Goal: Transaction & Acquisition: Purchase product/service

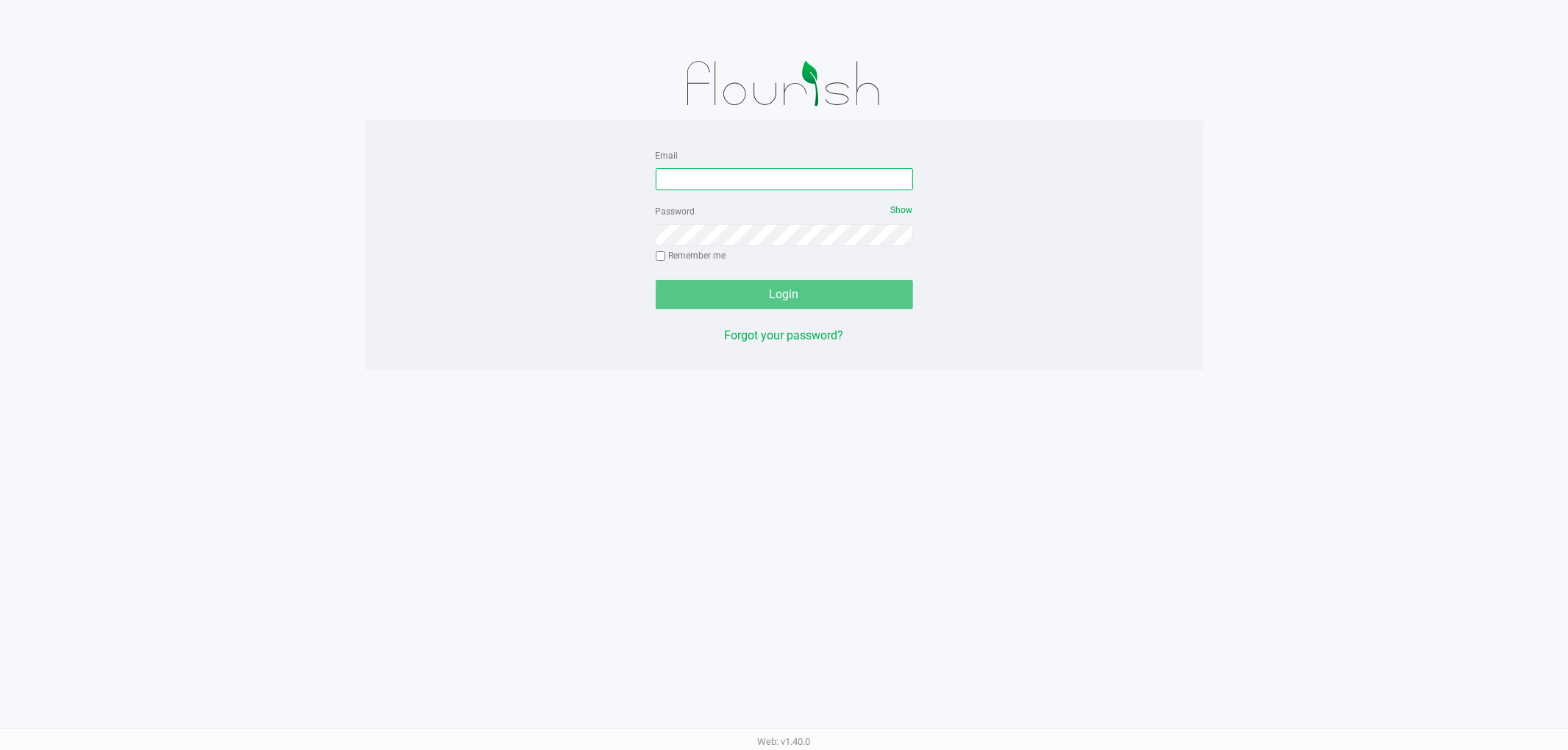
click at [728, 177] on input "Email" at bounding box center [784, 179] width 257 height 22
type input "[EMAIL_ADDRESS][DOMAIN_NAME]"
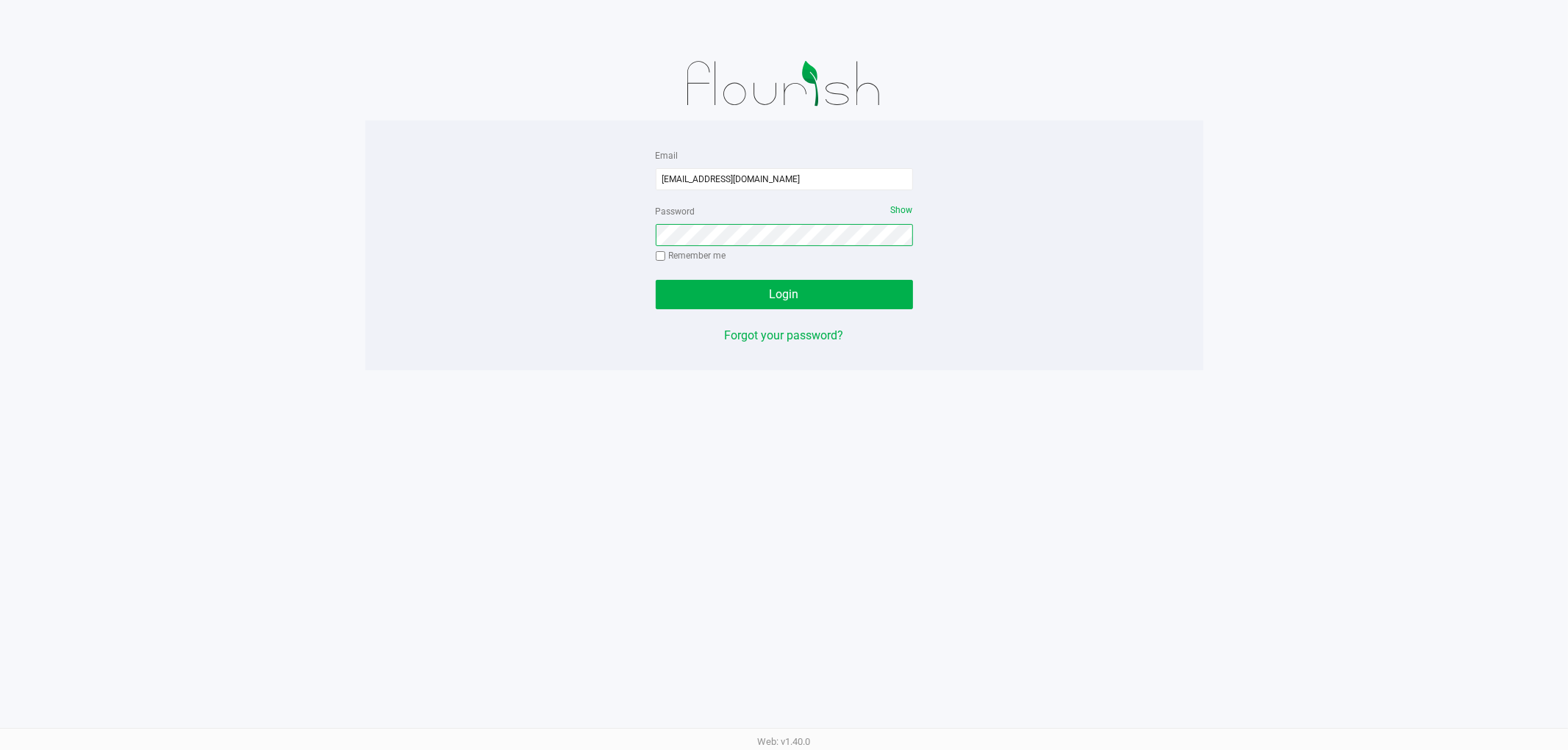
click at [655, 280] on button "Login" at bounding box center [784, 295] width 257 height 29
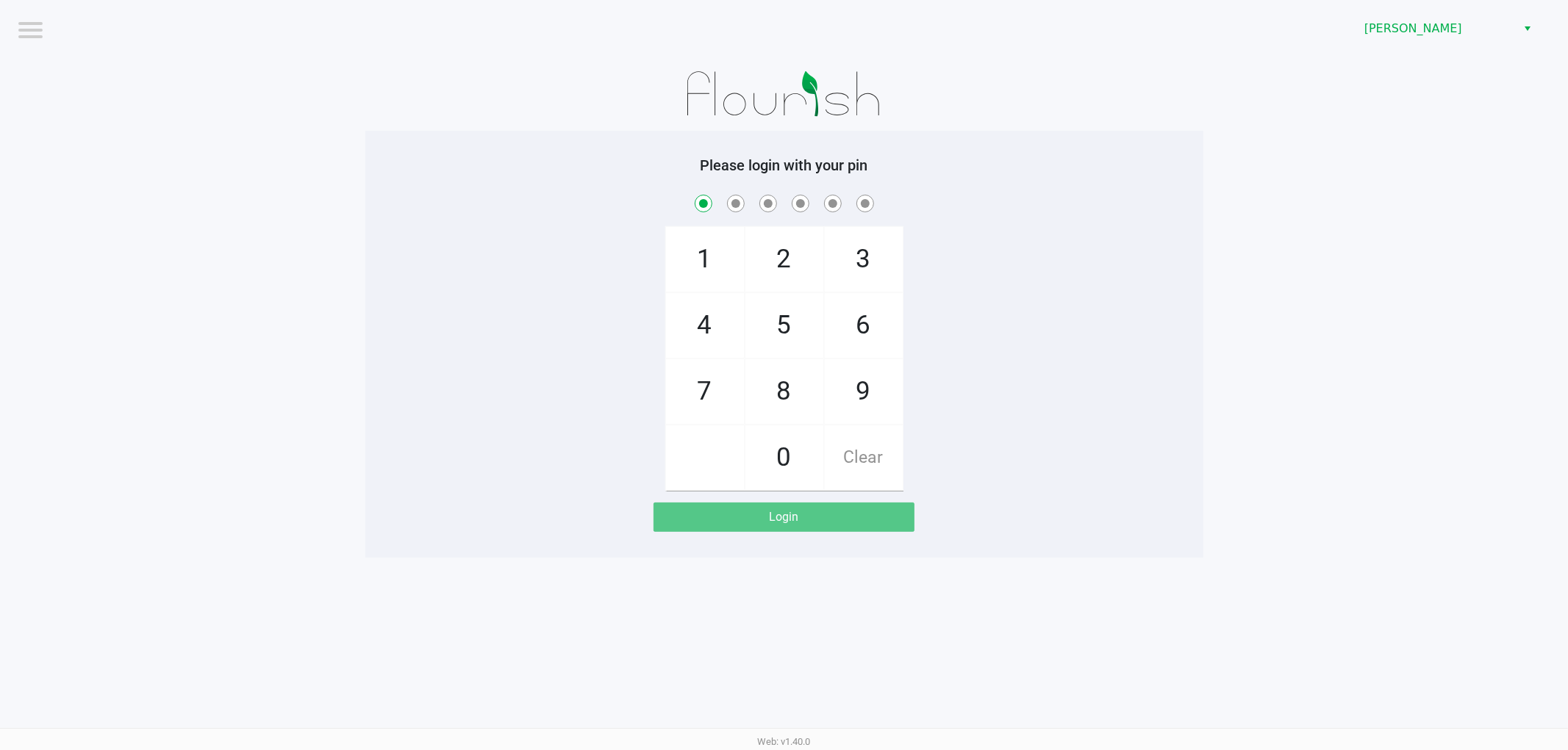
checkbox input "true"
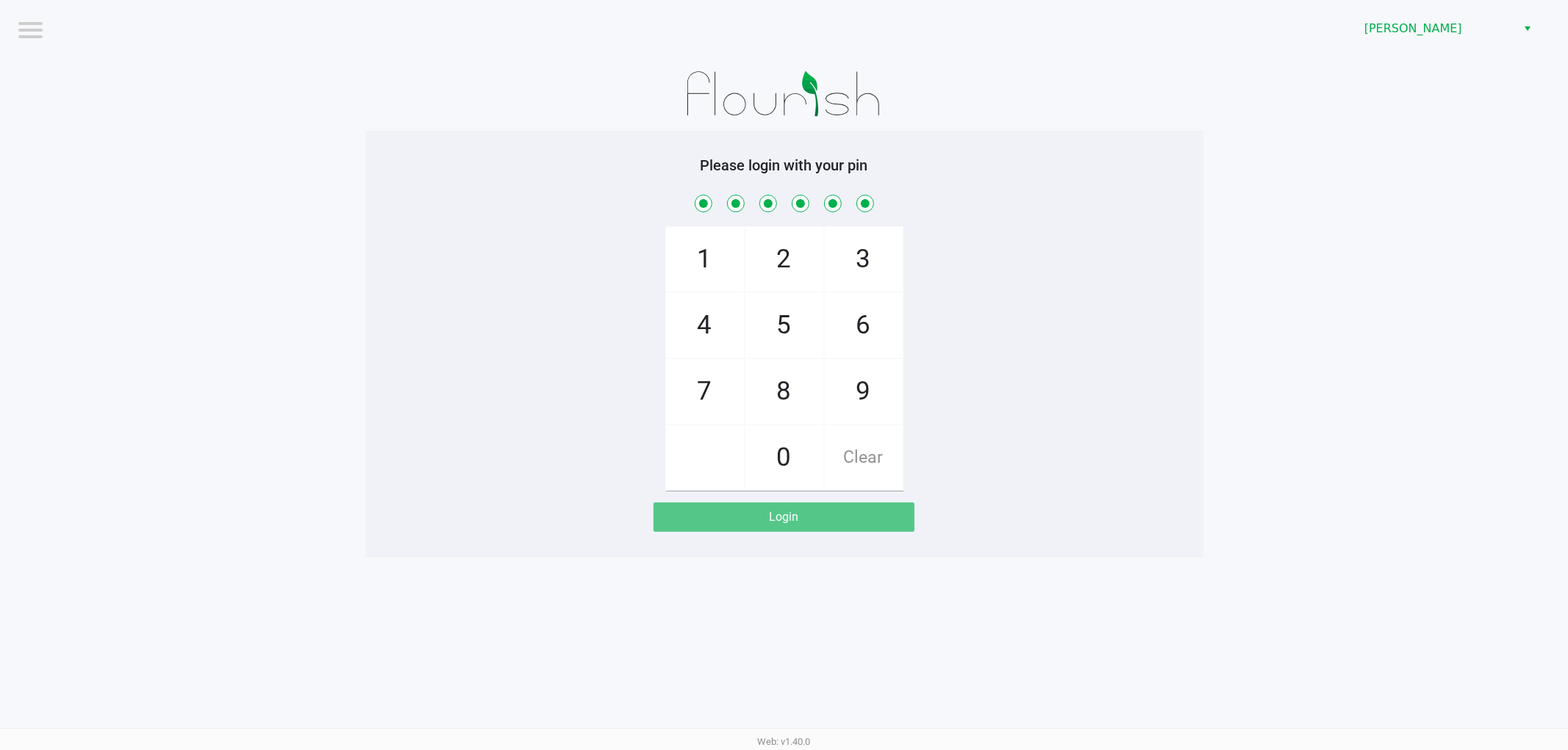
checkbox input "true"
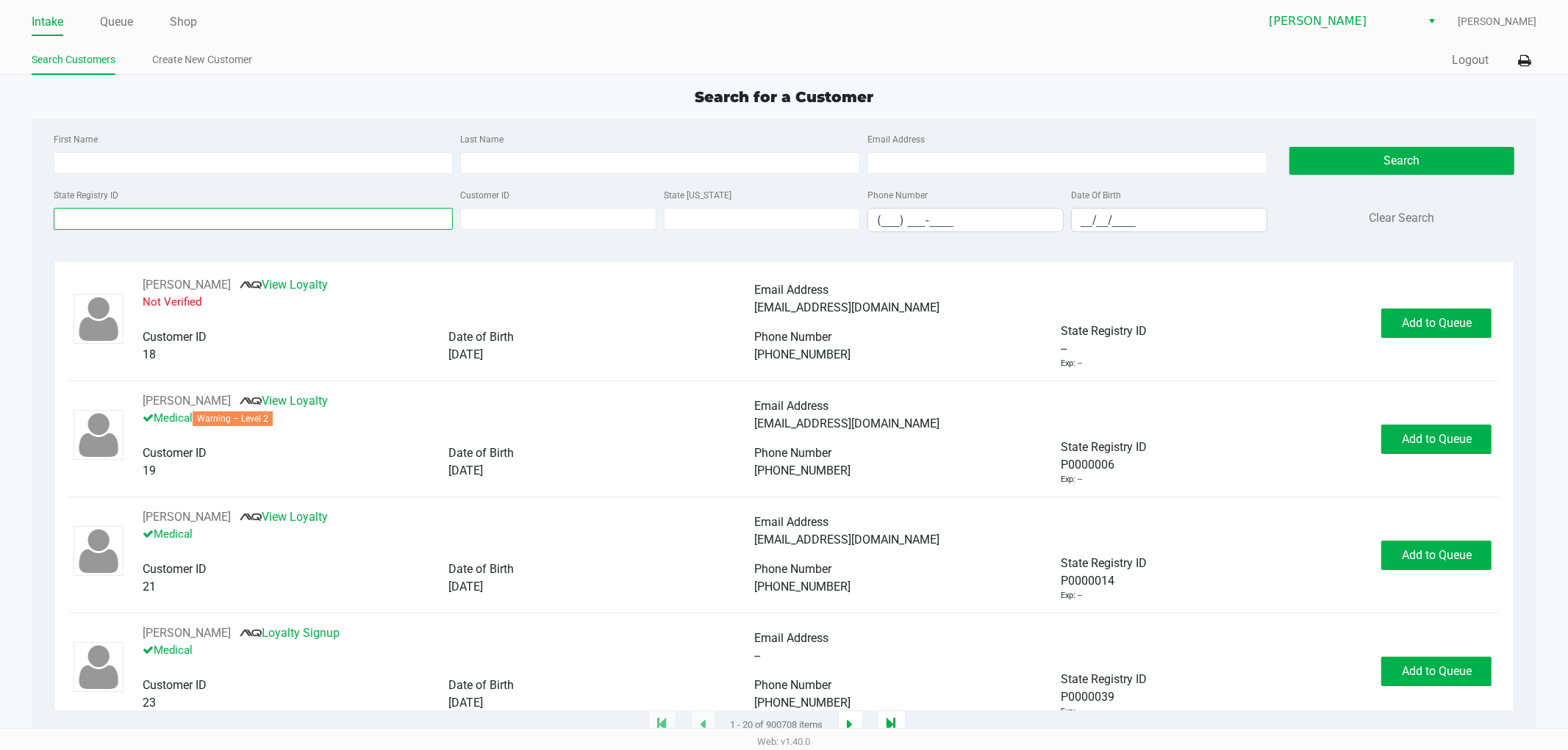
click at [99, 229] on input "State Registry ID" at bounding box center [254, 219] width 400 height 22
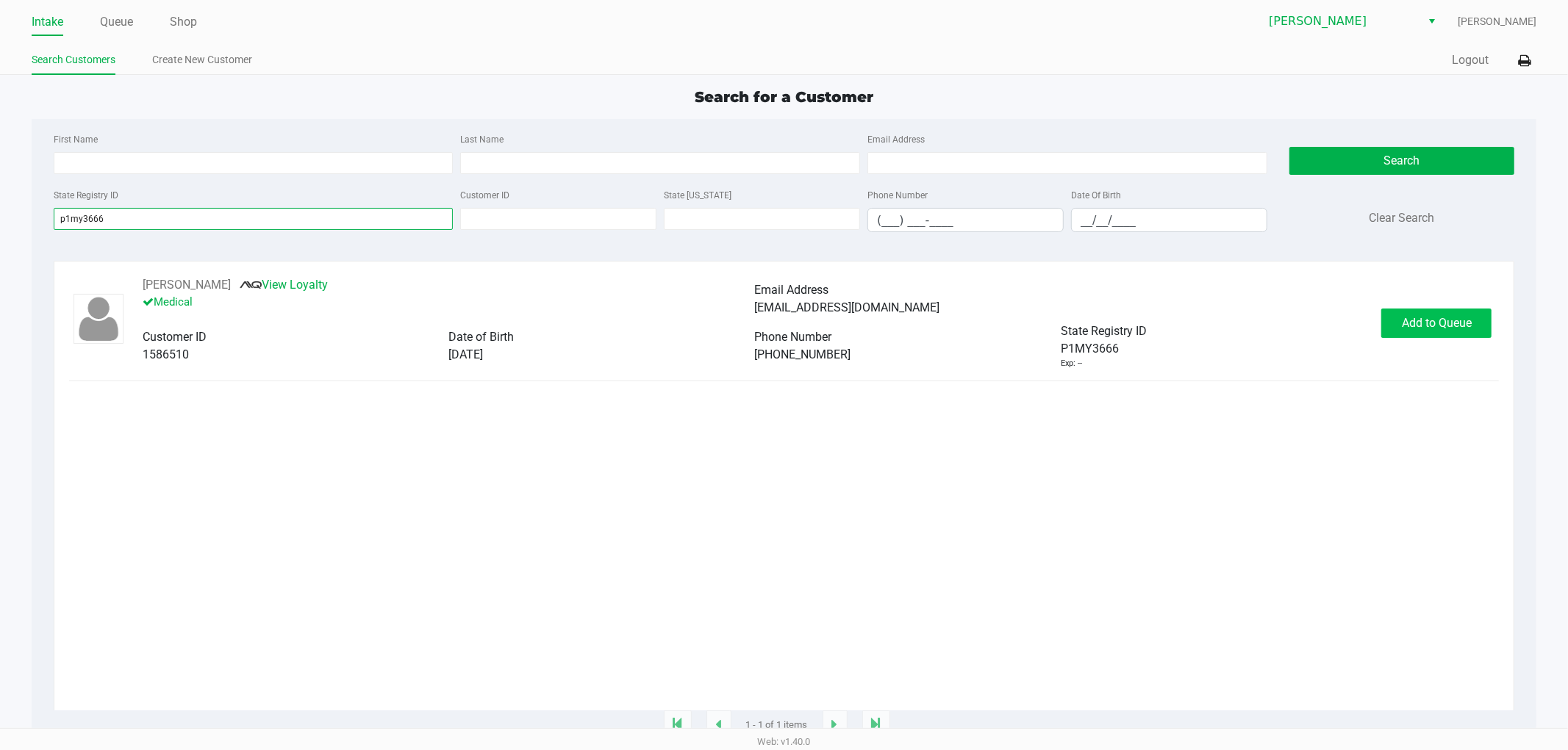
type input "p1my3666"
click at [1452, 324] on span "Add to Queue" at bounding box center [1437, 323] width 70 height 14
click at [1453, 329] on span "In Queue" at bounding box center [1454, 323] width 123 height 14
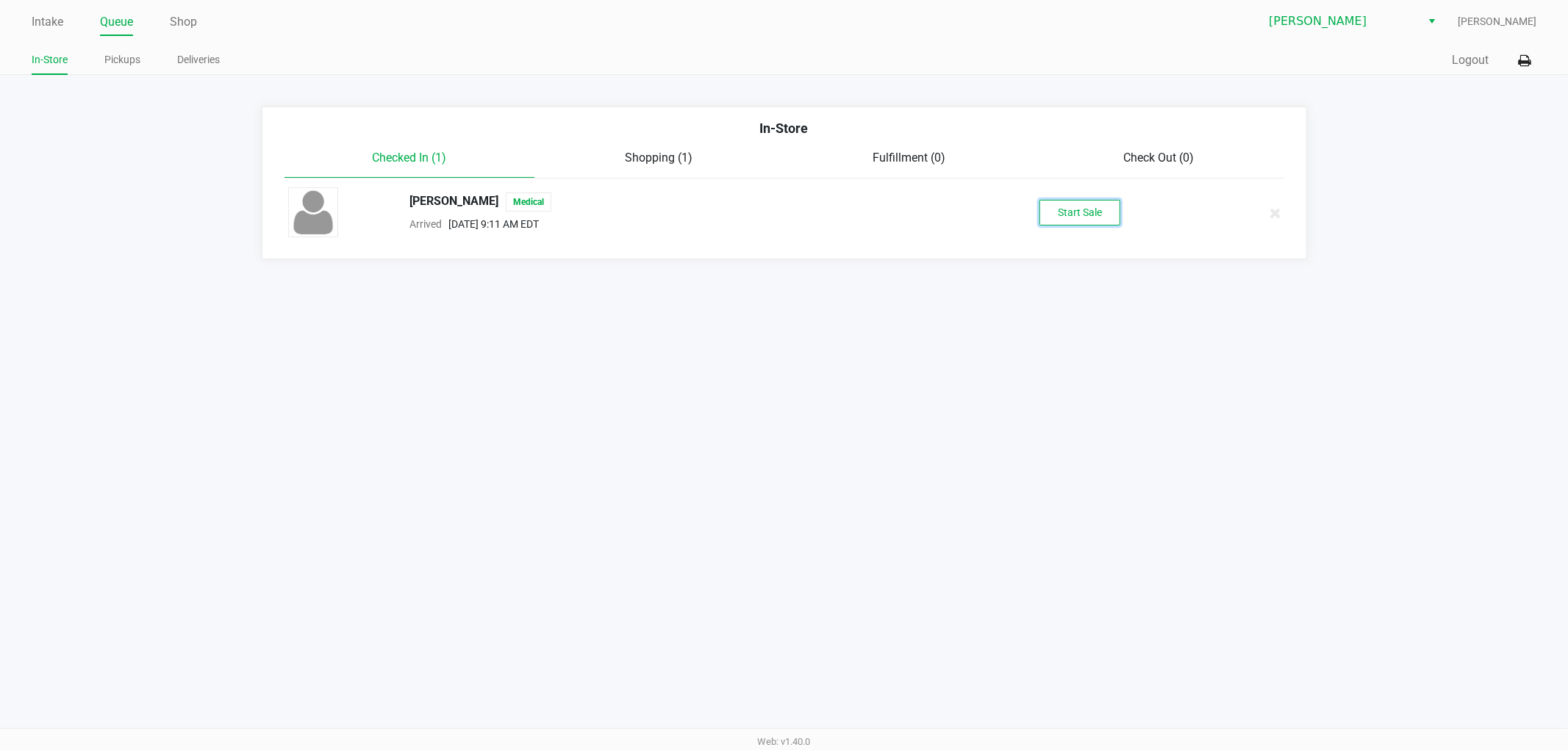
click at [1105, 218] on button "Start Sale" at bounding box center [1080, 212] width 81 height 26
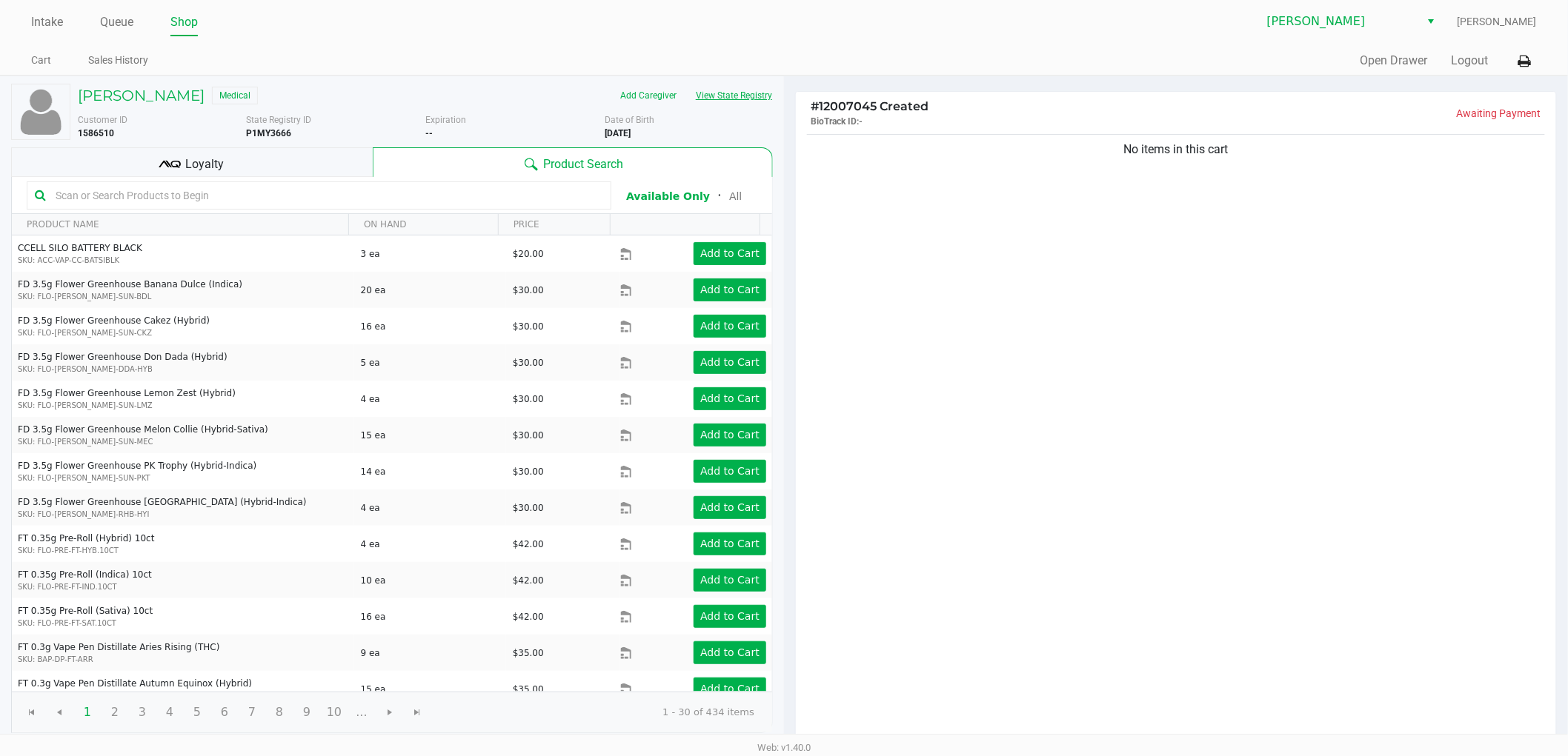
click at [718, 94] on button "View State Registry" at bounding box center [729, 95] width 86 height 23
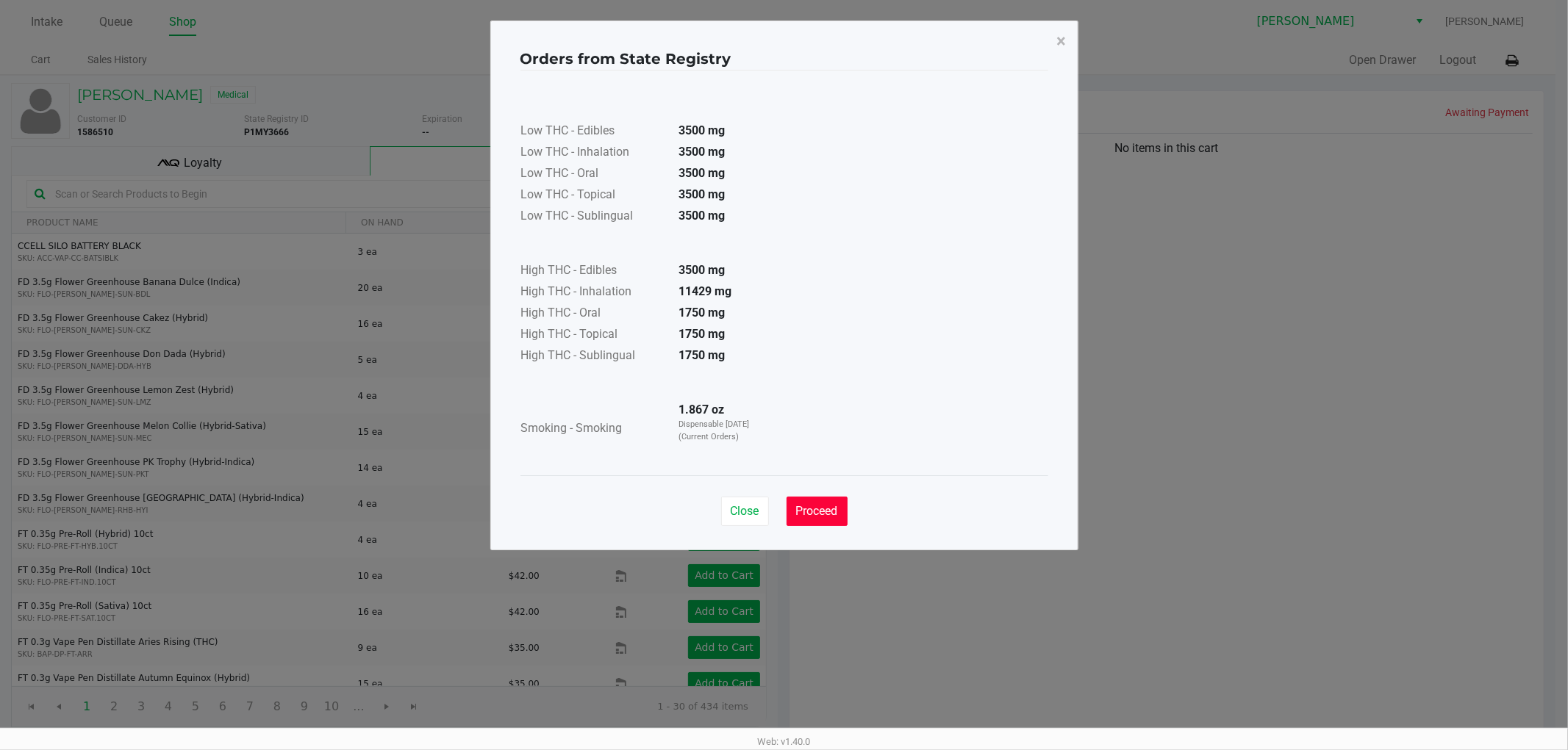
drag, startPoint x: 837, startPoint y: 494, endPoint x: 829, endPoint y: 507, distance: 15.3
click at [835, 494] on div "Close Proceed" at bounding box center [784, 505] width 528 height 60
click at [829, 507] on span "Proceed" at bounding box center [816, 512] width 42 height 14
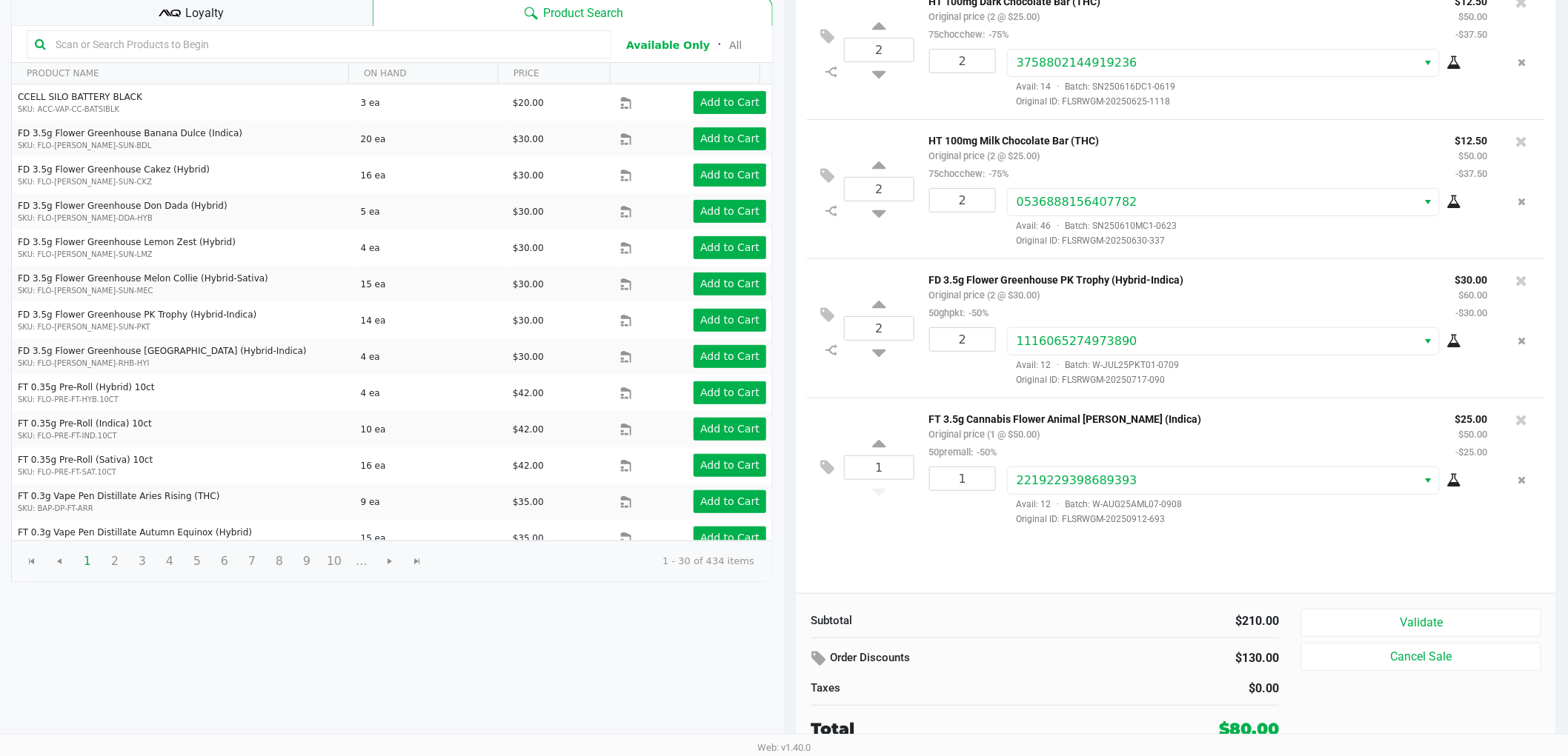
scroll to position [153, 0]
click at [1383, 628] on button "Validate" at bounding box center [1420, 622] width 240 height 28
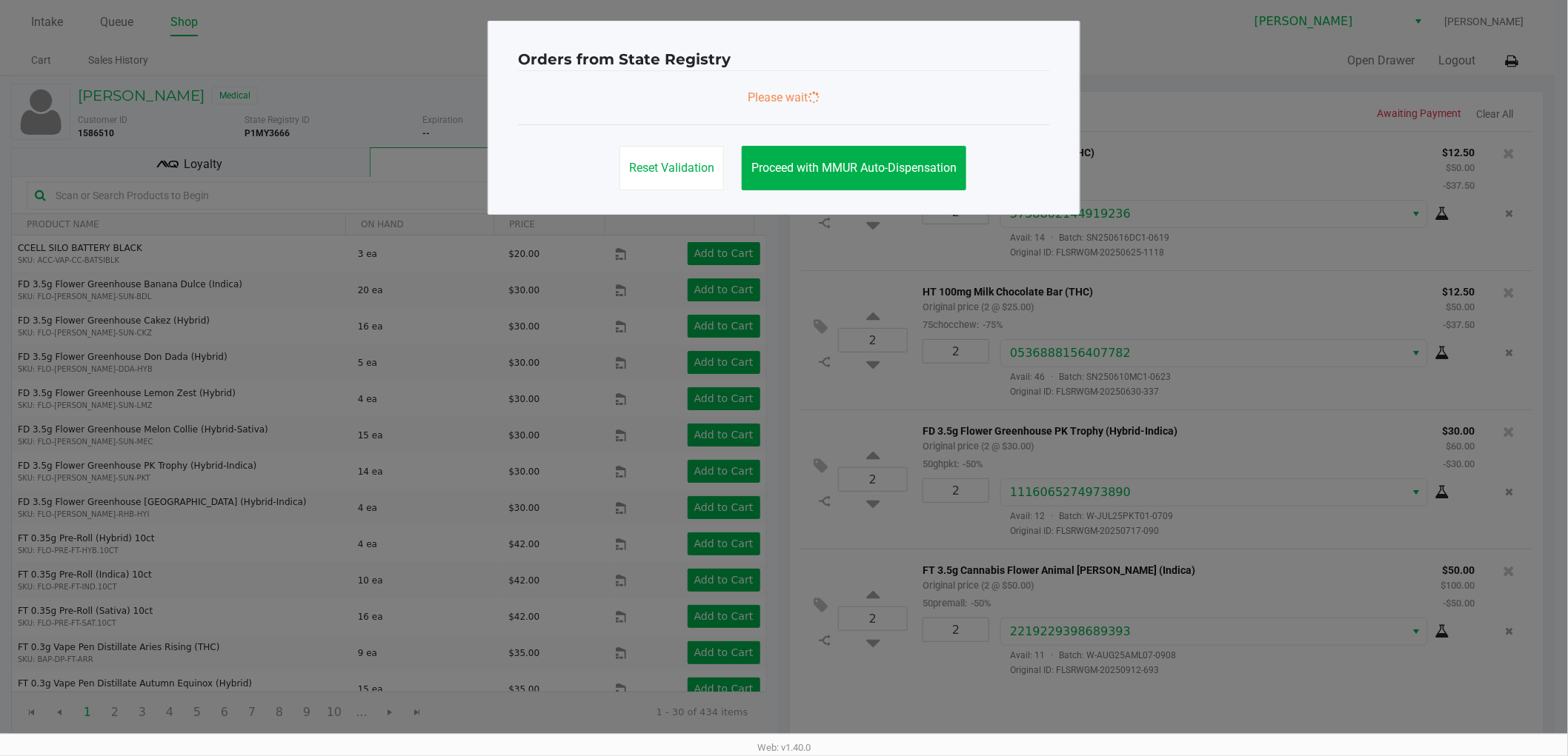
scroll to position [0, 0]
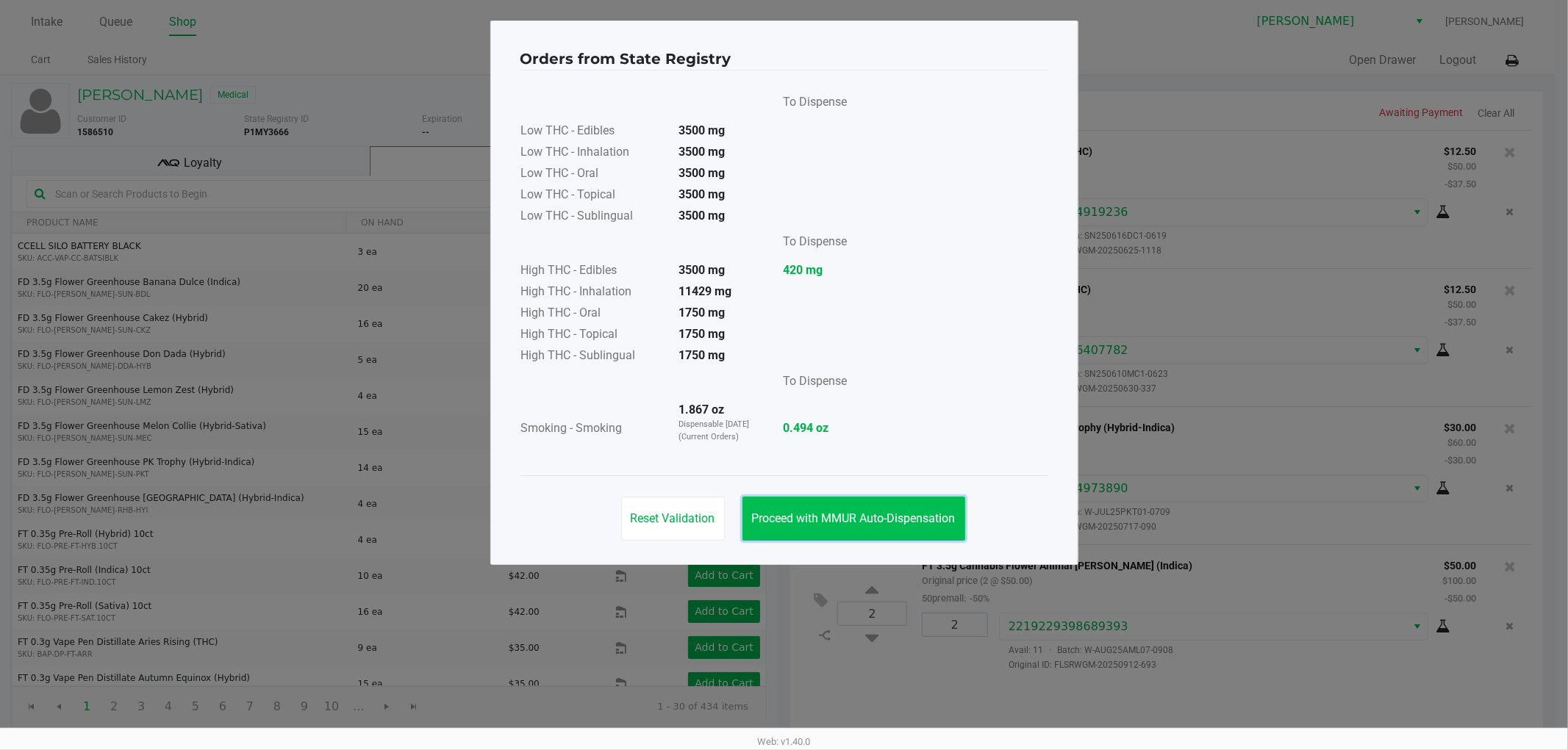
click at [857, 528] on button "Proceed with MMUR Auto-Dispensation" at bounding box center [853, 518] width 222 height 44
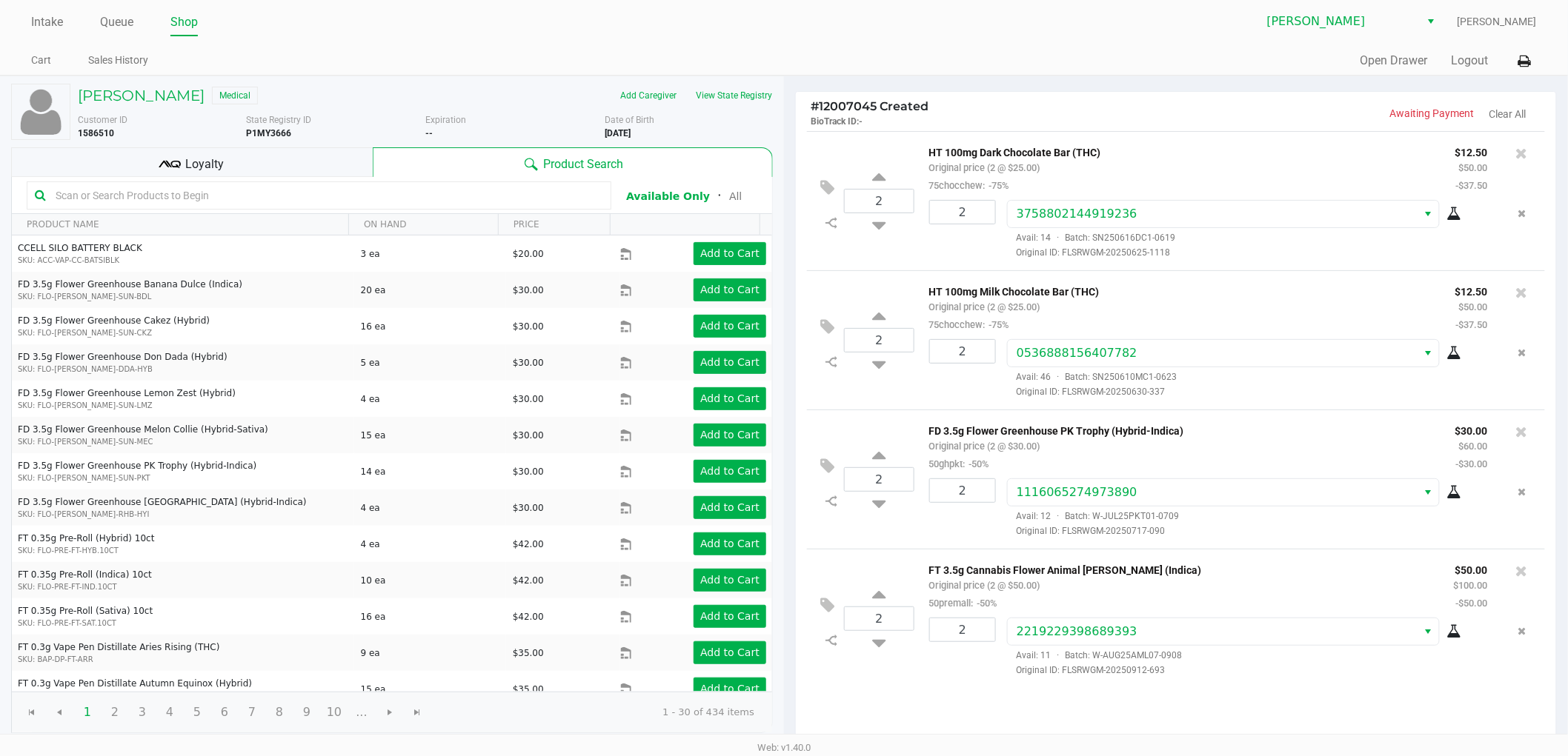
scroll to position [153, 0]
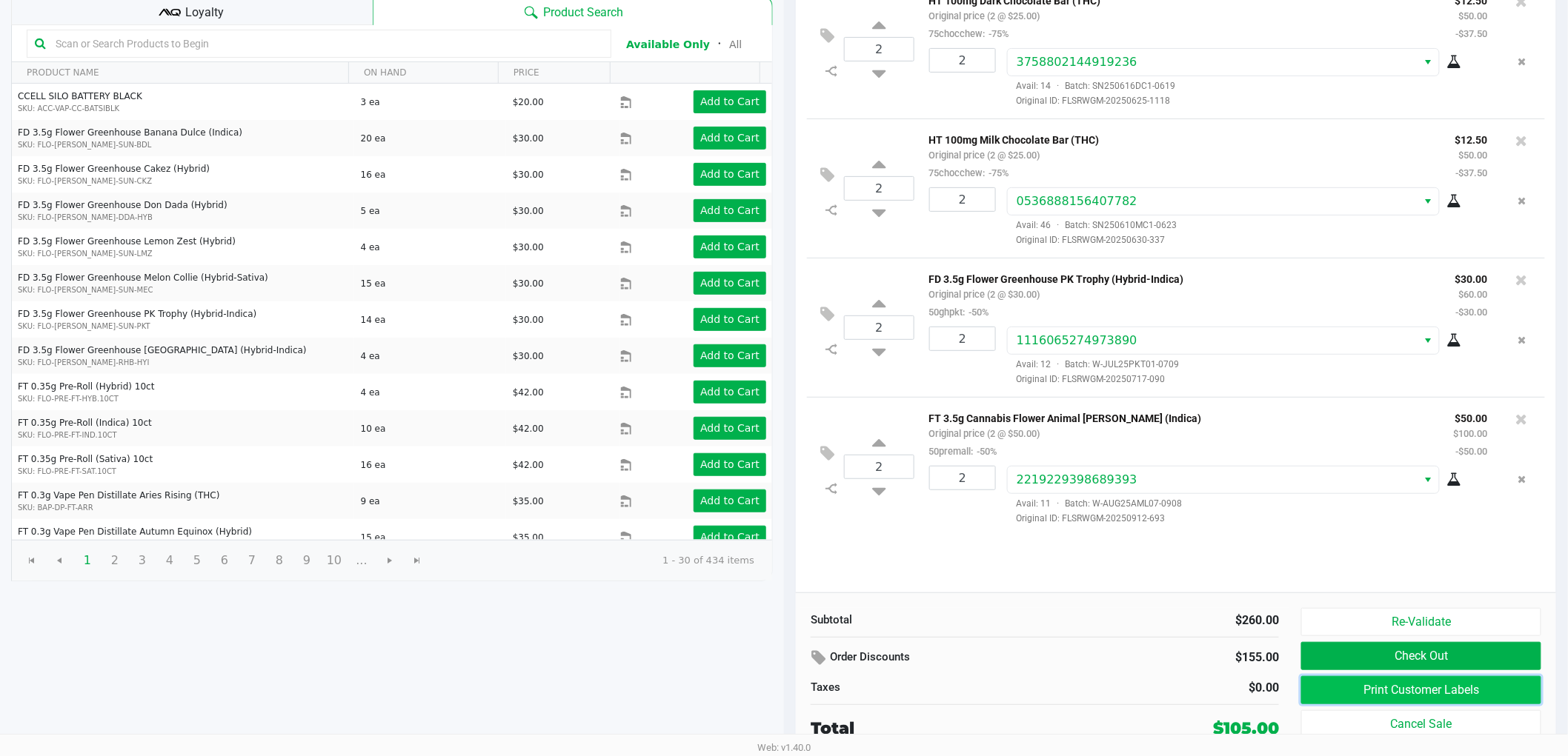
click at [1388, 698] on button "Print Customer Labels" at bounding box center [1420, 689] width 240 height 28
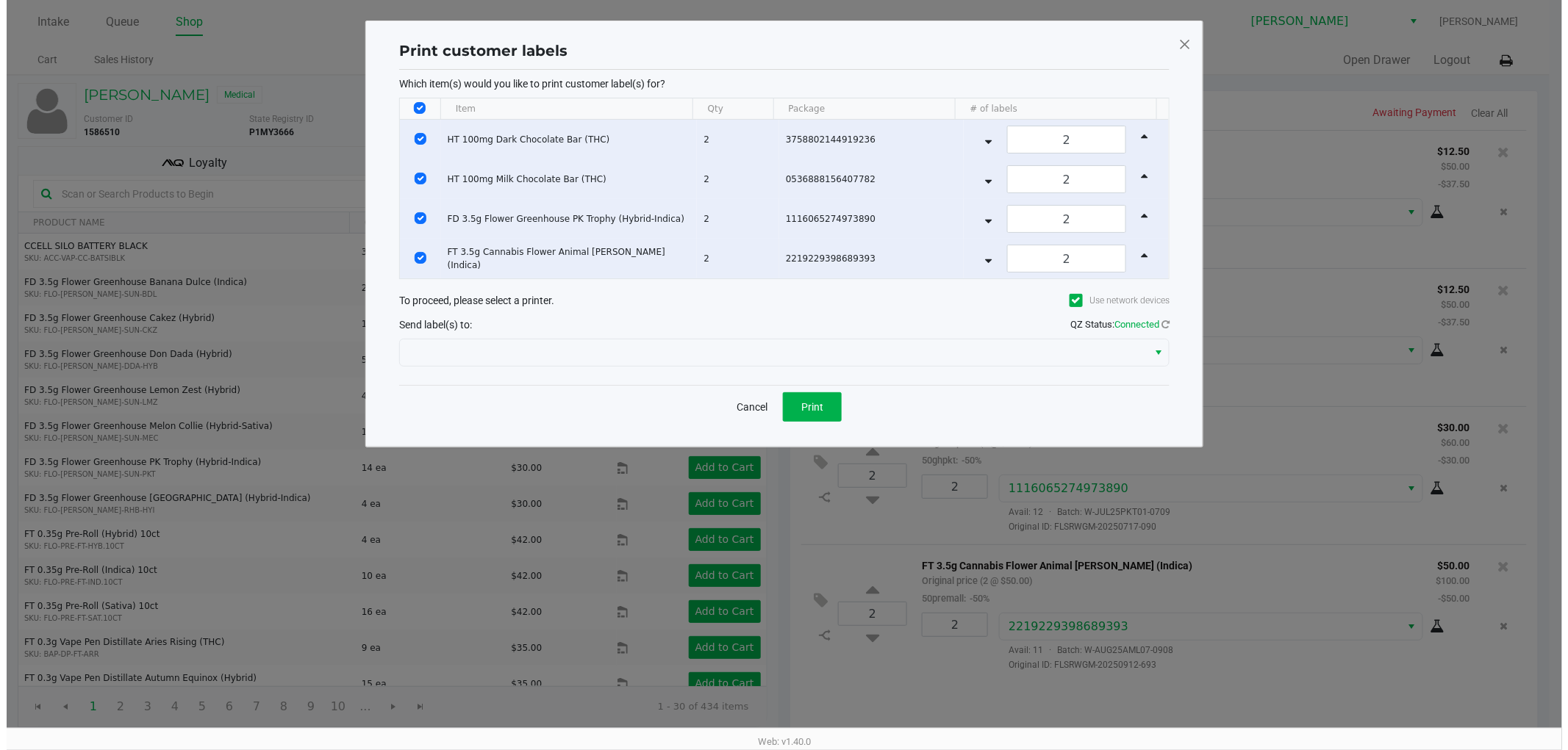
scroll to position [0, 0]
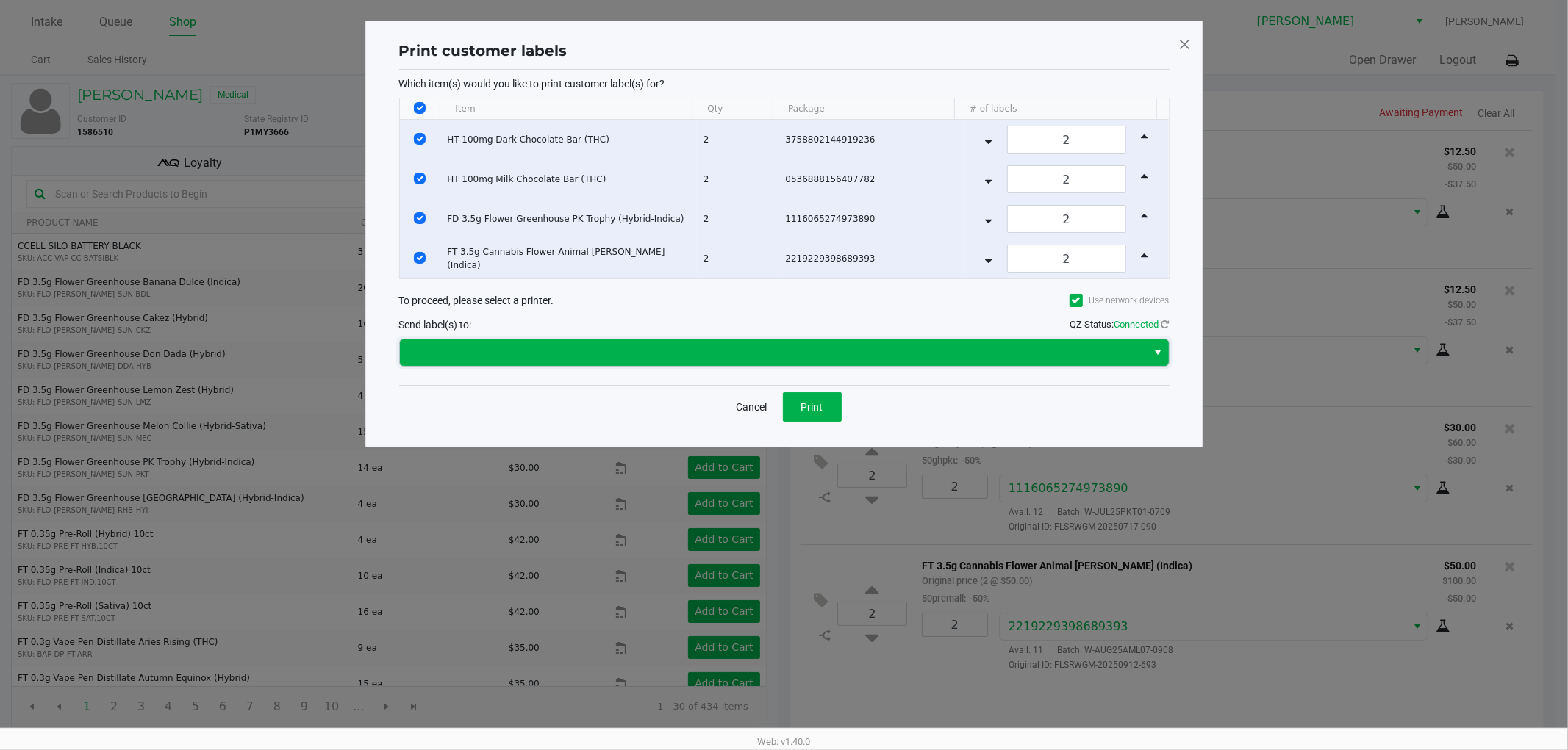
click at [700, 349] on span at bounding box center [773, 353] width 730 height 18
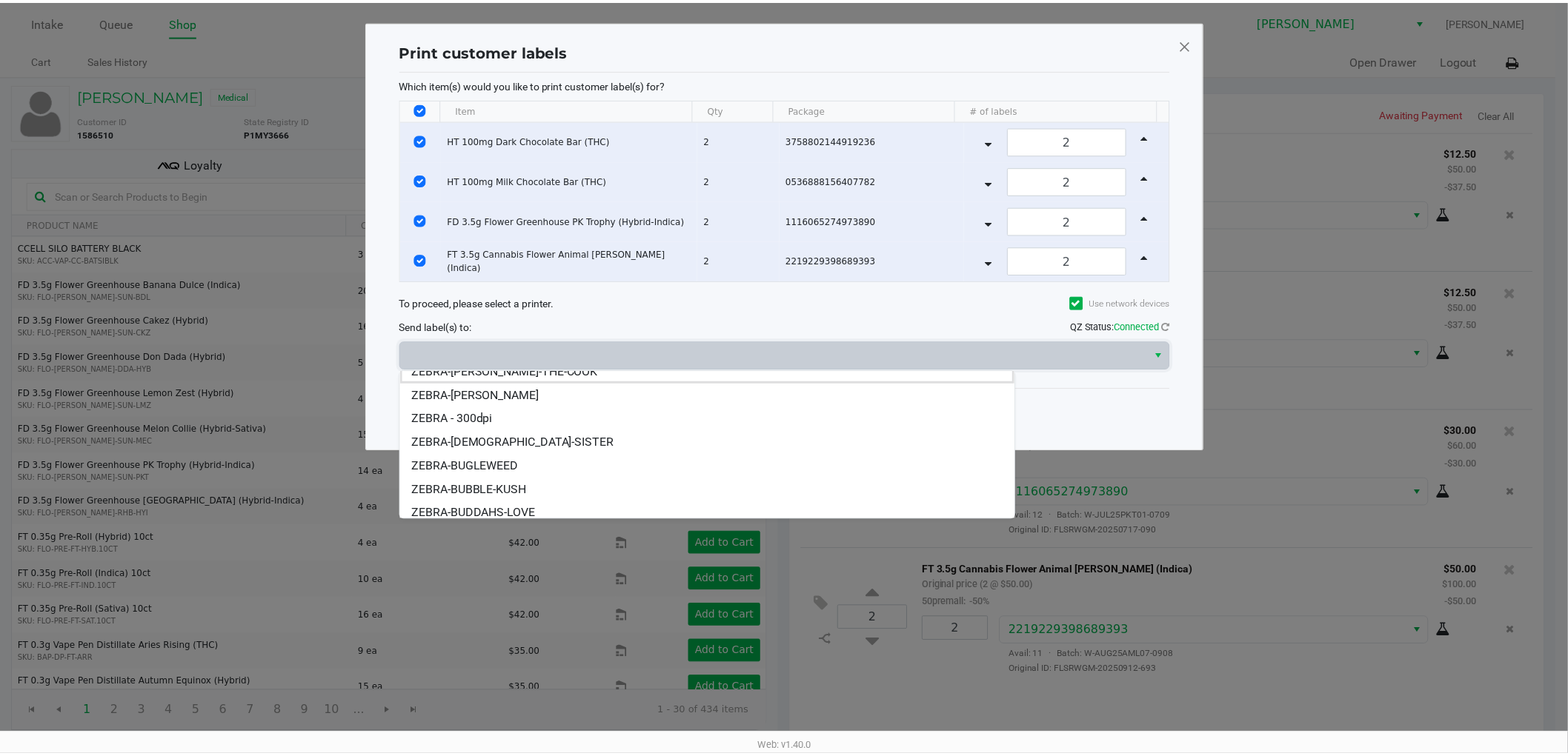
scroll to position [17, 0]
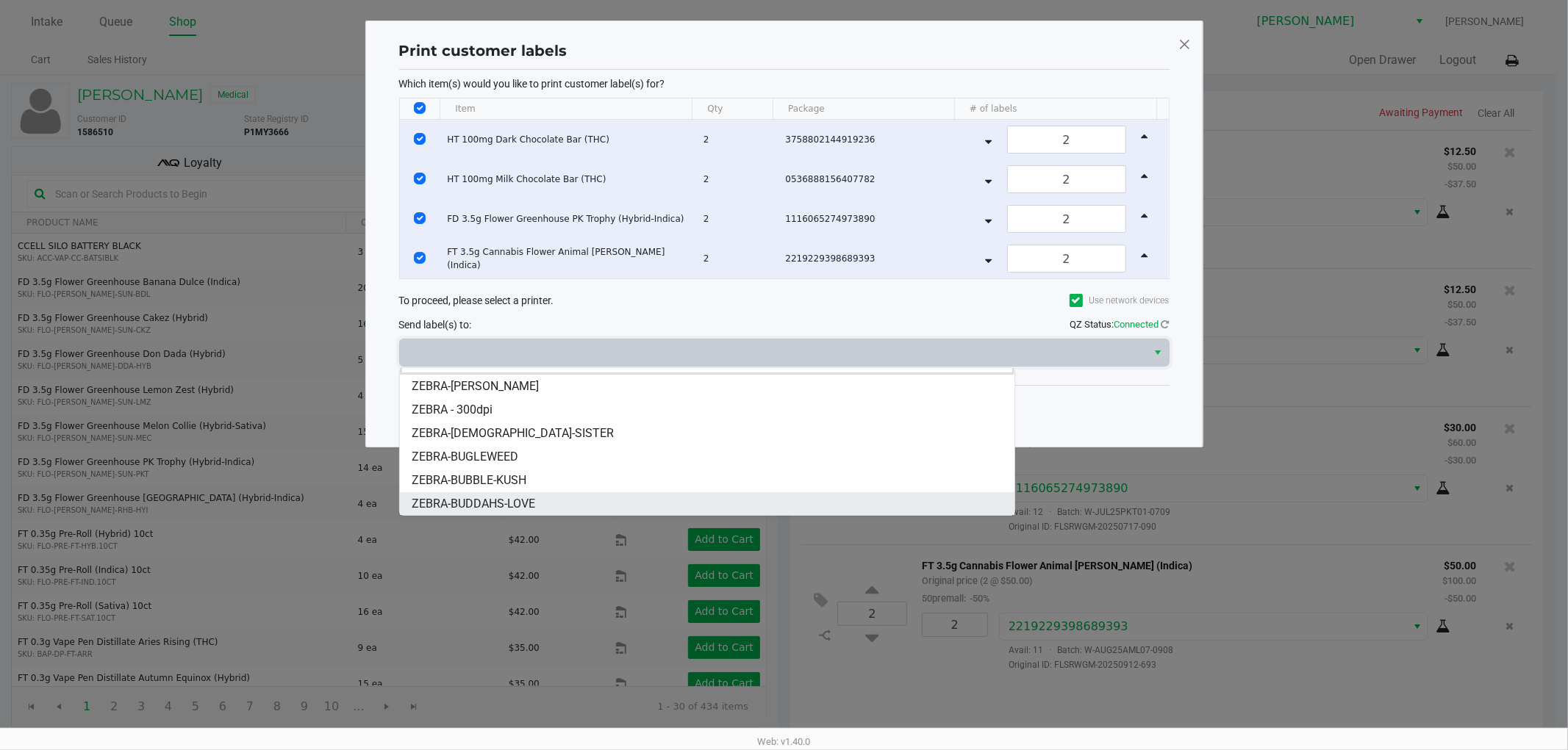
click at [538, 504] on li "ZEBRA-BUDDAHS-LOVE" at bounding box center [707, 504] width 614 height 23
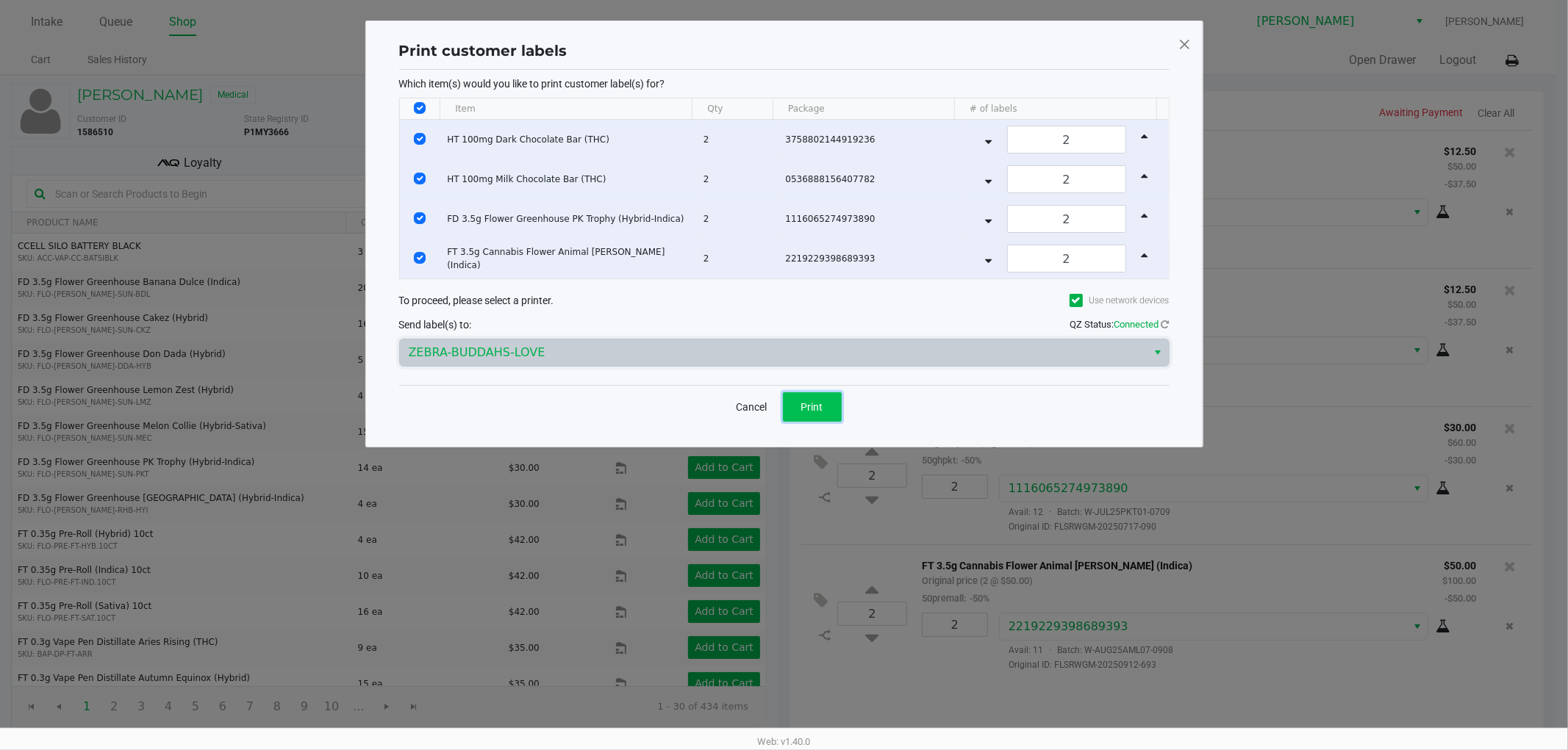
click at [810, 401] on span "Print" at bounding box center [812, 406] width 22 height 12
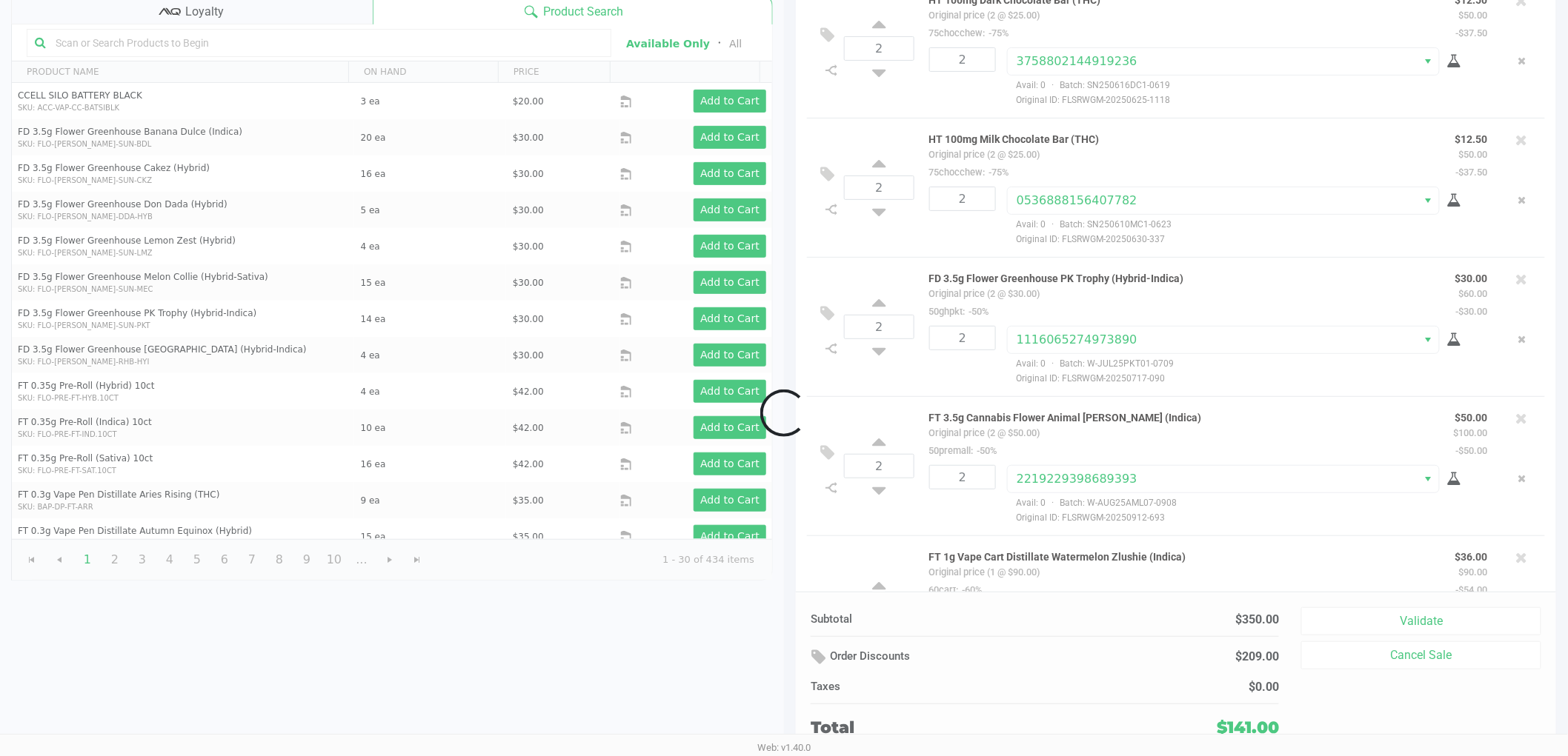
scroll to position [86, 0]
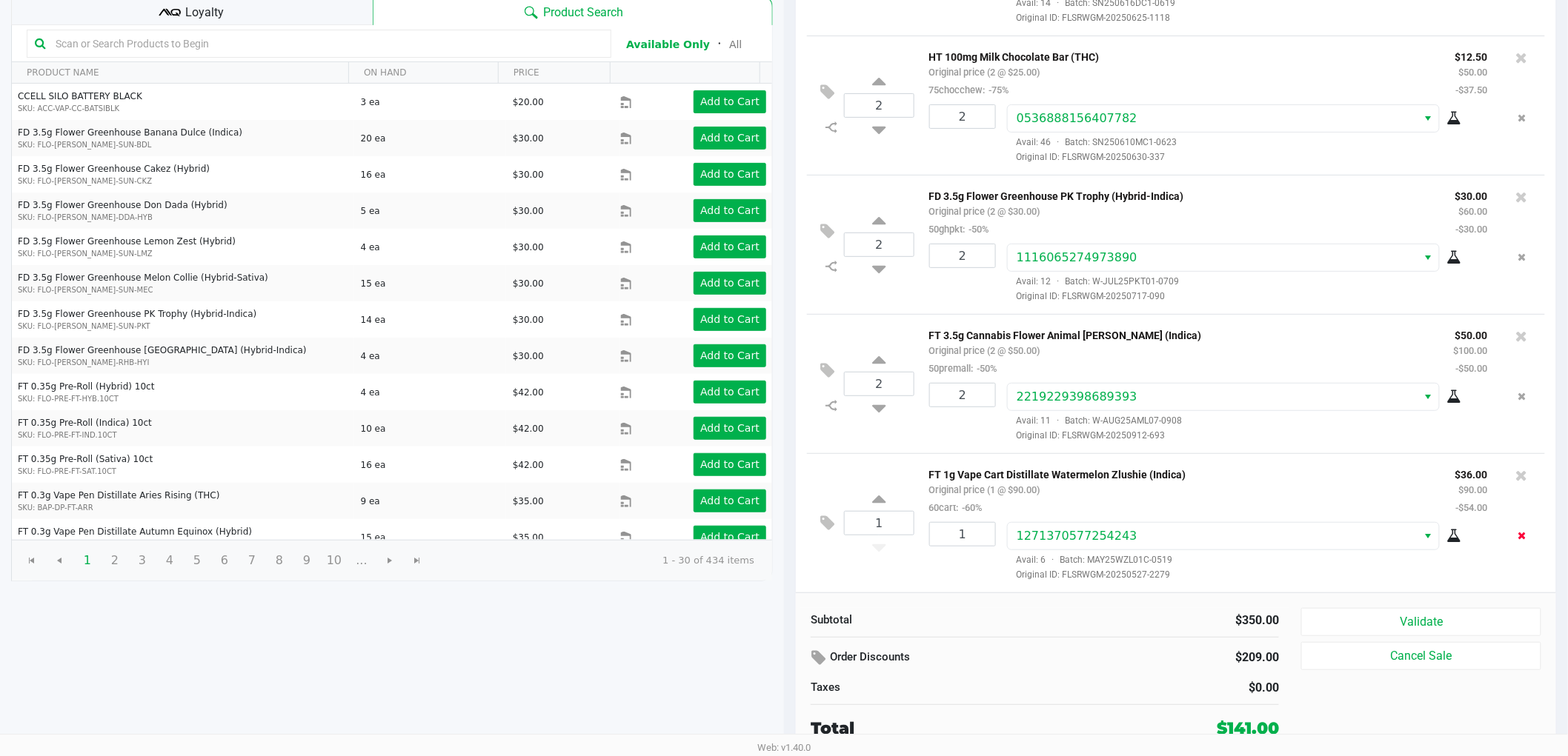
click at [1512, 535] on button "Remove the package from the orderLine" at bounding box center [1522, 536] width 20 height 27
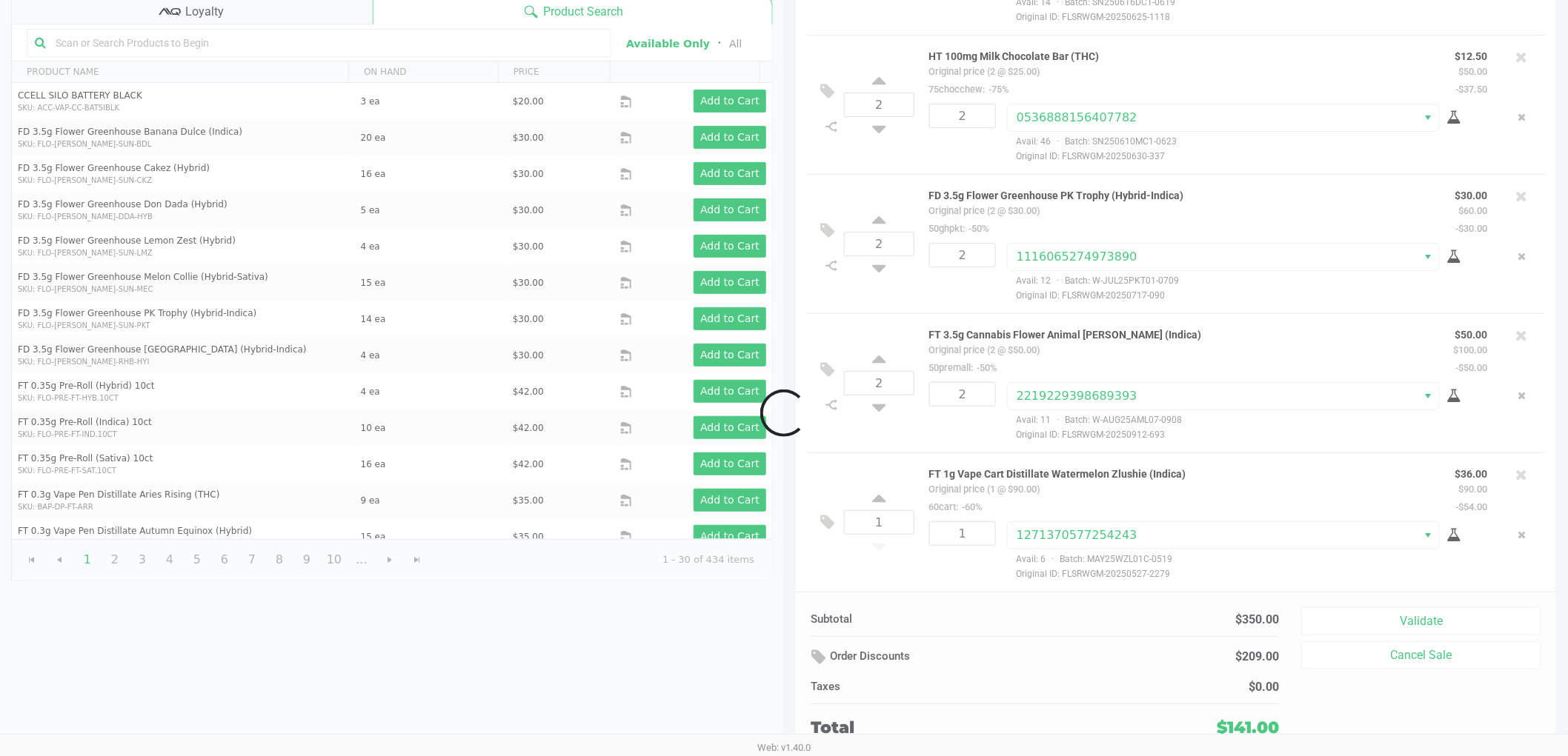
scroll to position [40, 0]
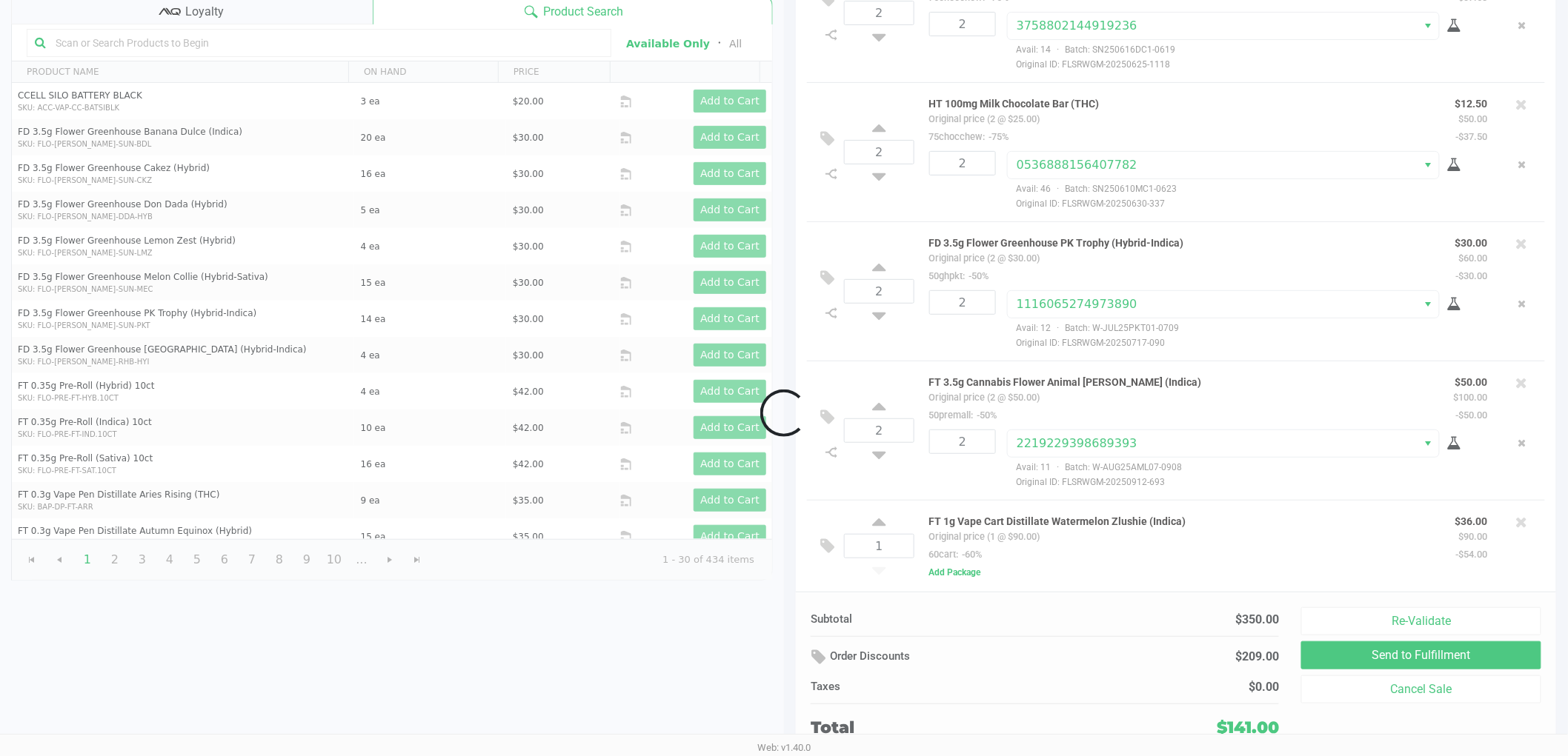
click at [1508, 517] on div at bounding box center [784, 413] width 1568 height 832
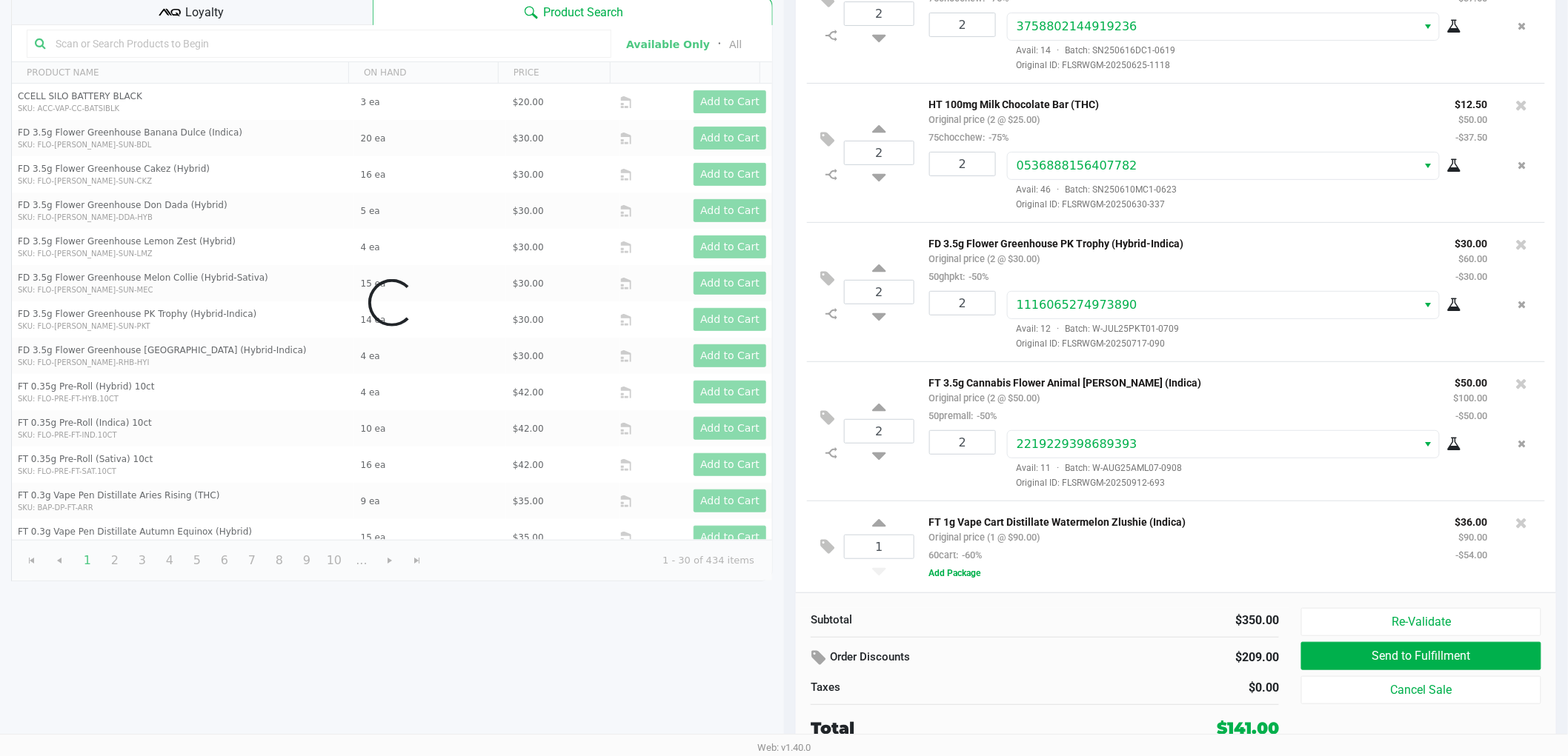
click at [1516, 517] on icon at bounding box center [1521, 523] width 12 height 14
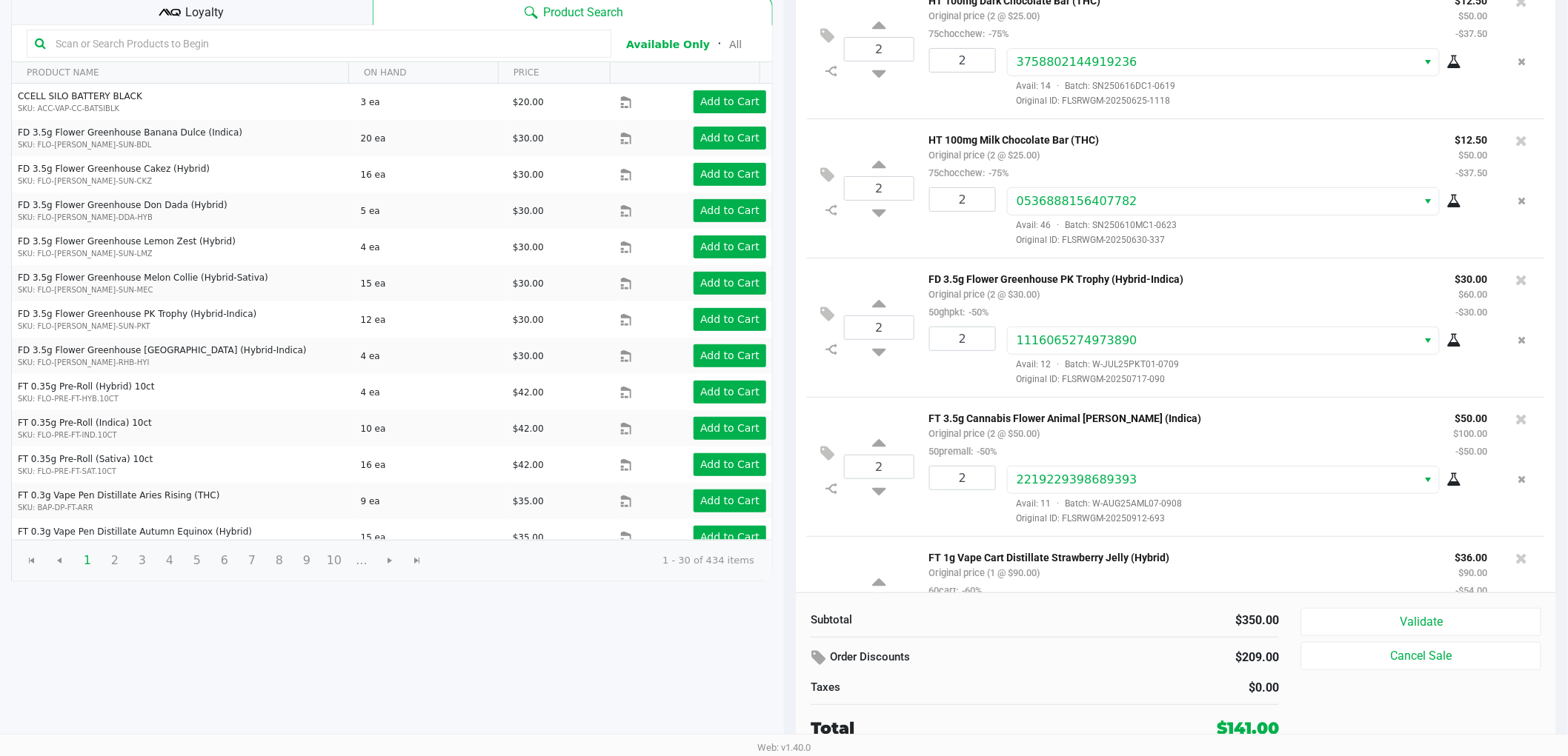
scroll to position [86, 0]
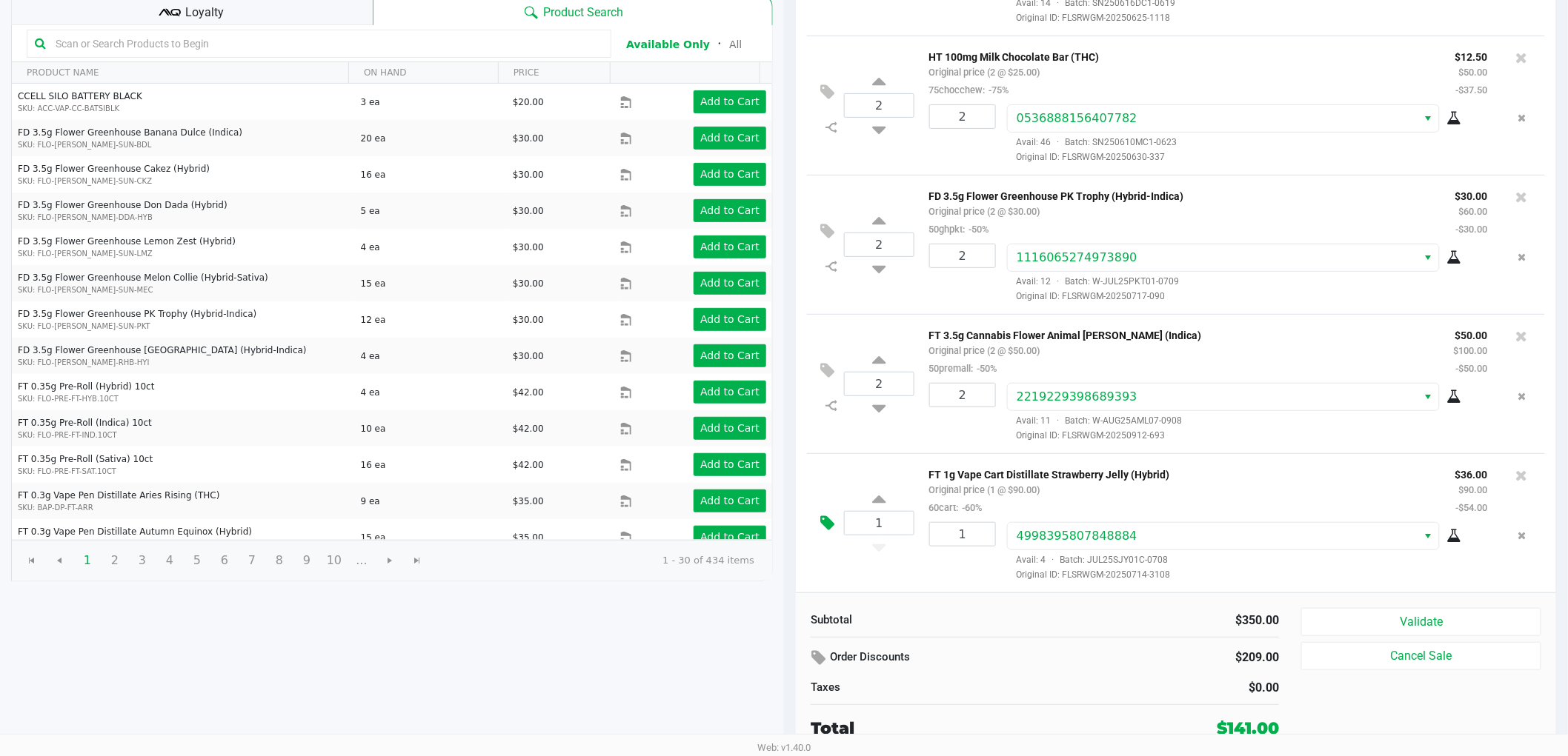
click at [827, 521] on icon at bounding box center [827, 523] width 14 height 17
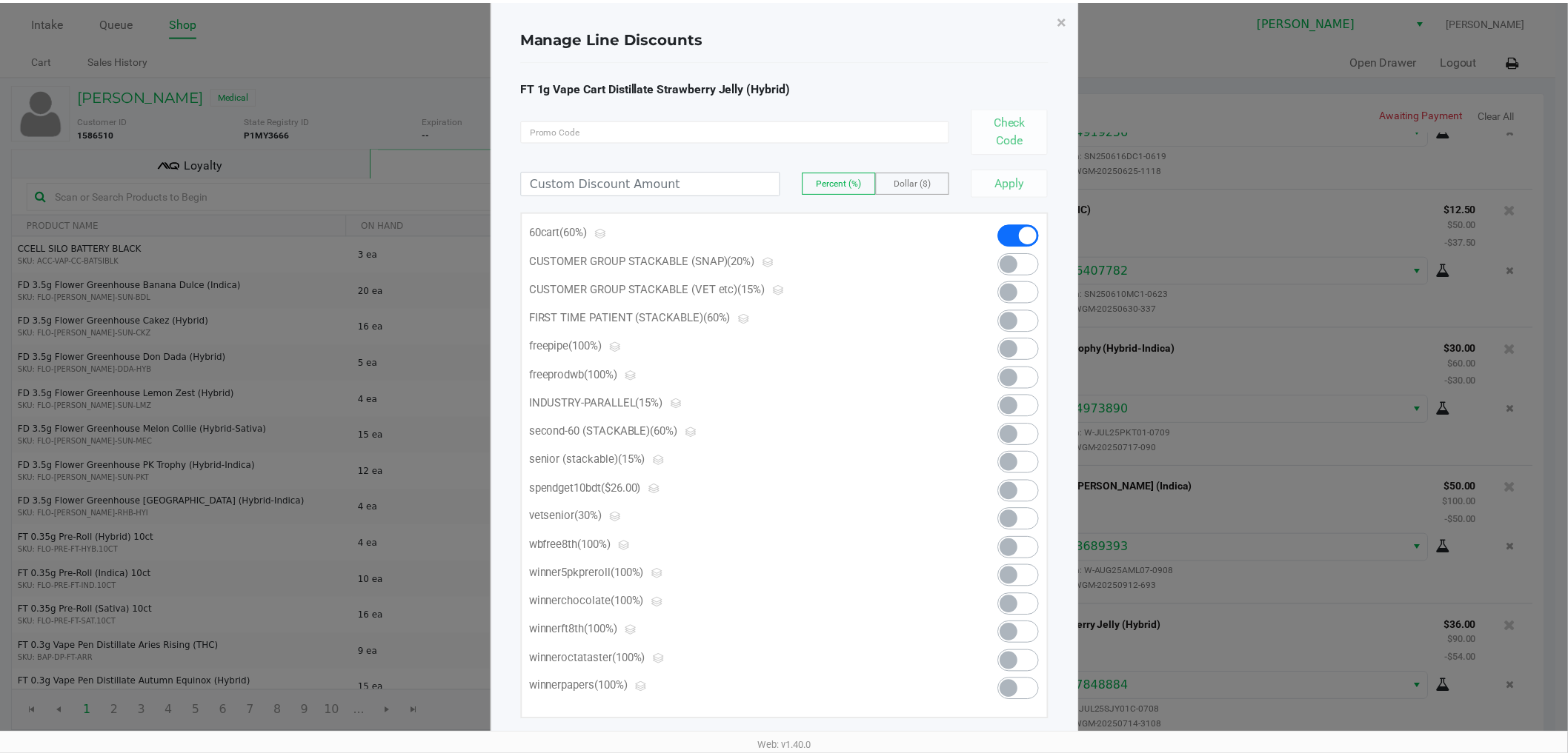
scroll to position [40, 0]
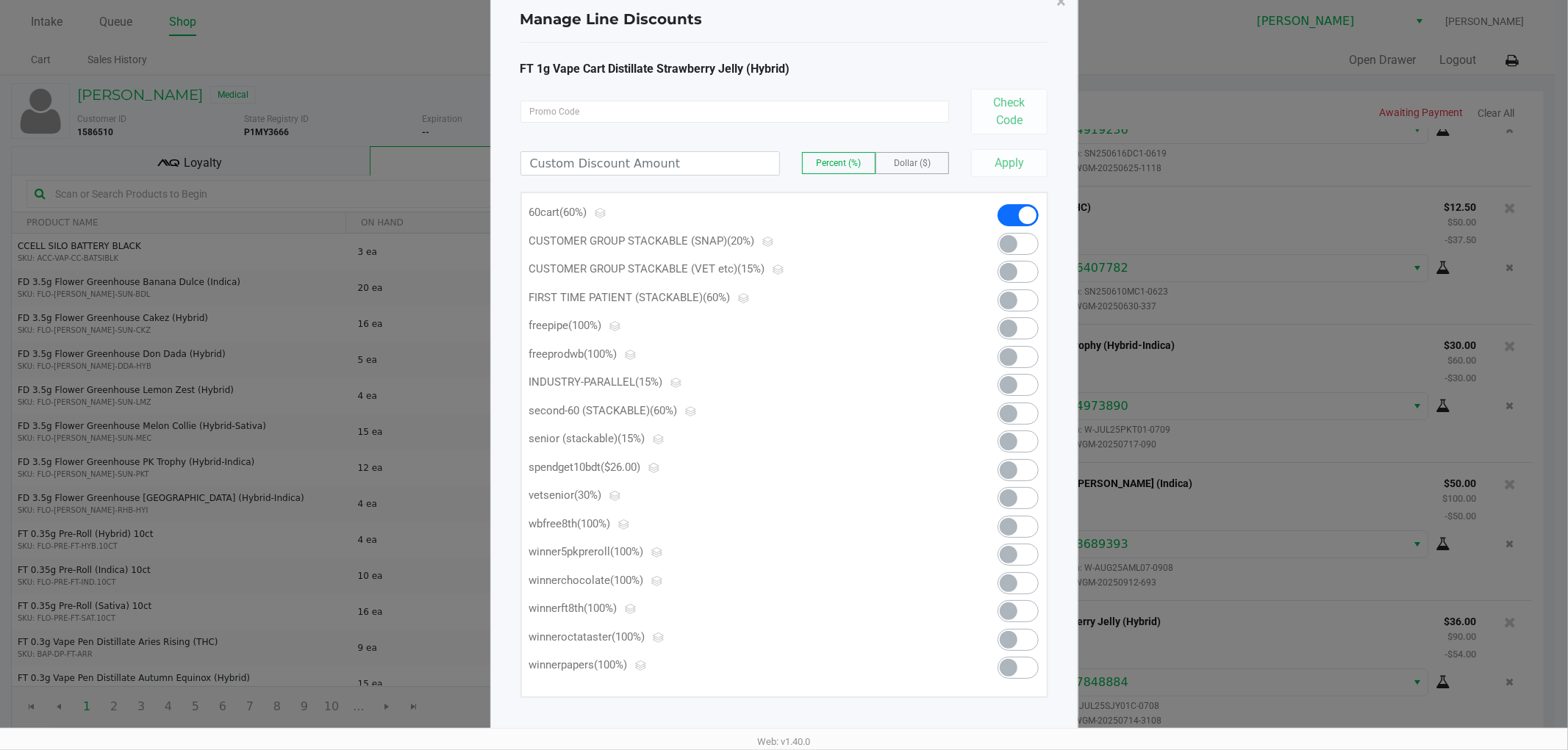
click at [1007, 467] on span at bounding box center [1008, 471] width 18 height 18
click at [1066, 4] on button "×" at bounding box center [1061, 2] width 33 height 41
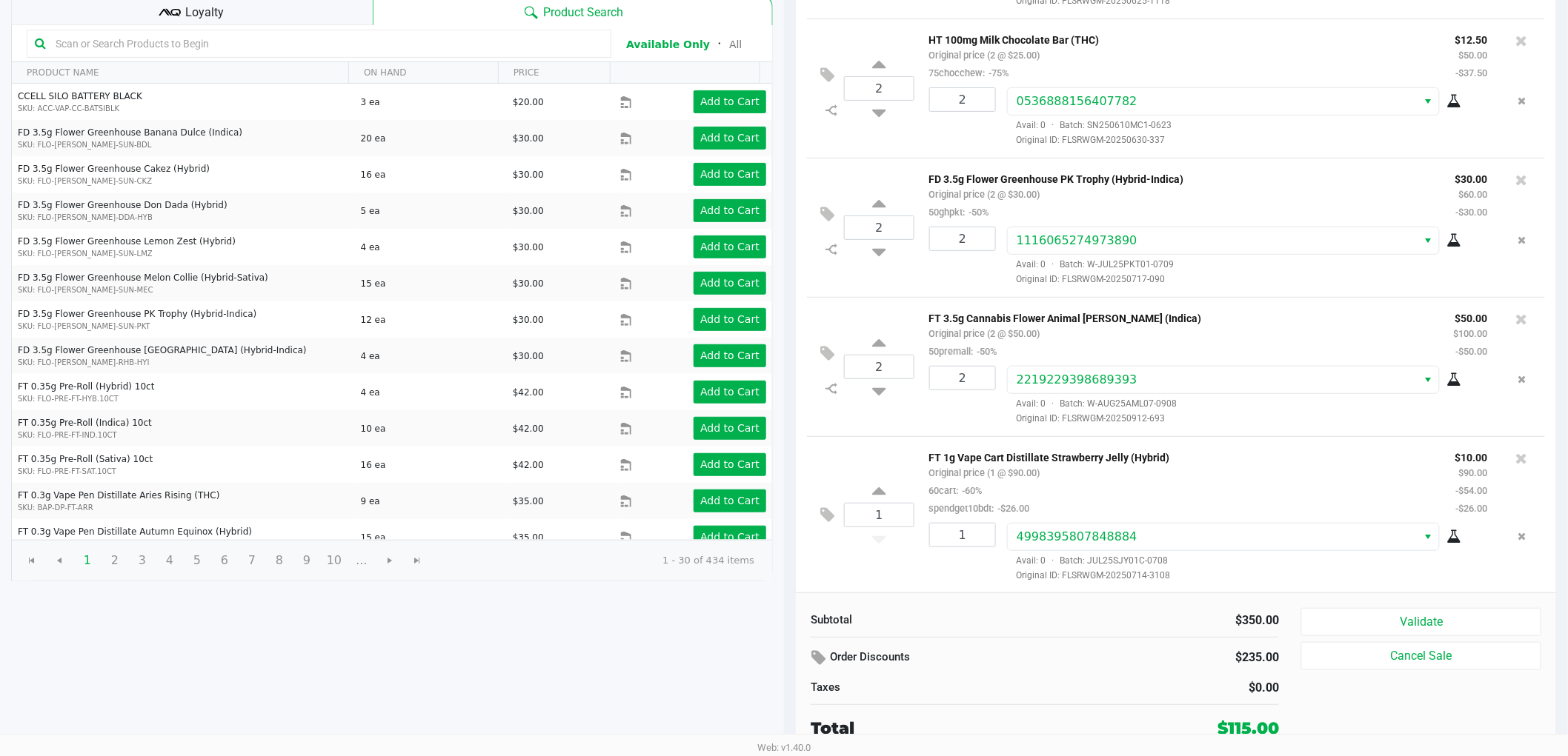
scroll to position [104, 0]
click at [1374, 628] on button "Validate" at bounding box center [1420, 622] width 240 height 28
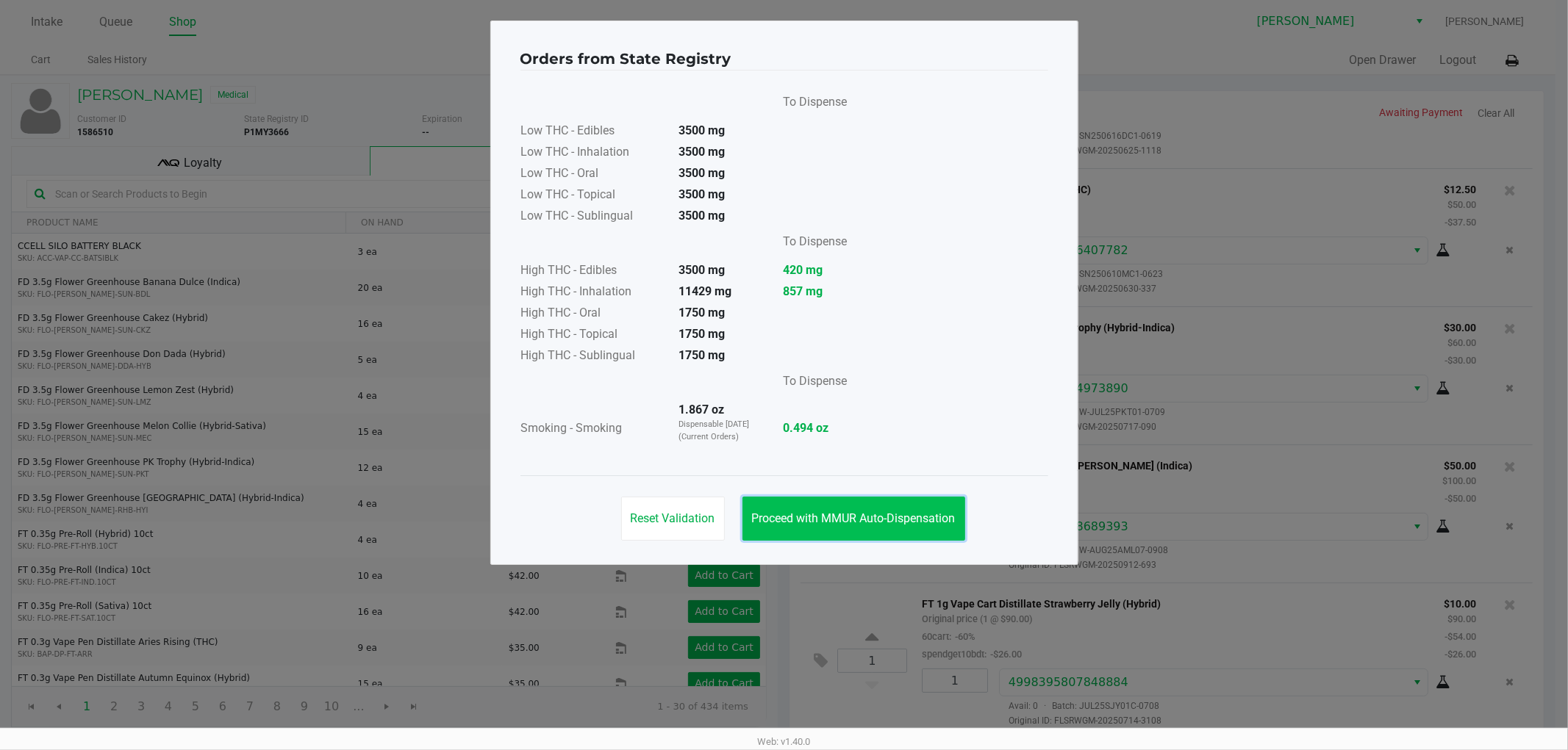
click at [884, 522] on span "Proceed with MMUR Auto-Dispensation" at bounding box center [854, 519] width 204 height 14
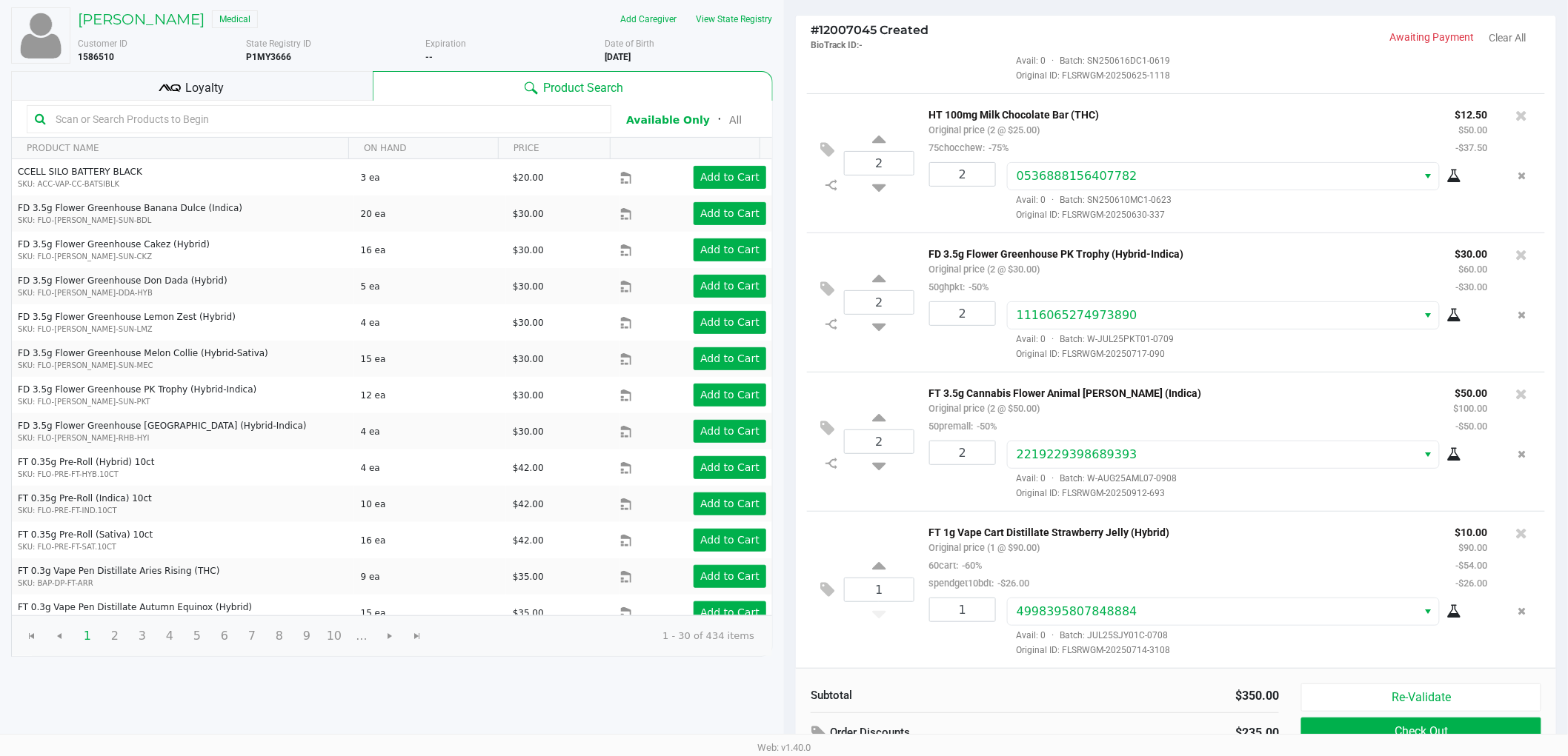
scroll to position [153, 0]
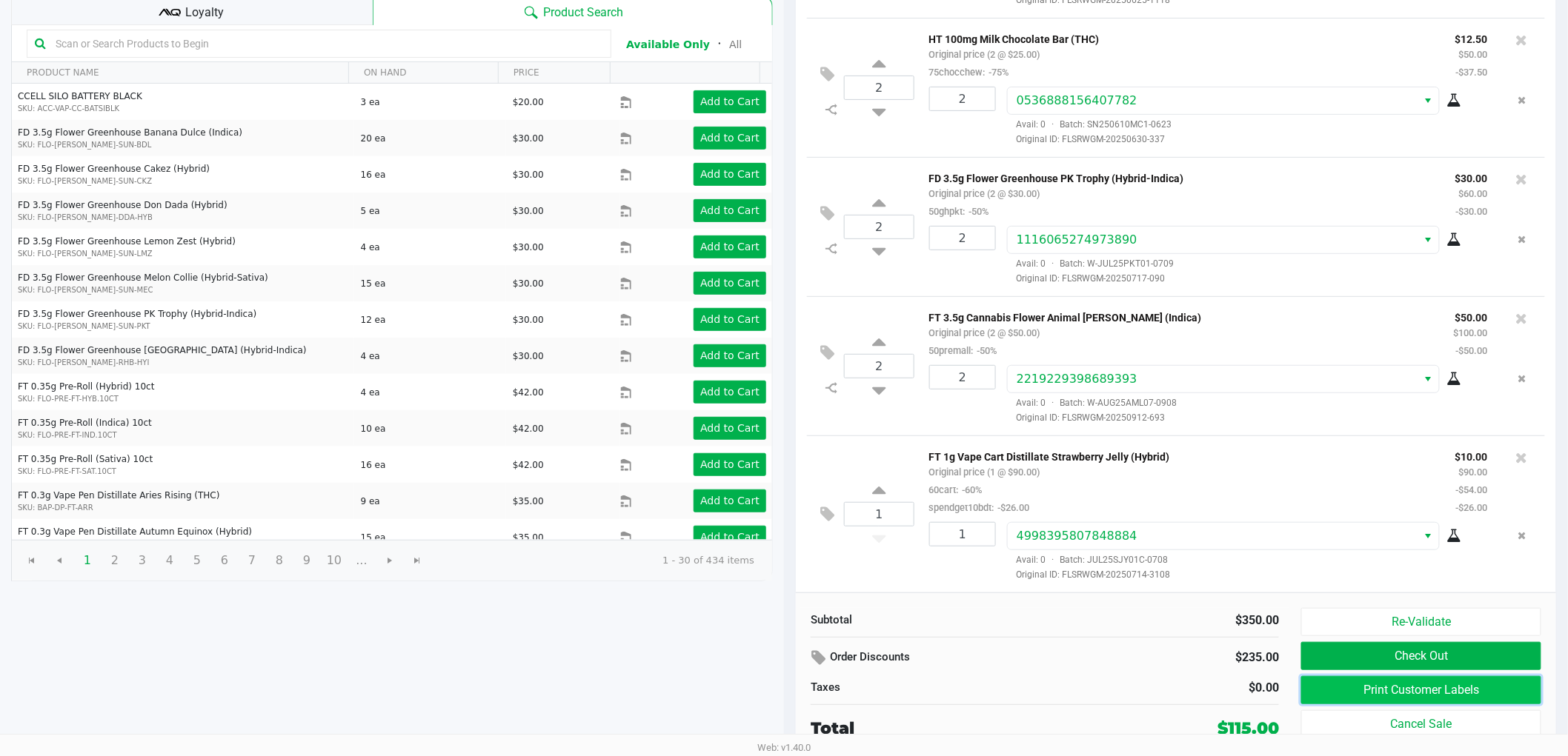
click at [1362, 683] on button "Print Customer Labels" at bounding box center [1420, 689] width 240 height 28
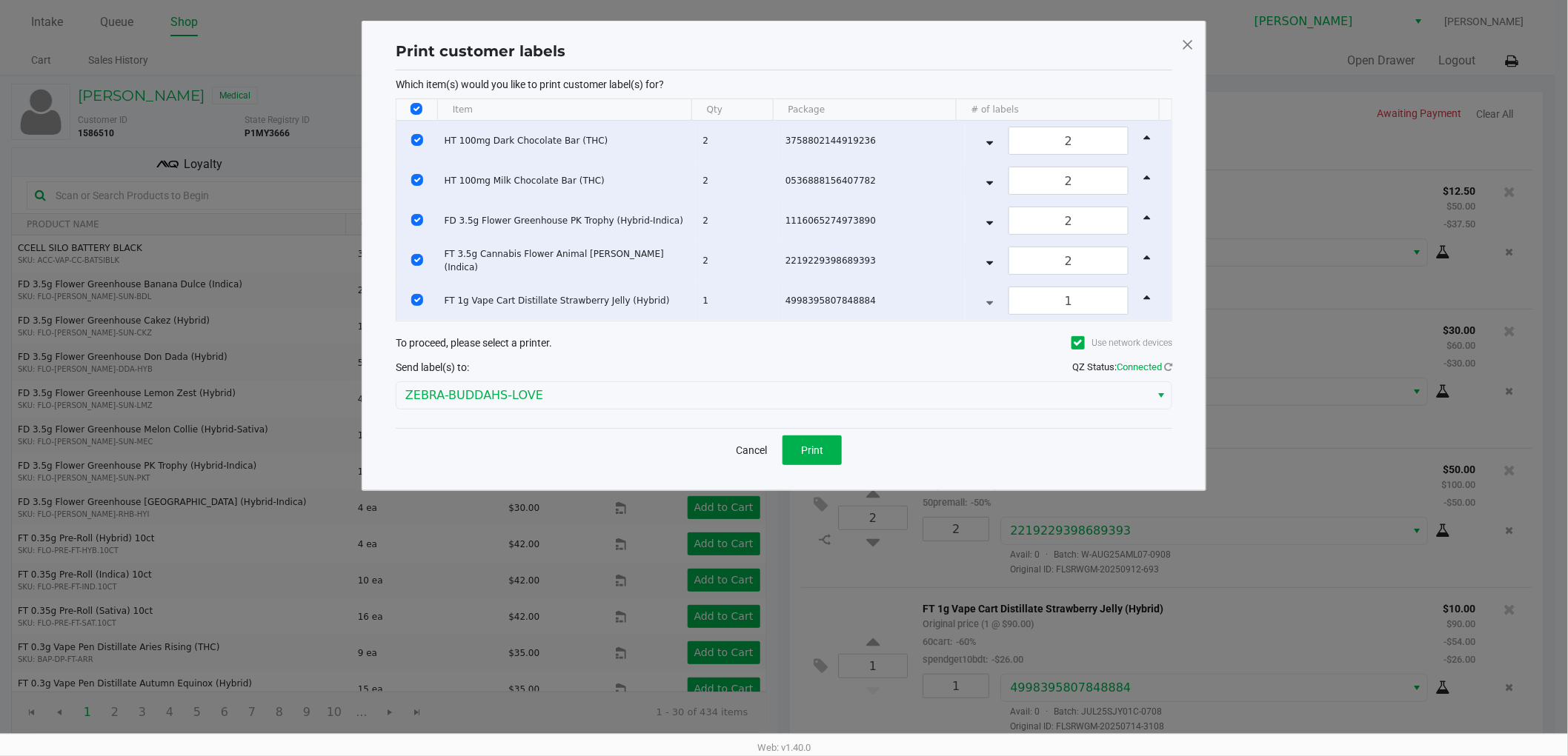
scroll to position [0, 0]
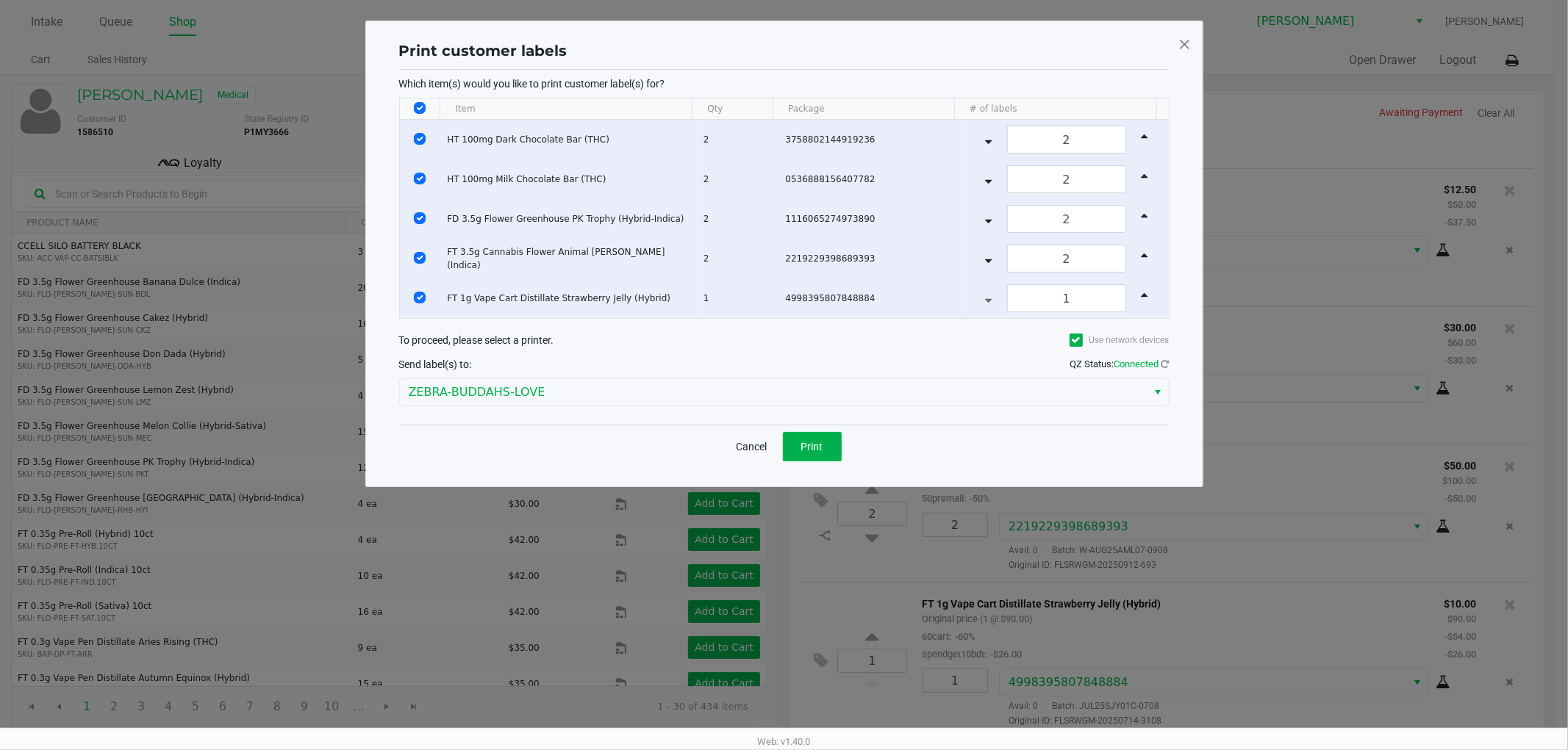
click at [417, 110] on input "Select All Rows" at bounding box center [419, 107] width 12 height 12
checkbox input "false"
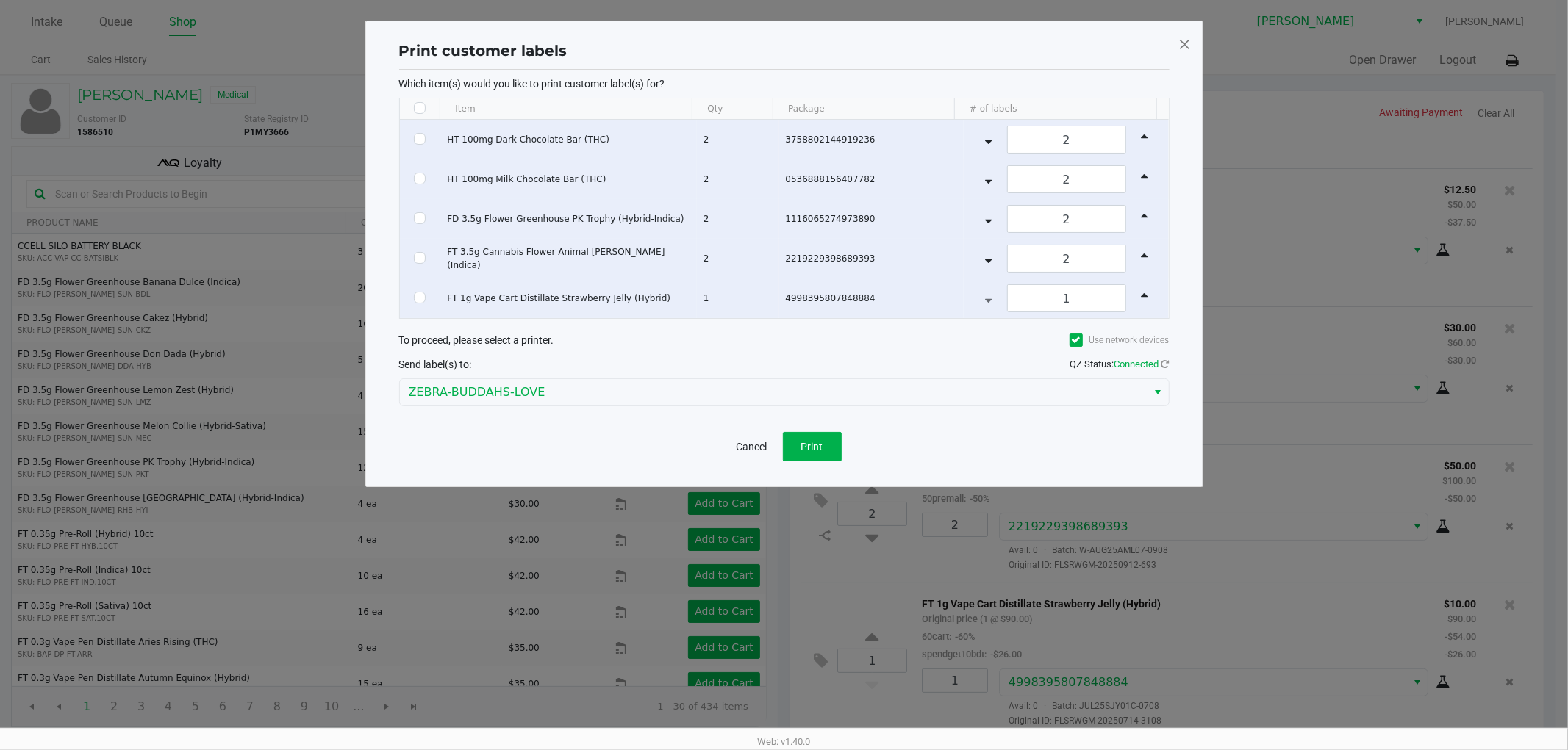
checkbox input "false"
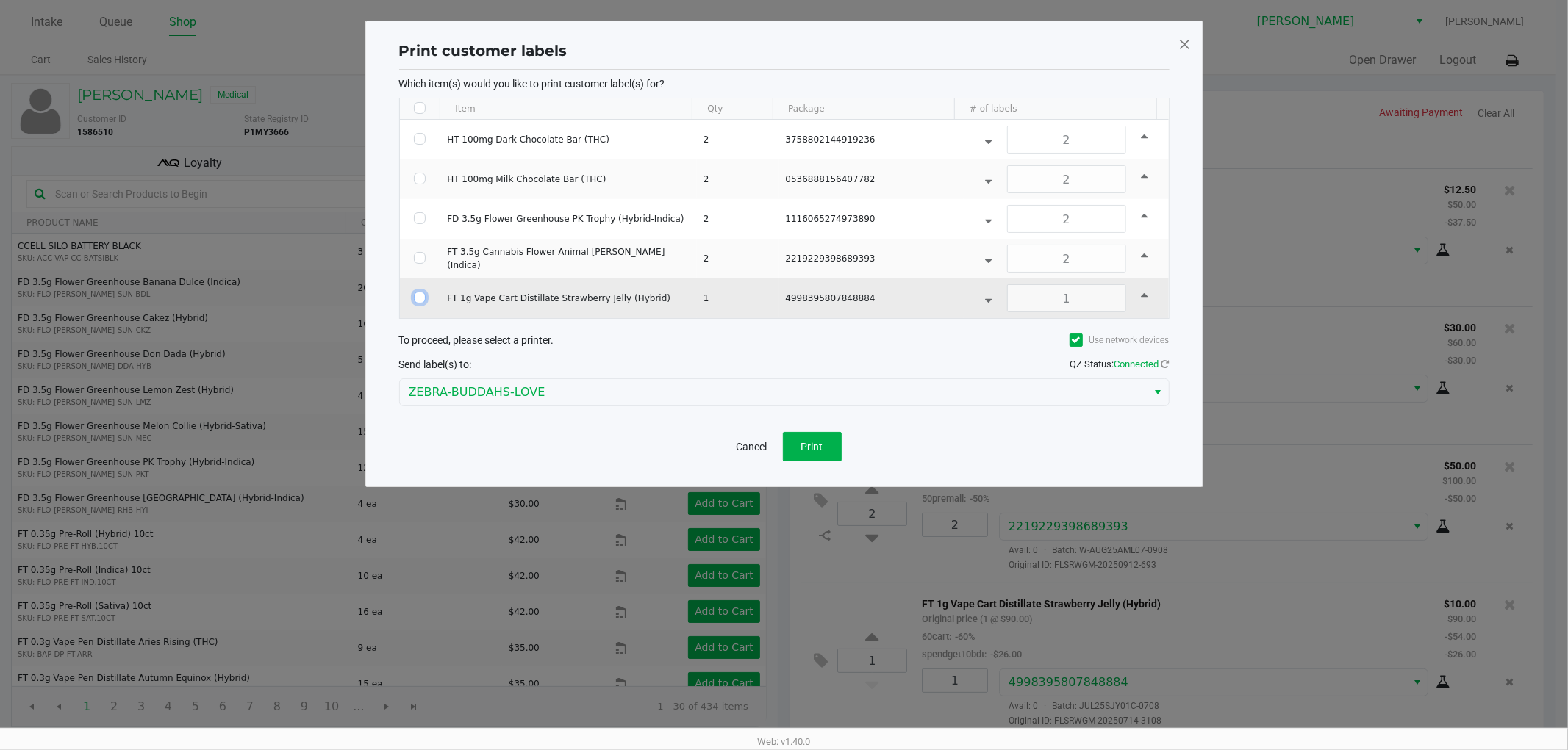
click at [420, 297] on input "Select Row" at bounding box center [419, 297] width 12 height 12
checkbox input "true"
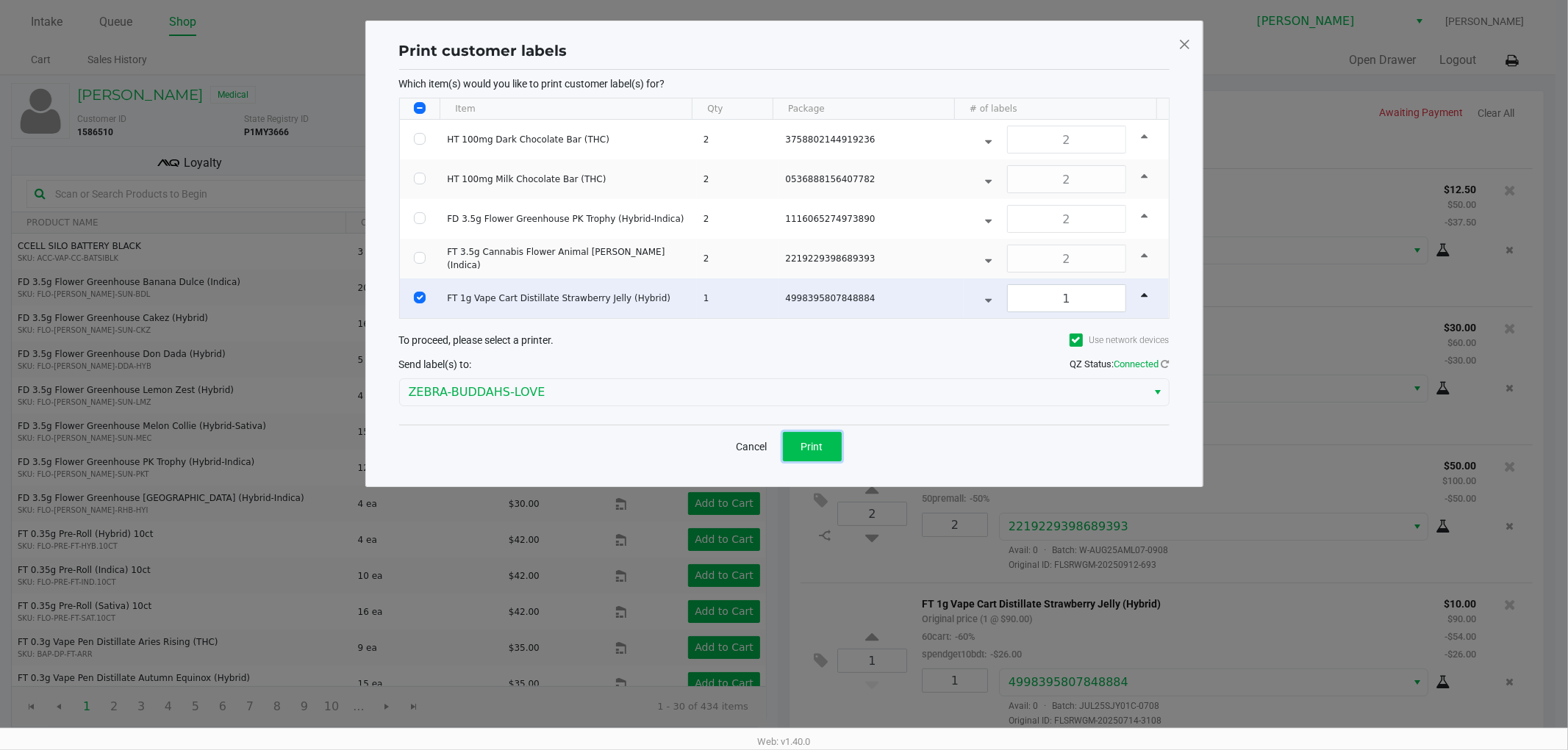
click at [796, 438] on button "Print" at bounding box center [813, 446] width 59 height 29
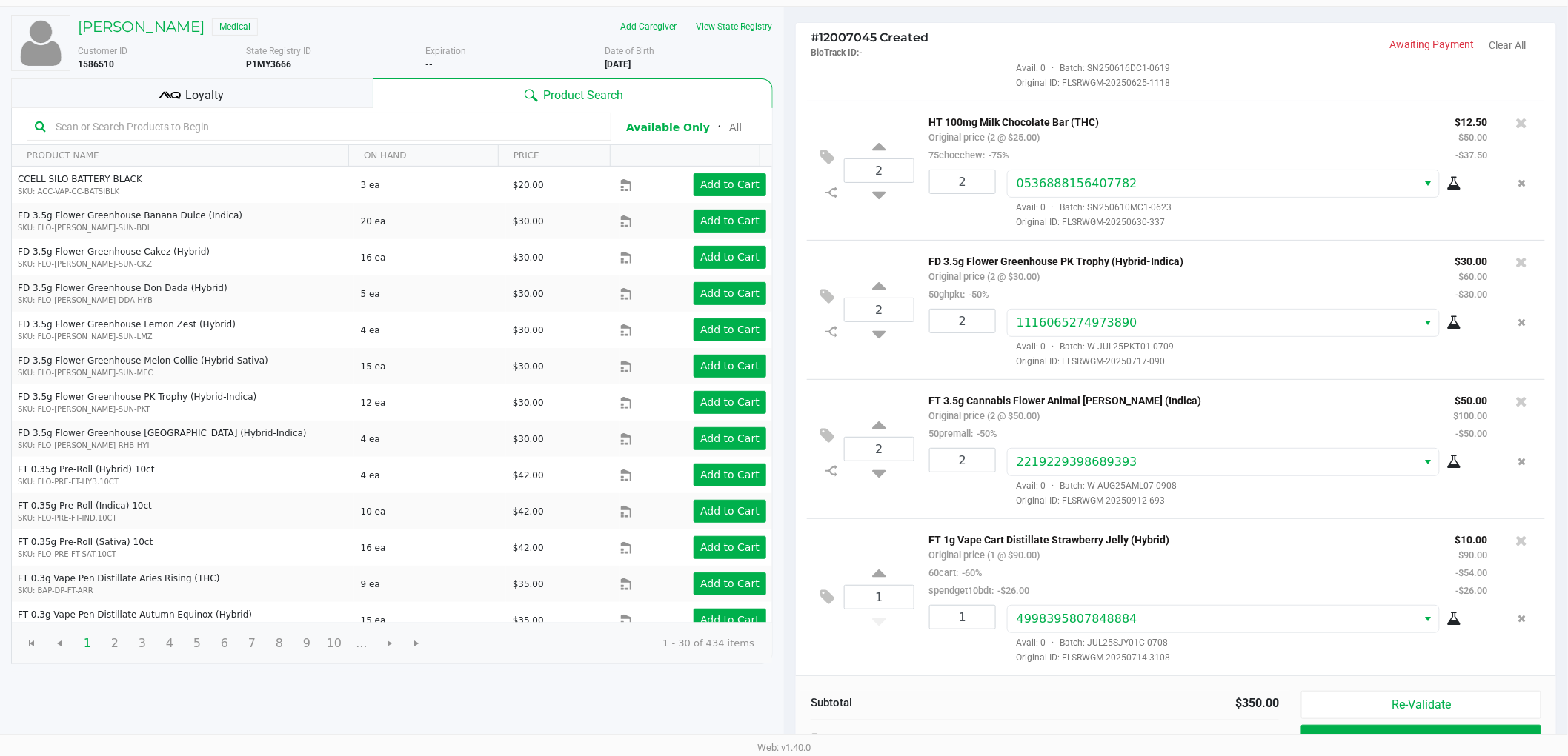
scroll to position [153, 0]
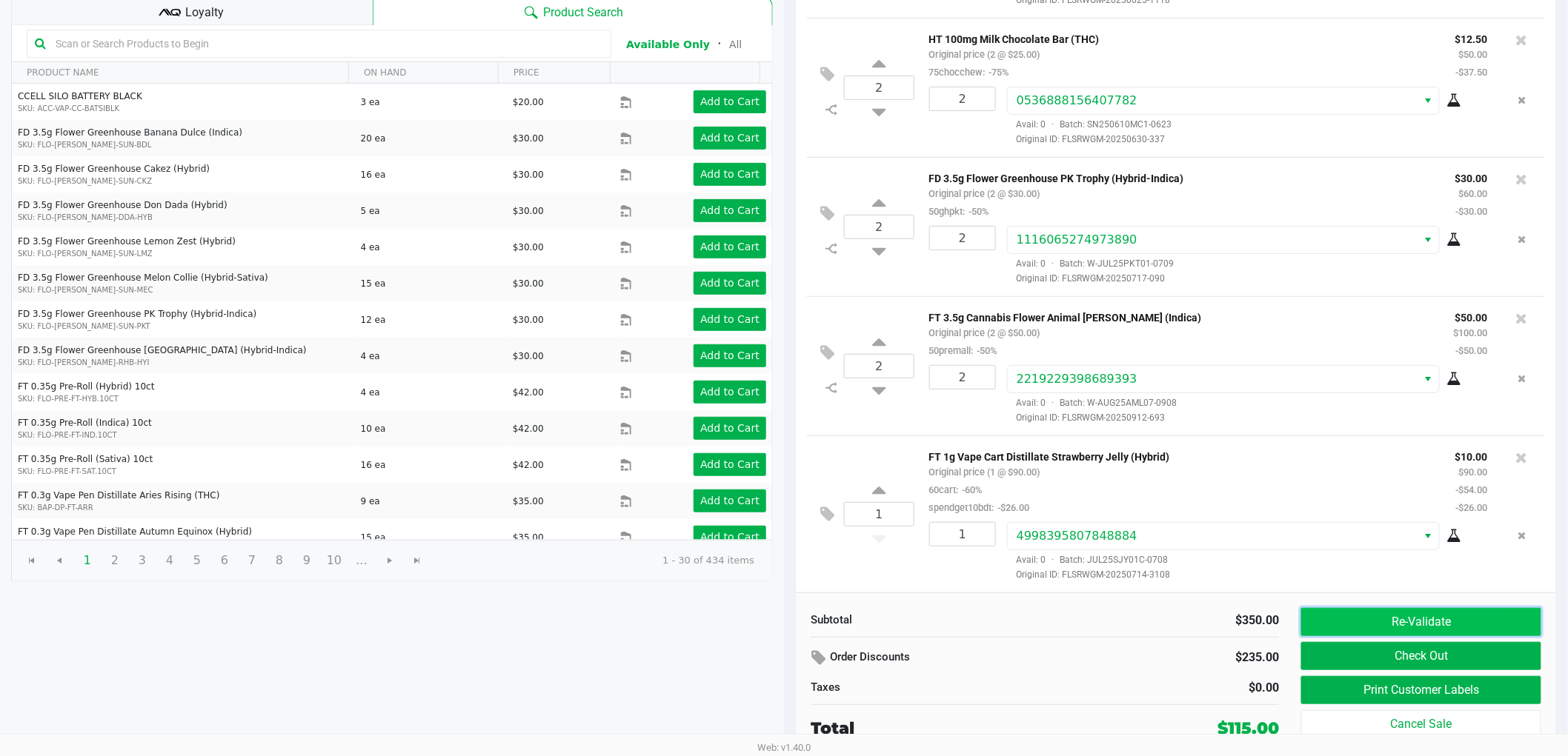
click at [1475, 623] on button "Re-Validate" at bounding box center [1420, 622] width 240 height 28
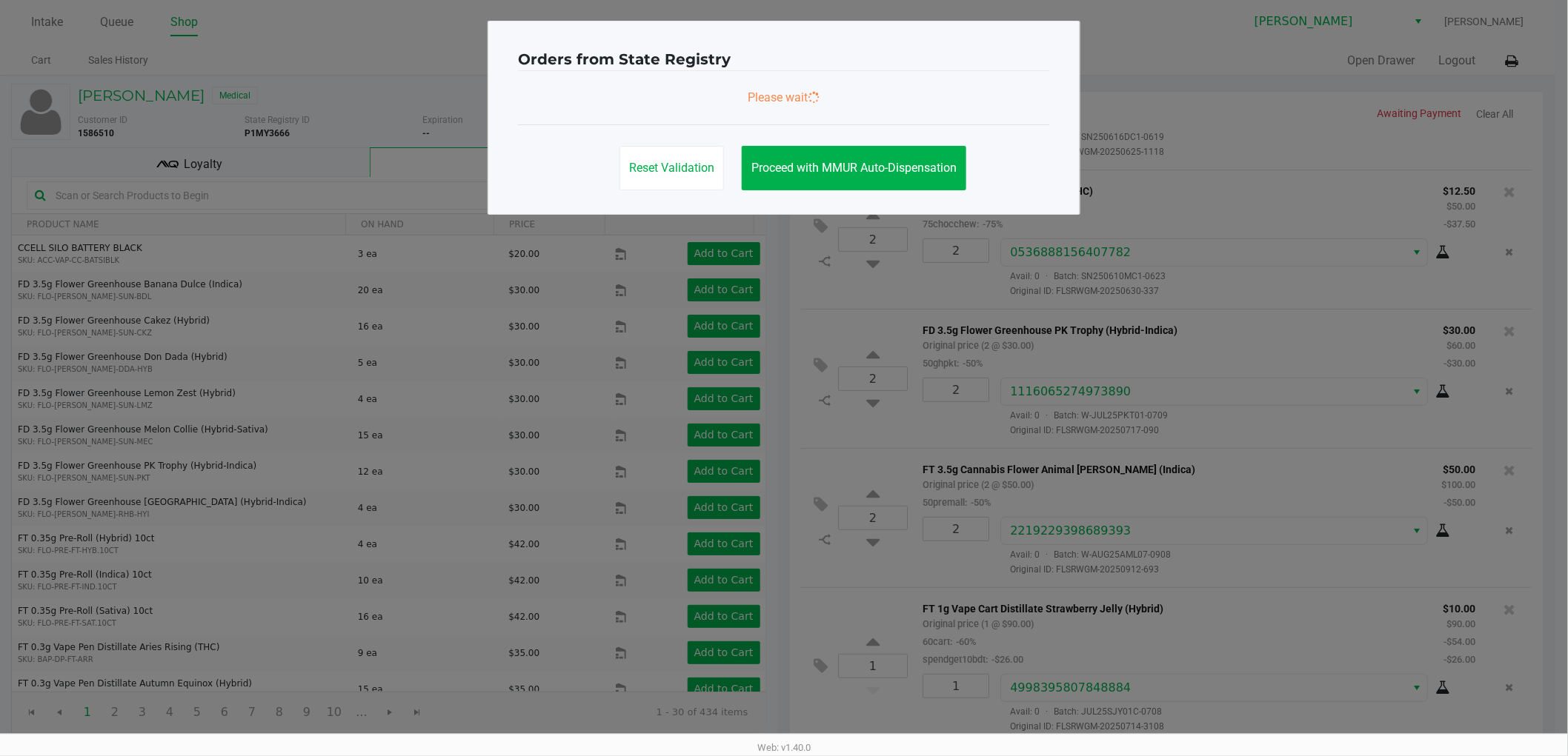
scroll to position [0, 0]
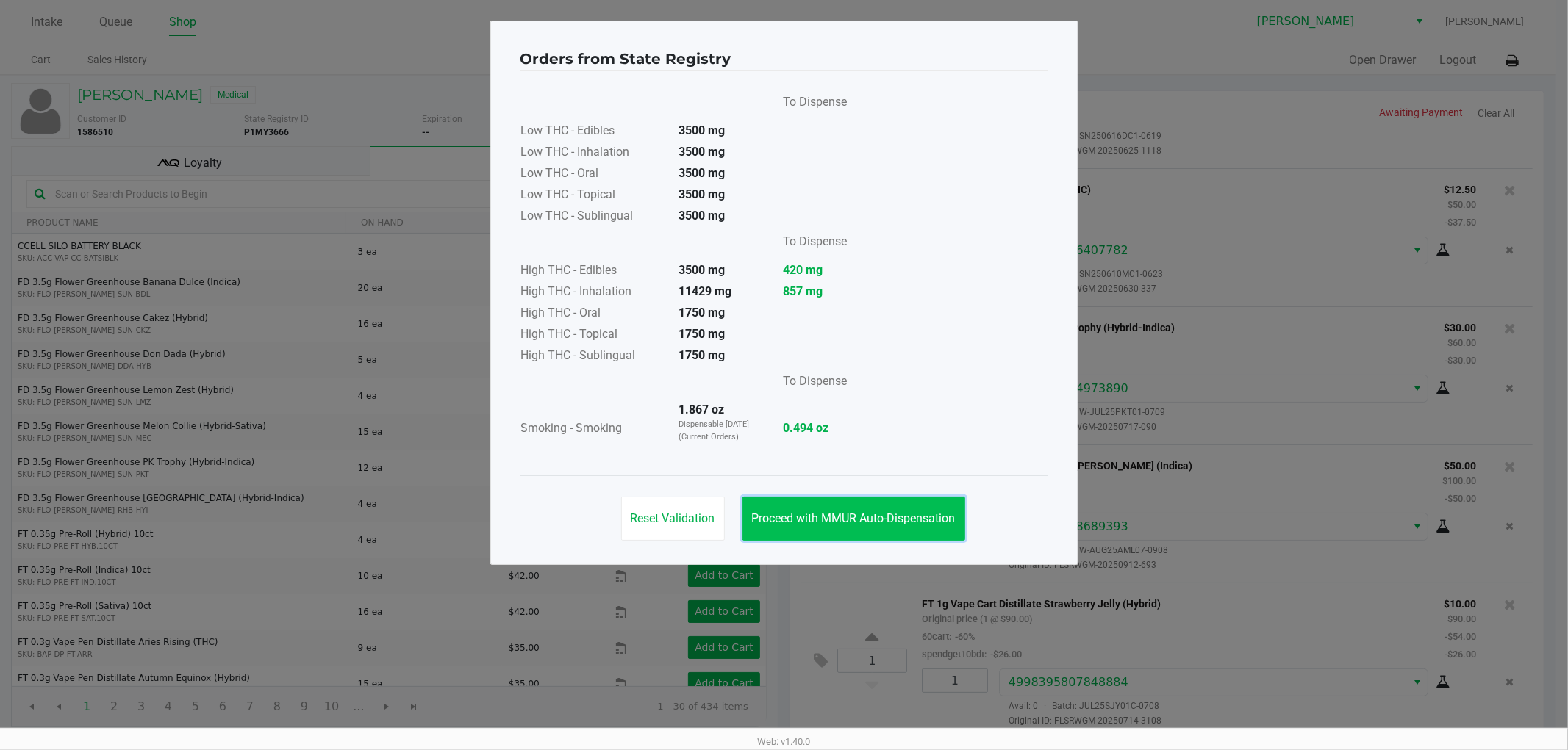
click at [862, 516] on span "Proceed with MMUR Auto-Dispensation" at bounding box center [854, 519] width 204 height 14
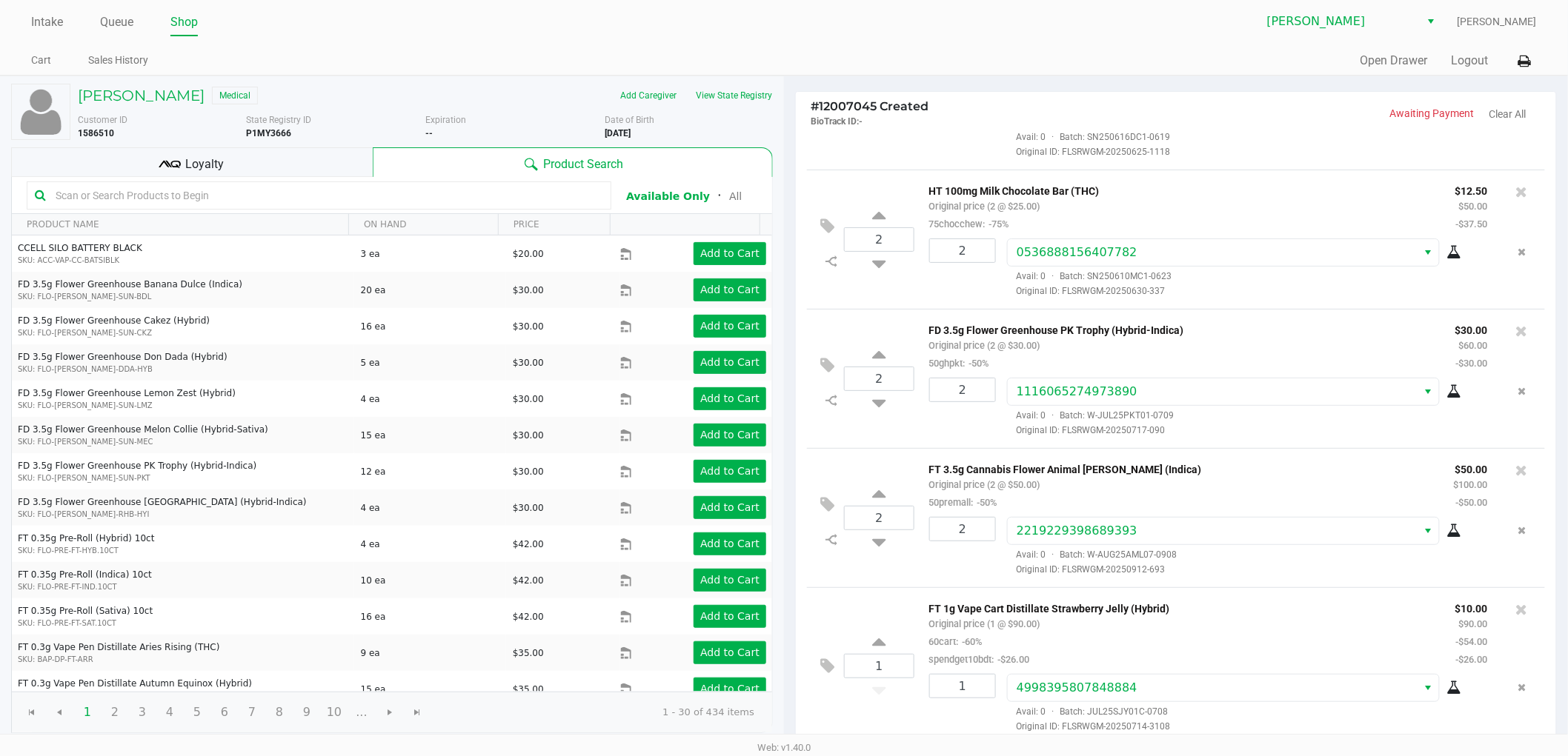
click at [230, 168] on div "Loyalty" at bounding box center [192, 162] width 362 height 30
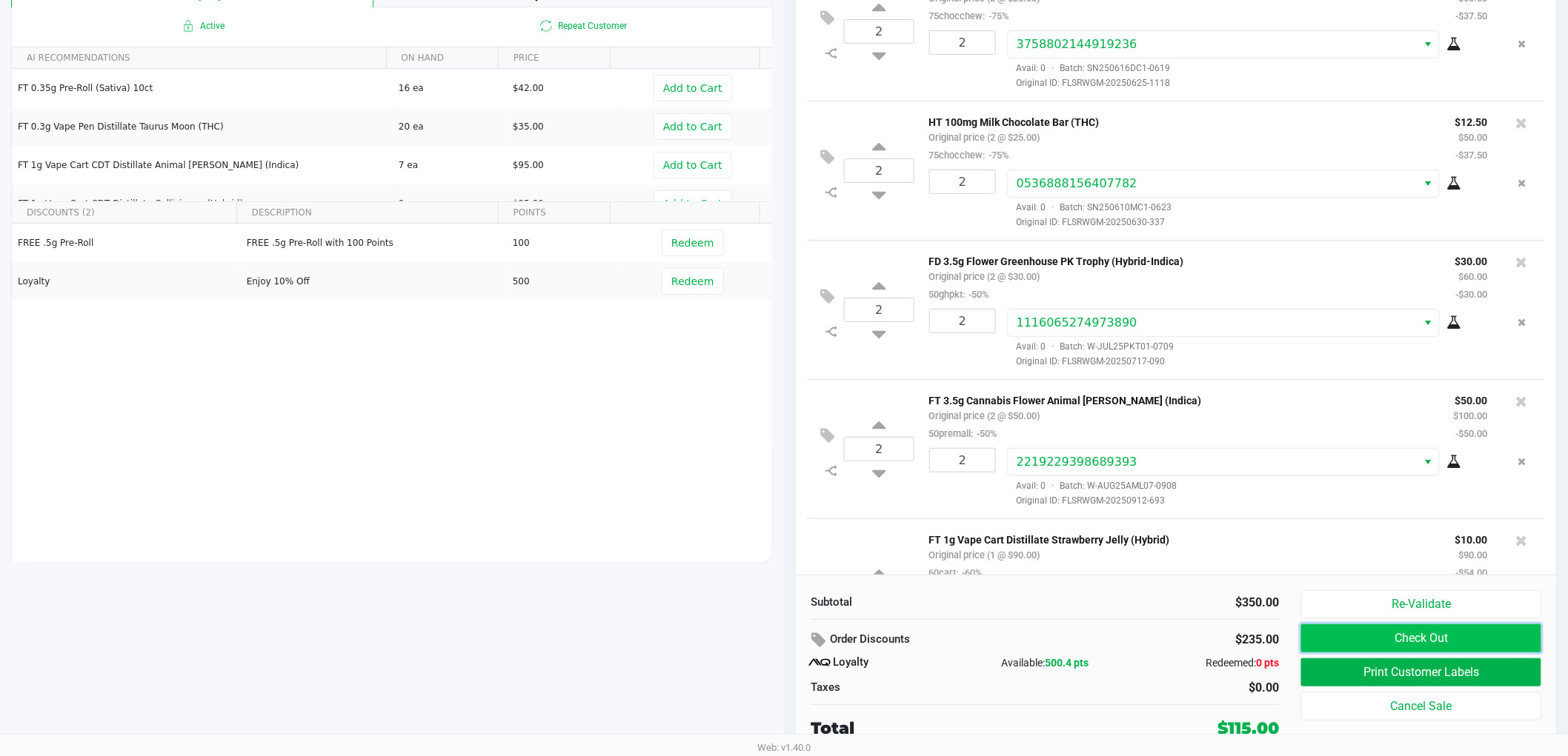
click at [1343, 646] on button "Check Out" at bounding box center [1420, 638] width 240 height 28
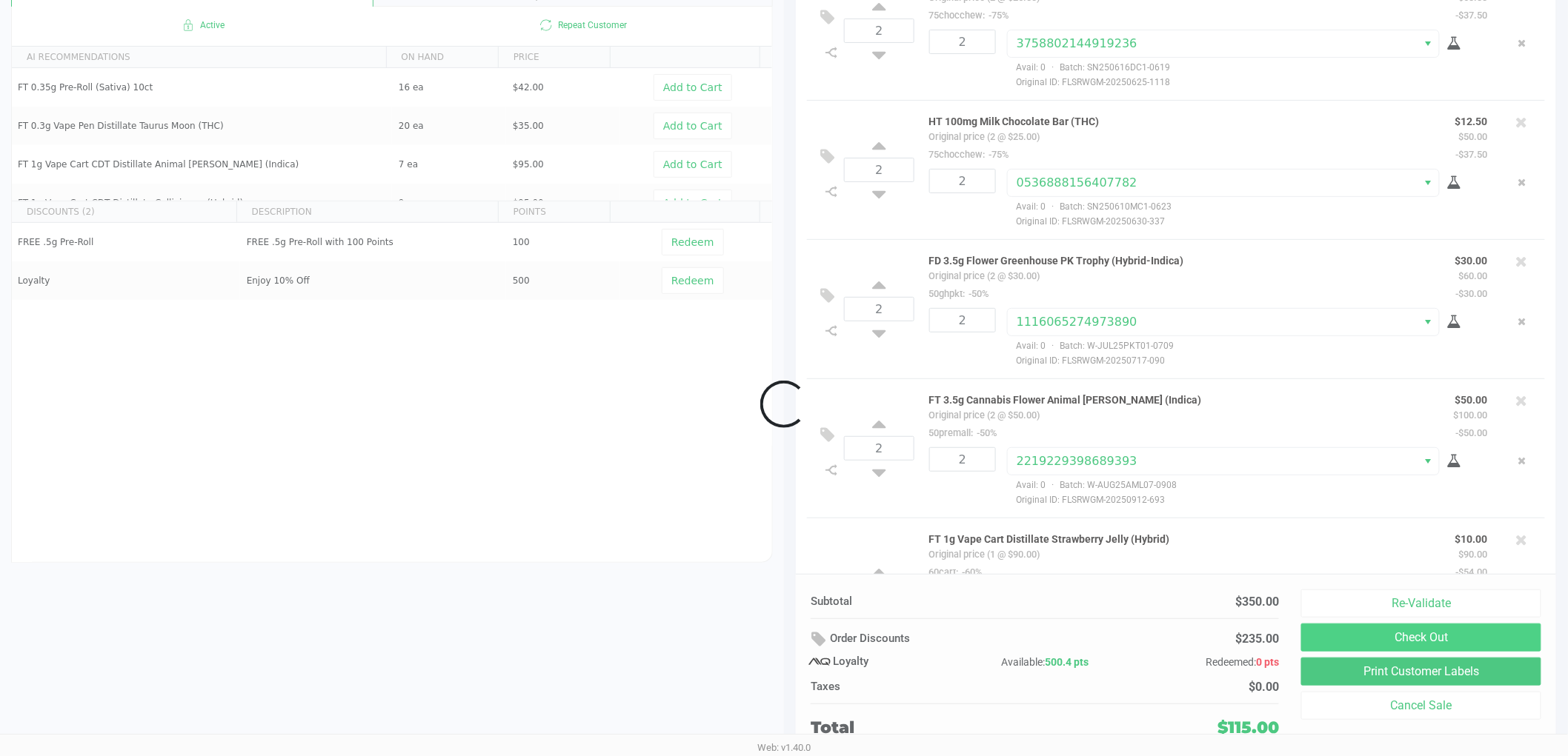
scroll to position [104, 0]
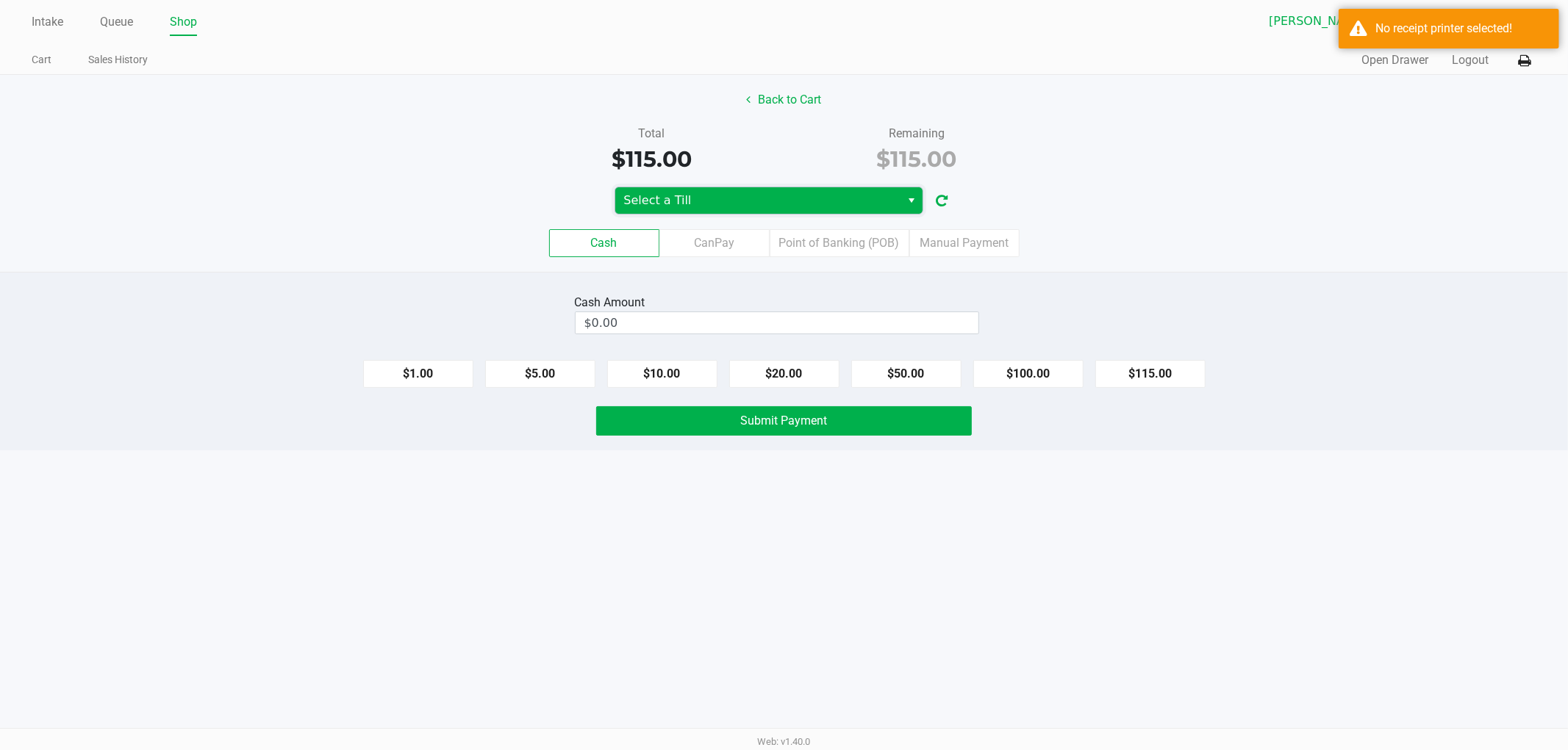
click at [772, 198] on span "Select a Till" at bounding box center [758, 201] width 268 height 18
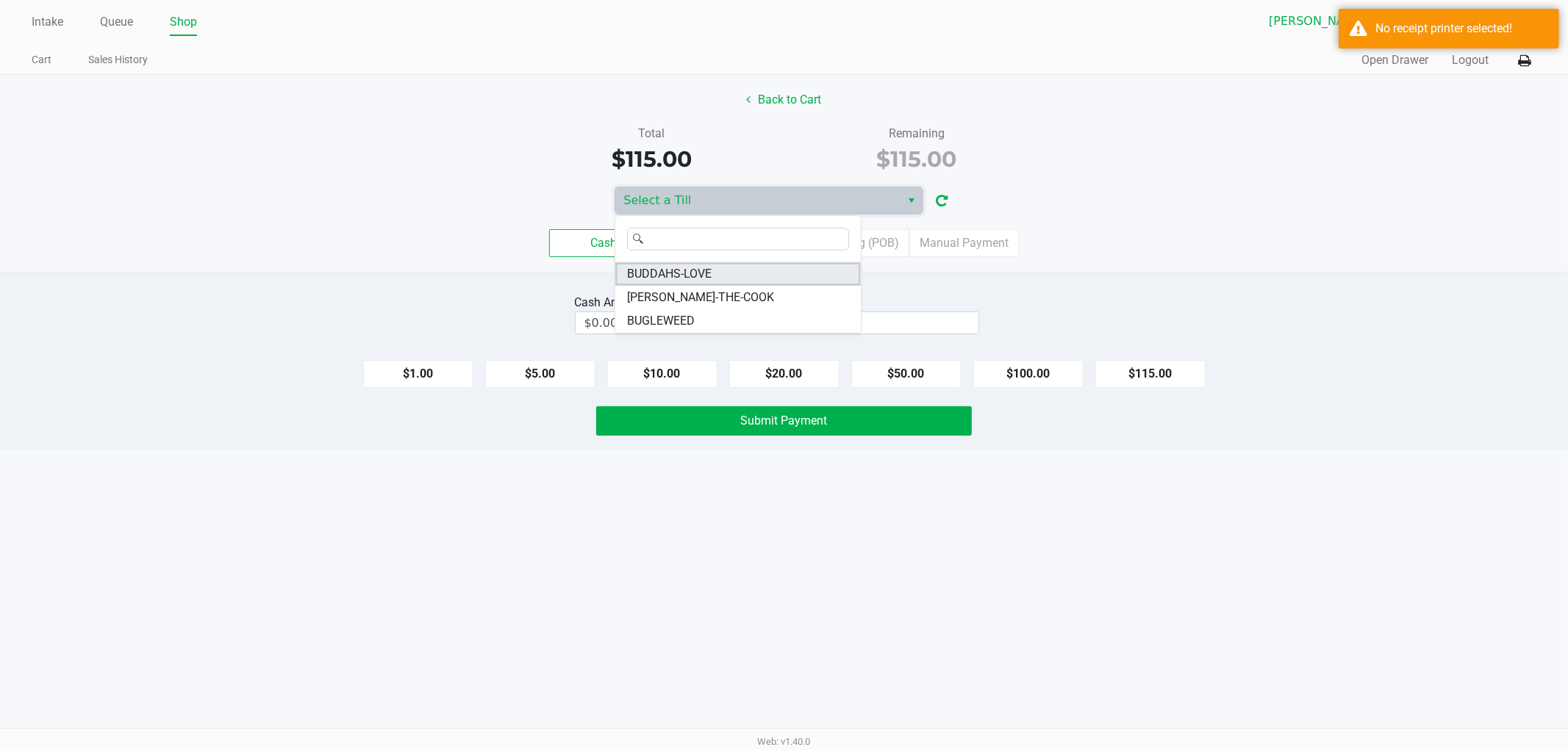
click at [683, 272] on span "BUDDAHS-LOVE" at bounding box center [669, 274] width 85 height 18
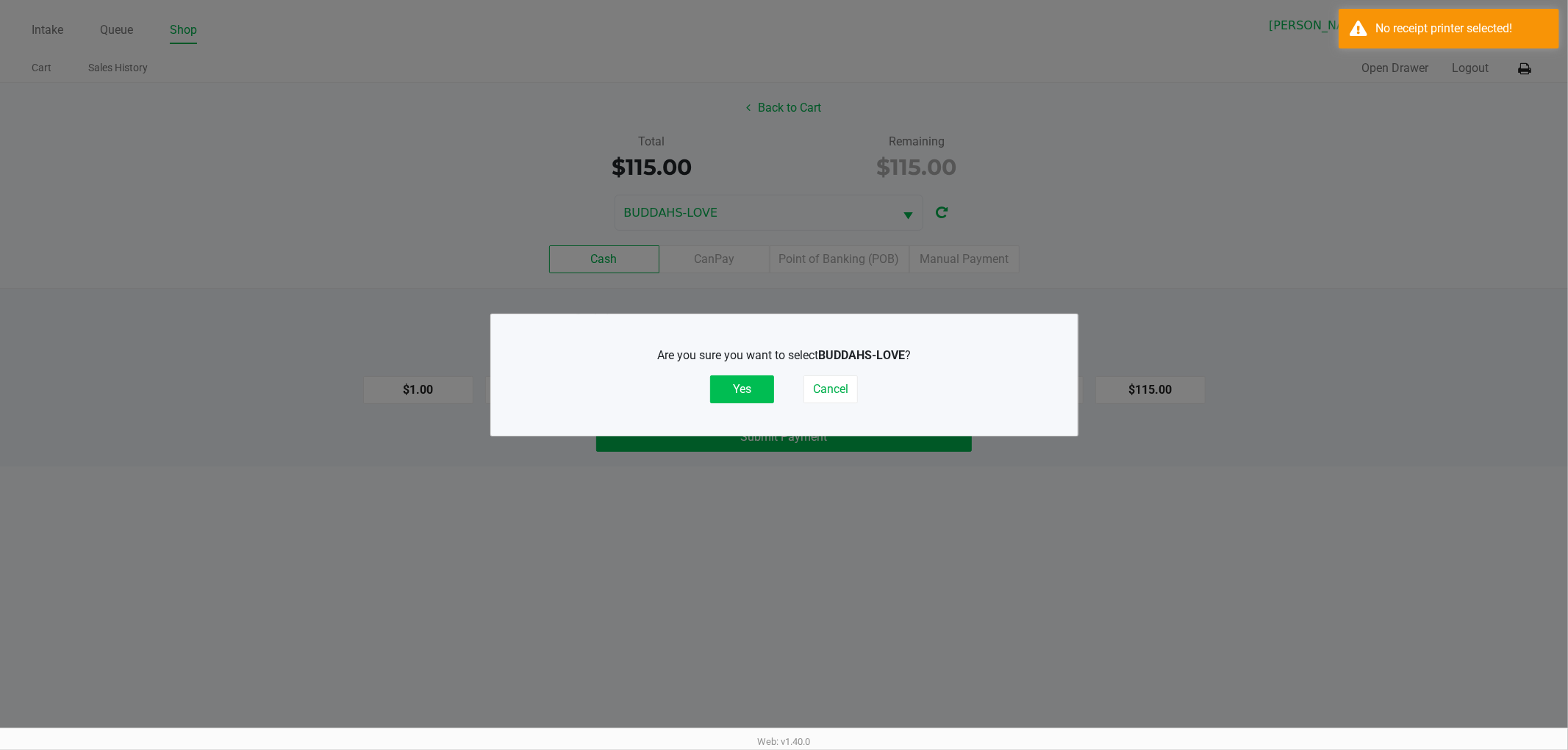
click at [729, 383] on button "Yes" at bounding box center [742, 389] width 64 height 28
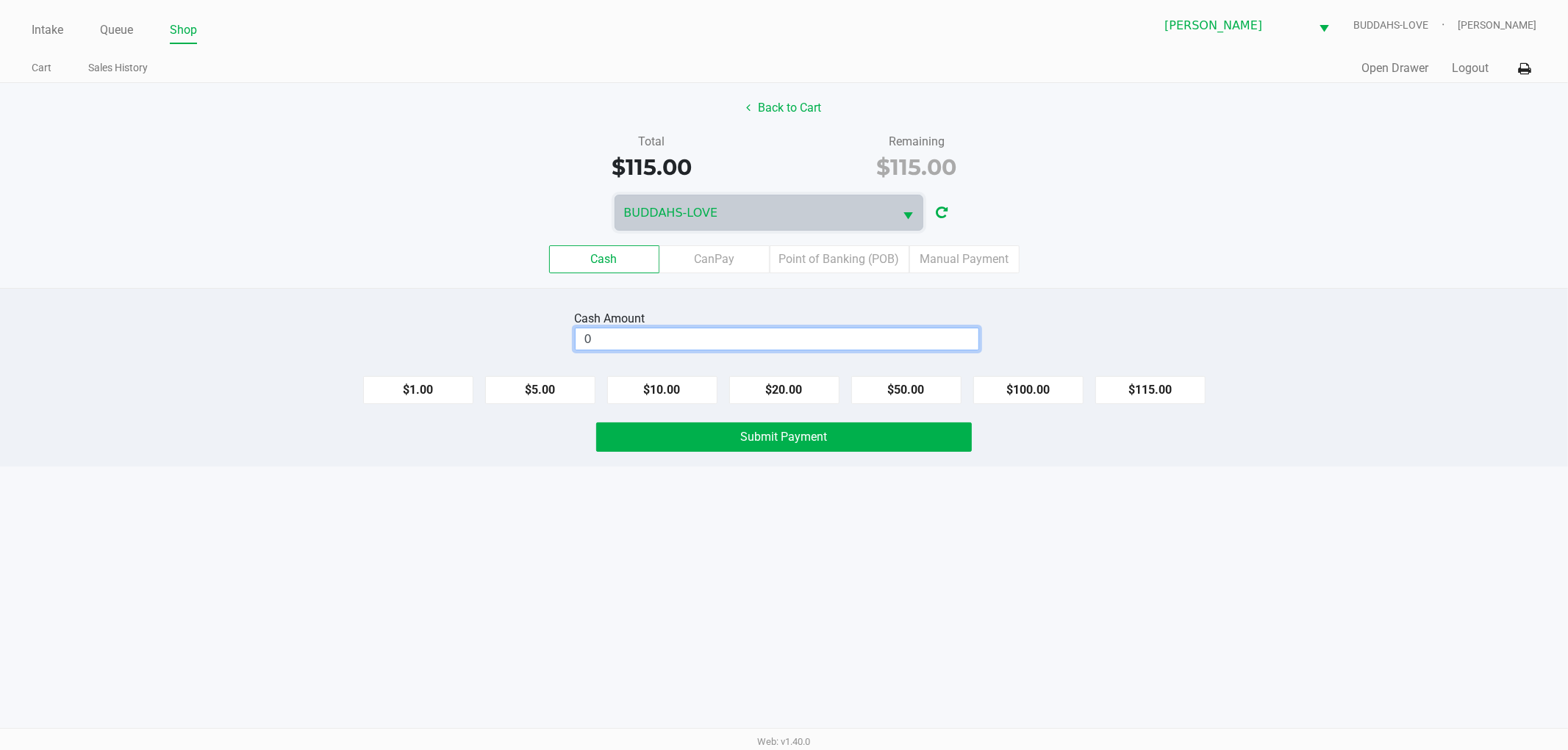
click at [775, 331] on input "0" at bounding box center [776, 339] width 403 height 21
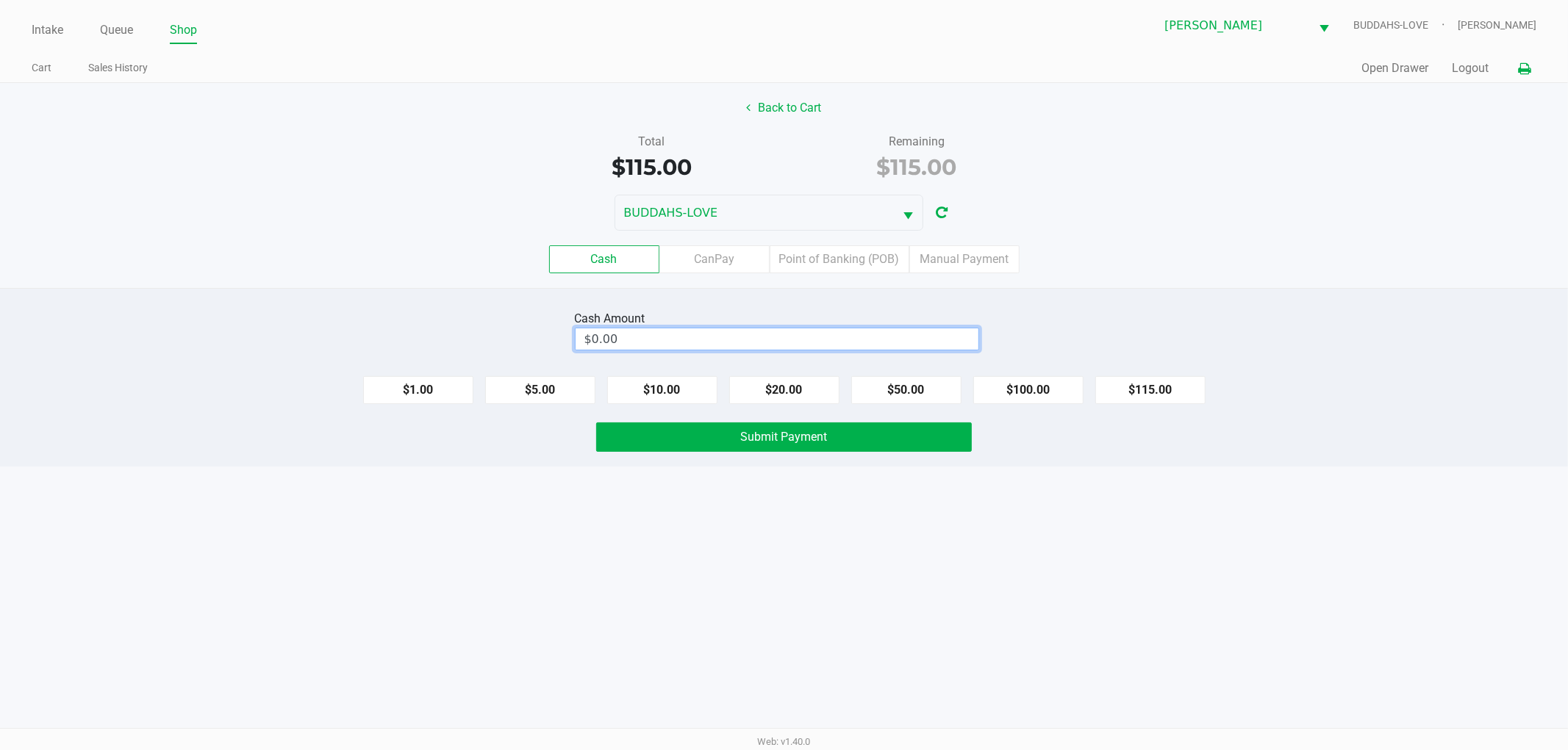
click at [1522, 73] on icon at bounding box center [1524, 70] width 13 height 11
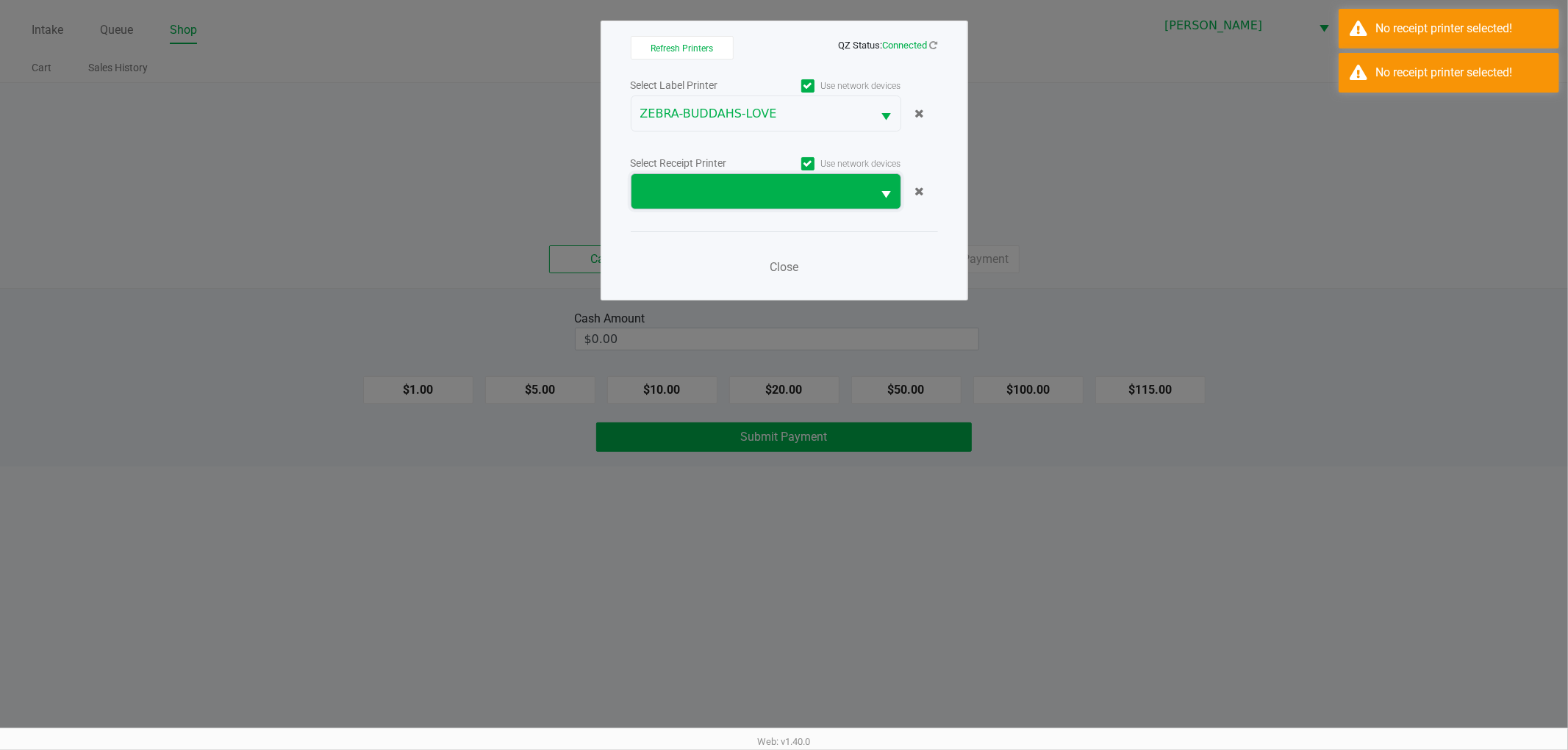
click at [675, 193] on span at bounding box center [752, 192] width 223 height 18
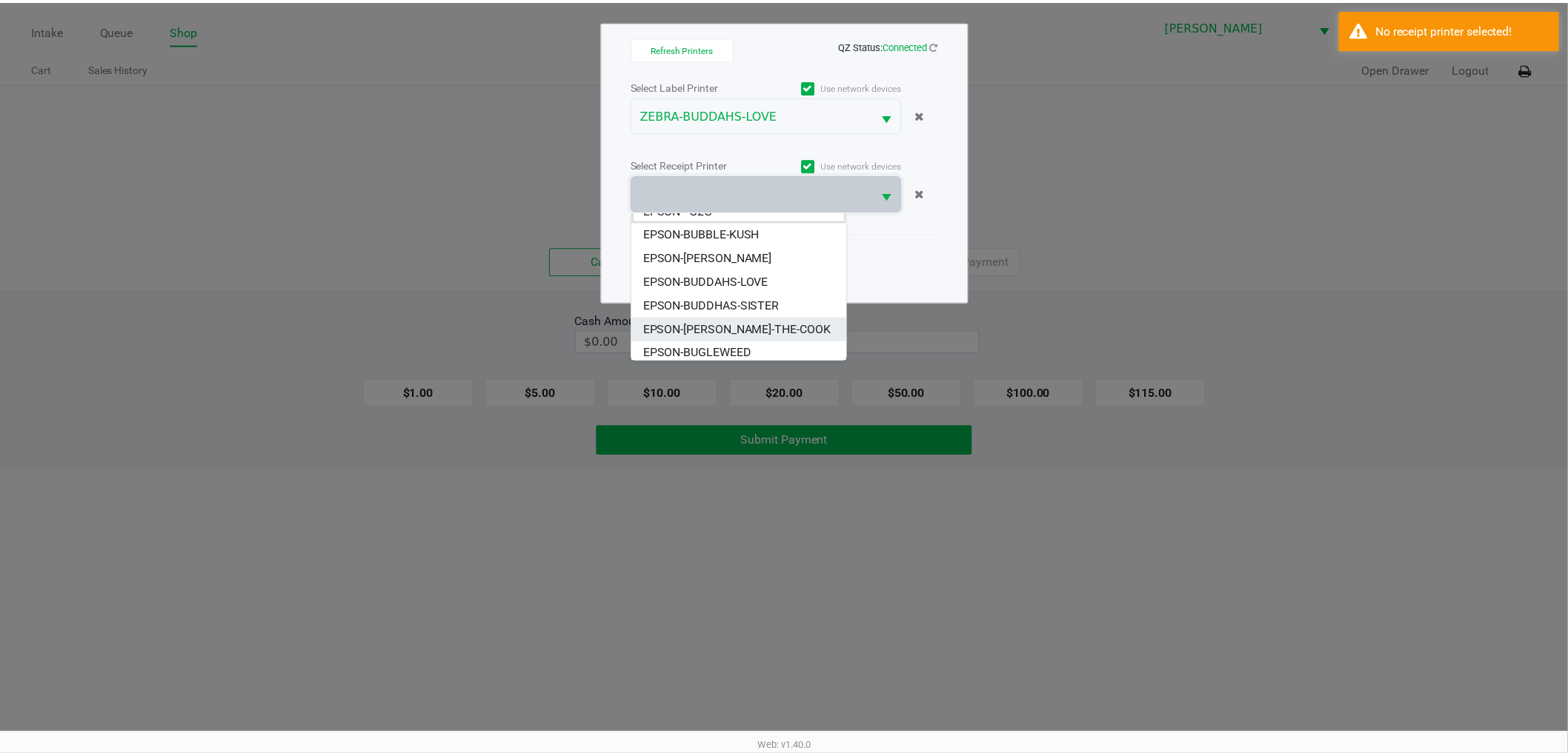
scroll to position [18, 0]
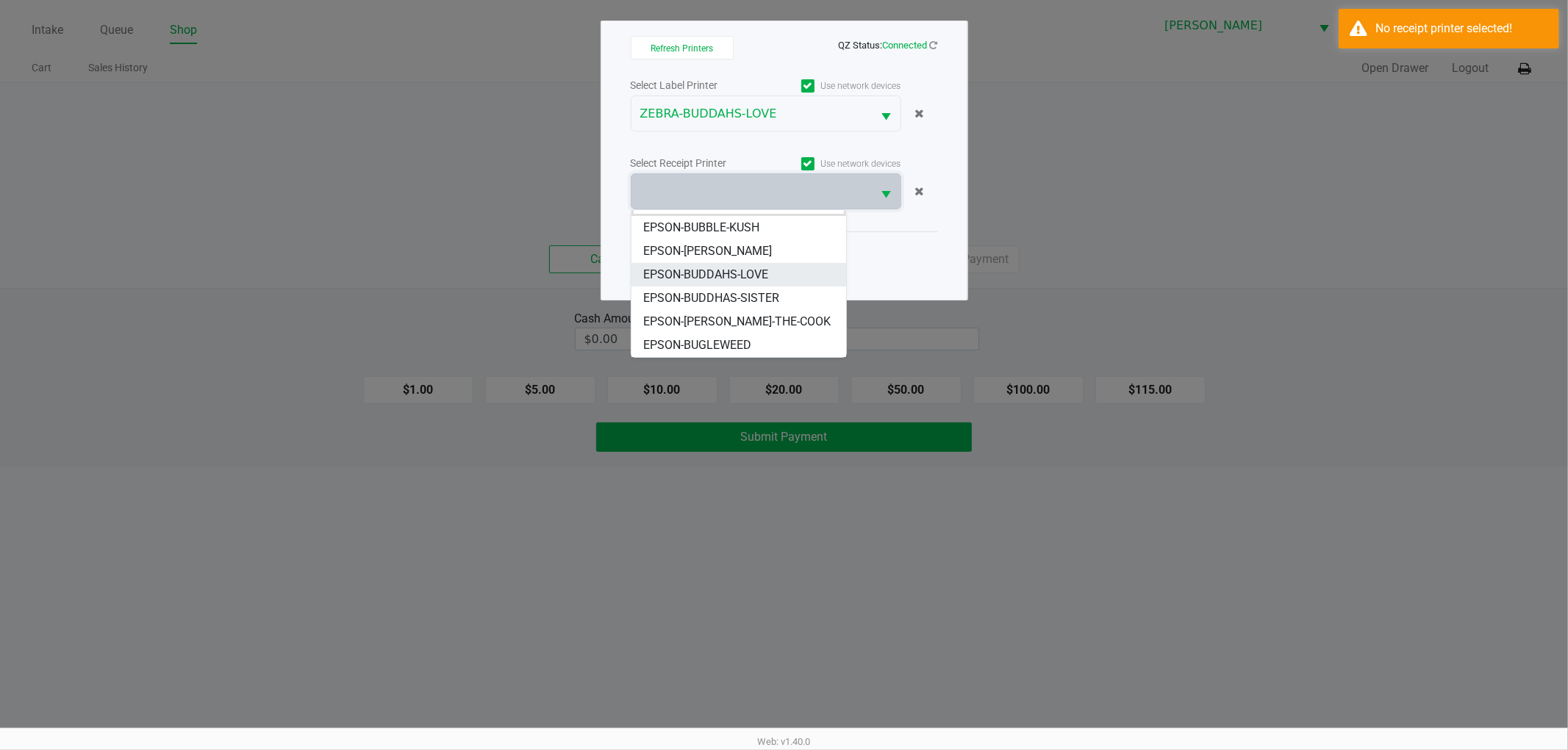
click at [731, 278] on span "EPSON-BUDDAHS-LOVE" at bounding box center [705, 275] width 125 height 18
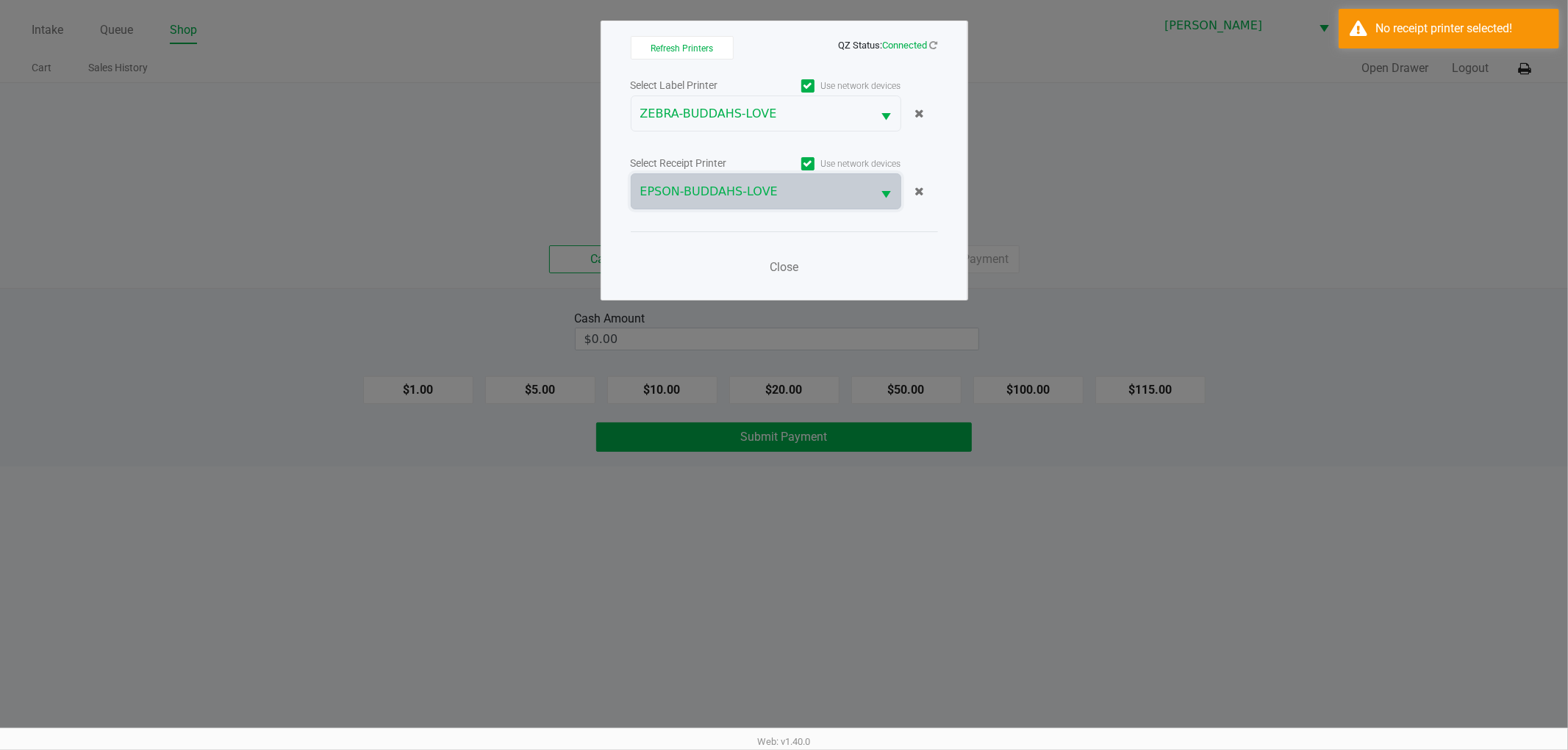
click at [811, 259] on div "Close" at bounding box center [784, 258] width 307 height 54
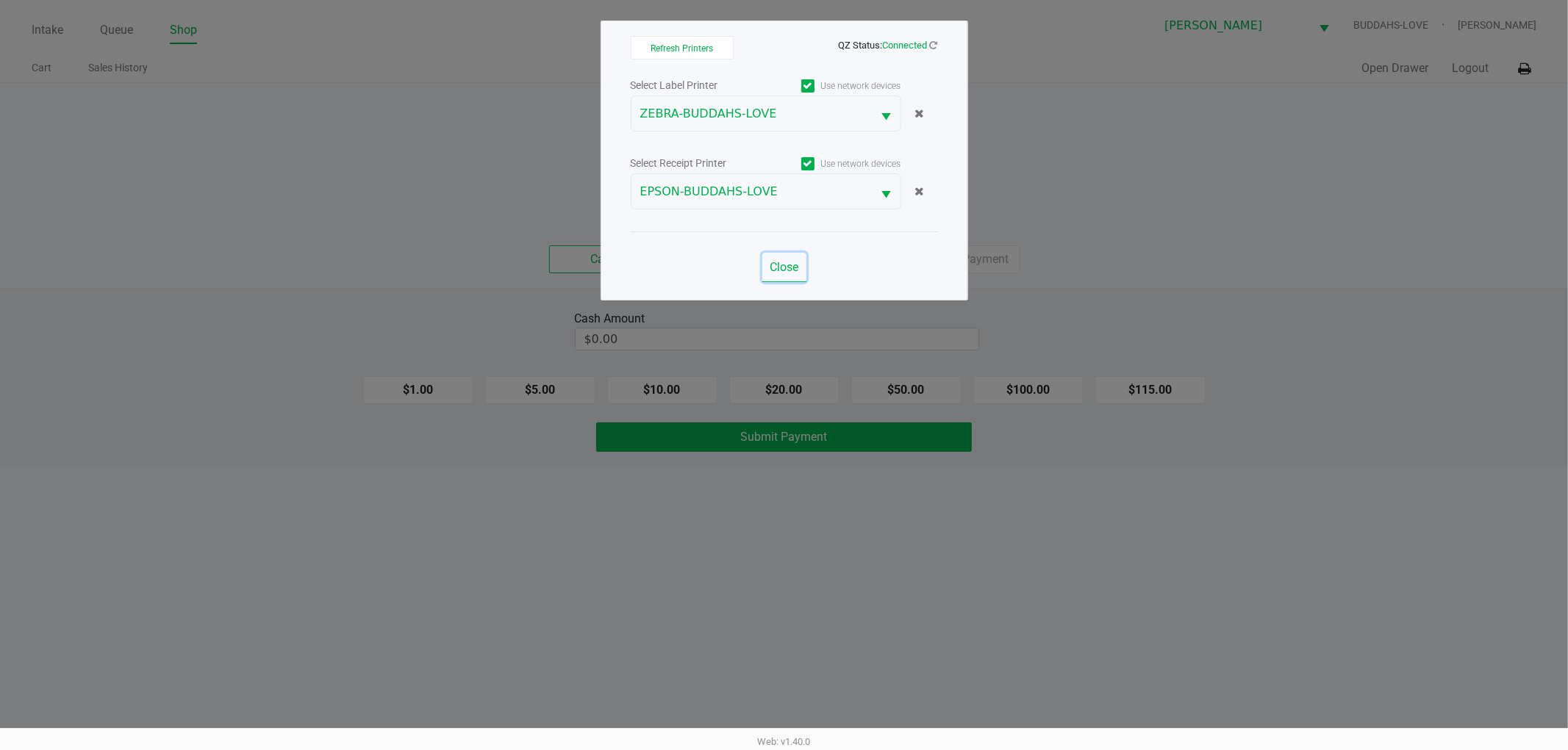
click at [791, 266] on span "Close" at bounding box center [784, 267] width 29 height 14
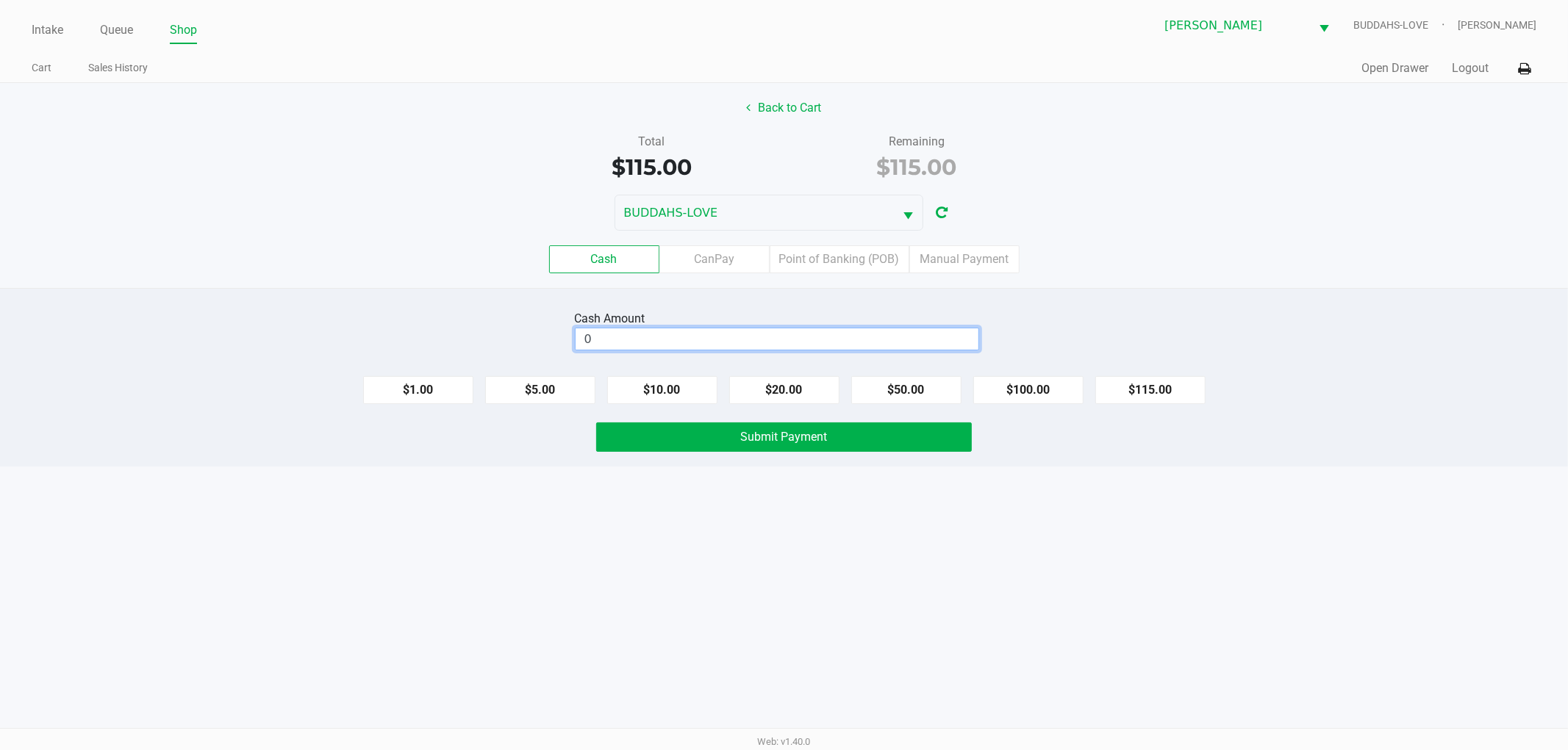
click at [742, 343] on input "0" at bounding box center [776, 339] width 403 height 21
type input "$120.00"
drag, startPoint x: 650, startPoint y: 575, endPoint x: 652, endPoint y: 562, distance: 13.2
click at [652, 575] on div "Intake Queue Shop Sebring WC BUDDAHS-LOVE Jonathan Mcelroy Cart Sales History Q…" at bounding box center [784, 375] width 1568 height 750
click at [670, 446] on button "Submit Payment" at bounding box center [783, 437] width 376 height 29
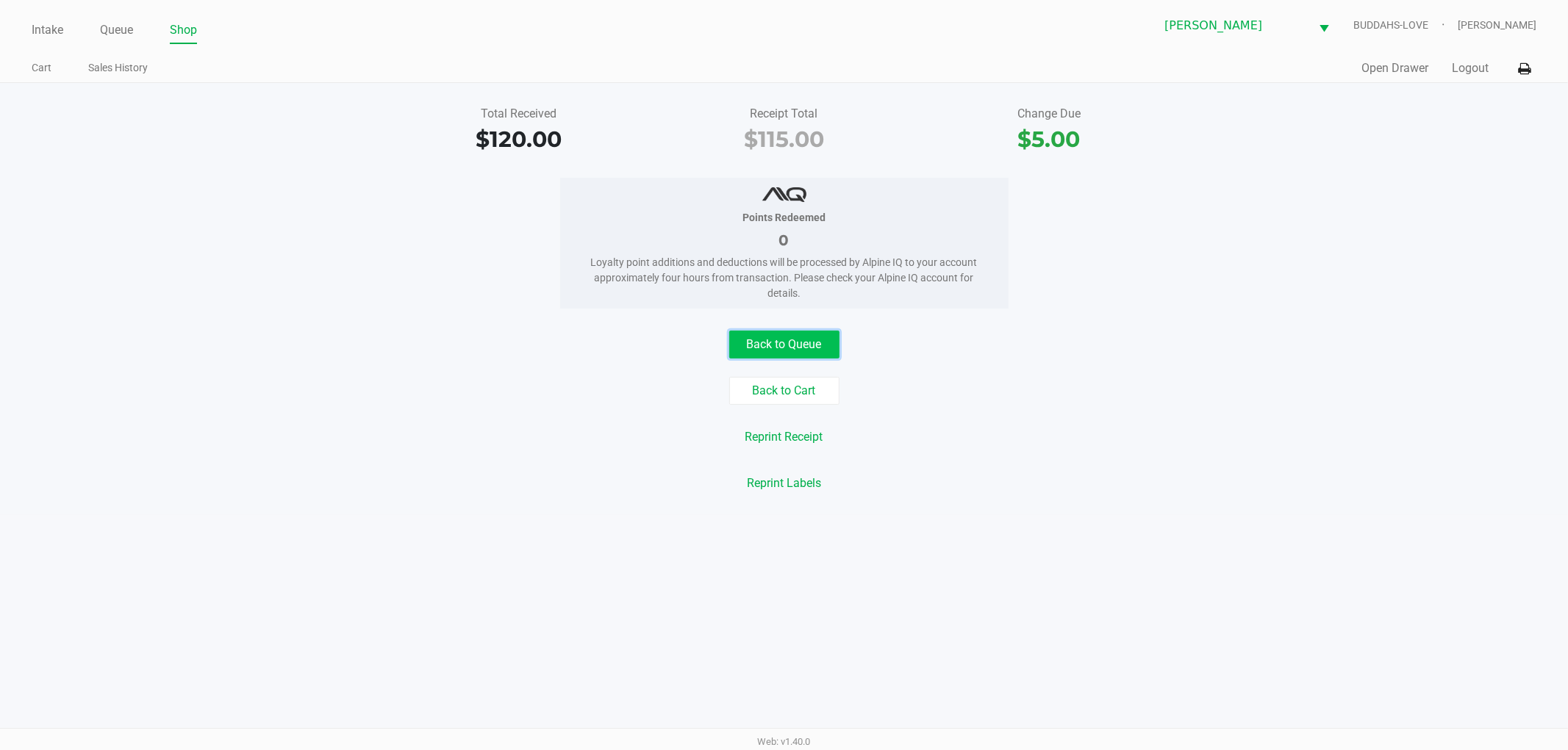
click at [788, 351] on button "Back to Queue" at bounding box center [783, 344] width 110 height 28
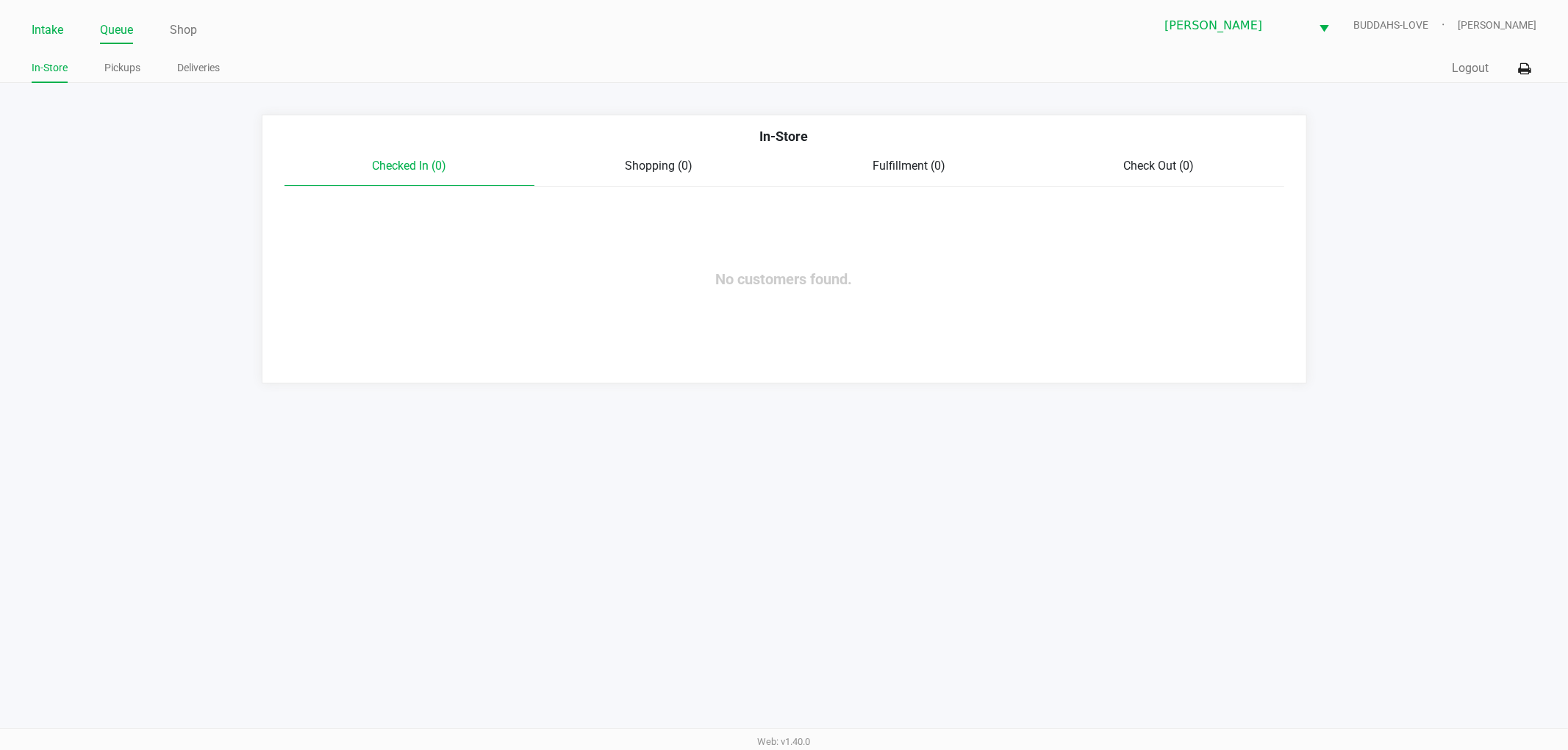
click at [40, 23] on link "Intake" at bounding box center [46, 29] width 31 height 21
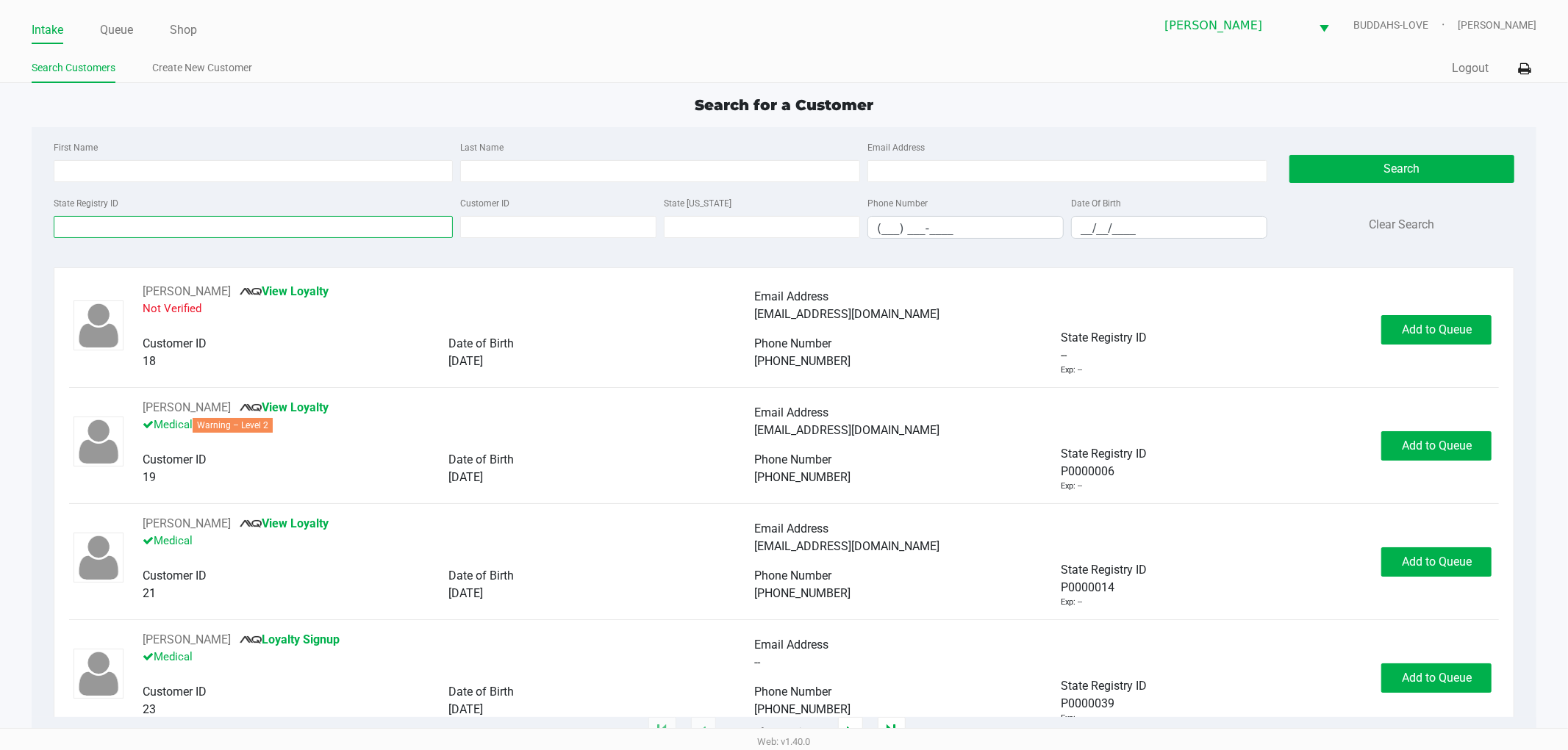
click at [163, 228] on input "State Registry ID" at bounding box center [254, 227] width 400 height 22
type input "g"
click at [100, 169] on input "First Name" at bounding box center [254, 171] width 400 height 22
type input "gary"
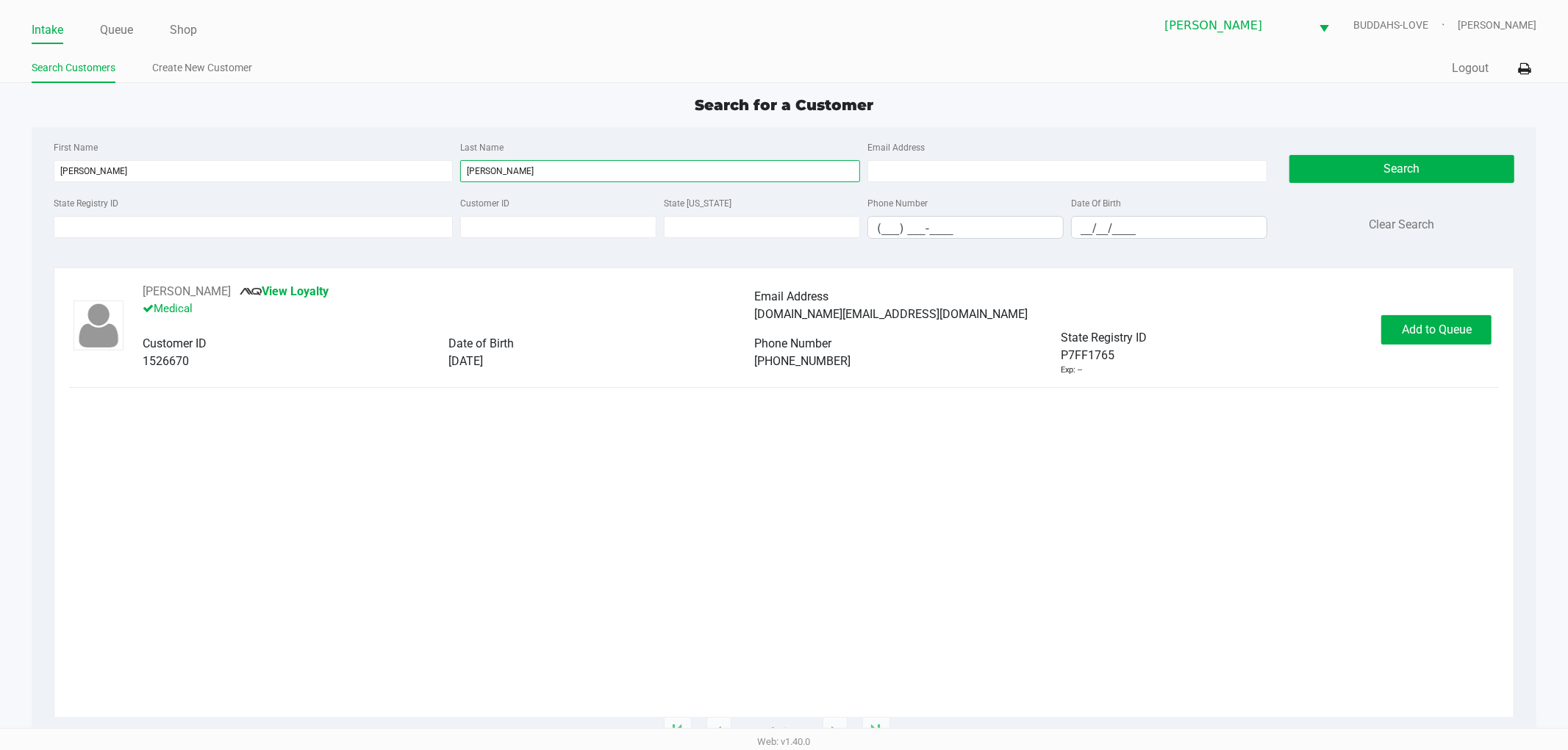
type input "piggott"
click at [1422, 331] on span "Add to Queue" at bounding box center [1437, 329] width 70 height 14
click at [1422, 331] on div "Add to Queue" at bounding box center [1436, 329] width 110 height 29
click at [1422, 331] on span "Add to Queue" at bounding box center [1444, 329] width 70 height 14
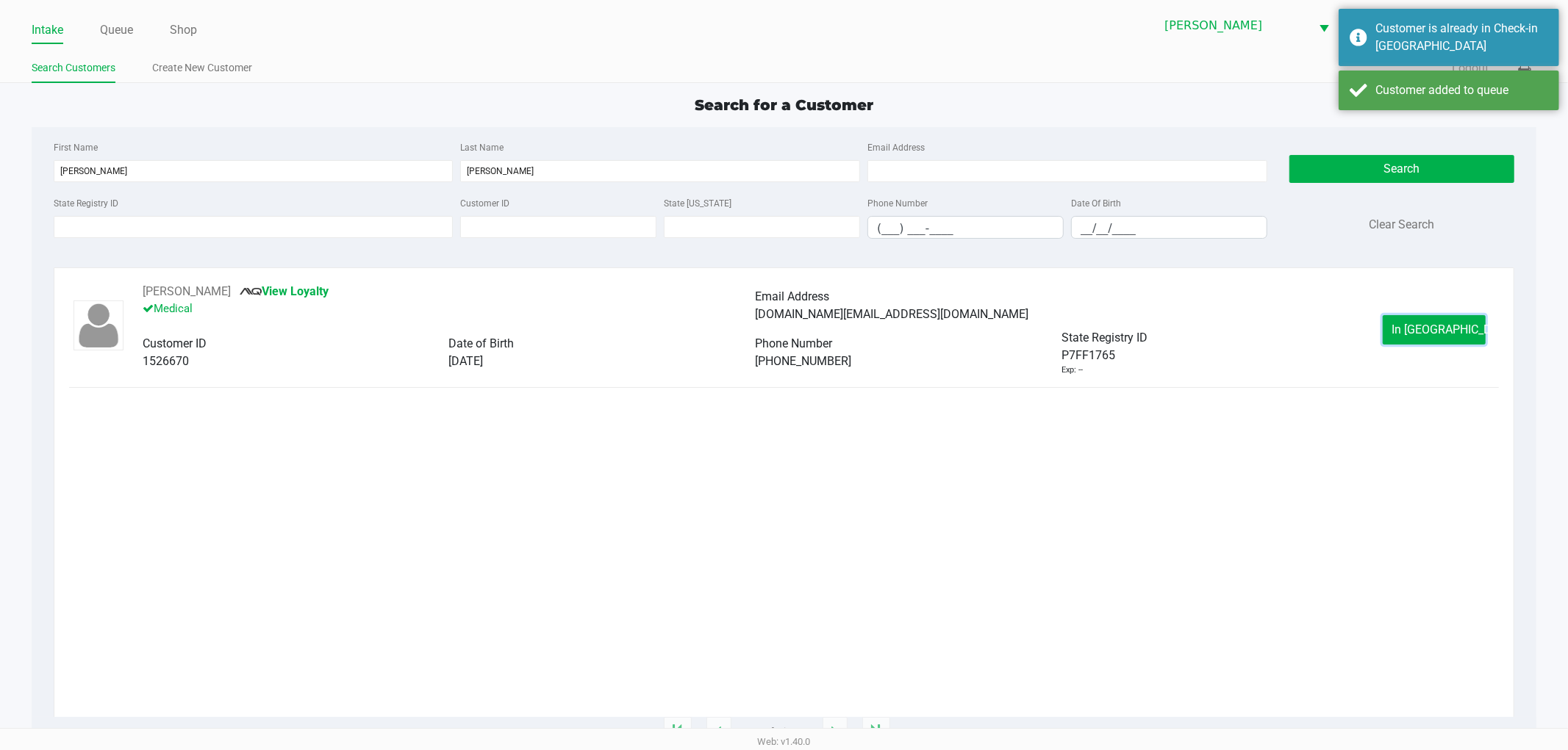
click at [1422, 331] on span "In Queue" at bounding box center [1454, 329] width 123 height 14
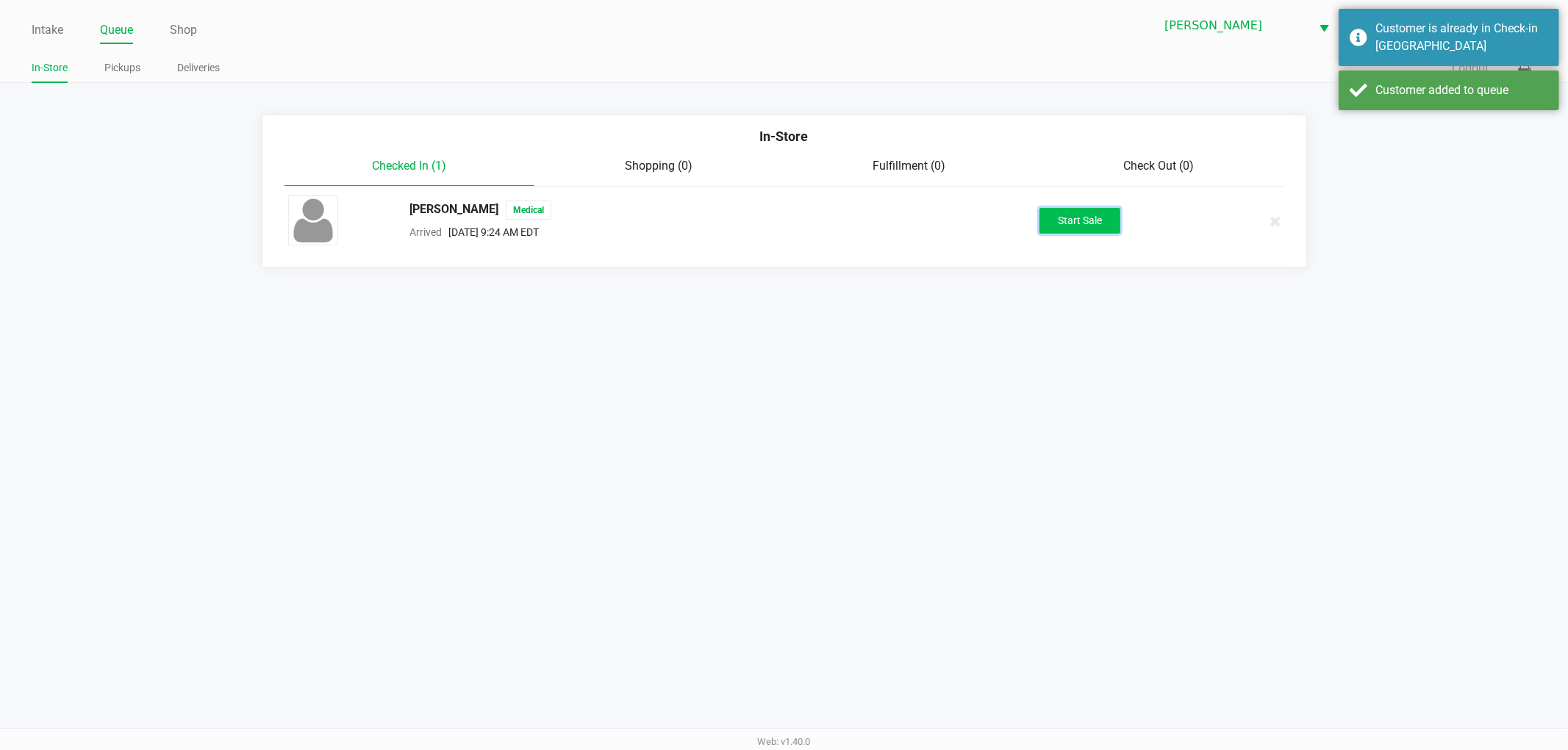
click at [1066, 212] on button "Start Sale" at bounding box center [1080, 221] width 81 height 26
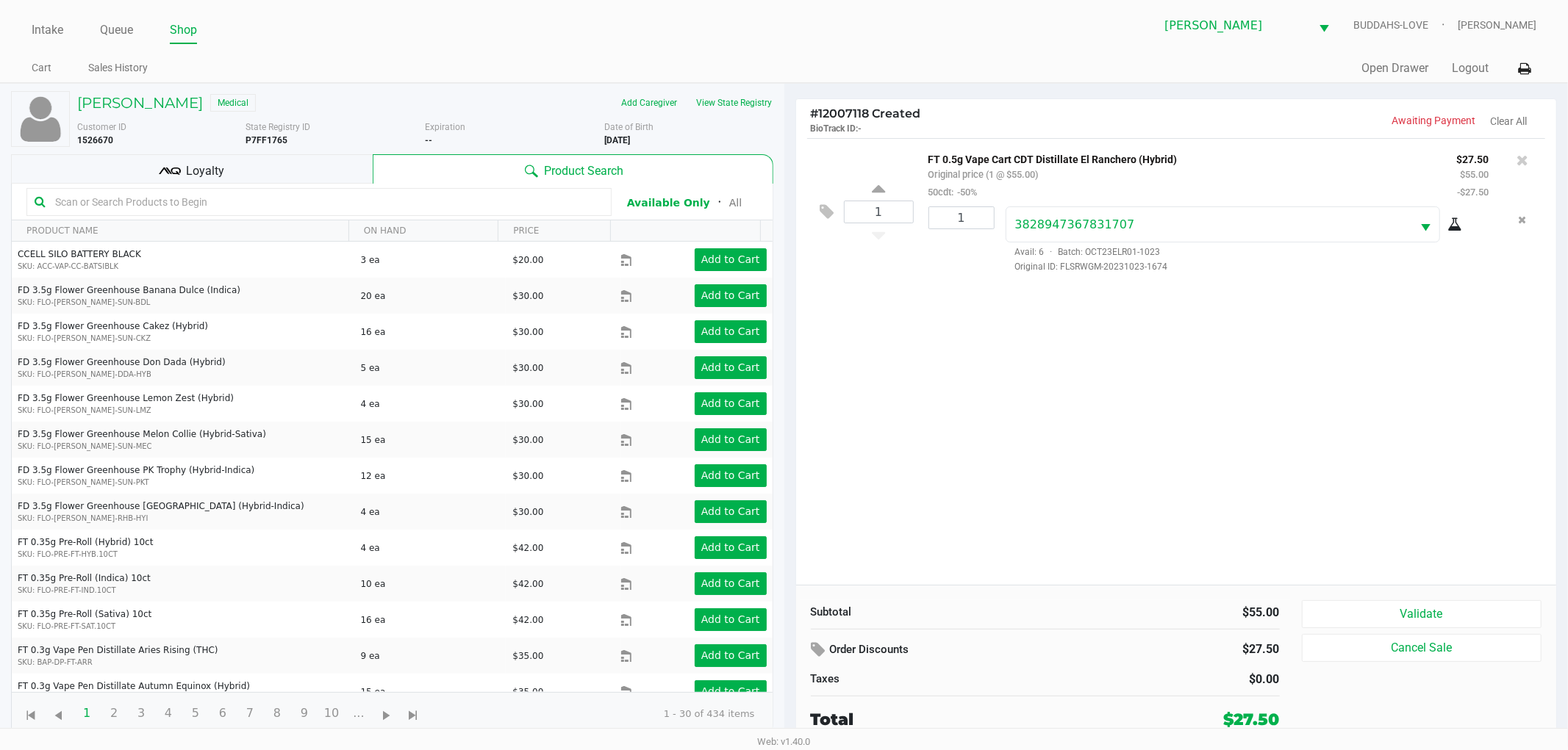
click at [254, 175] on div "Loyalty" at bounding box center [191, 169] width 362 height 29
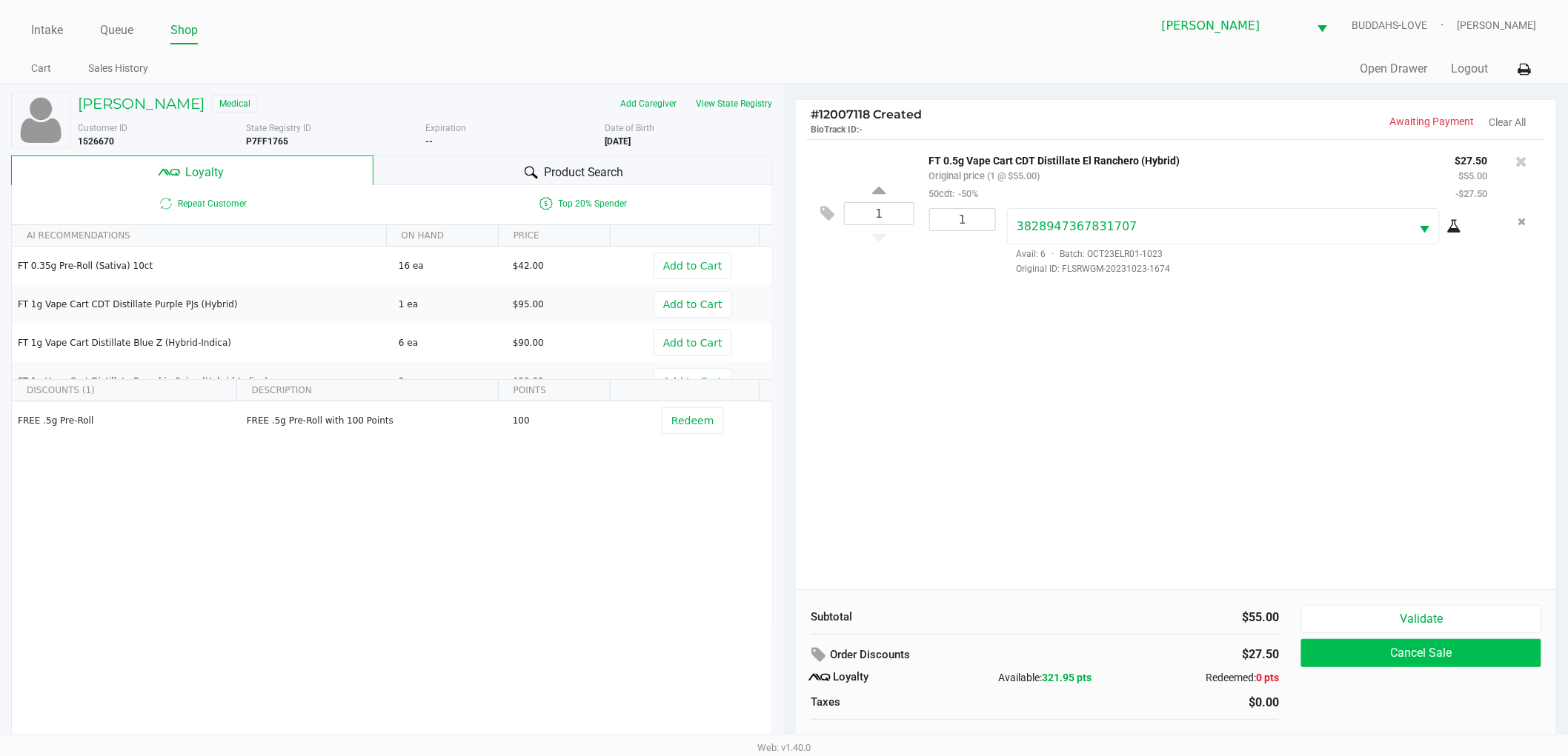
scroll to position [15, 0]
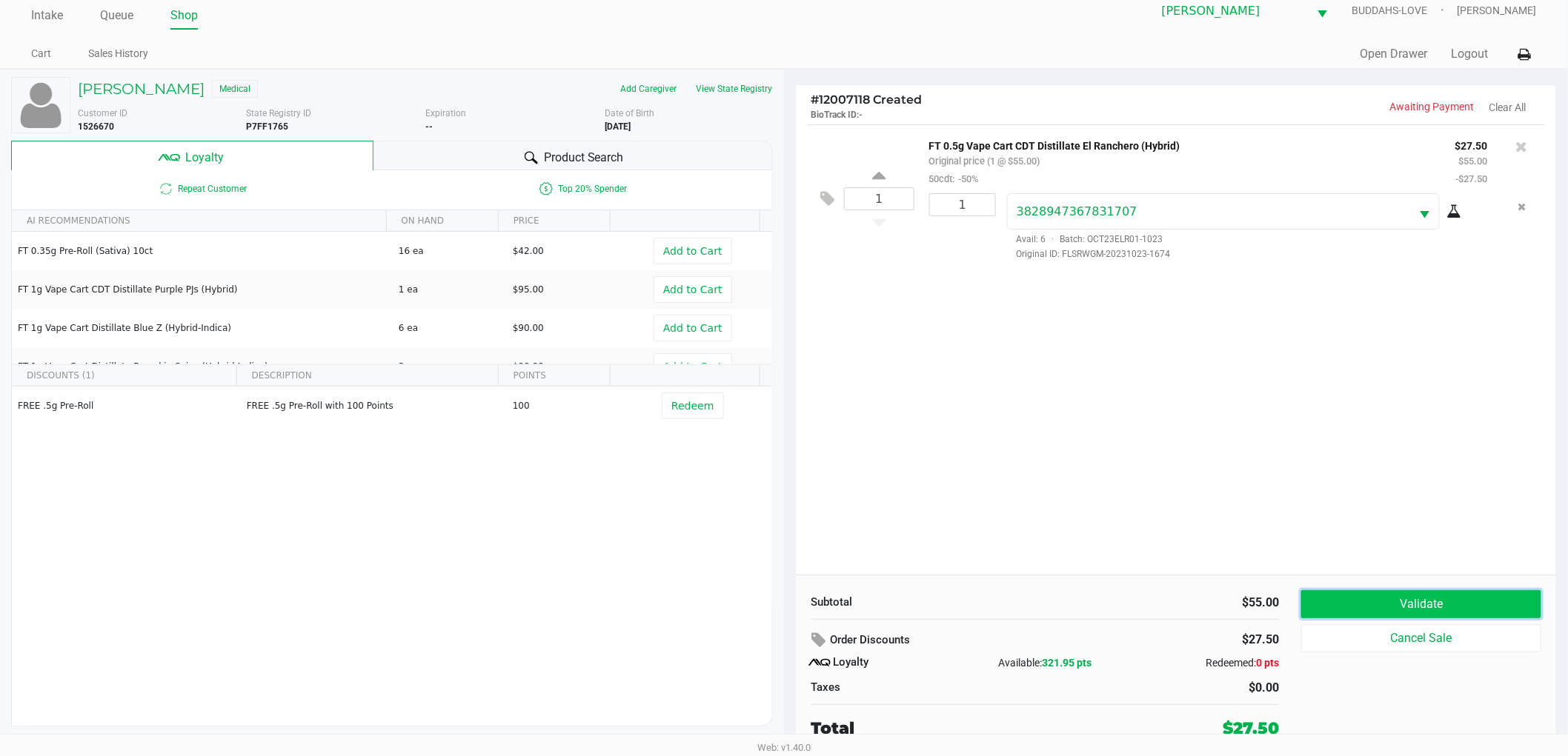
click at [1348, 591] on button "Validate" at bounding box center [1420, 604] width 240 height 28
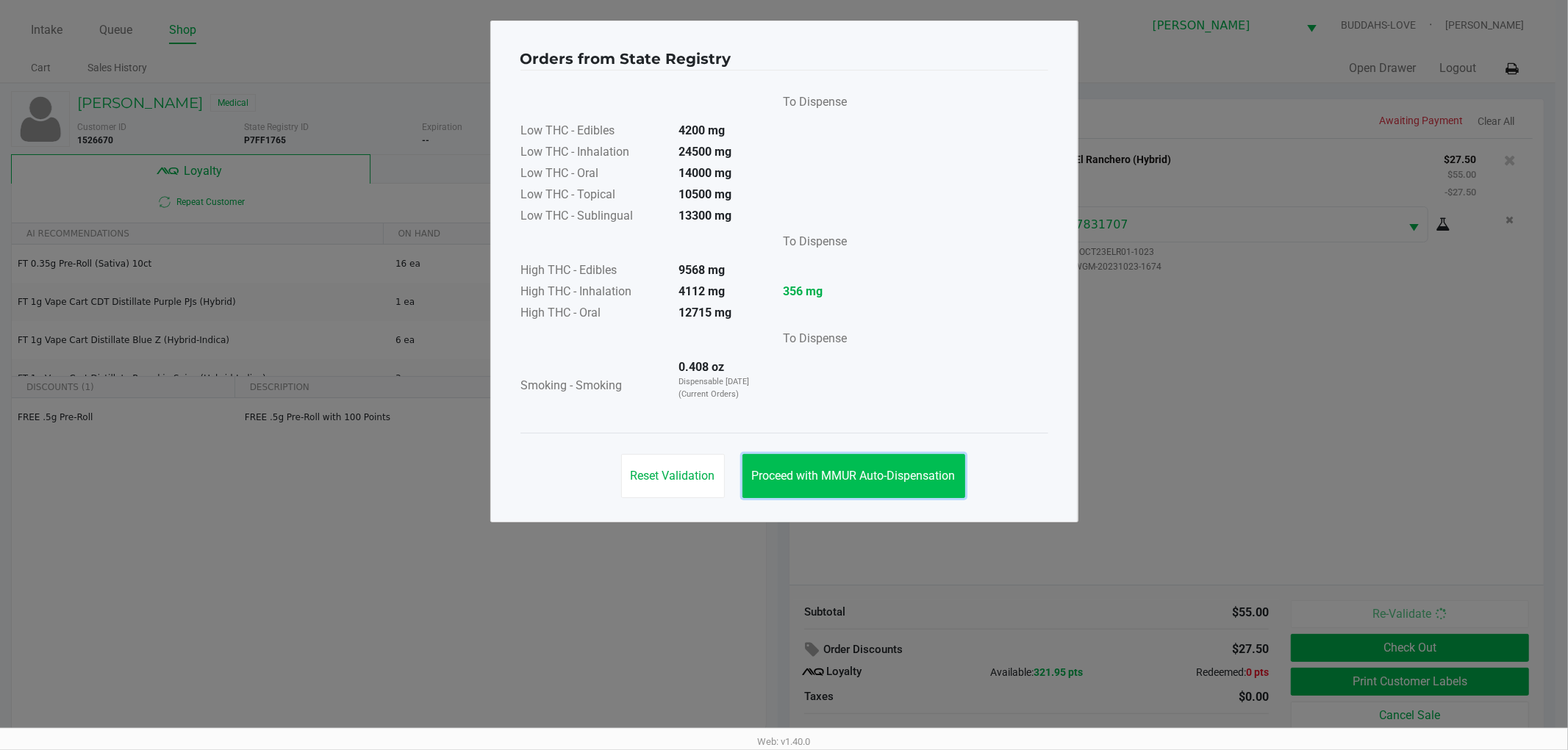
click at [890, 478] on span "Proceed with MMUR Auto-Dispensation" at bounding box center [854, 476] width 204 height 14
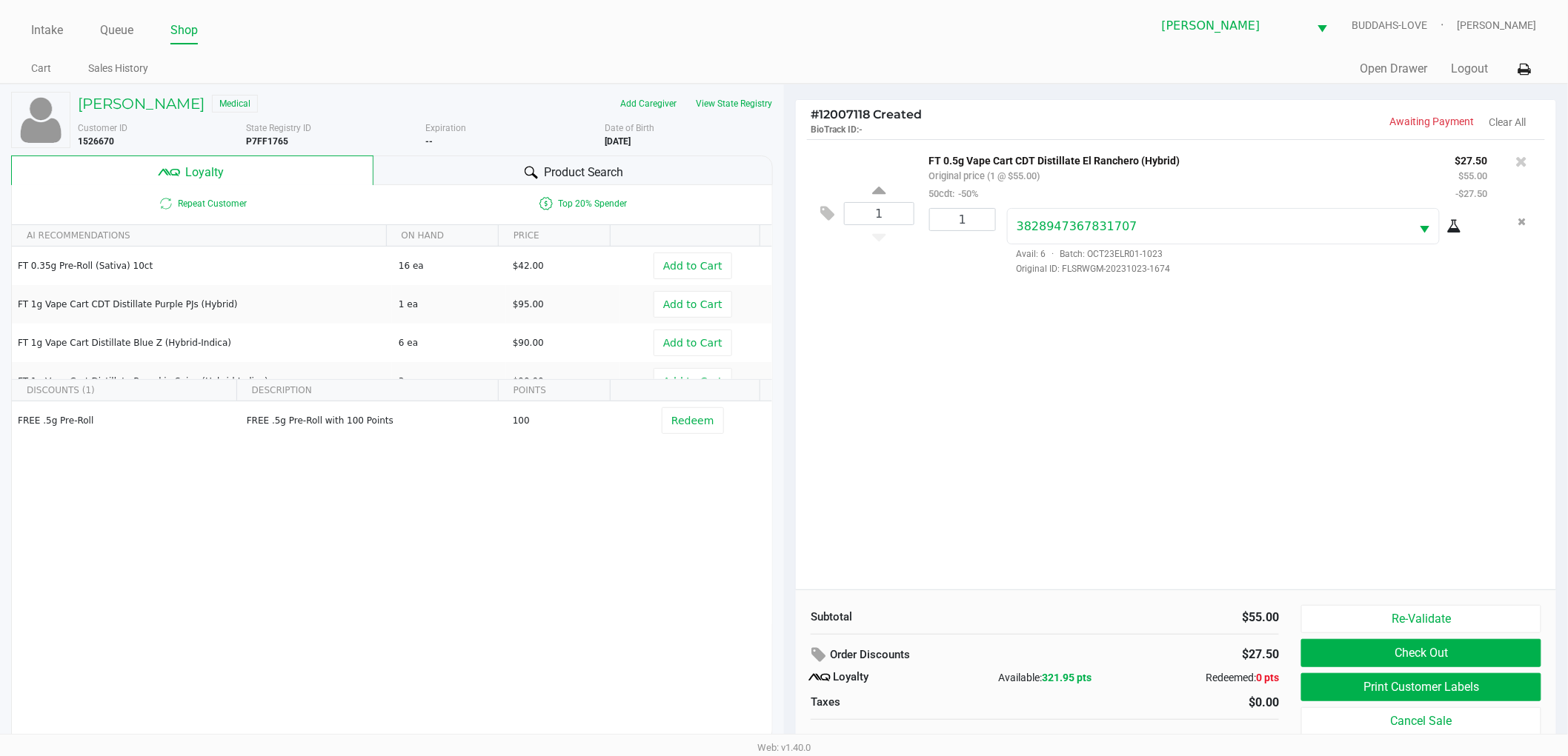
scroll to position [15, 0]
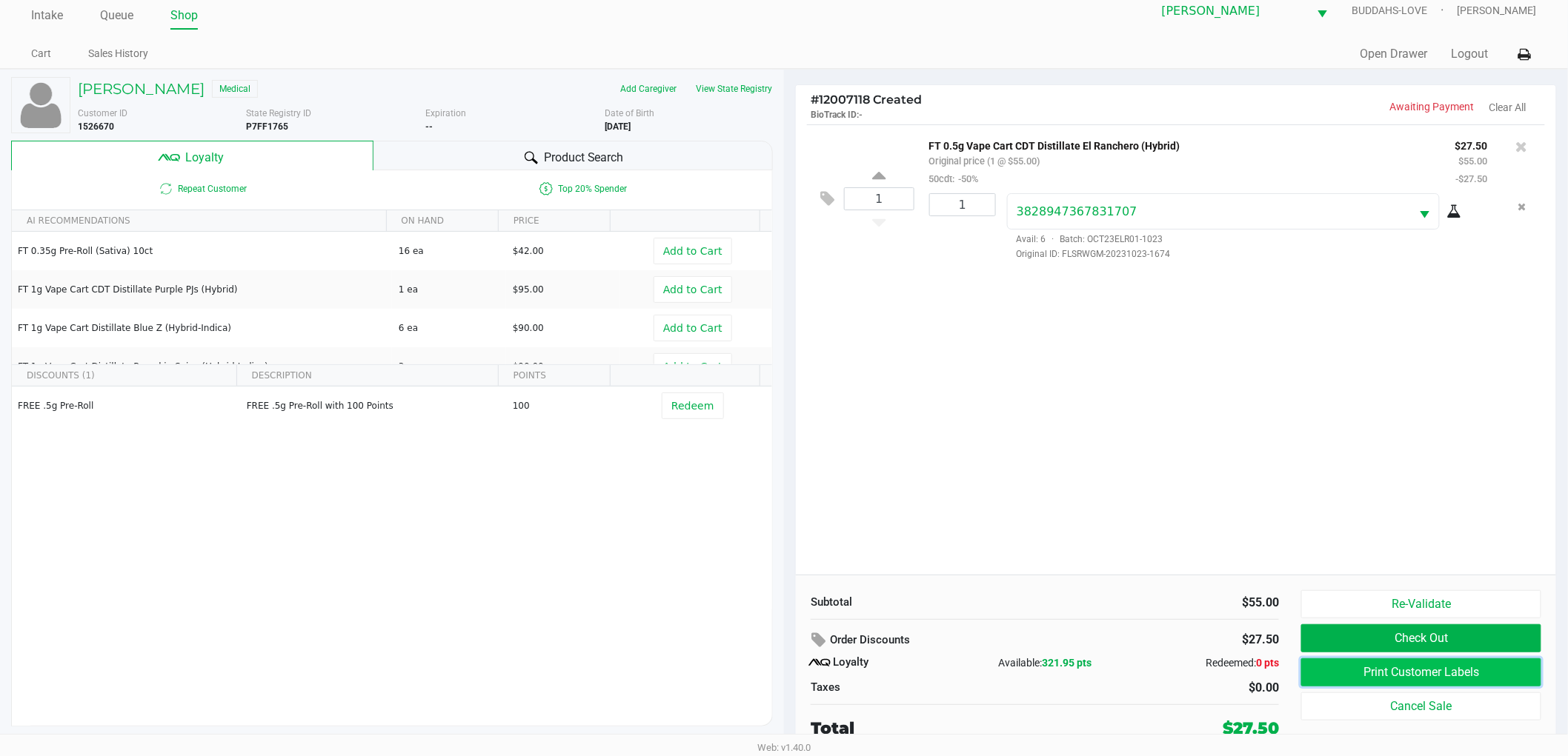
click at [1485, 676] on button "Print Customer Labels" at bounding box center [1420, 672] width 240 height 28
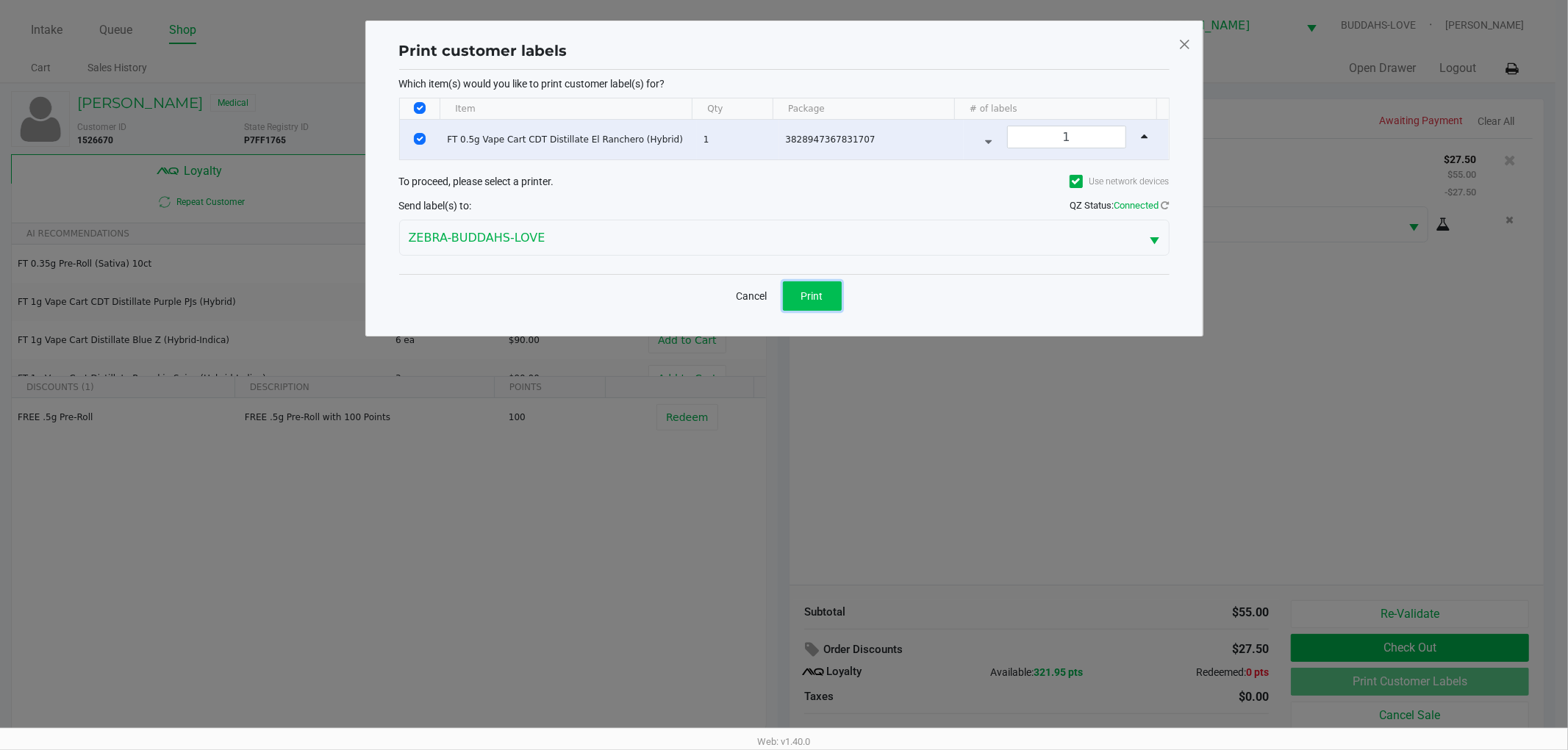
click at [813, 290] on span "Print" at bounding box center [812, 296] width 22 height 12
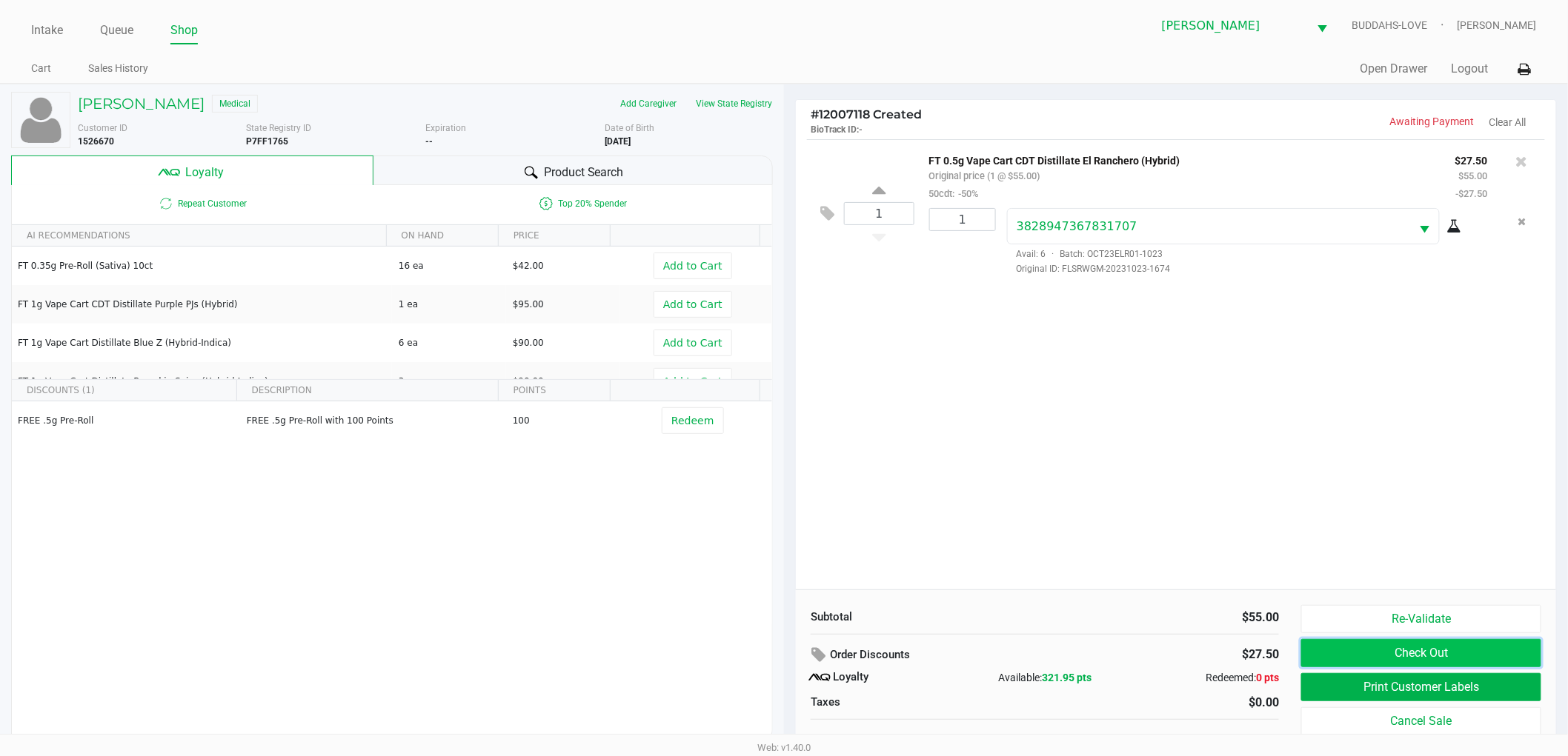
click at [1421, 660] on button "Check Out" at bounding box center [1420, 652] width 240 height 28
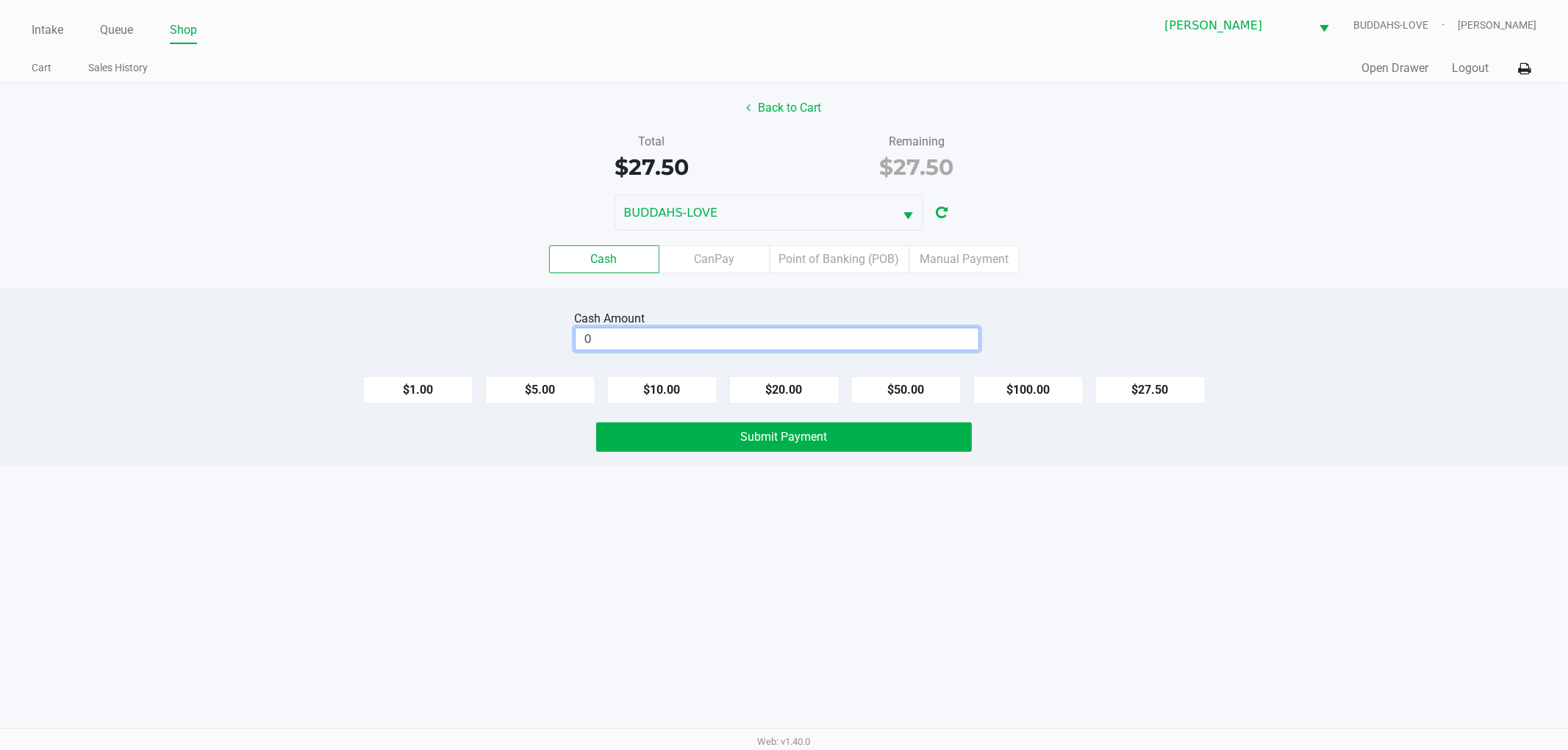
click at [662, 341] on input "0" at bounding box center [776, 339] width 403 height 21
type input "$40.00"
click at [897, 442] on button "Submit Payment" at bounding box center [783, 437] width 376 height 29
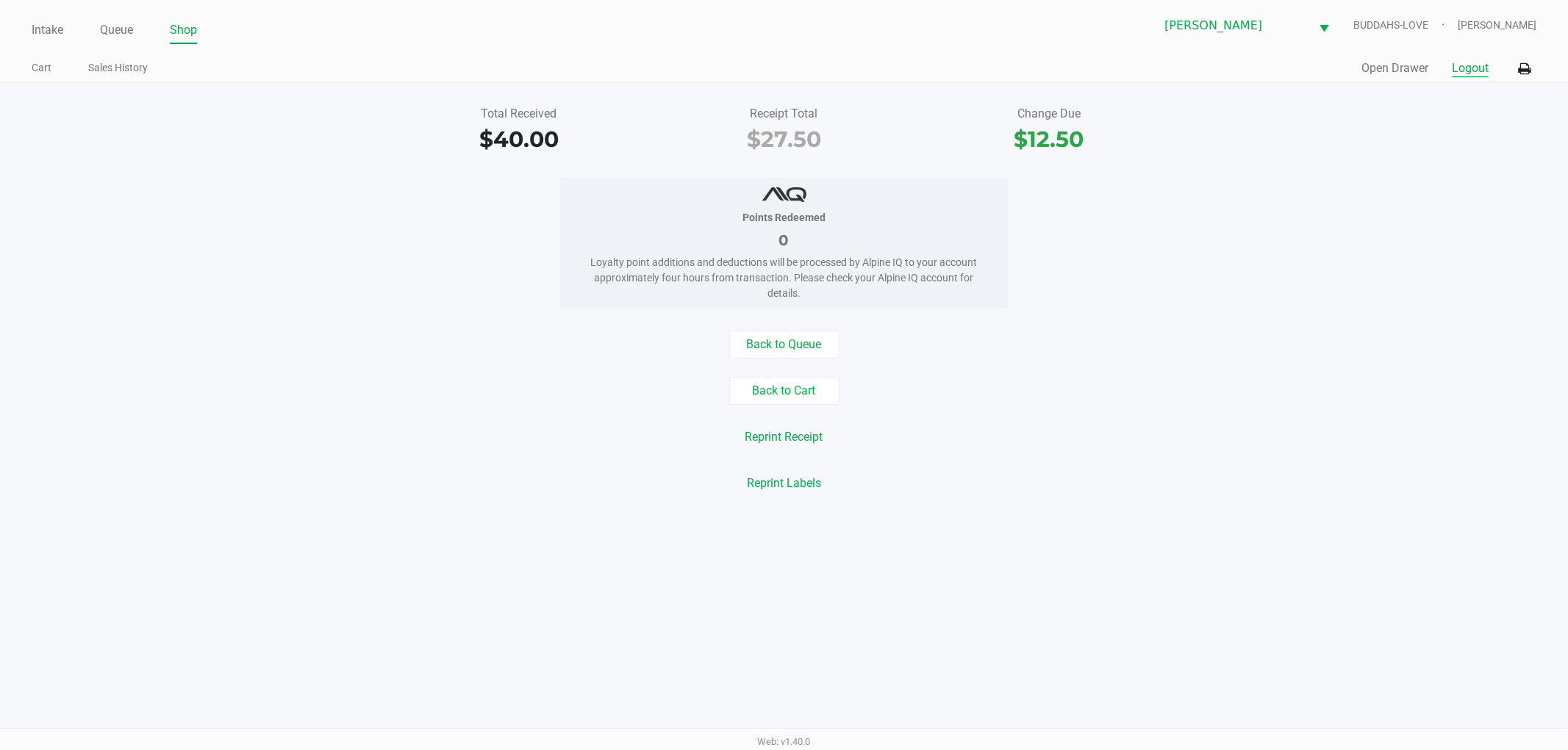
click at [1472, 69] on button "Logout" at bounding box center [1470, 69] width 37 height 18
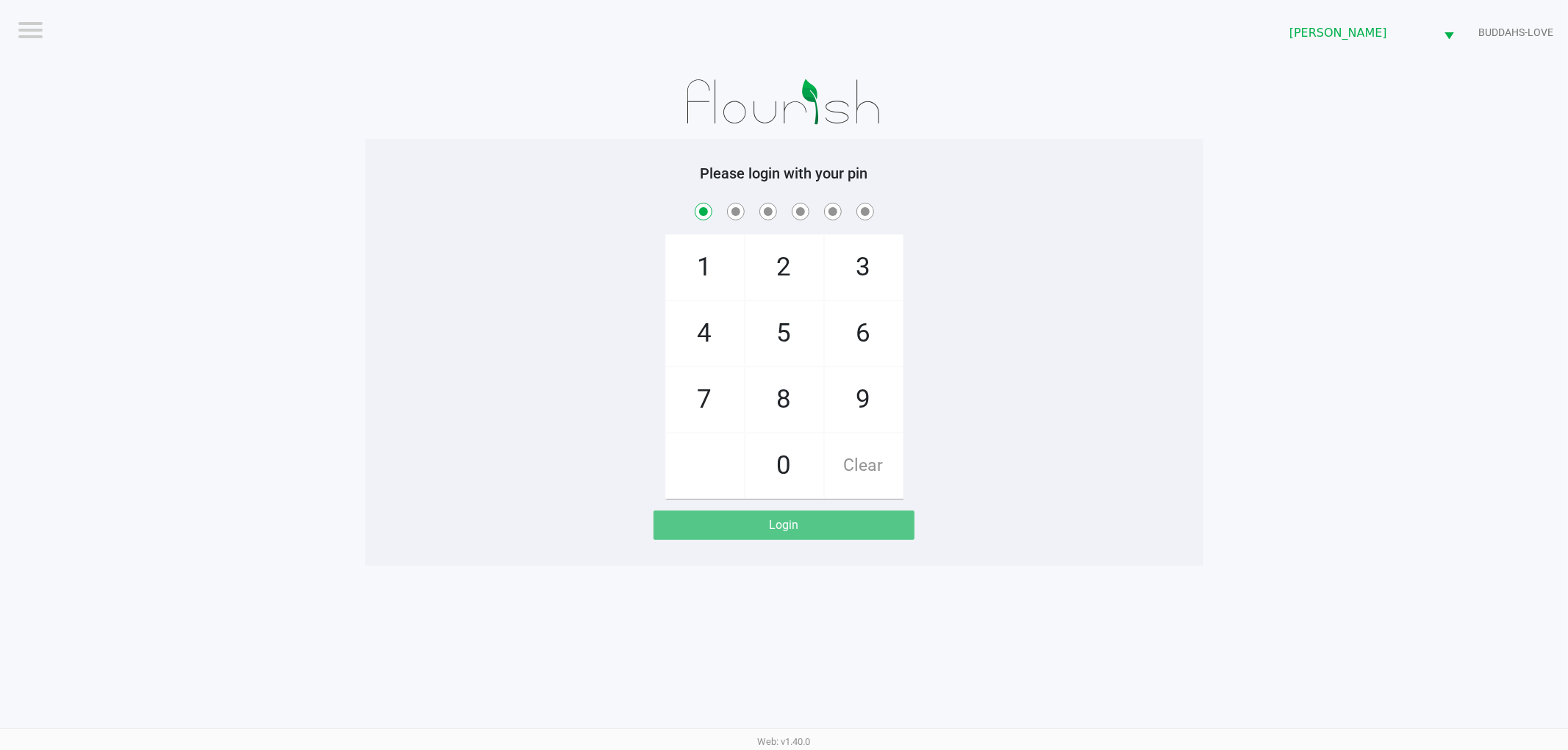
checkbox input "true"
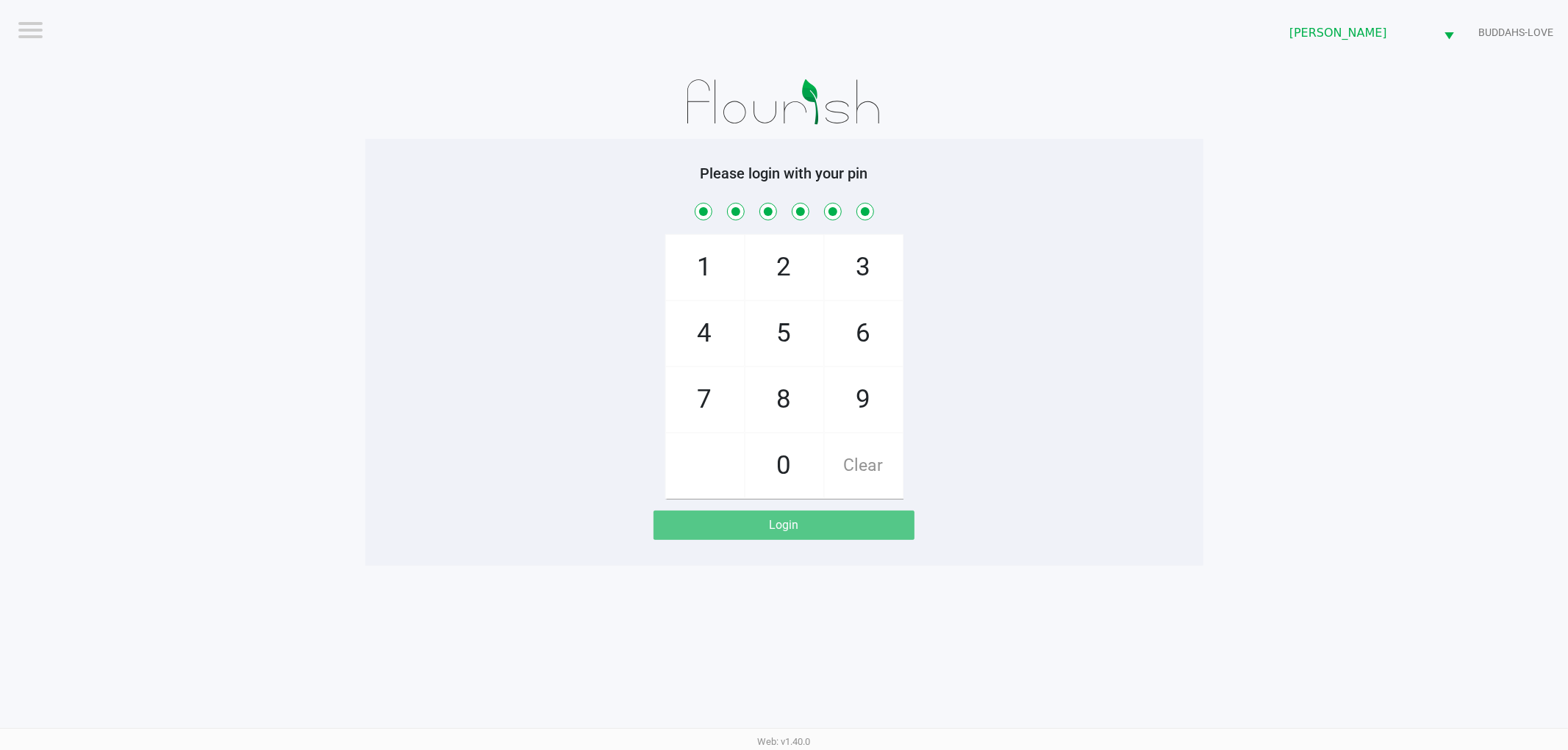
checkbox input "true"
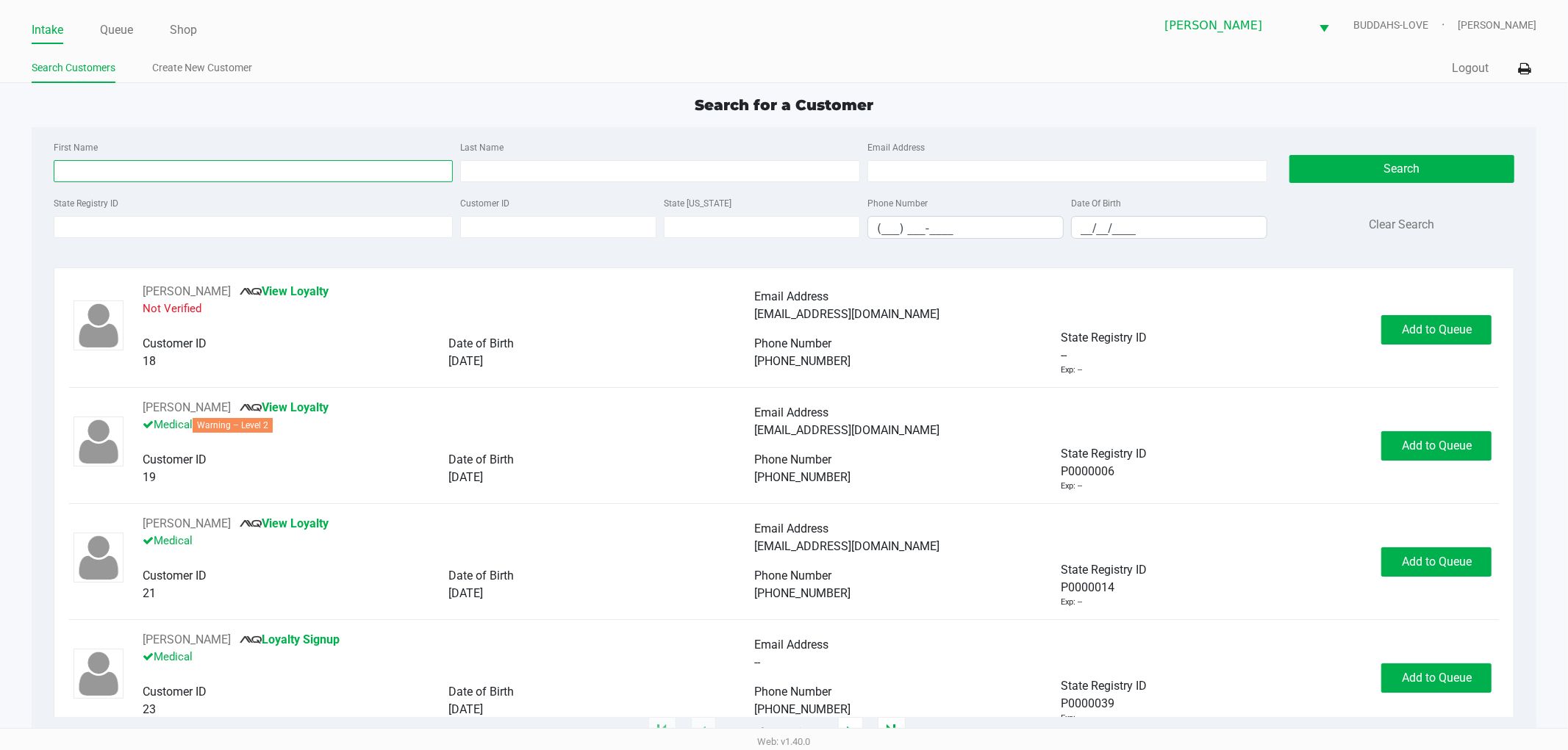
click at [247, 177] on input "First Name" at bounding box center [254, 171] width 400 height 22
type input "tammy"
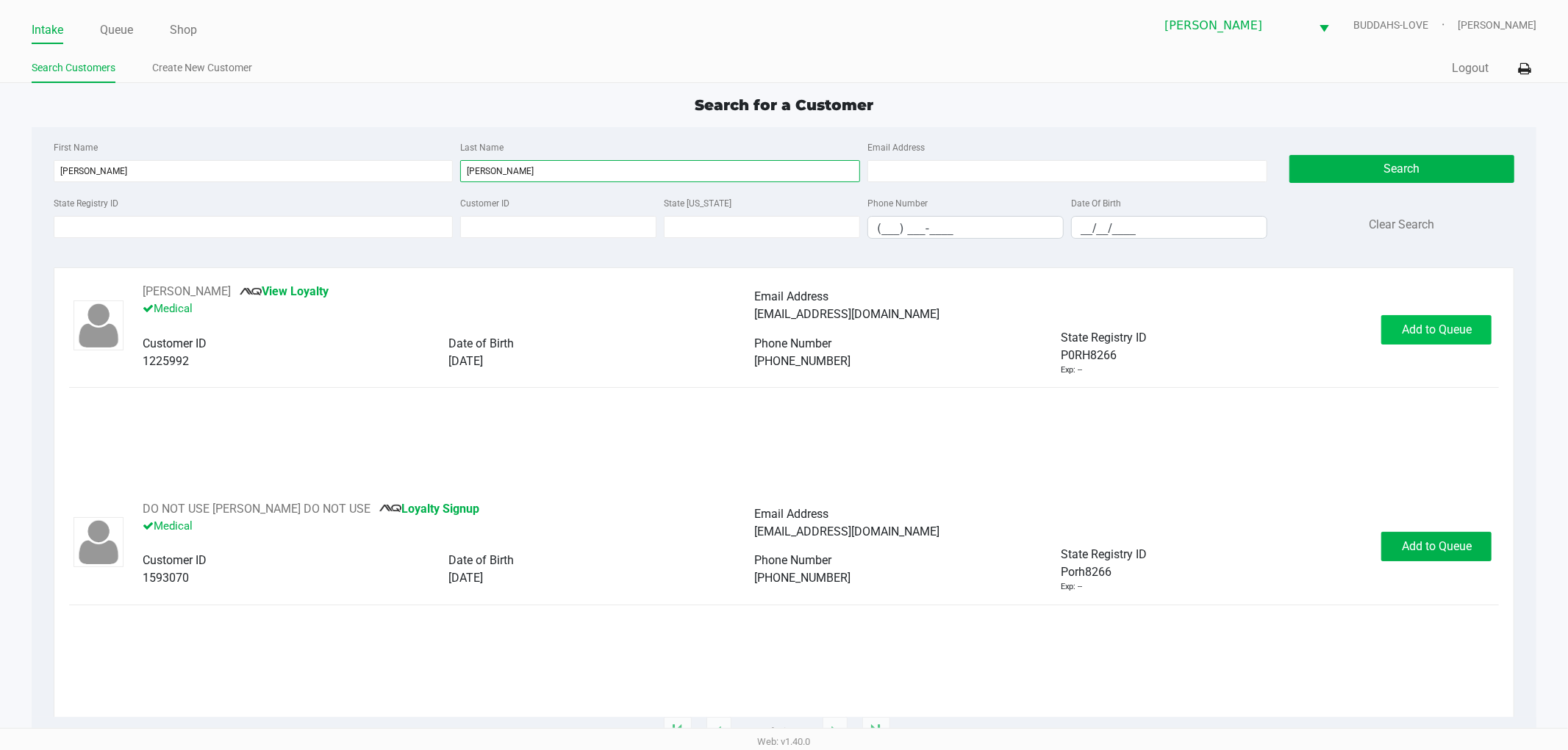
type input "emberton"
click at [1393, 327] on button "Add to Queue" at bounding box center [1436, 329] width 110 height 29
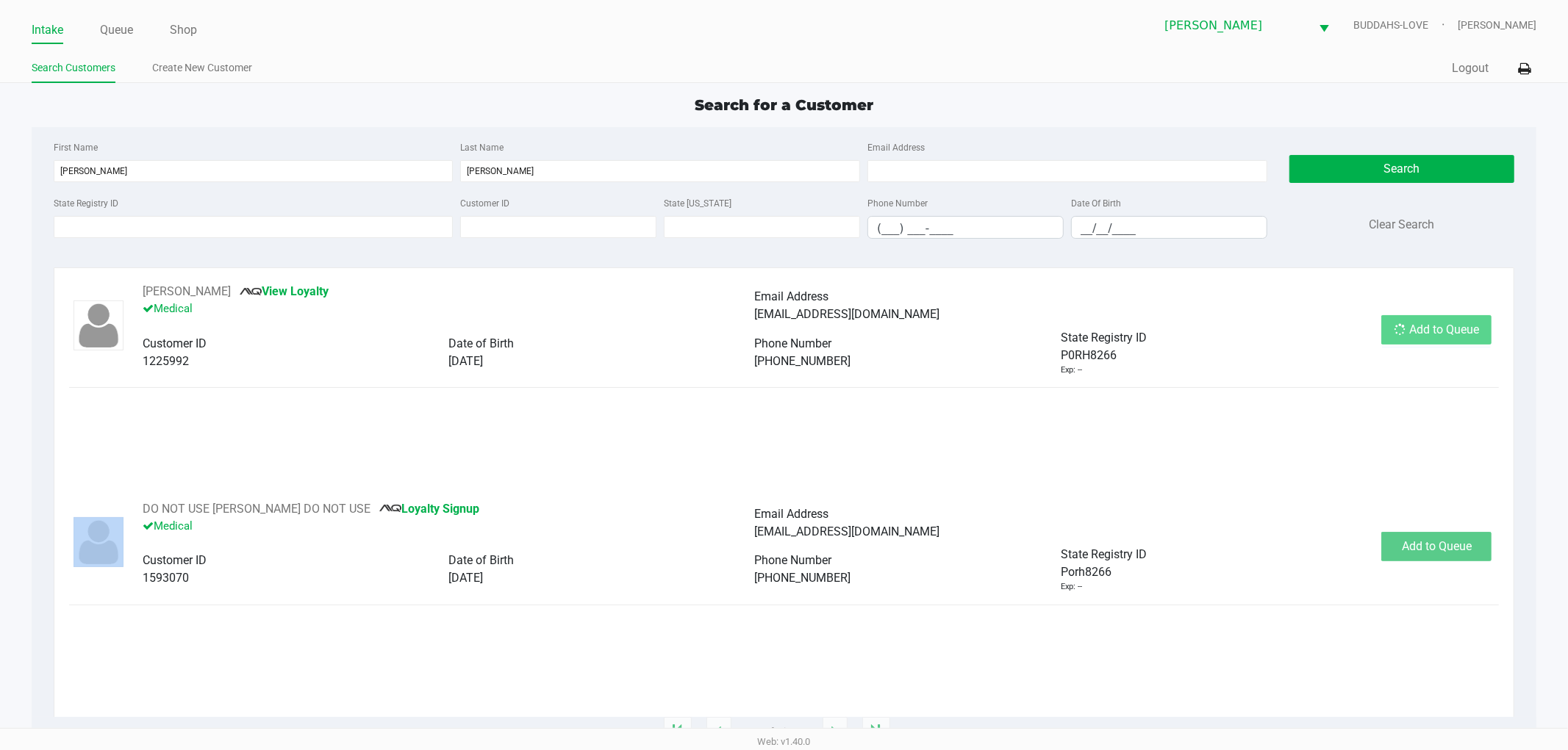
click at [1393, 327] on div "Add to Queue" at bounding box center [1436, 329] width 110 height 29
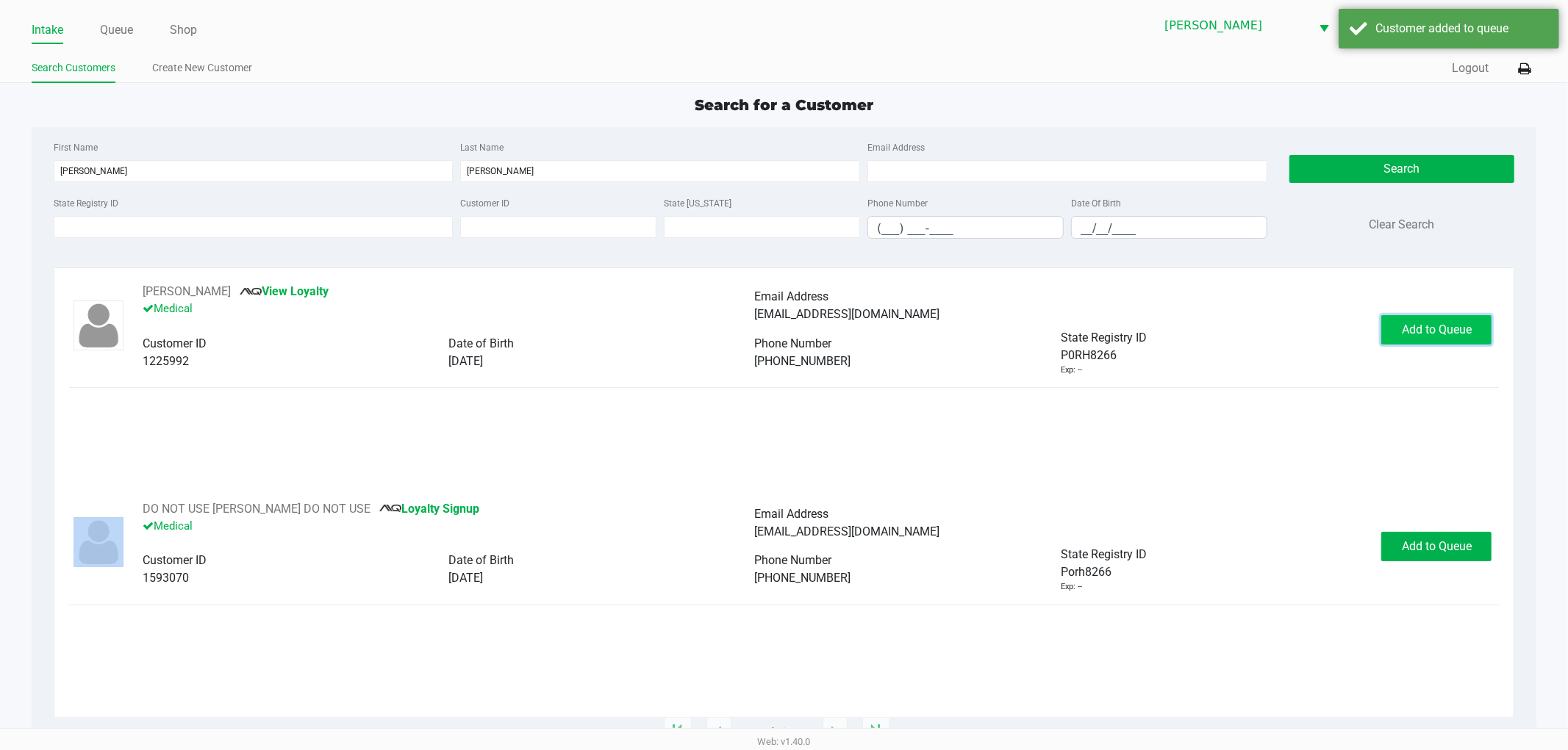
click at [1393, 327] on button "Add to Queue" at bounding box center [1436, 329] width 110 height 29
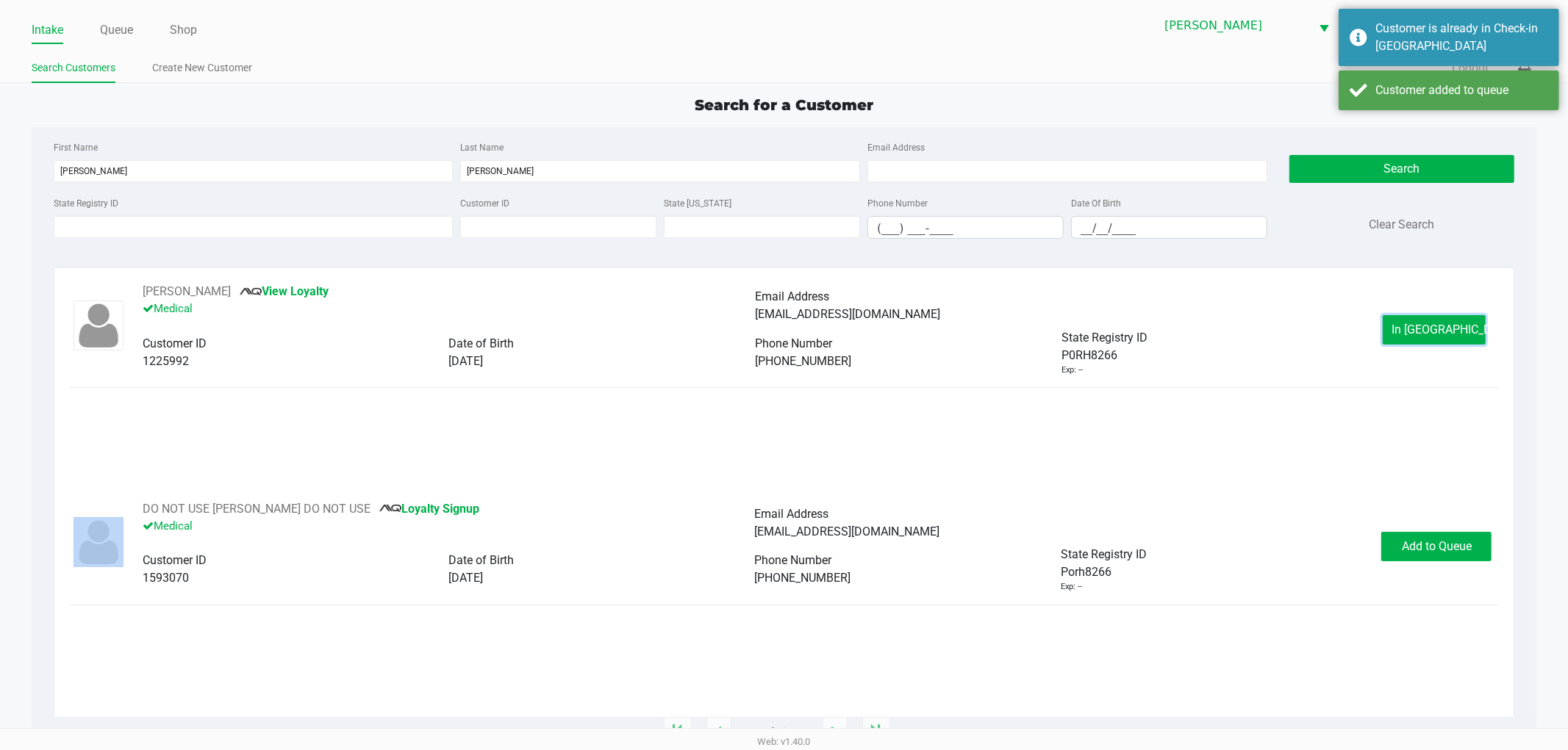
click at [1393, 327] on button "In Queue" at bounding box center [1433, 329] width 103 height 29
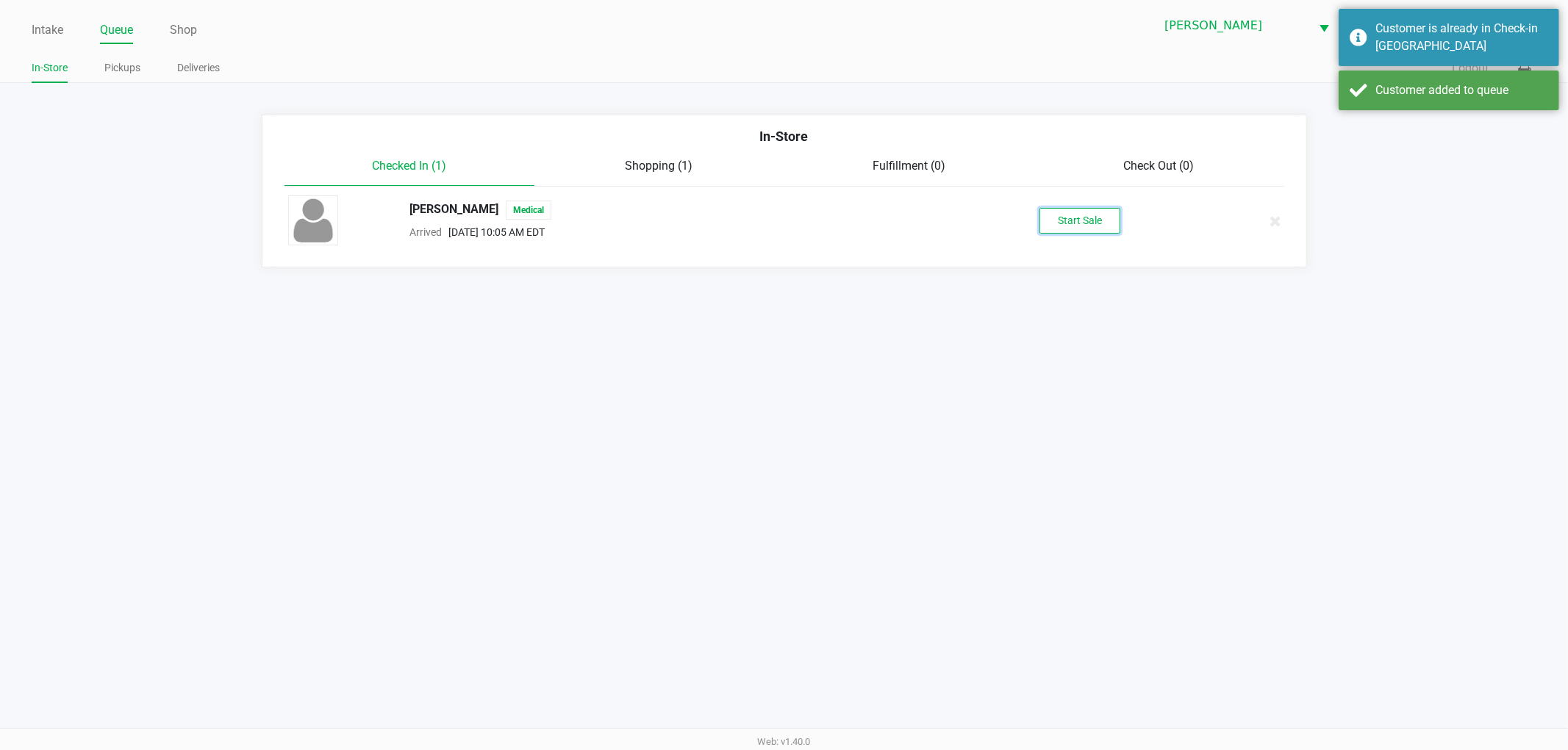
click at [1077, 224] on button "Start Sale" at bounding box center [1080, 221] width 81 height 26
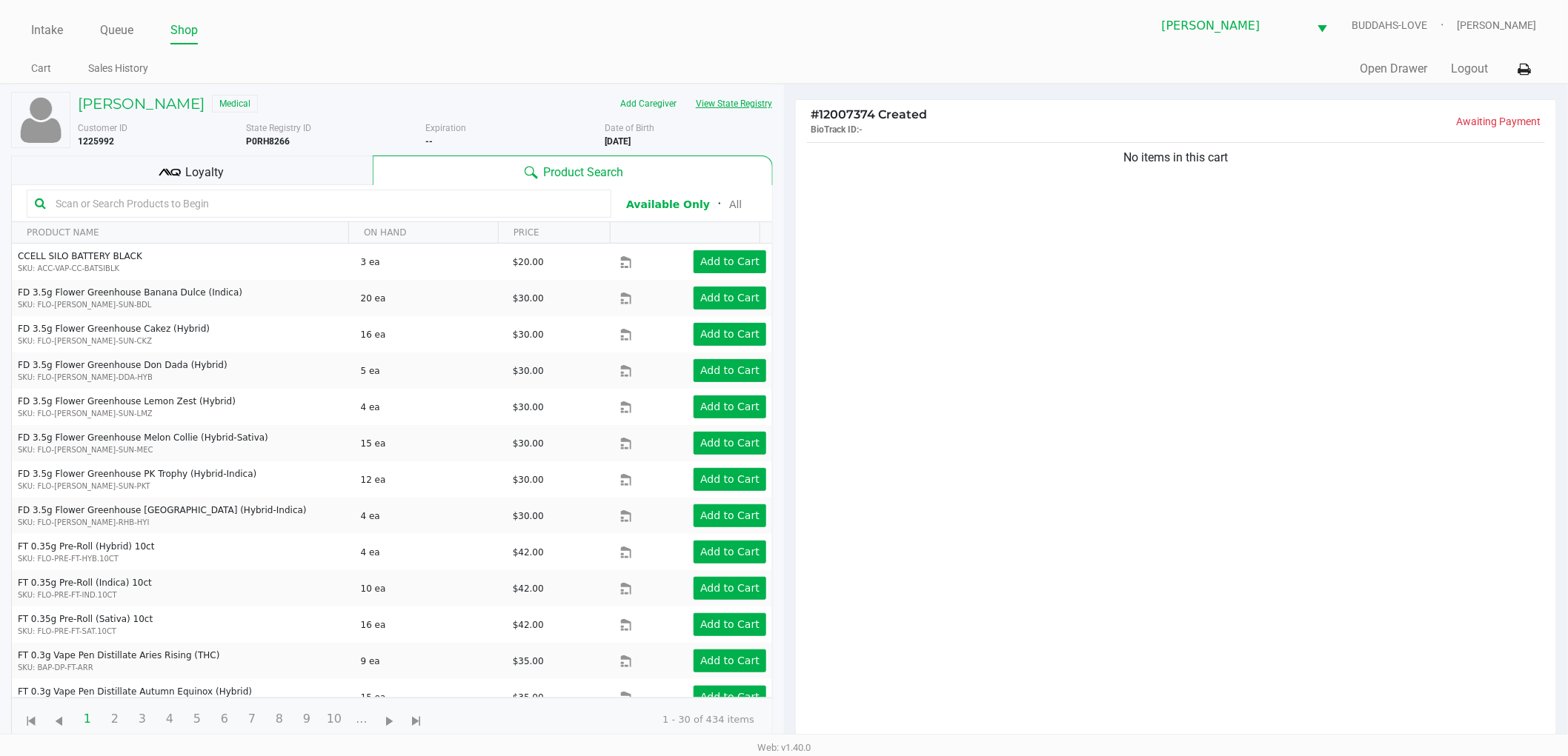
click at [734, 104] on button "View State Registry" at bounding box center [729, 104] width 86 height 23
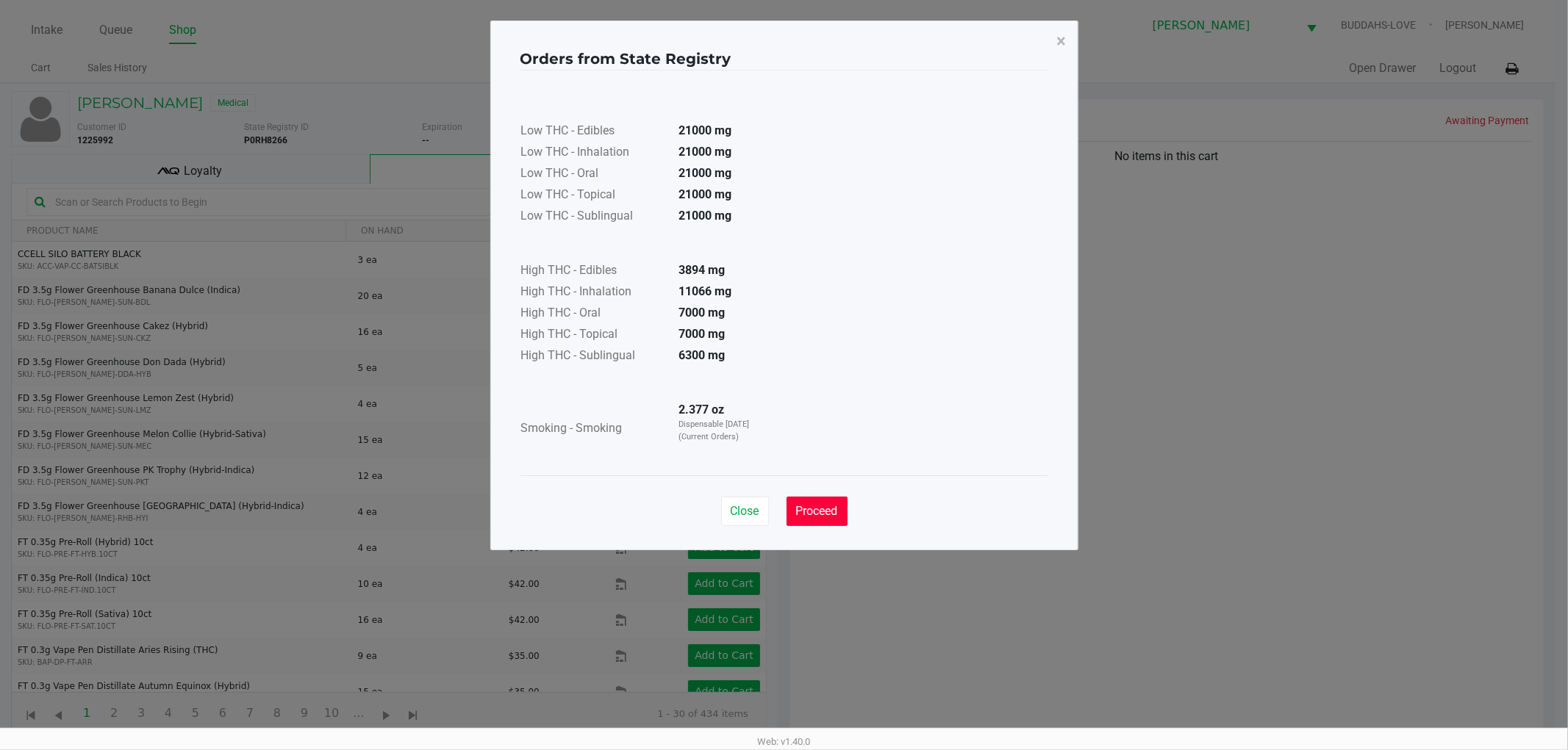
click at [831, 514] on span "Proceed" at bounding box center [816, 512] width 42 height 14
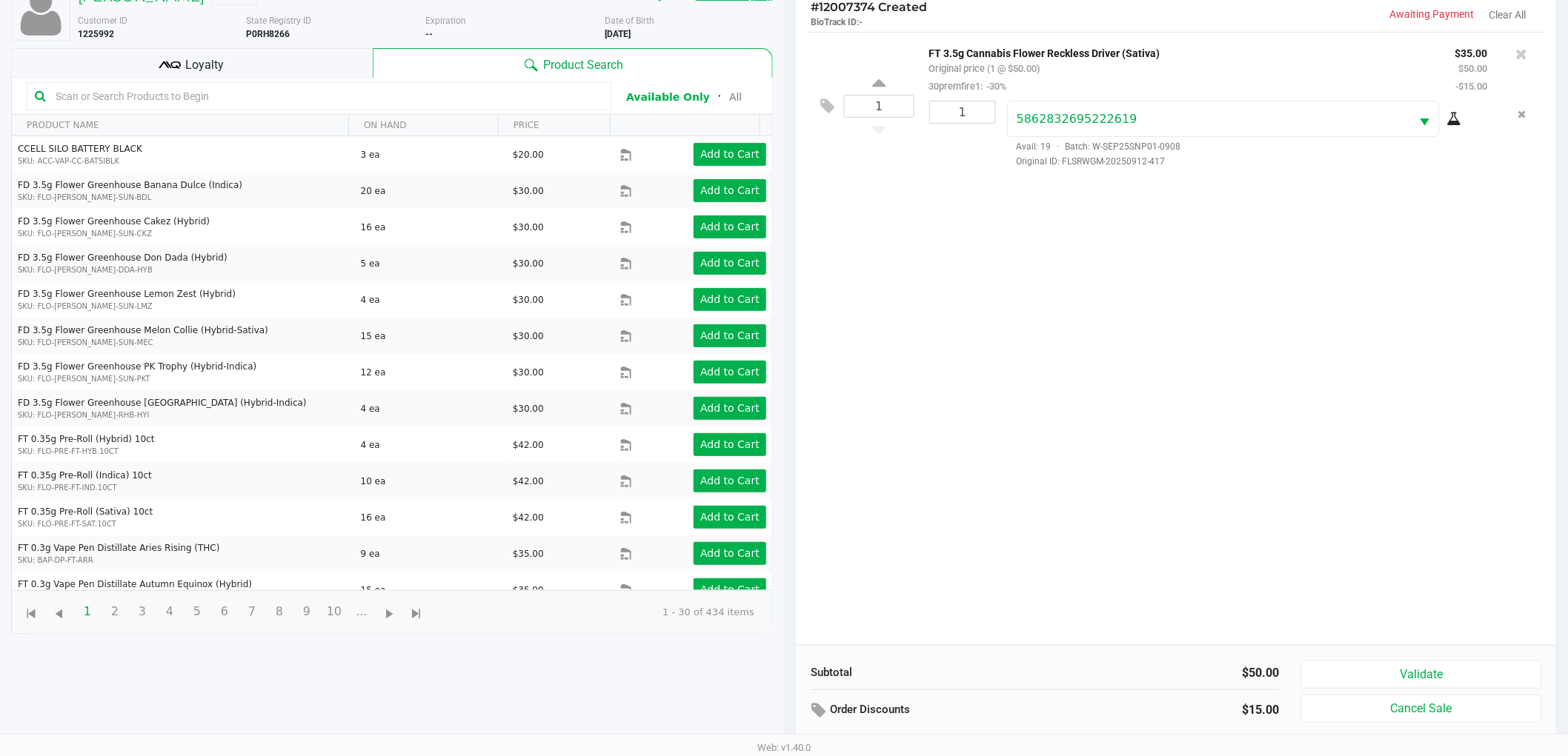
scroll to position [78, 0]
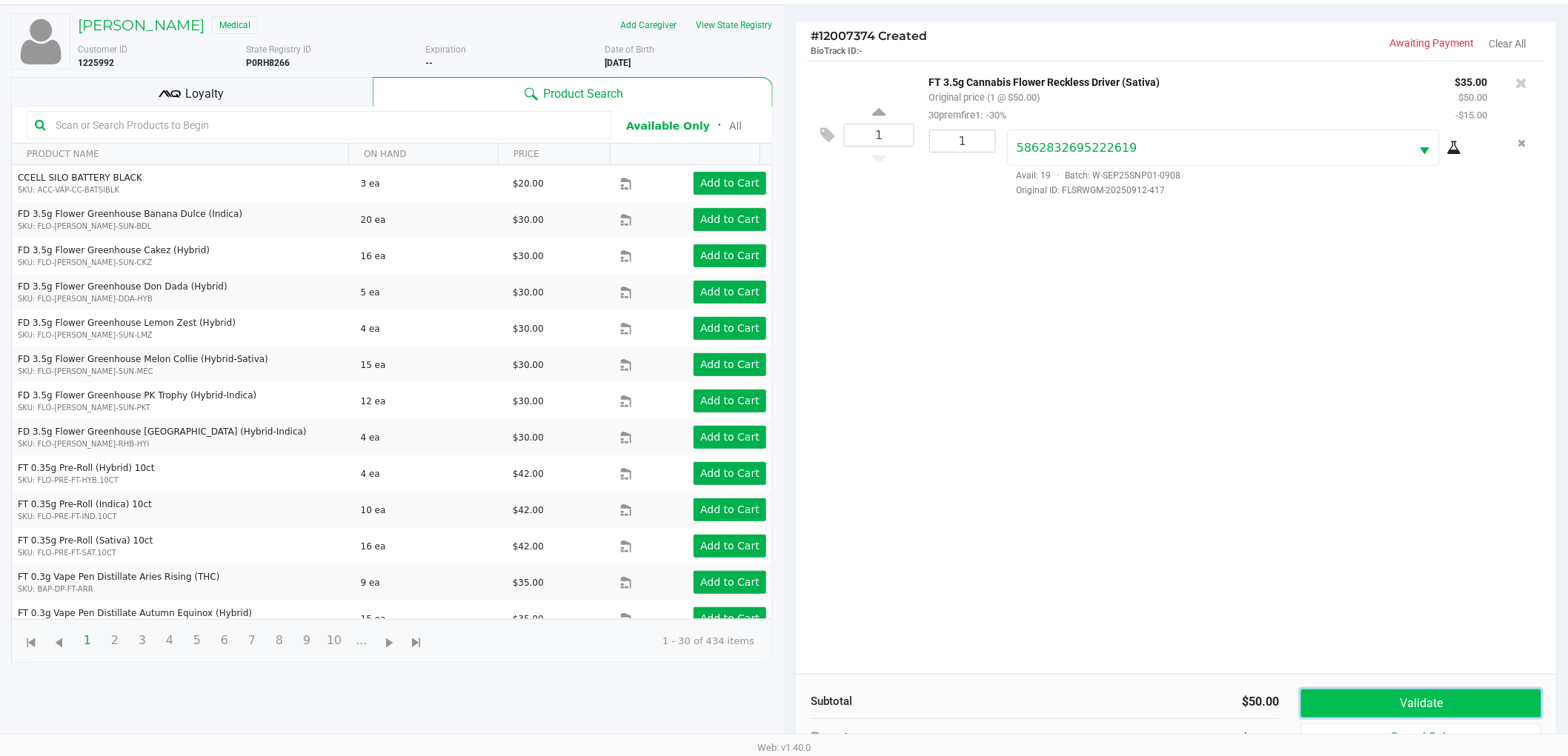
click at [1347, 701] on button "Validate" at bounding box center [1420, 703] width 240 height 28
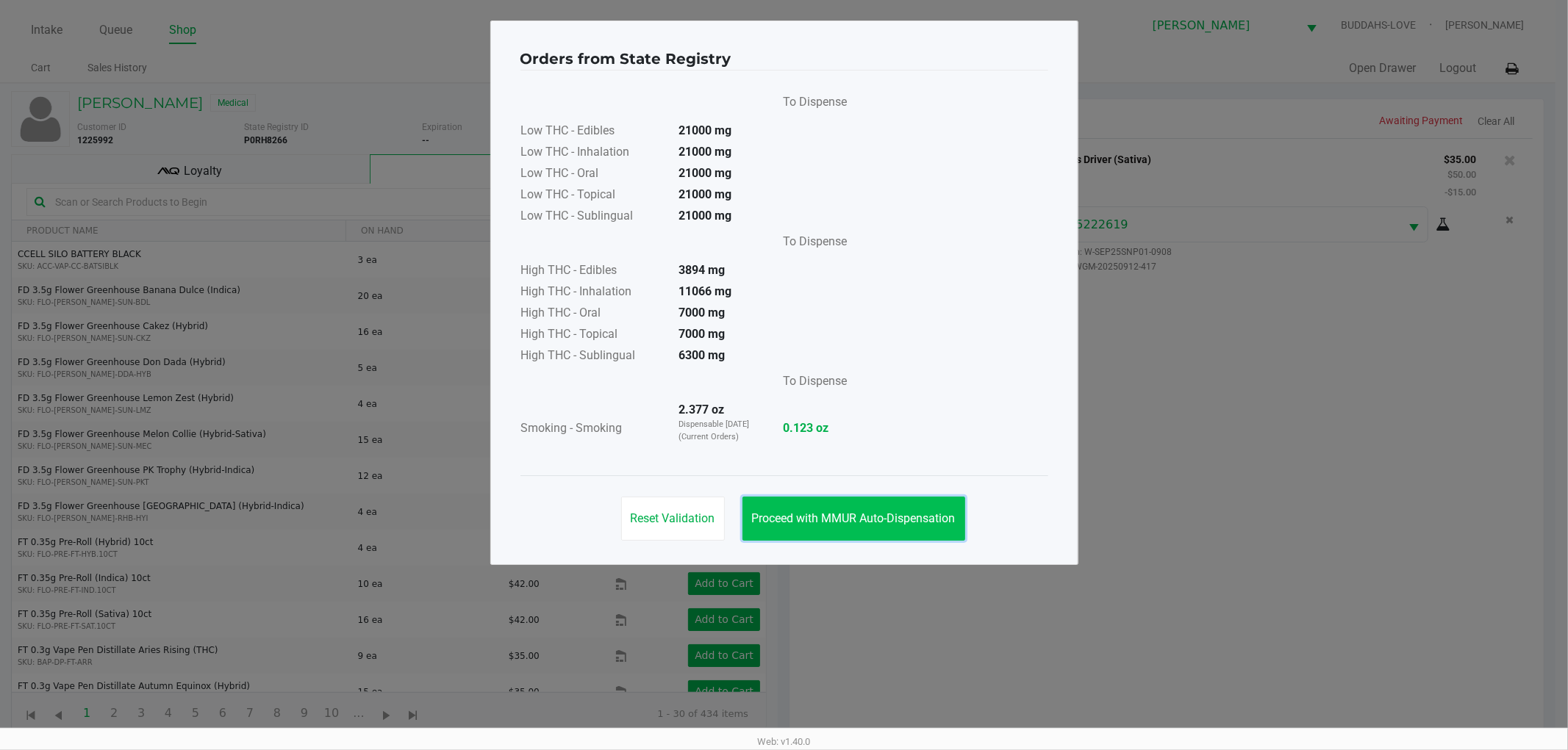
click at [812, 521] on span "Proceed with MMUR Auto-Dispensation" at bounding box center [854, 519] width 204 height 14
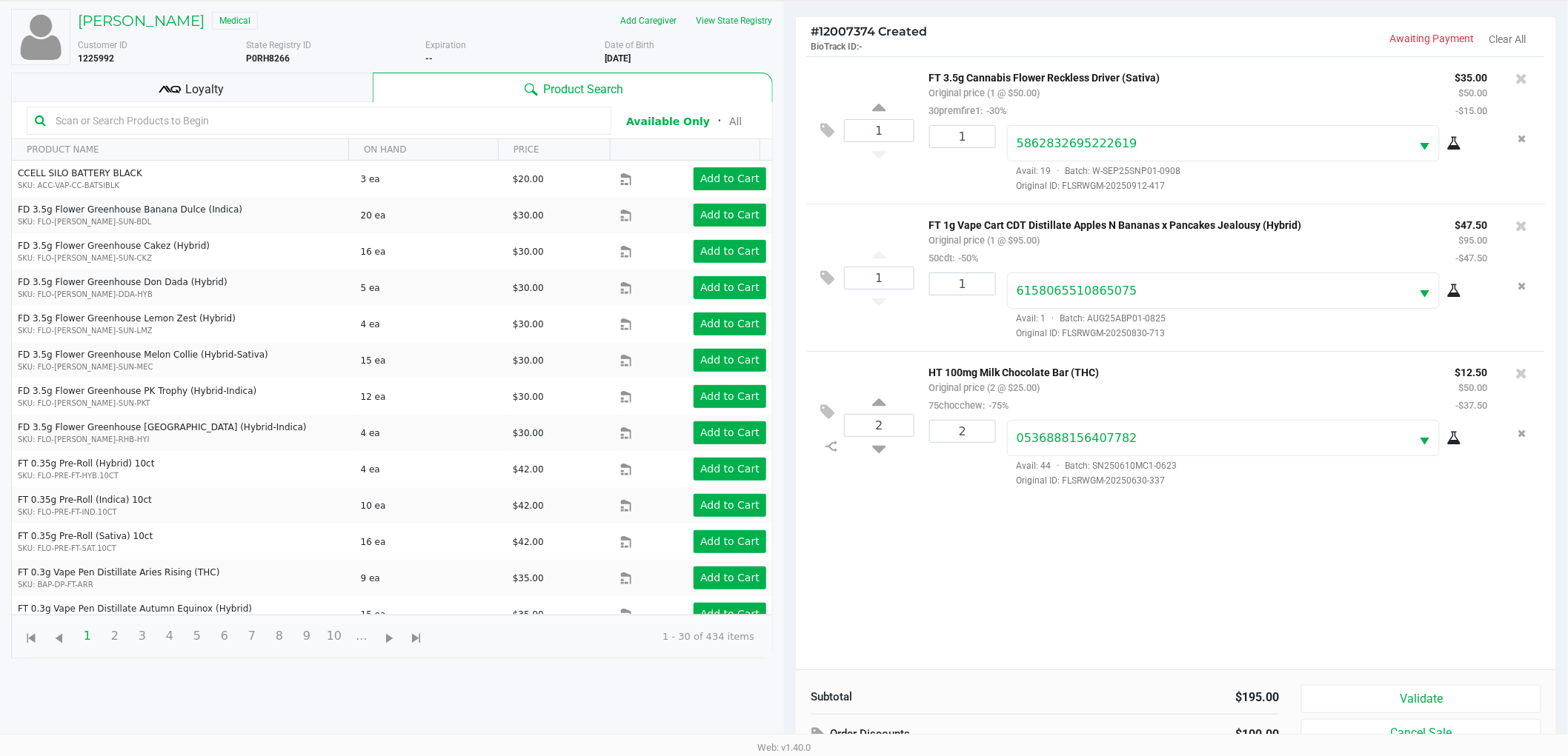
scroll to position [161, 0]
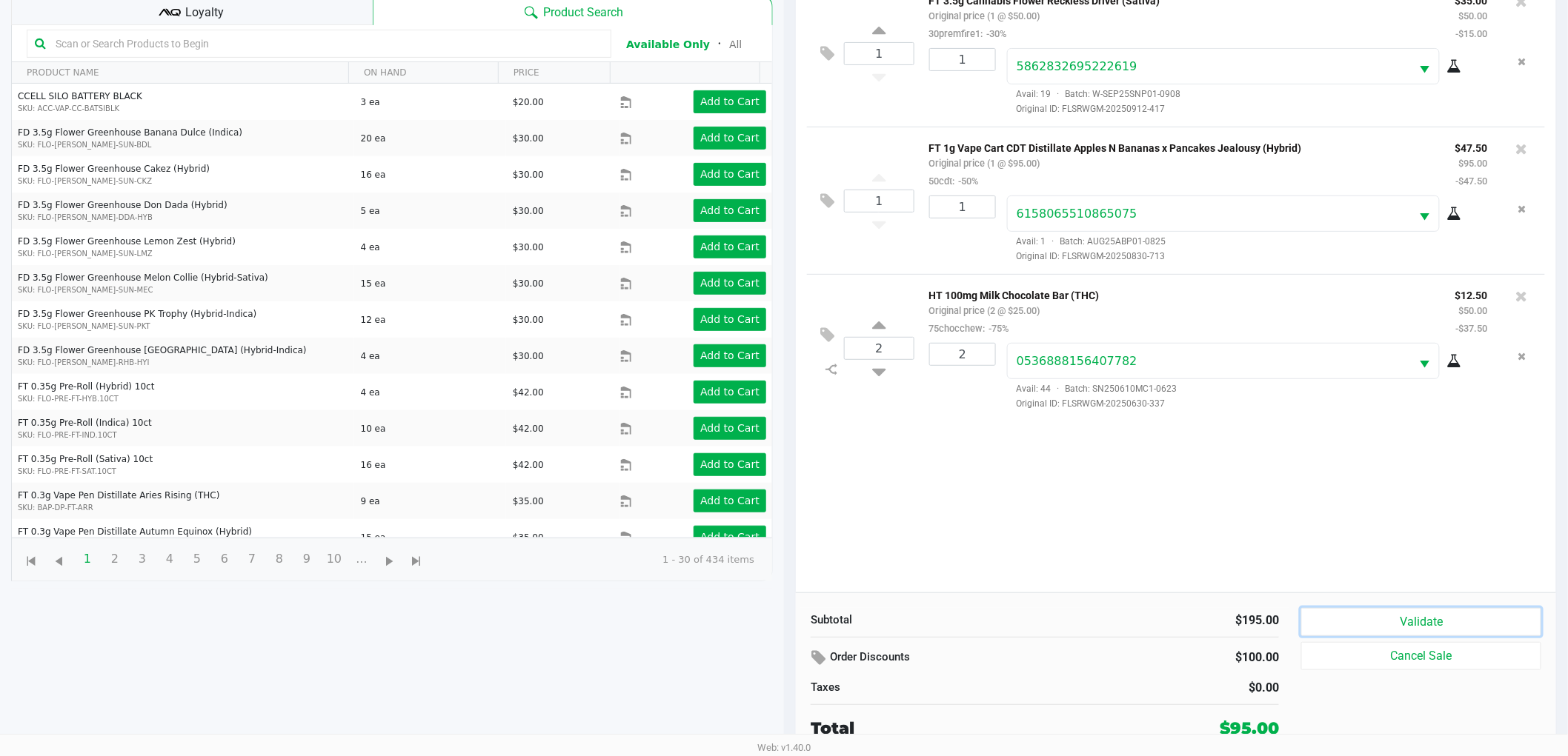
click at [1329, 617] on button "Validate" at bounding box center [1420, 622] width 240 height 28
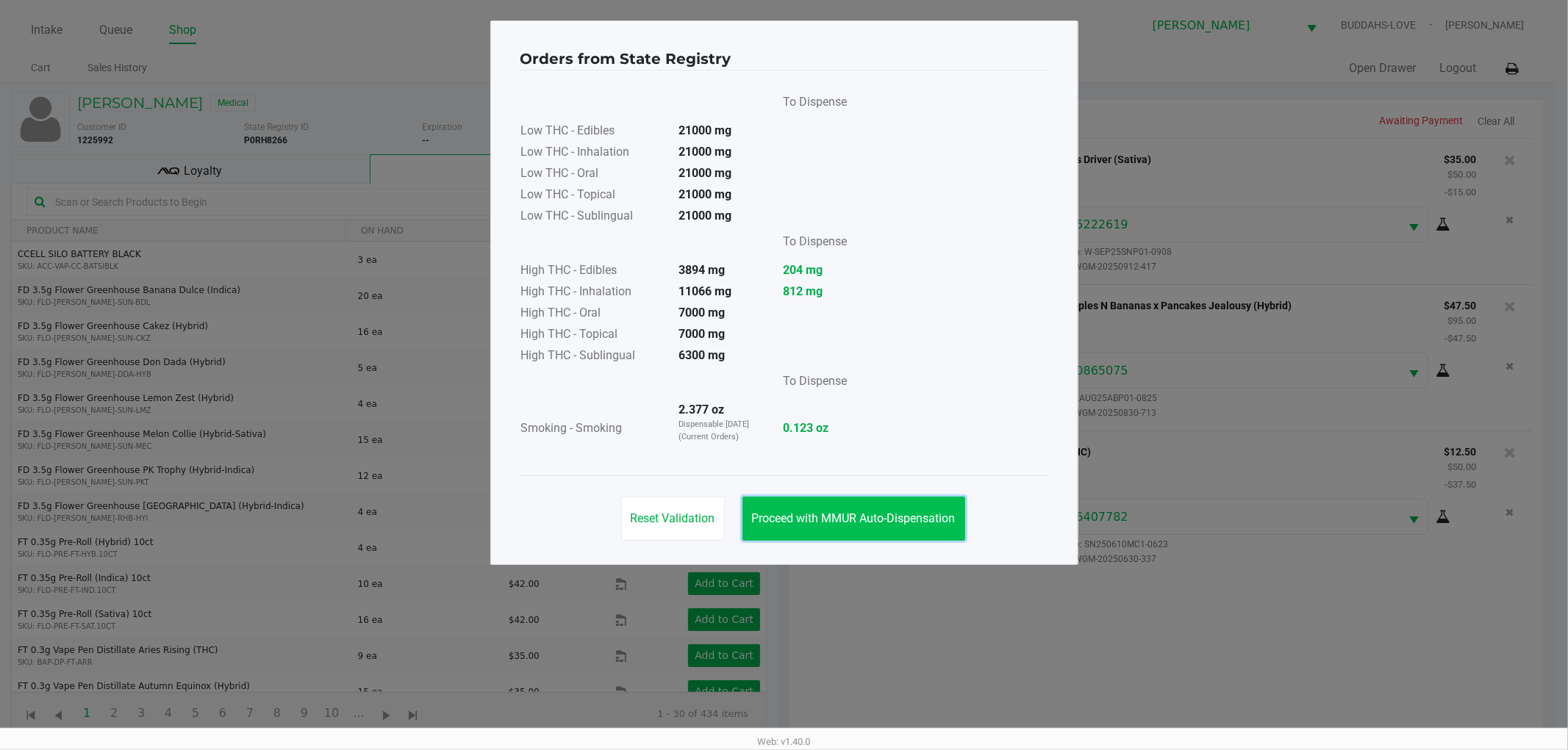
click at [876, 507] on button "Proceed with MMUR Auto-Dispensation" at bounding box center [853, 518] width 222 height 44
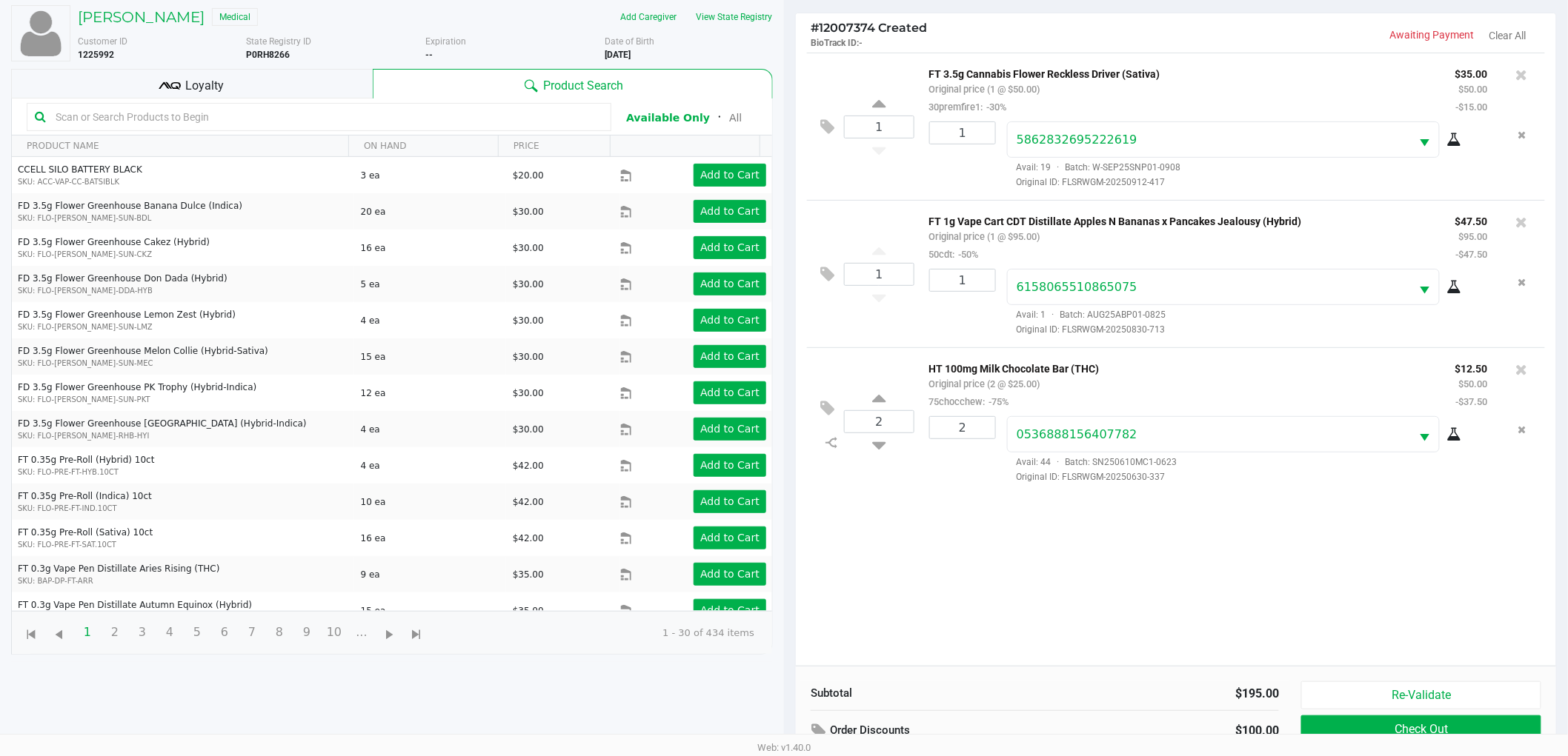
scroll to position [161, 0]
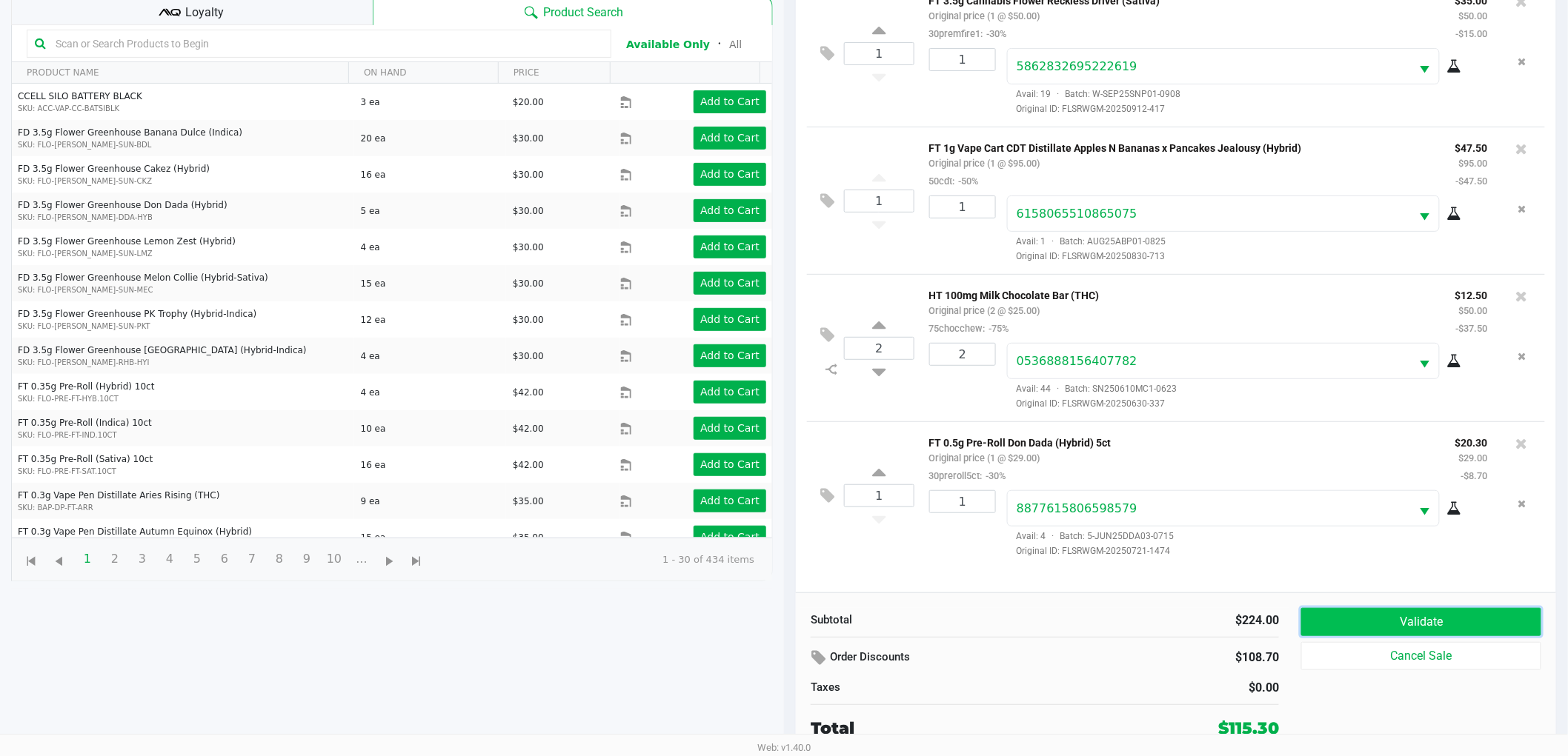
click at [1458, 623] on button "Validate" at bounding box center [1420, 622] width 240 height 28
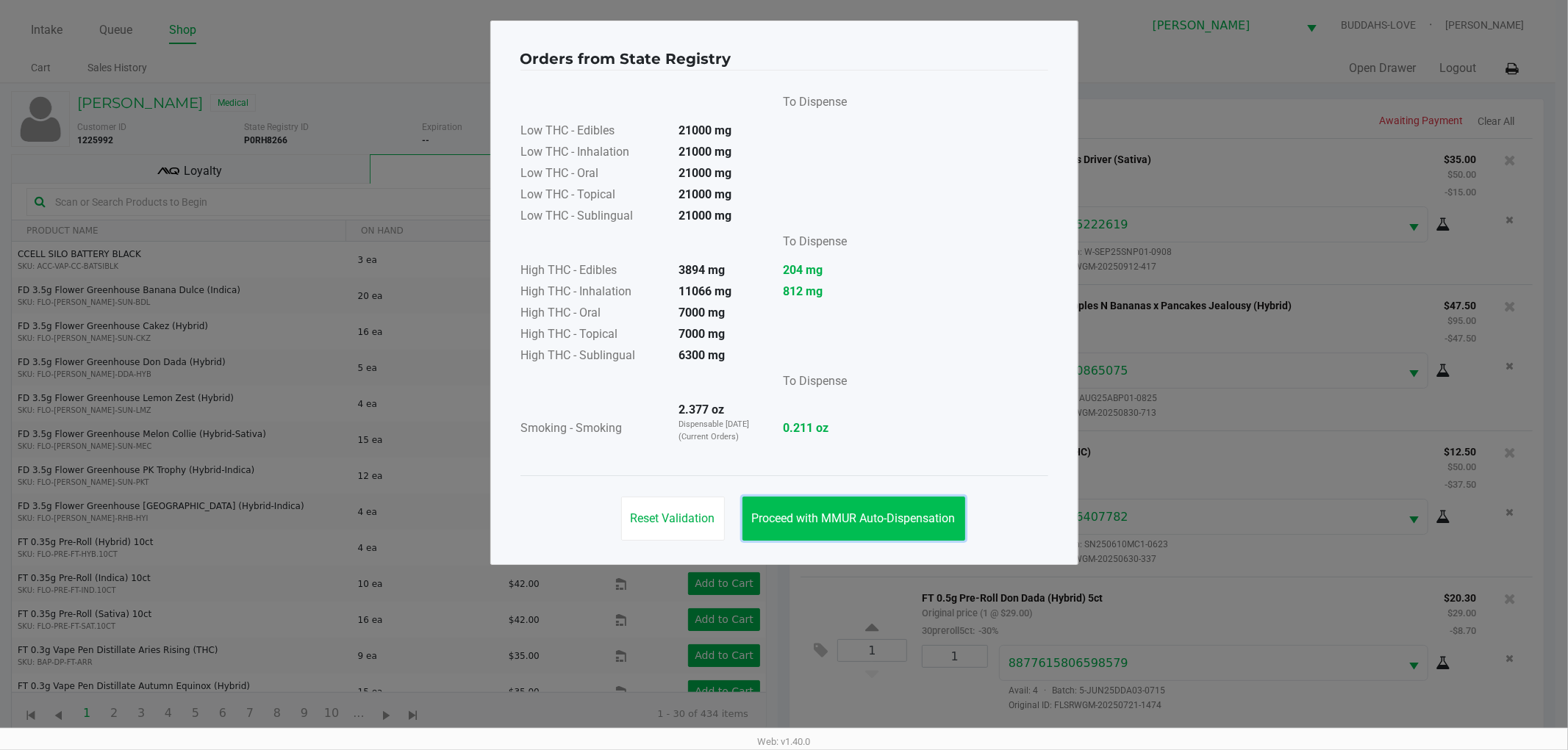
click at [857, 515] on span "Proceed with MMUR Auto-Dispensation" at bounding box center [854, 519] width 204 height 14
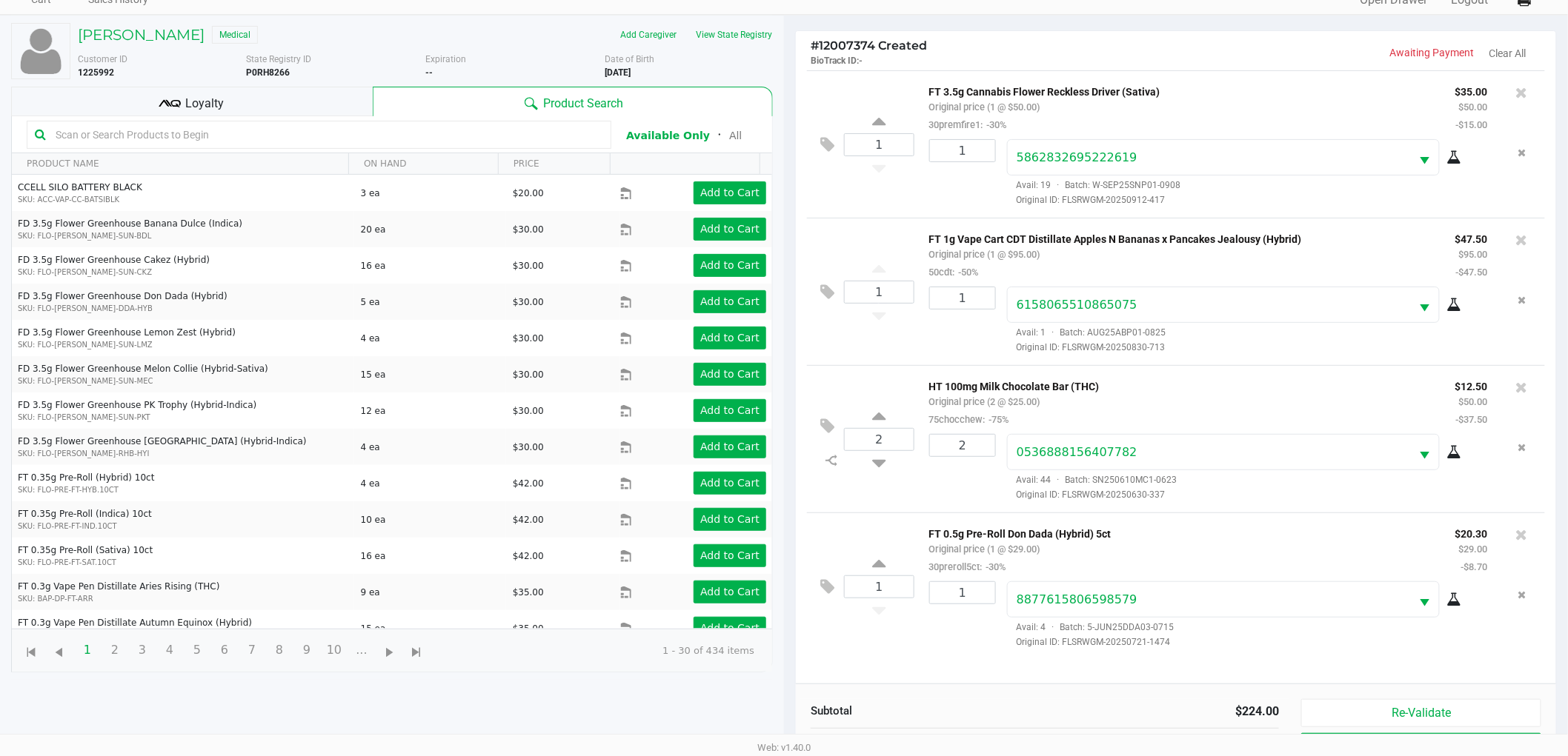
scroll to position [161, 0]
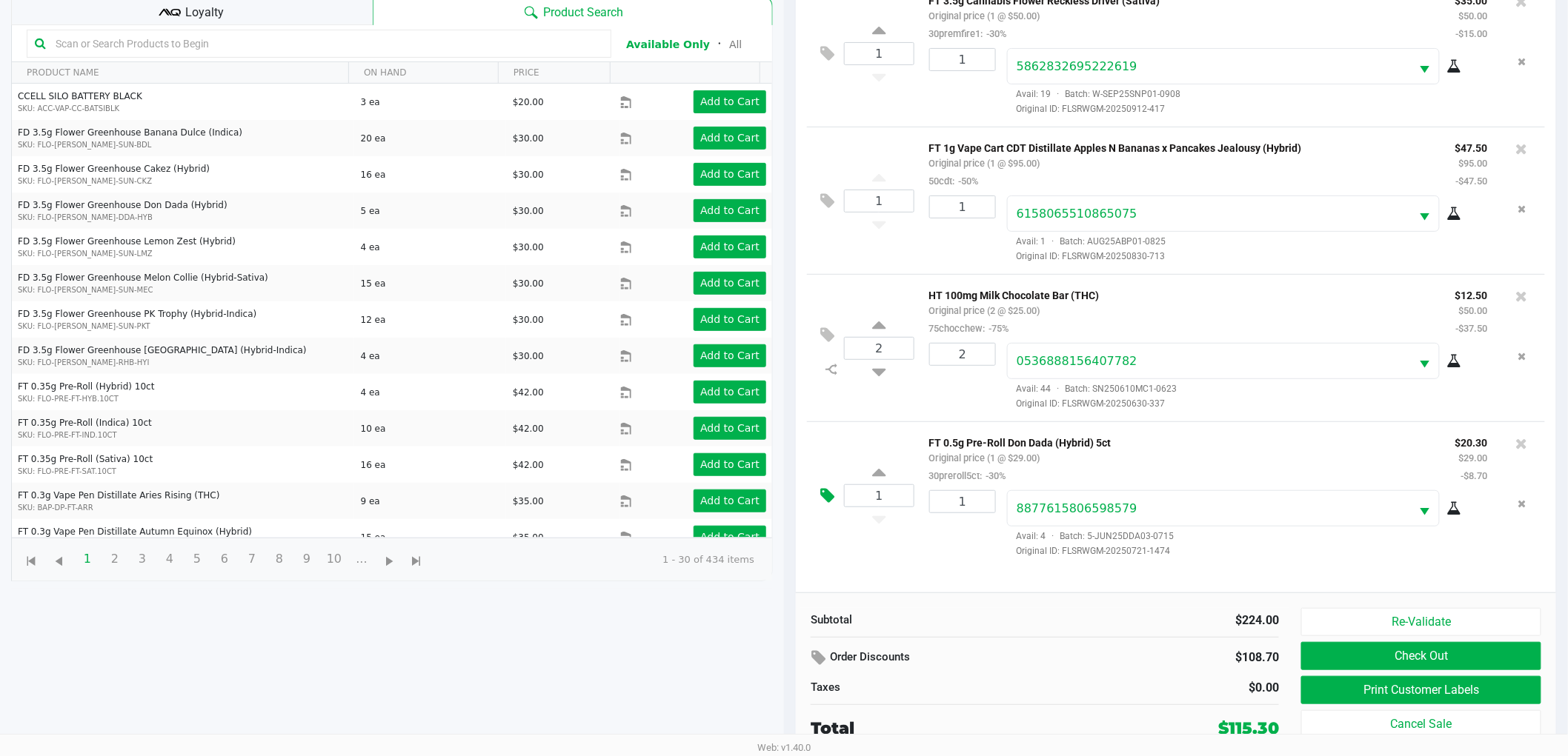
click at [833, 498] on icon at bounding box center [827, 496] width 14 height 17
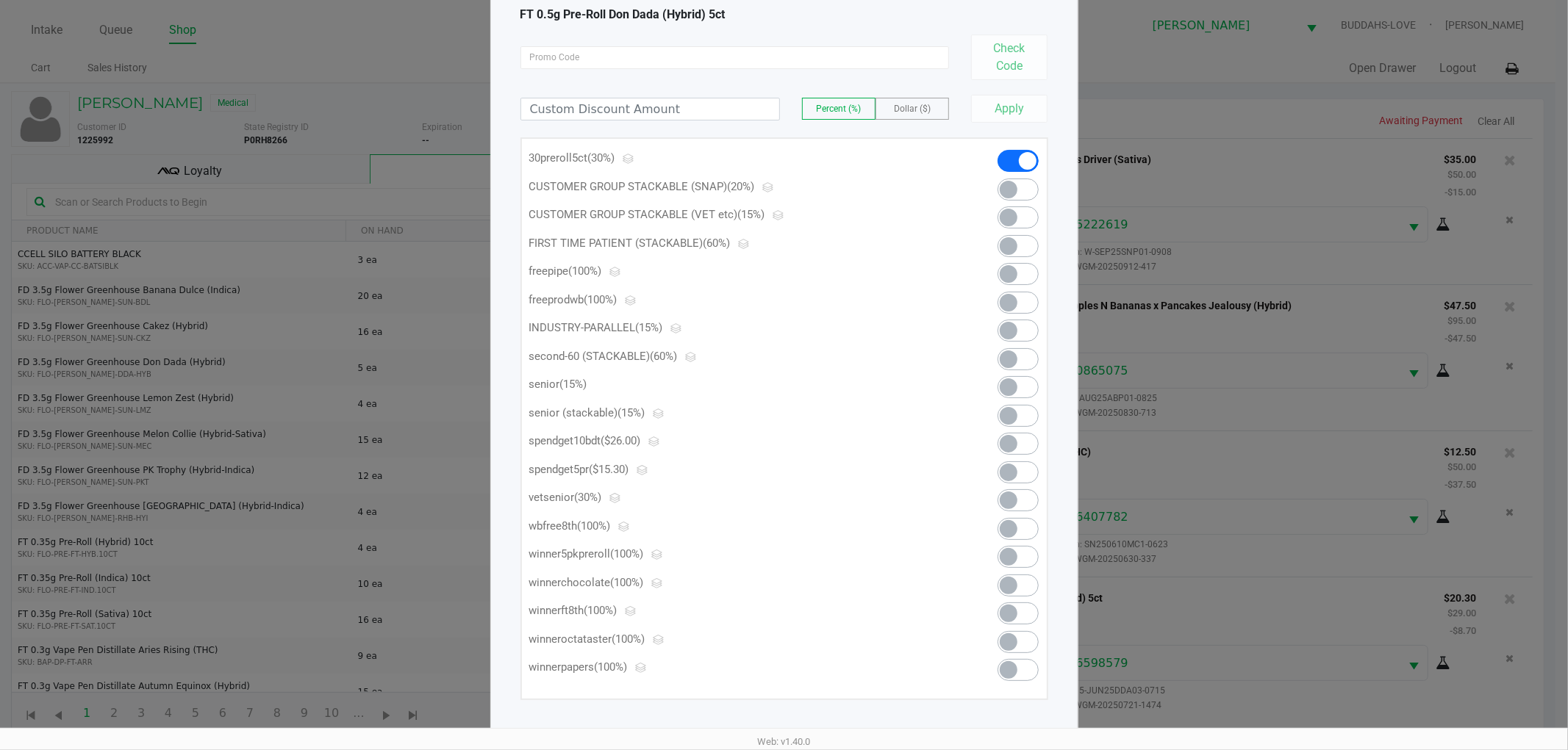
scroll to position [96, 0]
click at [1027, 548] on span at bounding box center [1018, 554] width 41 height 22
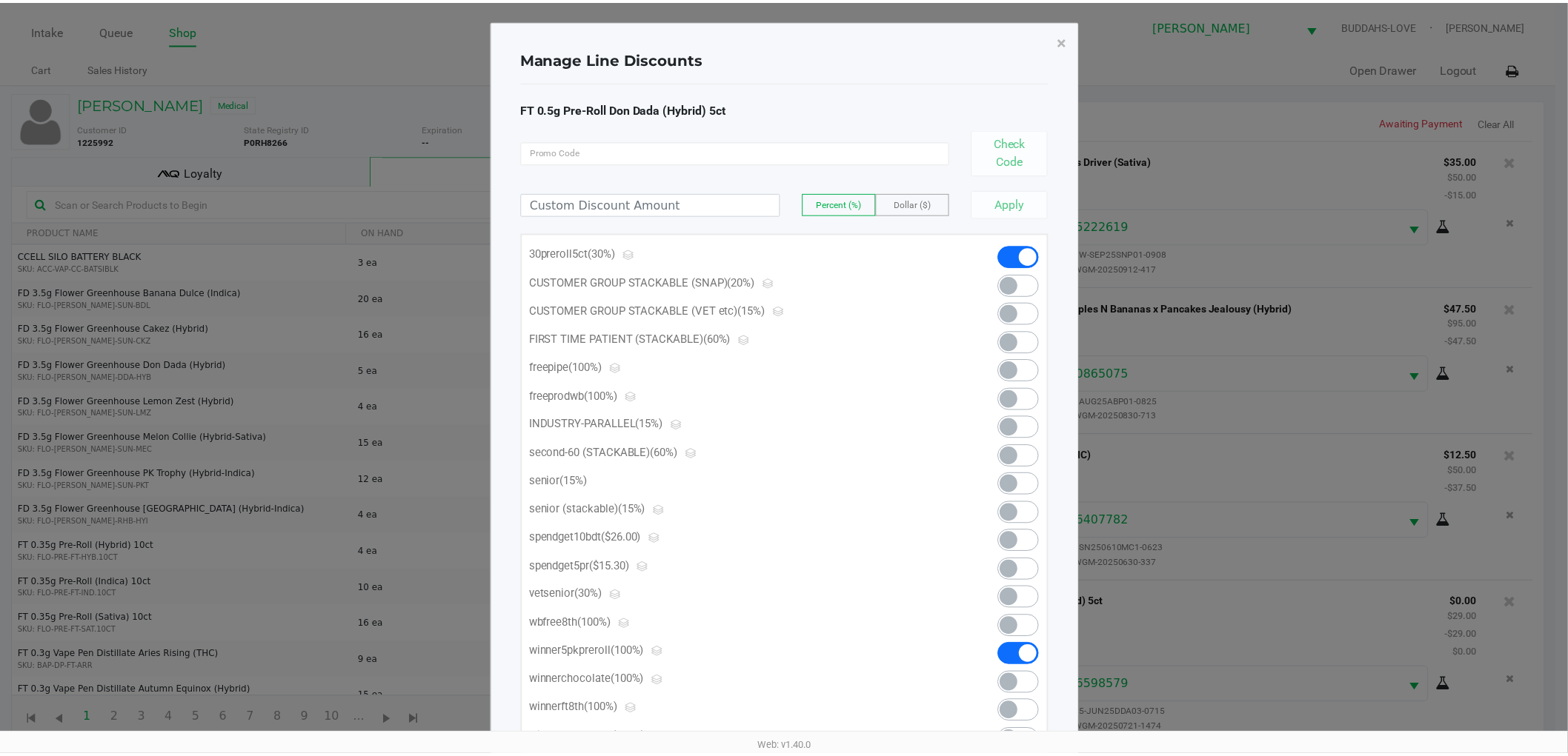
scroll to position [0, 0]
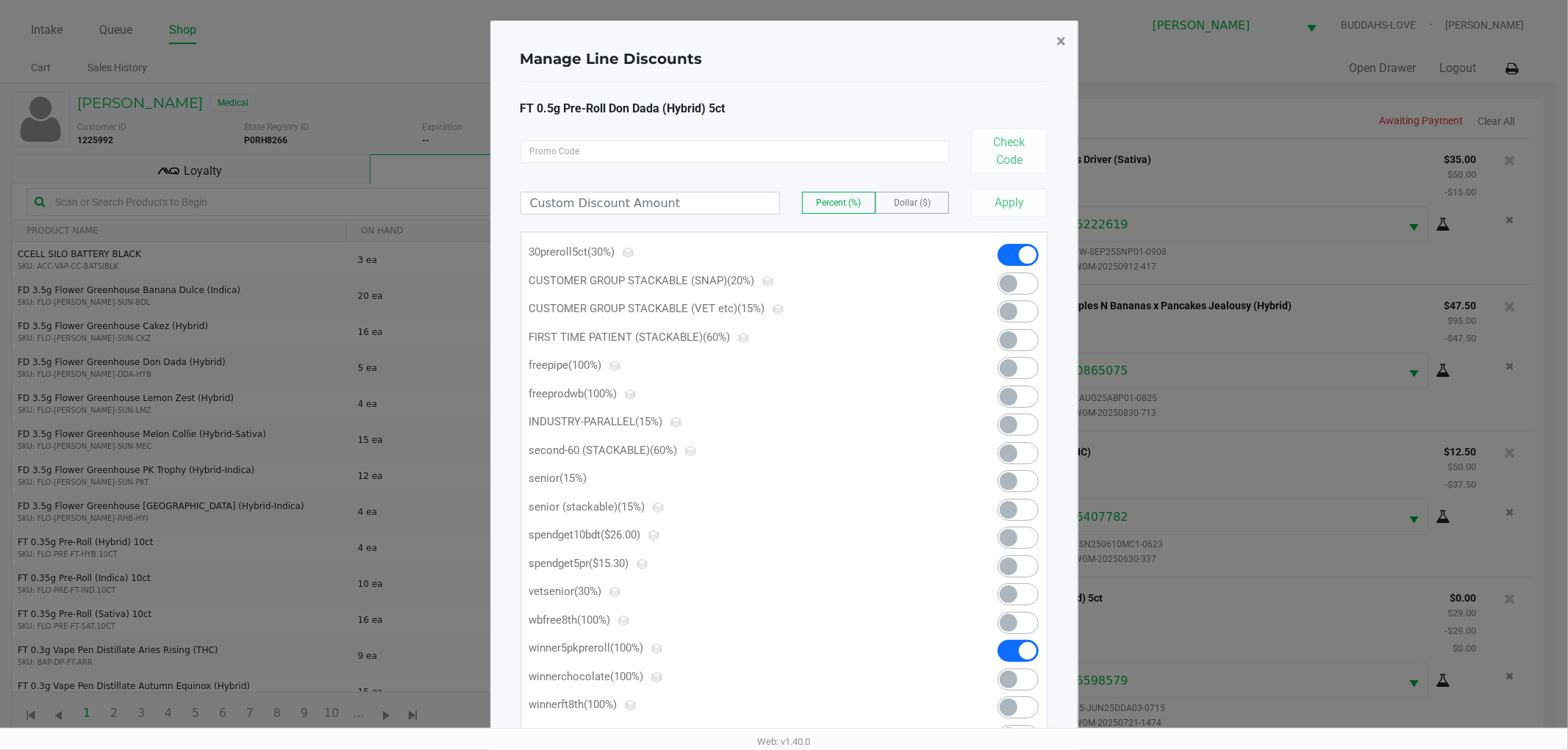
click at [1057, 47] on span "×" at bounding box center [1062, 41] width 10 height 21
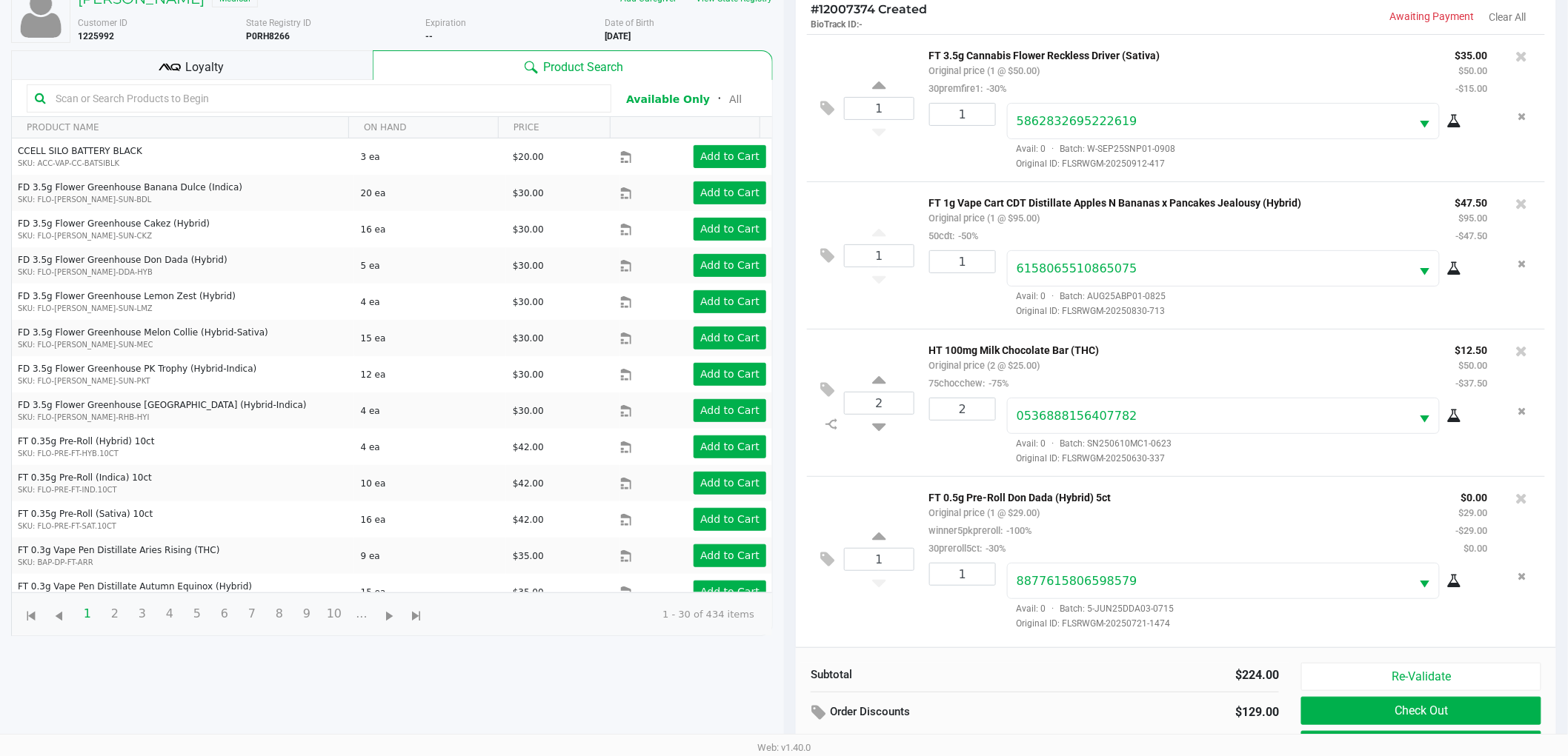
scroll to position [161, 0]
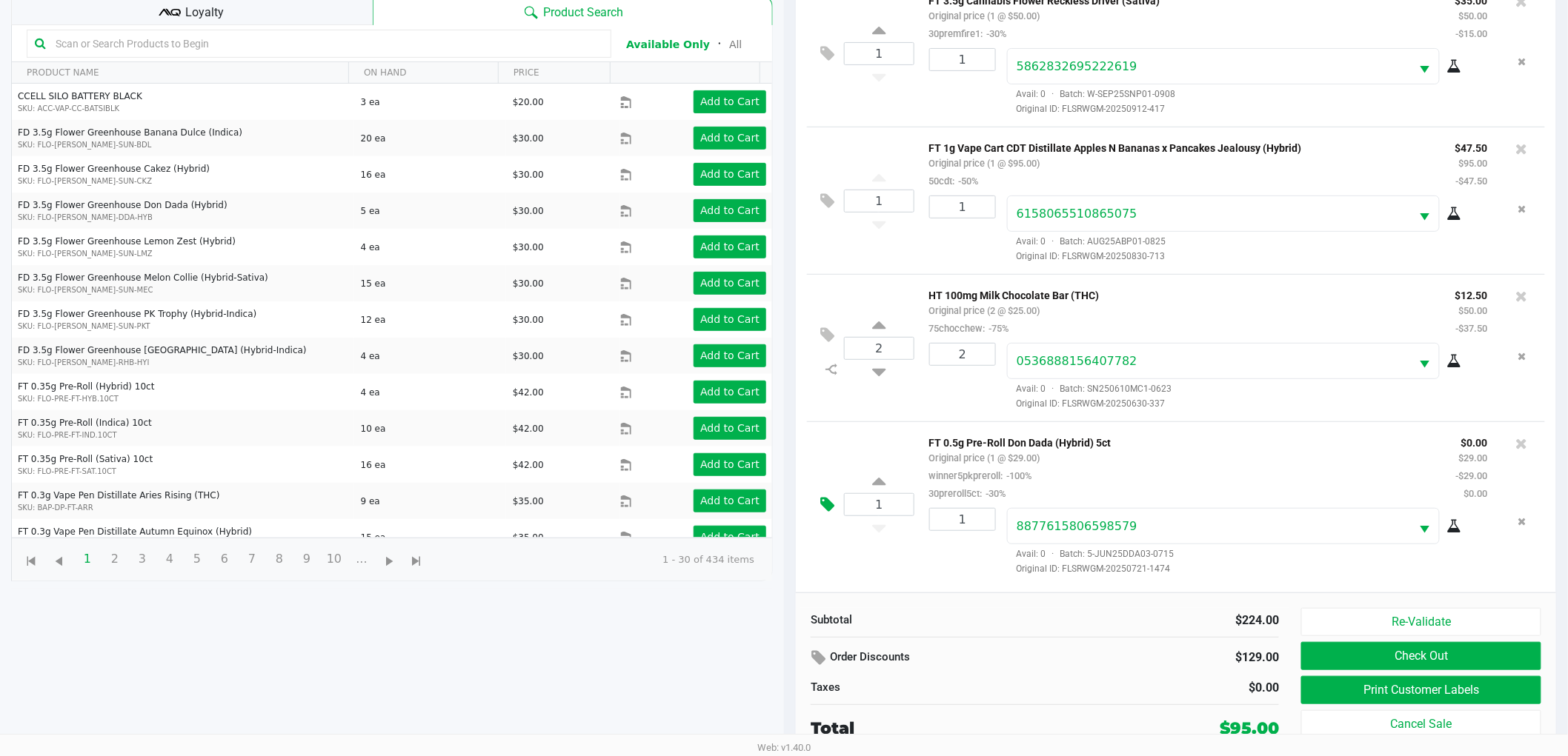
click at [837, 500] on button at bounding box center [831, 506] width 26 height 36
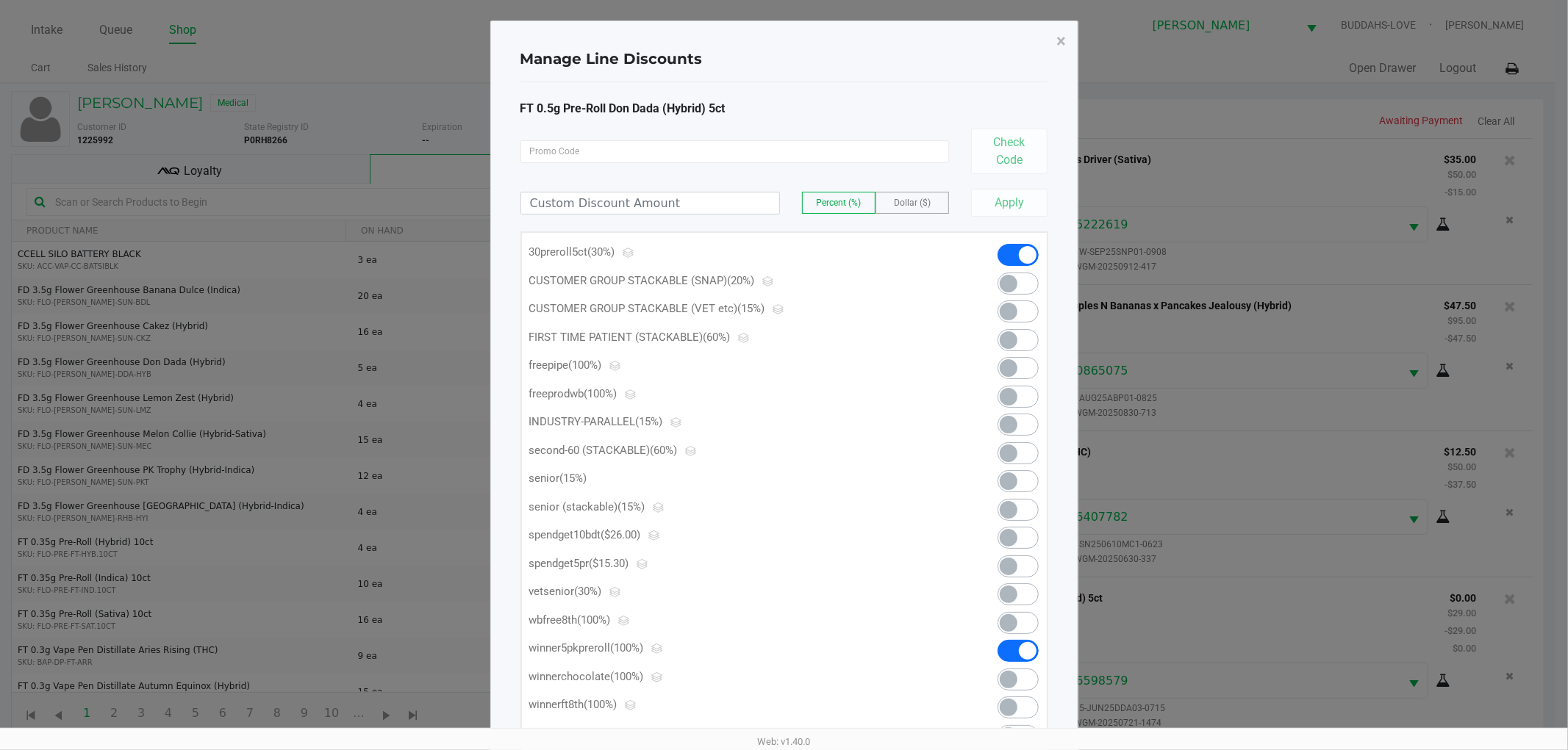
scroll to position [96, 0]
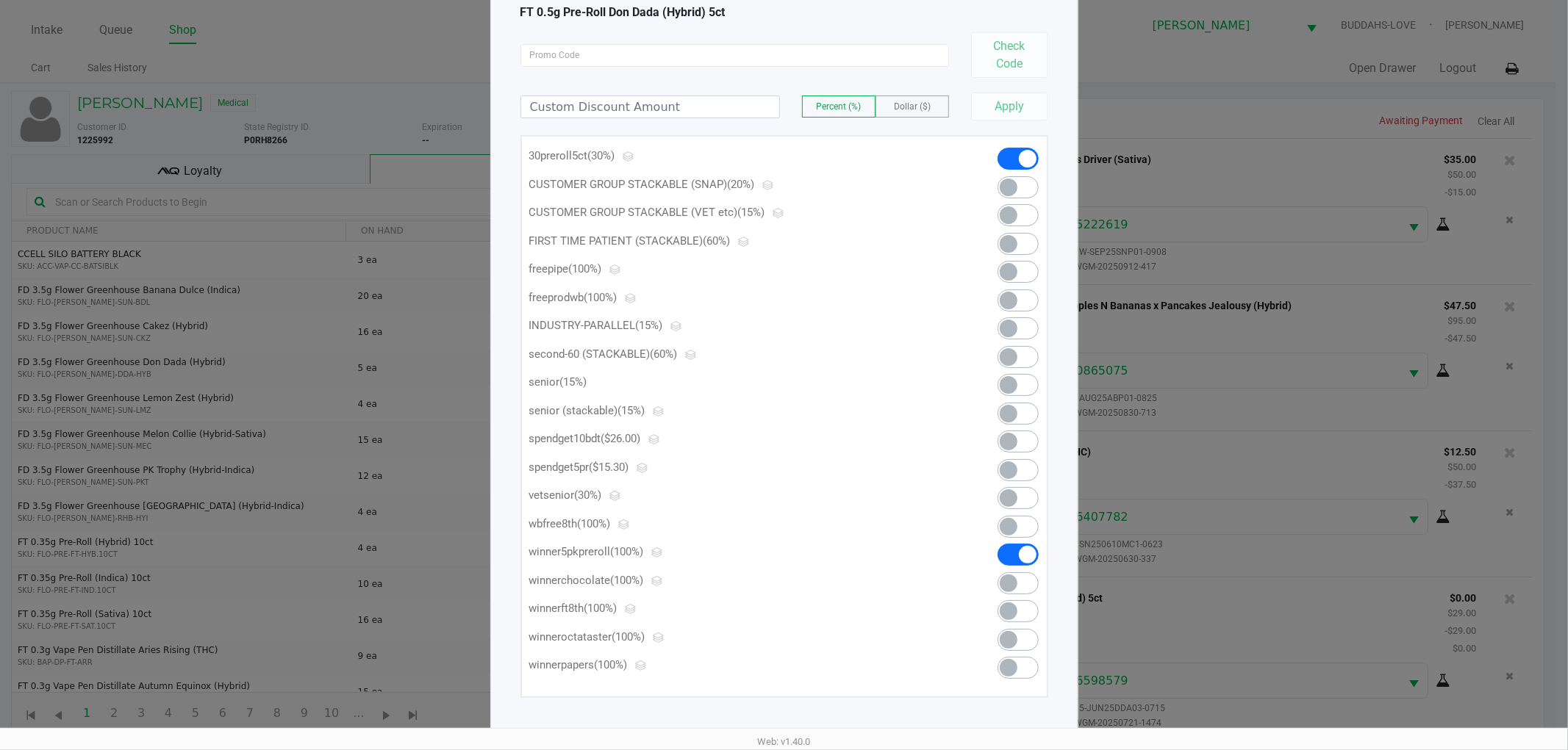
click at [1009, 462] on span at bounding box center [1008, 471] width 18 height 18
click at [1025, 557] on span at bounding box center [1028, 555] width 18 height 18
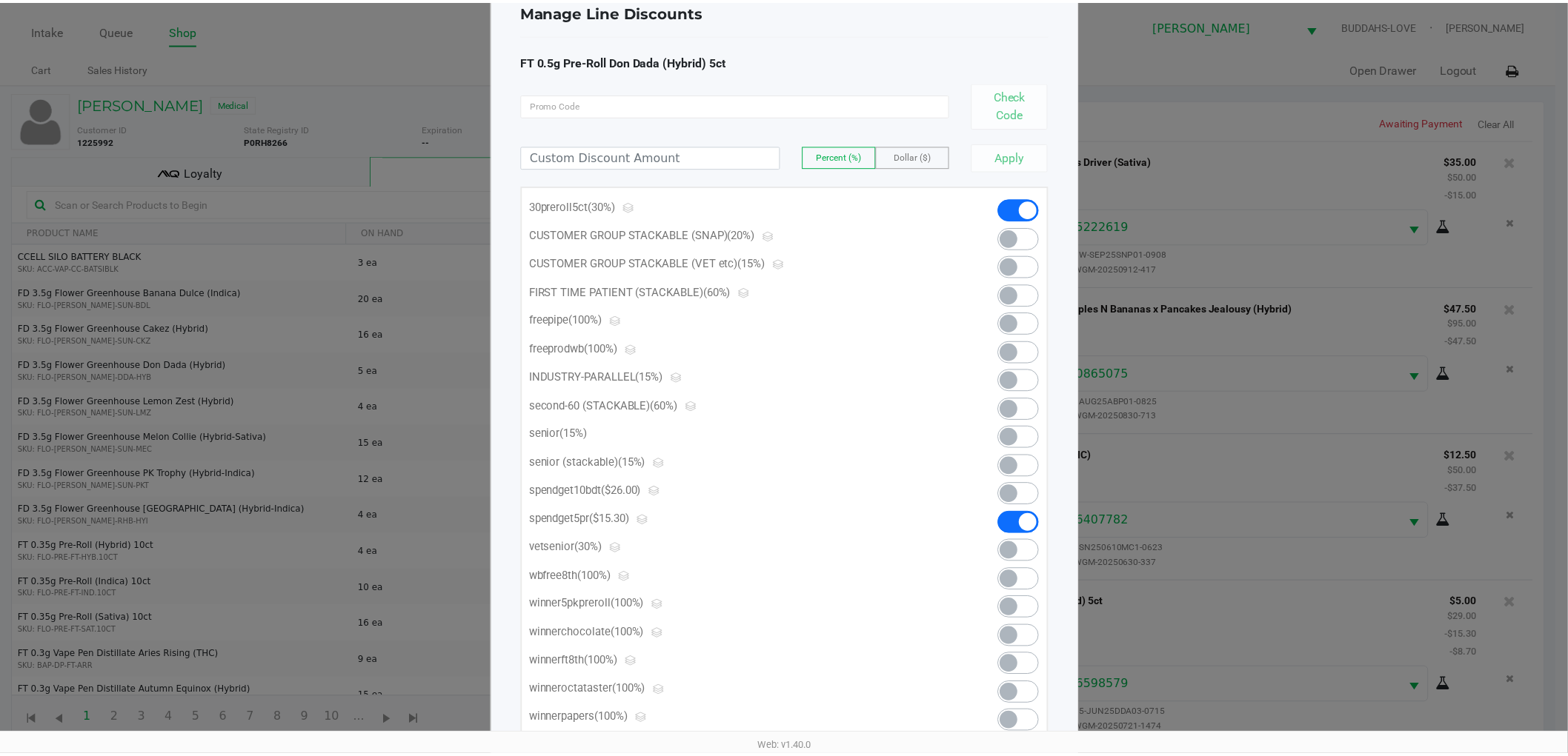
scroll to position [0, 0]
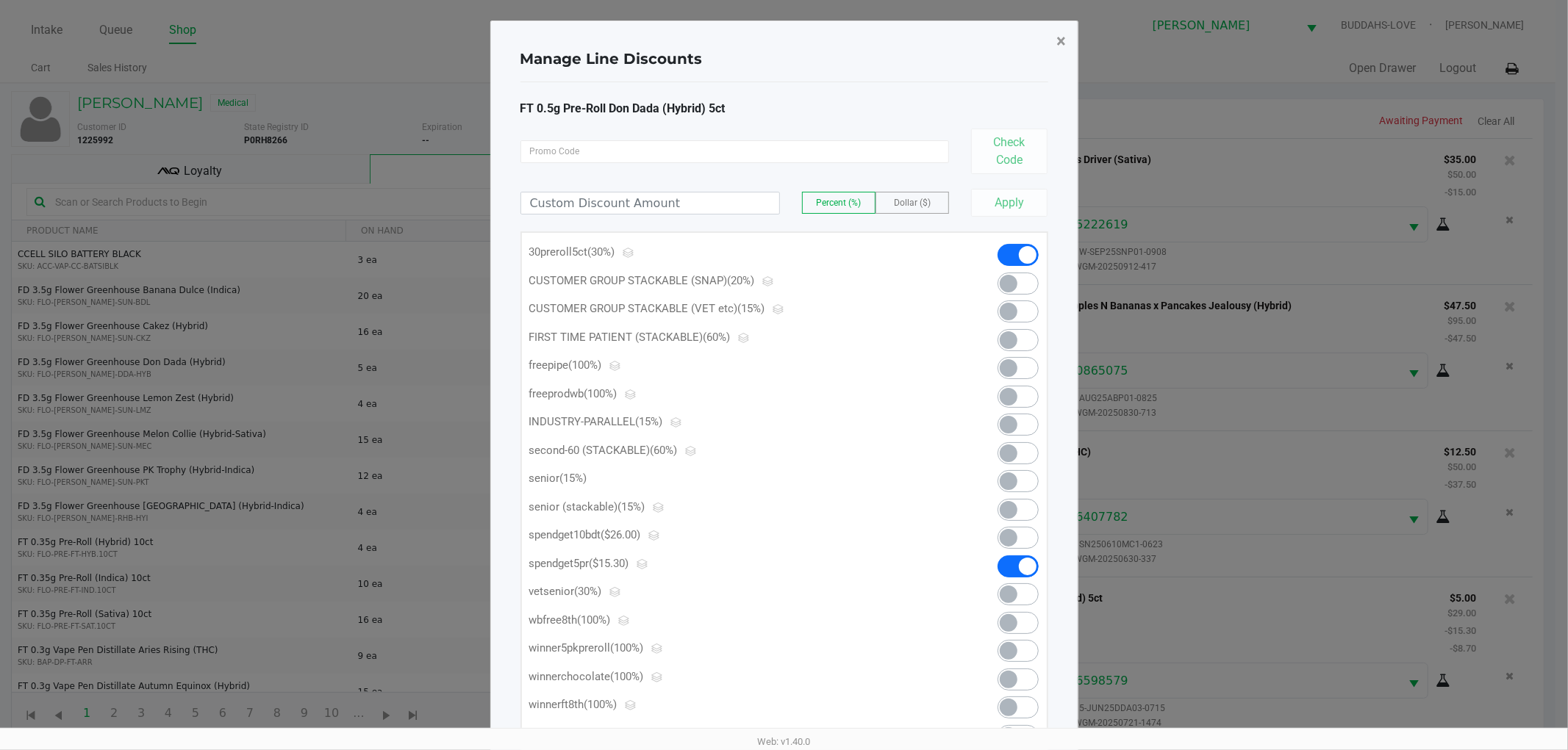
click at [1053, 39] on button "×" at bounding box center [1061, 41] width 33 height 41
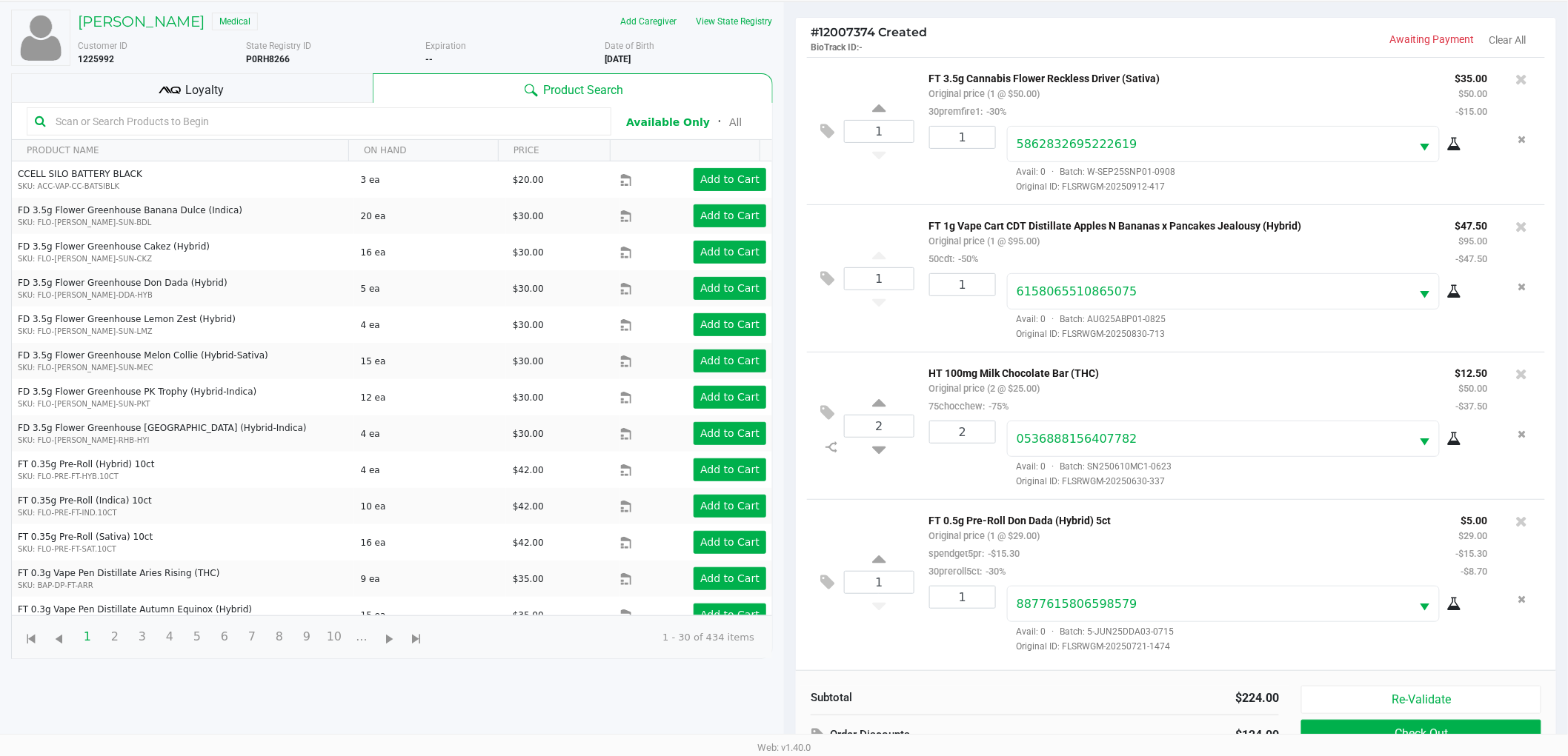
scroll to position [161, 0]
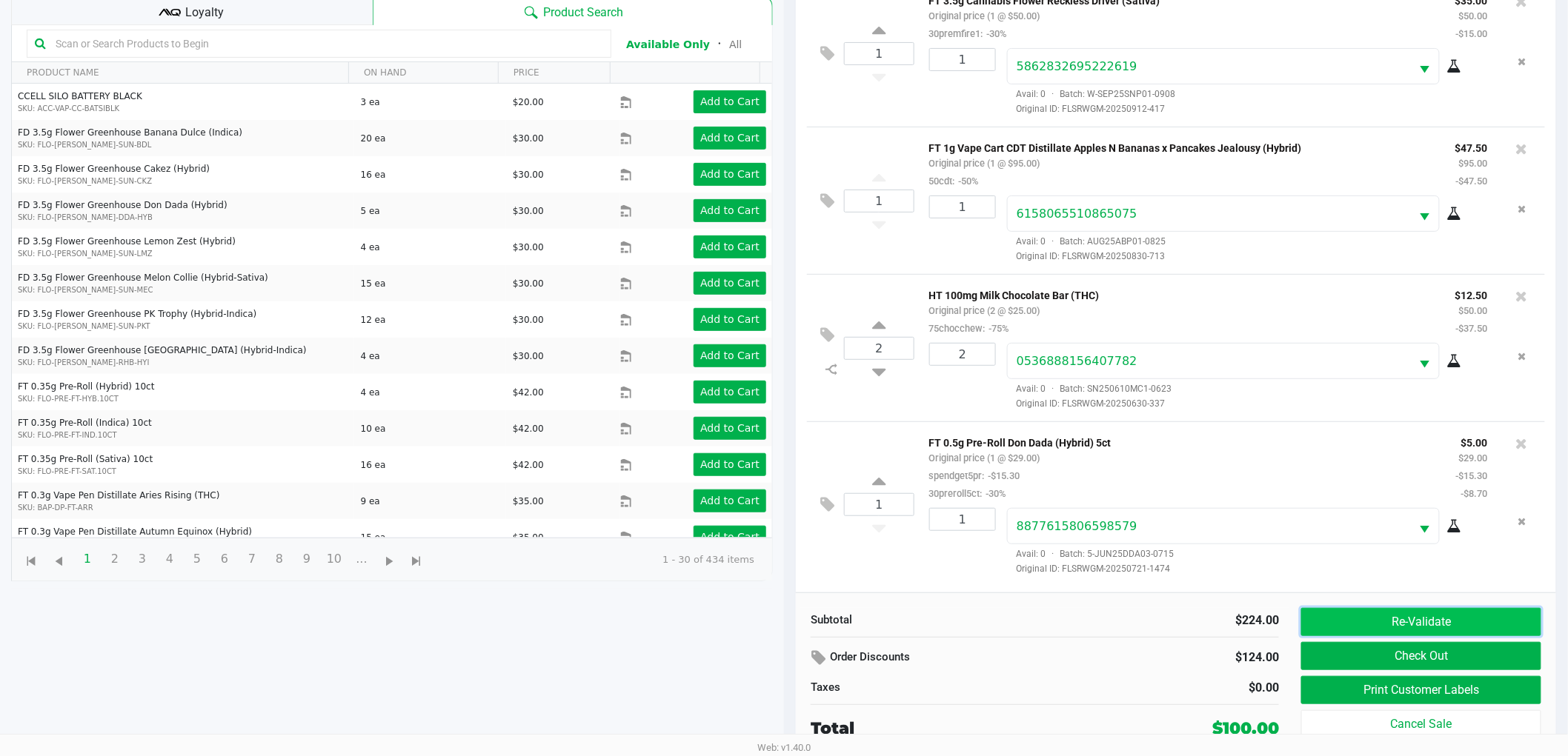
click at [1383, 616] on button "Re-Validate" at bounding box center [1420, 622] width 240 height 28
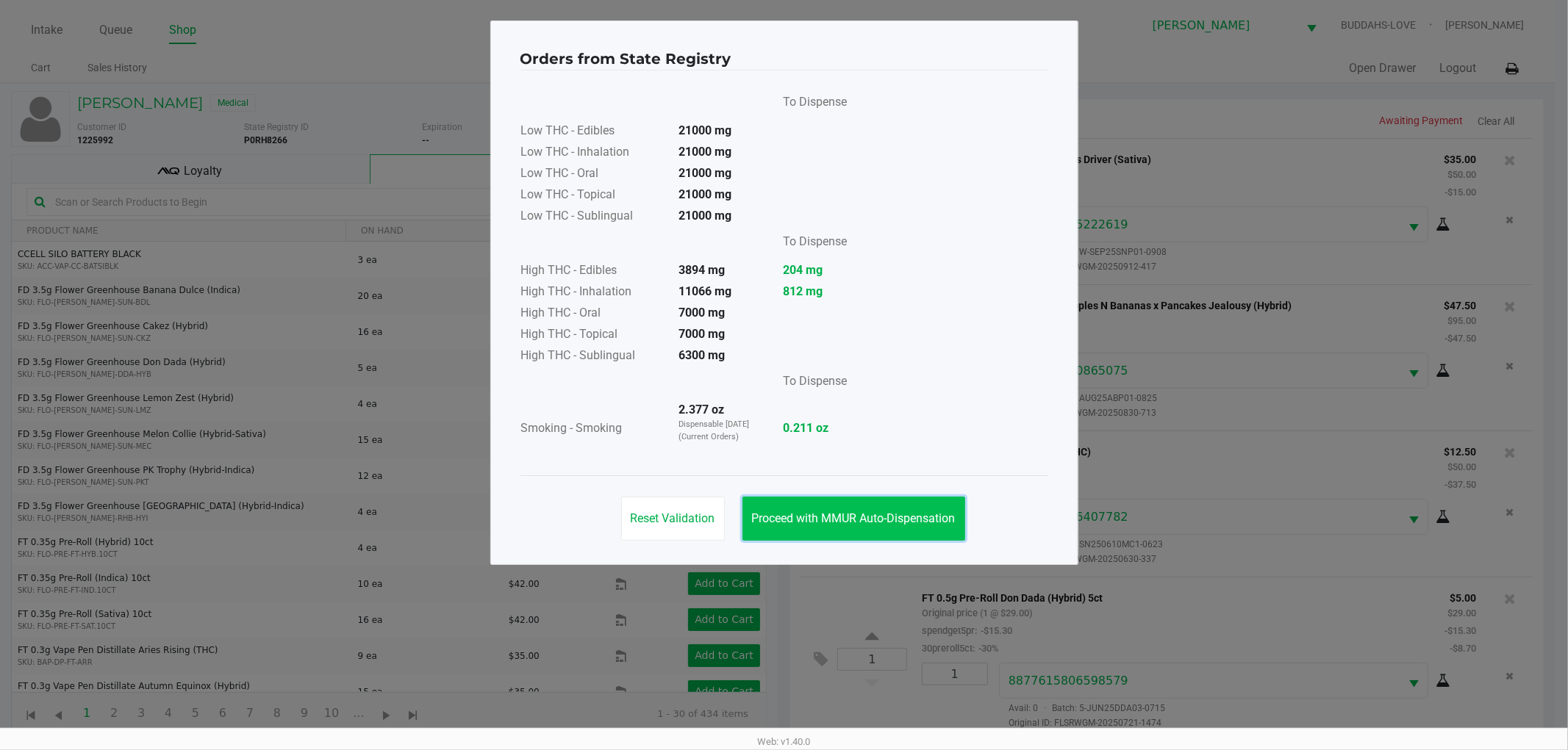
click at [787, 509] on button "Proceed with MMUR Auto-Dispensation" at bounding box center [853, 518] width 222 height 44
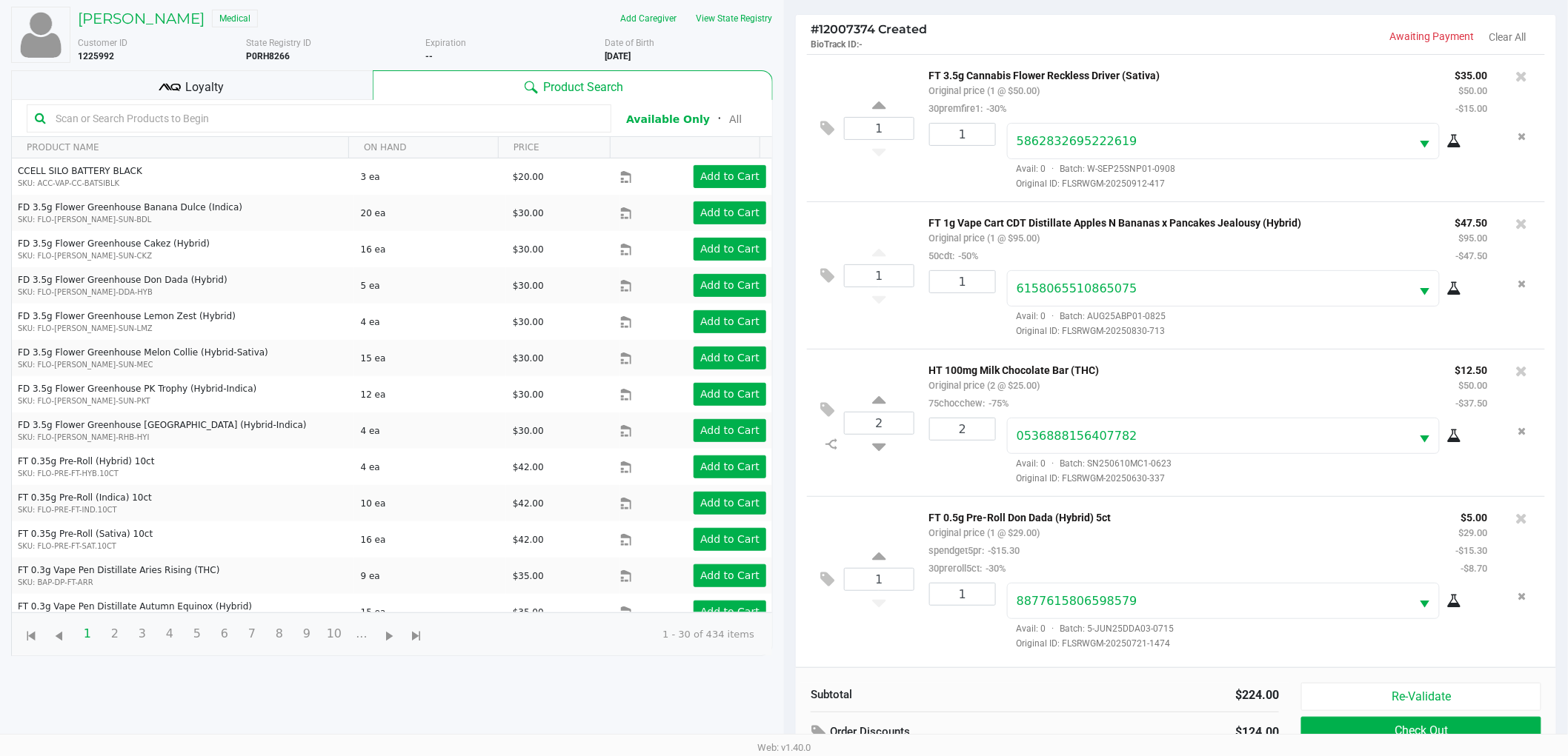
scroll to position [161, 0]
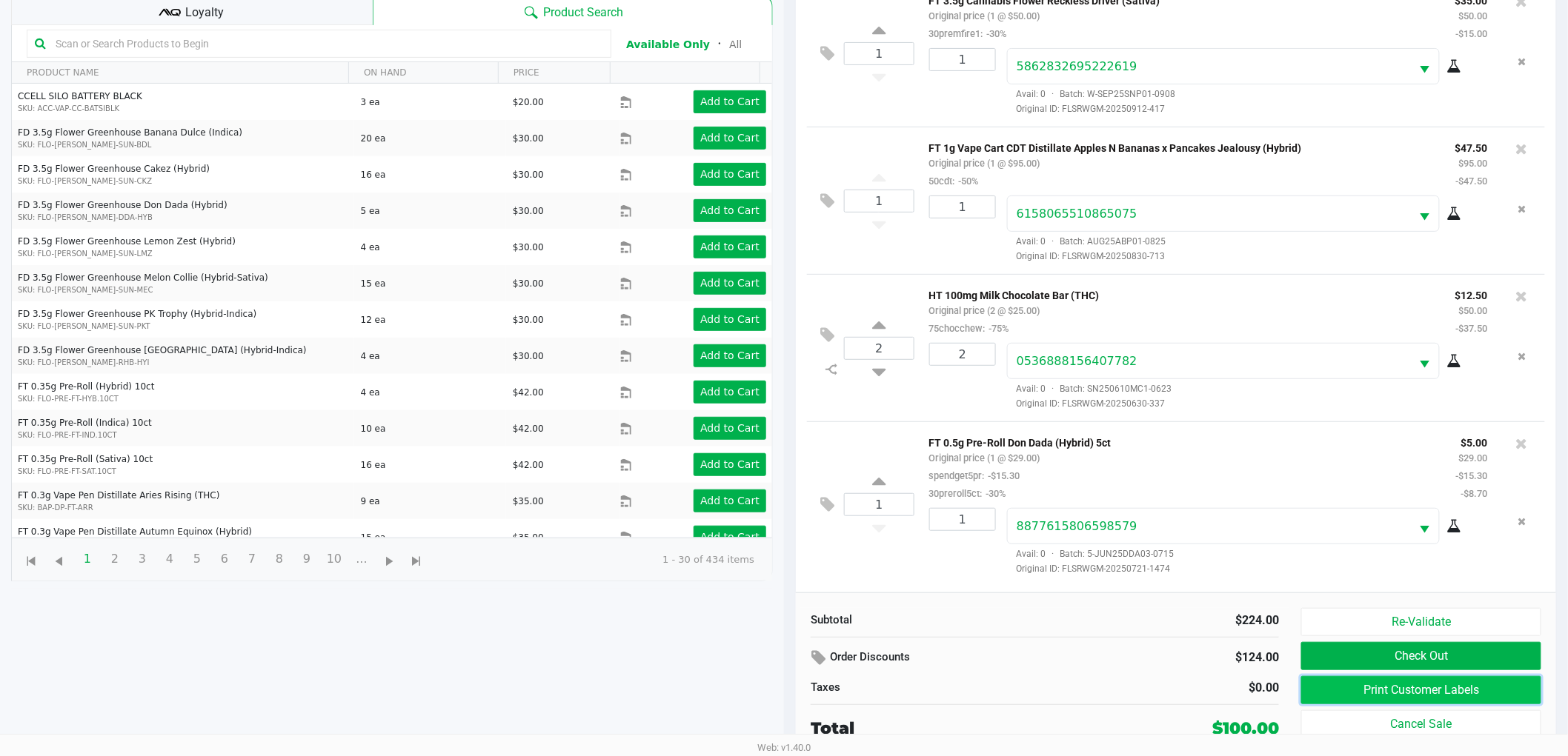
click at [1404, 689] on button "Print Customer Labels" at bounding box center [1420, 689] width 240 height 28
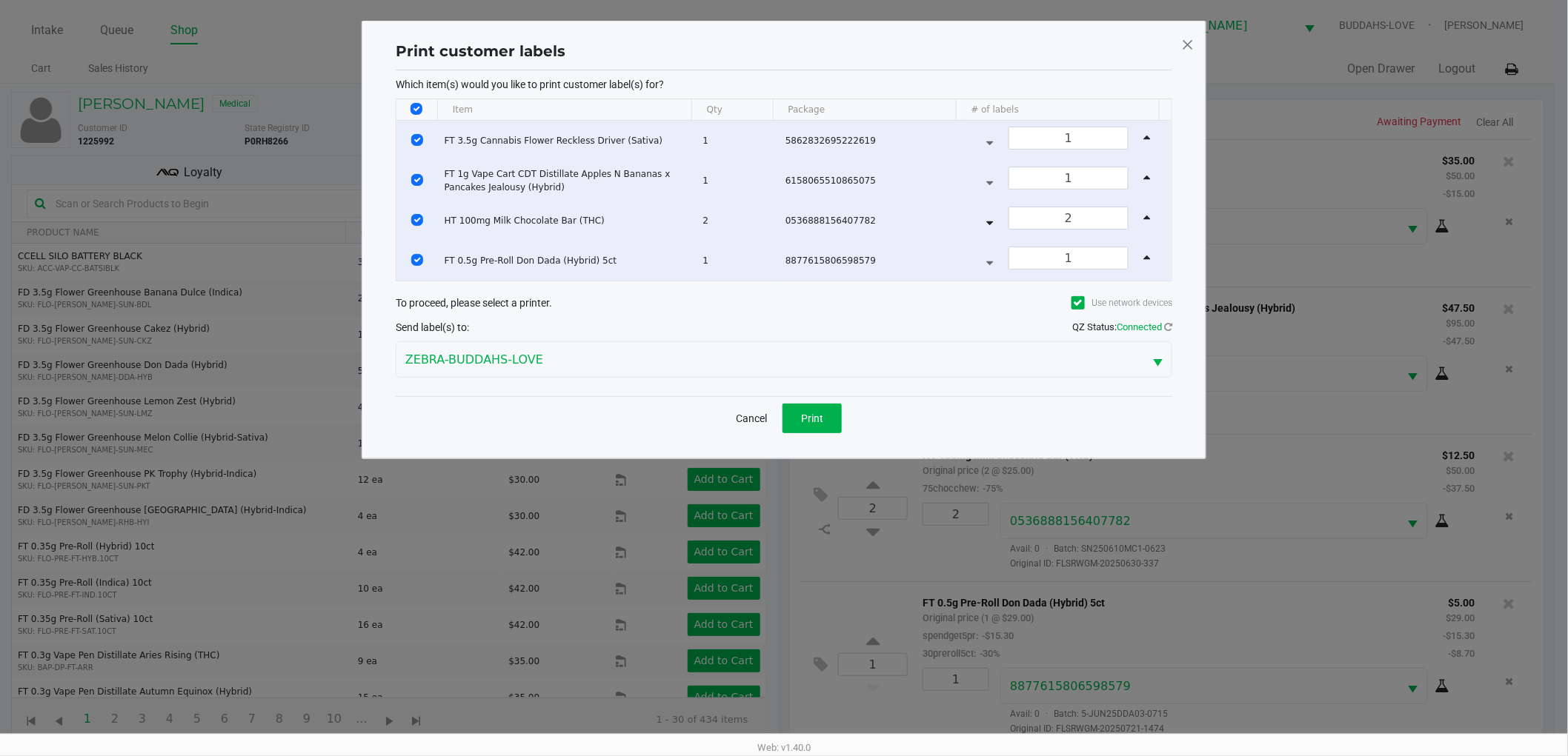
scroll to position [0, 0]
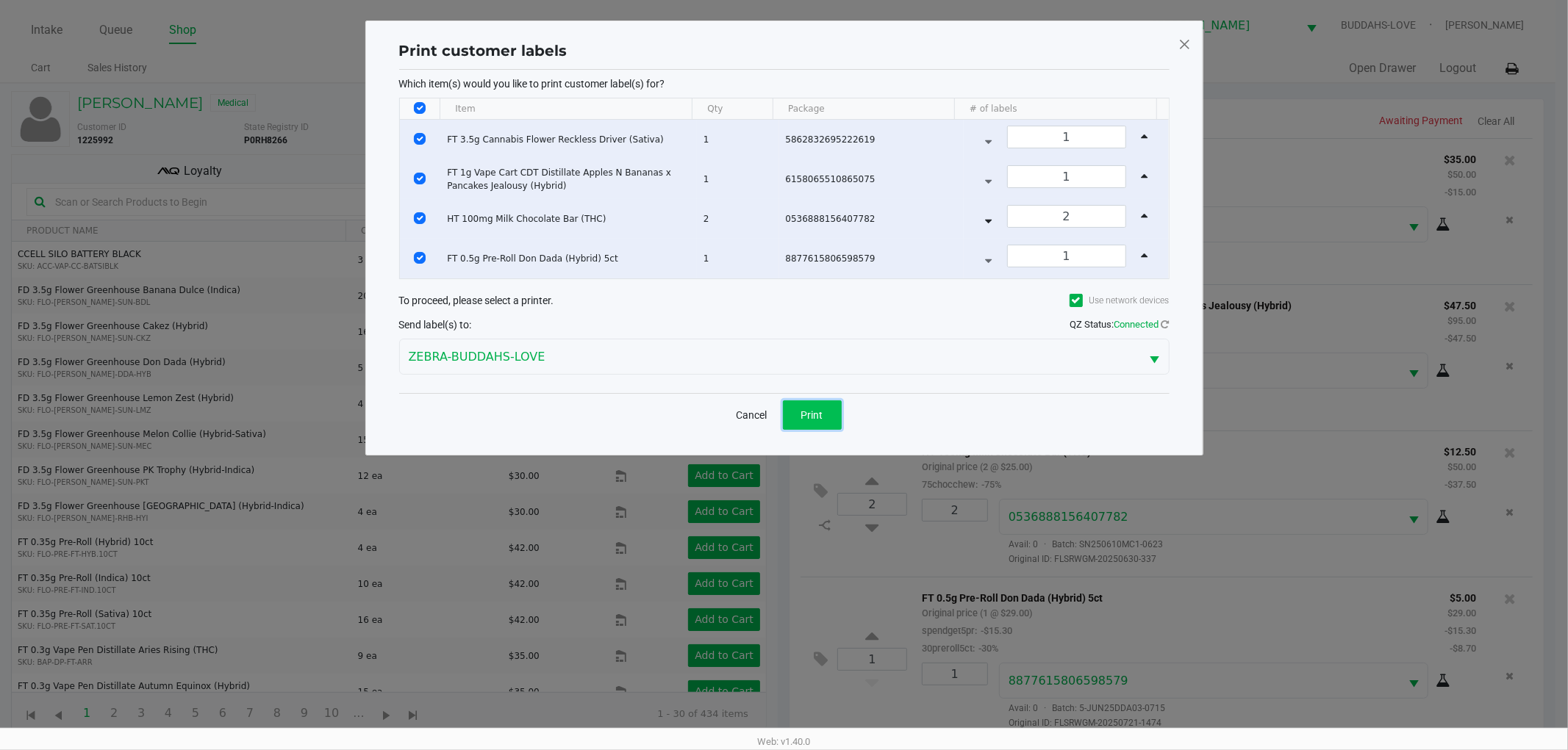
click at [832, 429] on button "Print" at bounding box center [813, 415] width 59 height 29
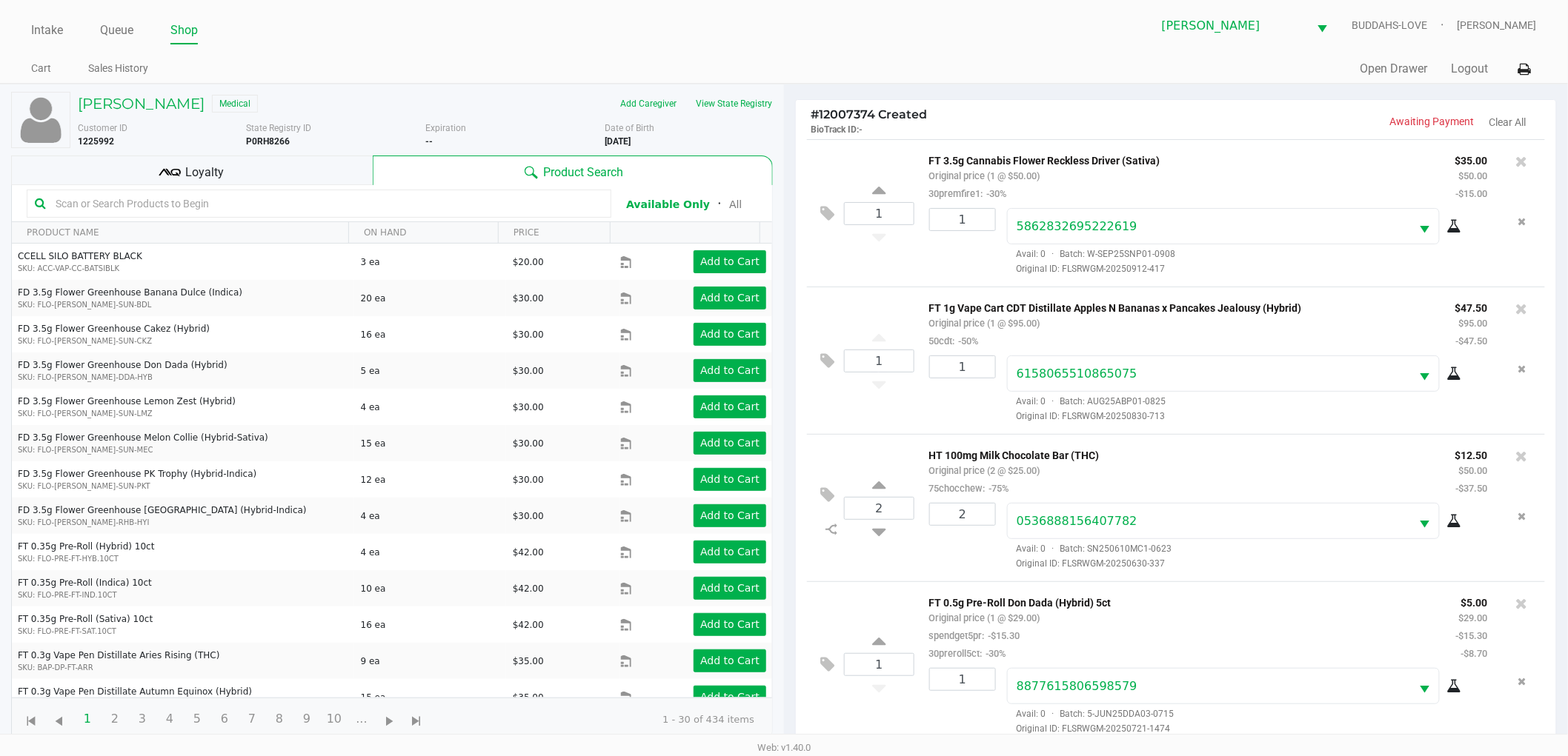
click at [359, 173] on div "Loyalty" at bounding box center [192, 170] width 362 height 30
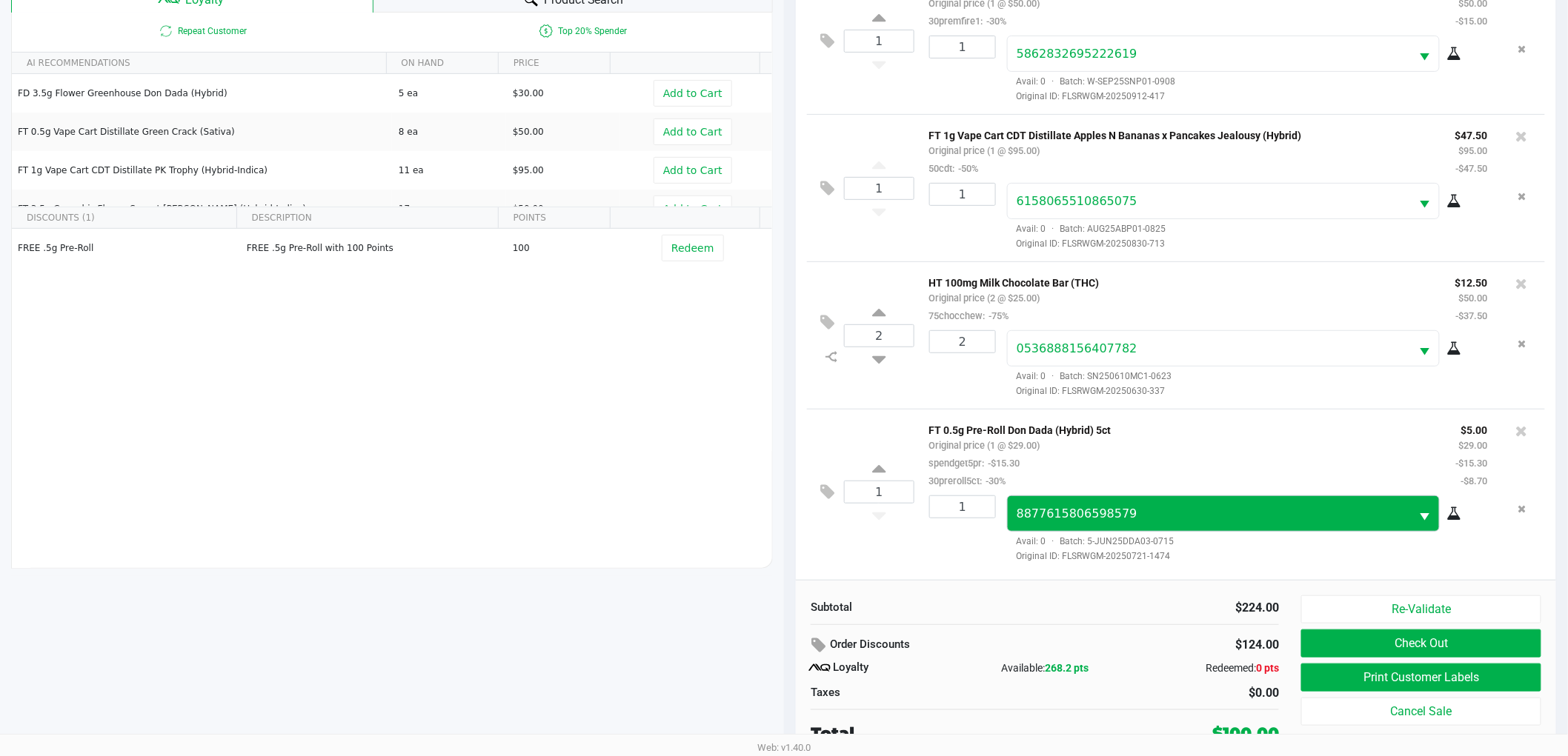
scroll to position [178, 0]
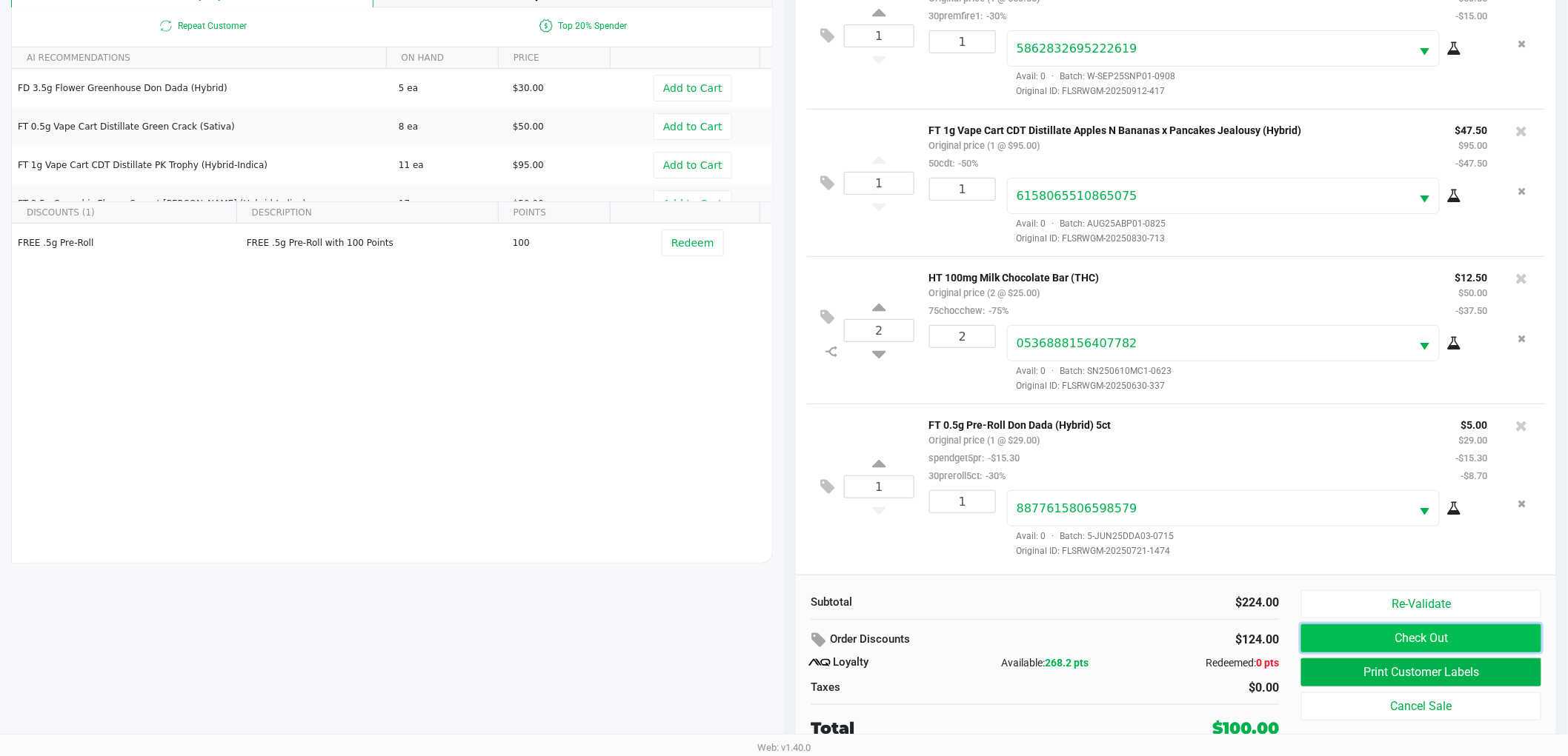
click at [1343, 635] on button "Check Out" at bounding box center [1420, 638] width 240 height 28
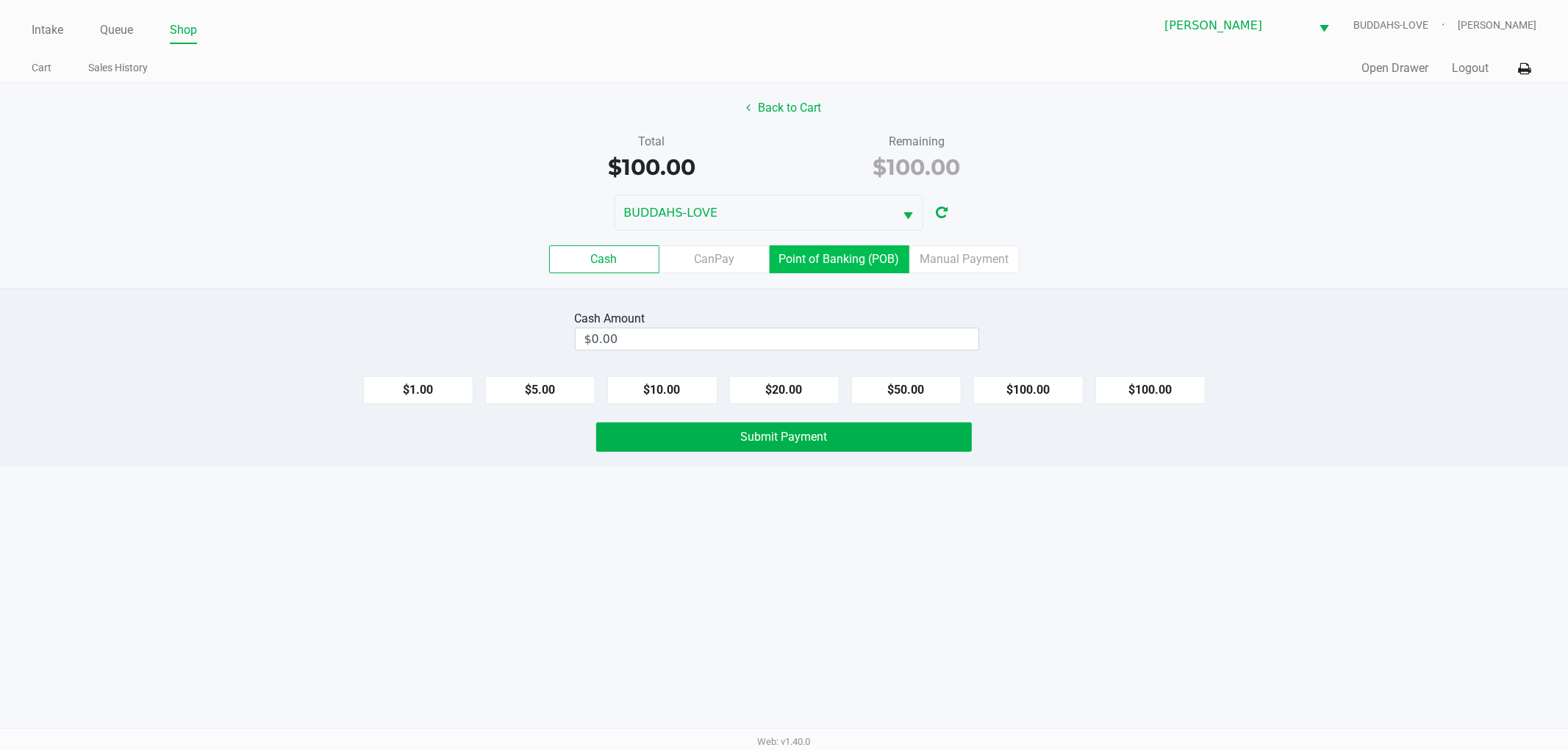
click at [861, 262] on label "Point of Banking (POB)" at bounding box center [839, 259] width 139 height 28
click at [0, 0] on 7 "Point of Banking (POB)" at bounding box center [0, 0] width 0 height 0
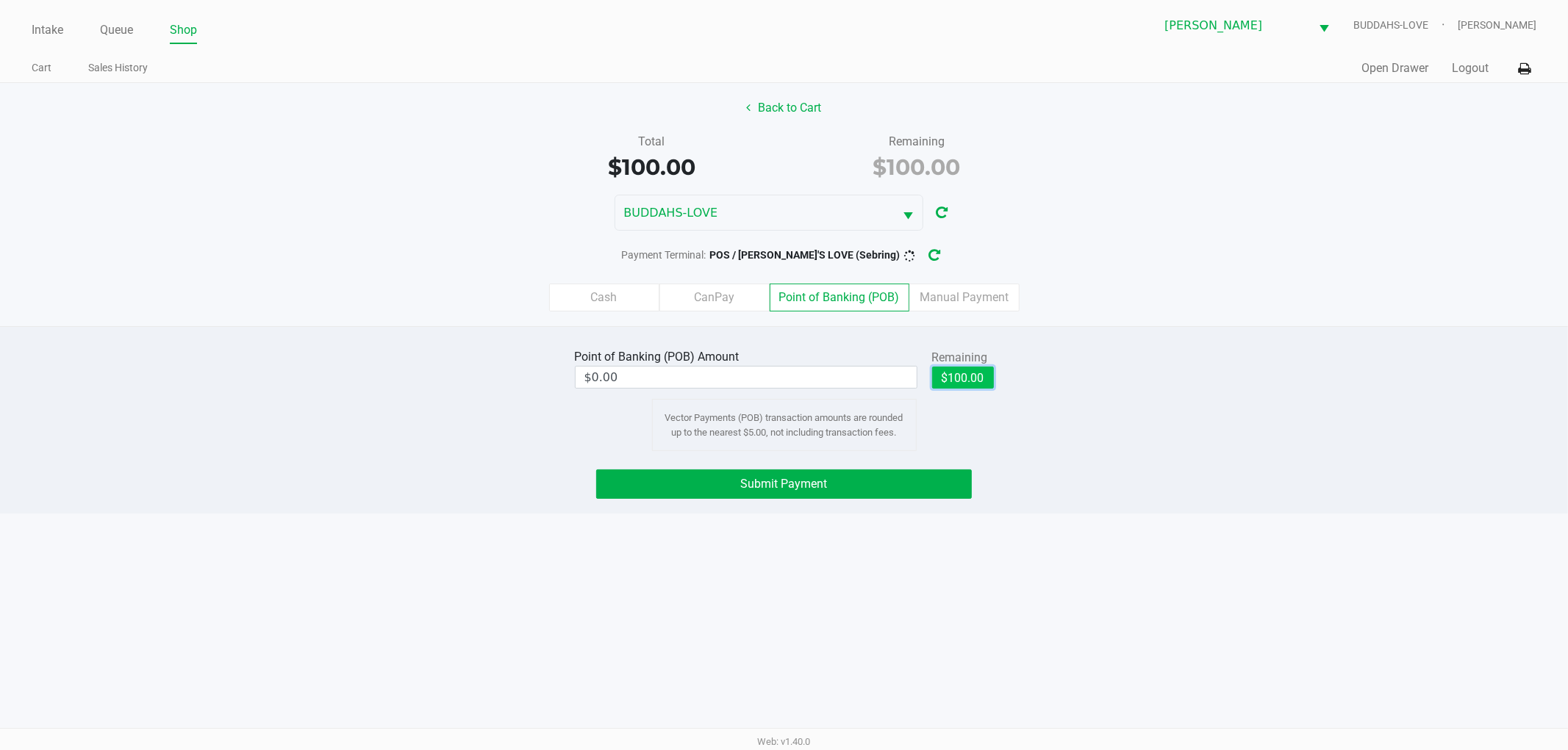
click at [965, 380] on button "$100.00" at bounding box center [963, 378] width 62 height 22
type input "$100.00"
click at [887, 487] on button "Submit Payment" at bounding box center [783, 484] width 376 height 29
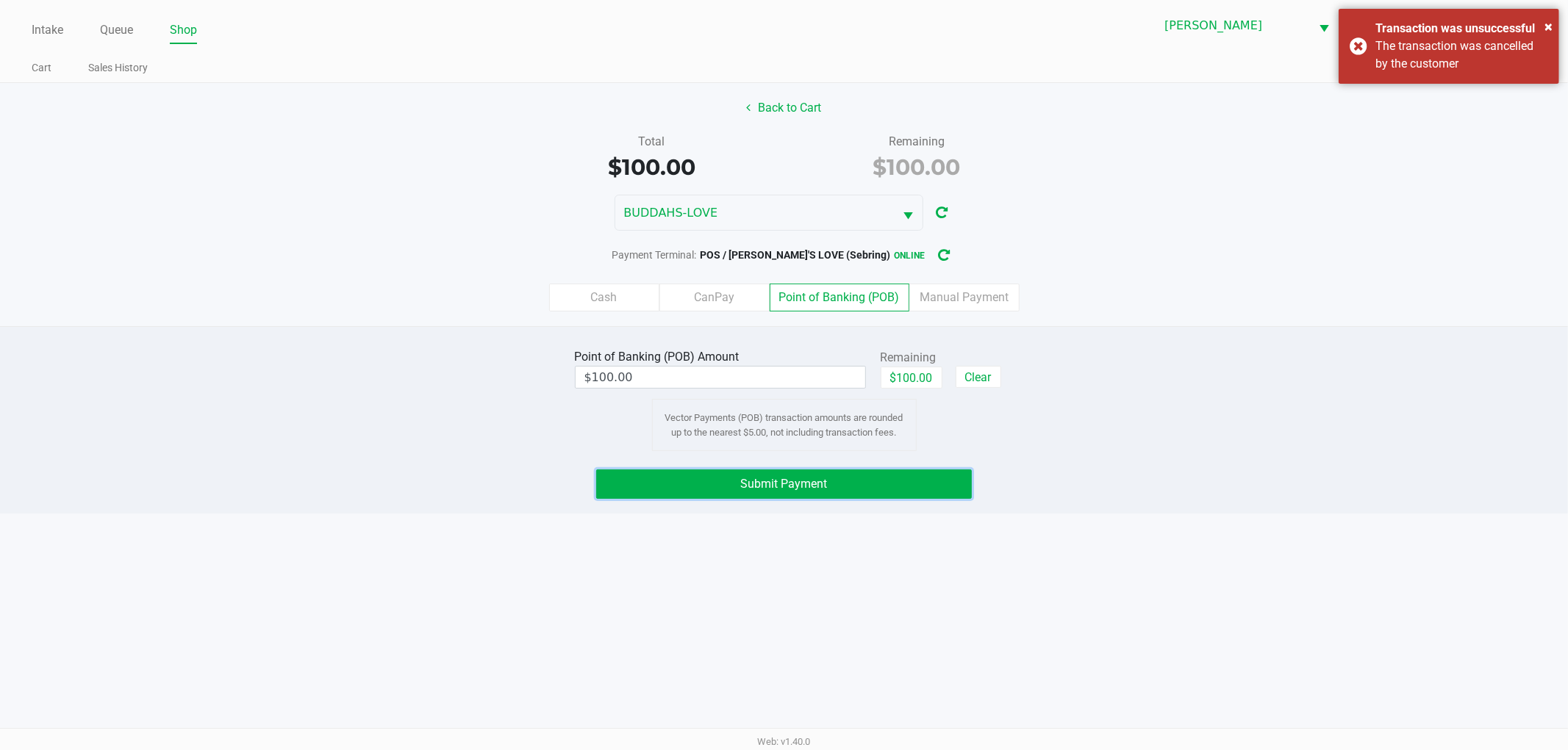
click at [888, 487] on button "Submit Payment" at bounding box center [783, 484] width 376 height 29
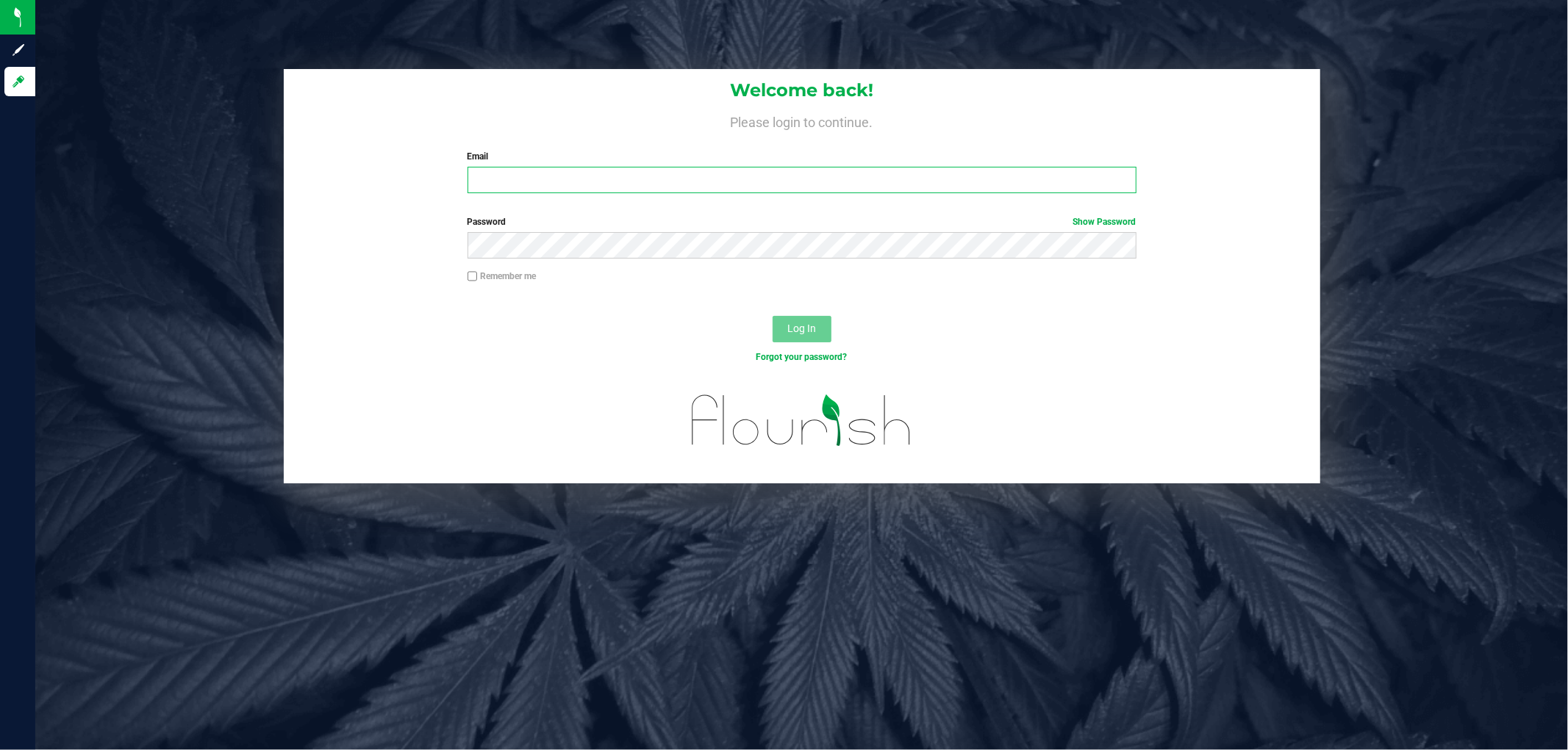
click at [490, 173] on input "Email" at bounding box center [801, 180] width 669 height 27
type input "[EMAIL_ADDRESS][DOMAIN_NAME]"
click at [772, 316] on button "Log In" at bounding box center [802, 329] width 59 height 27
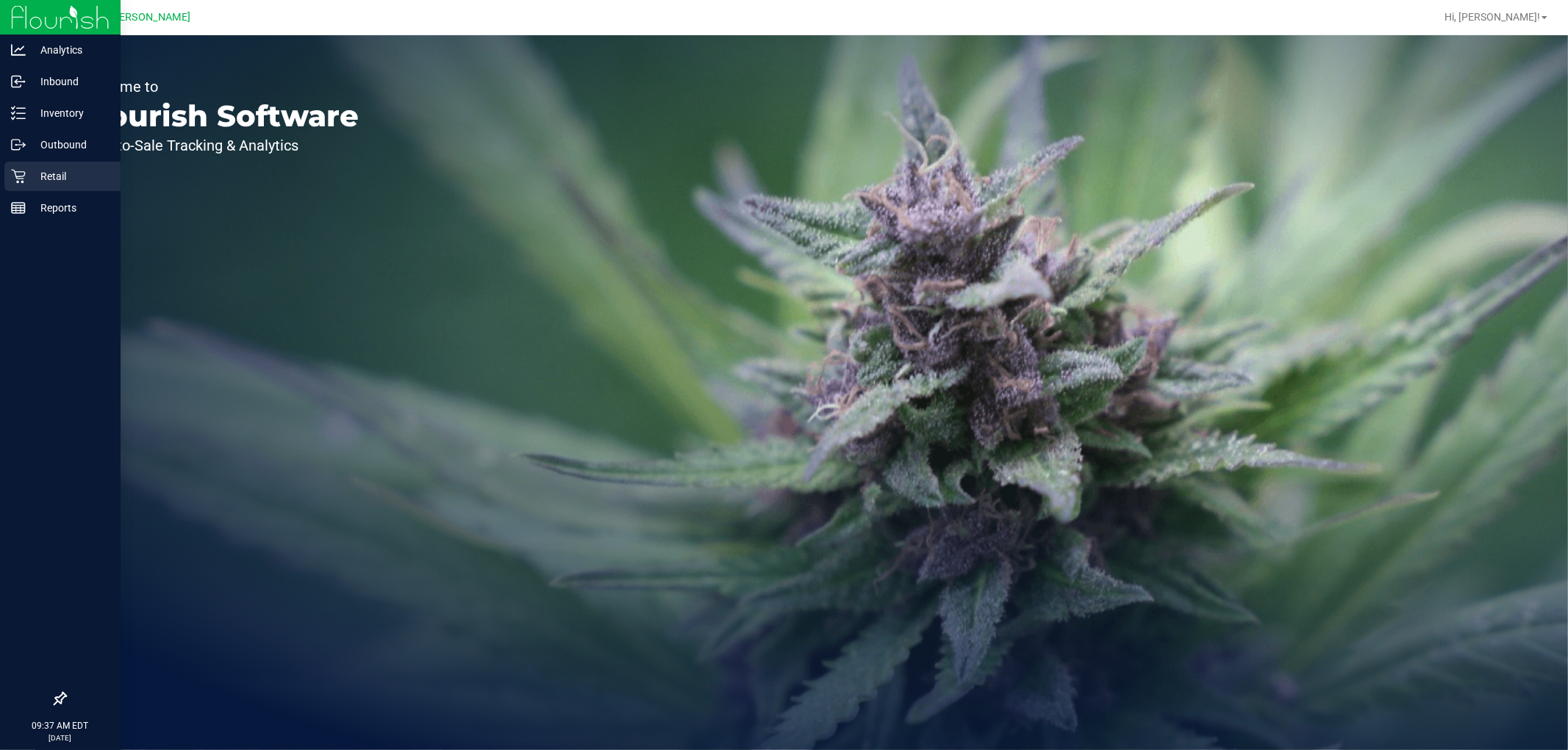
click at [57, 189] on div "Retail" at bounding box center [63, 176] width 116 height 29
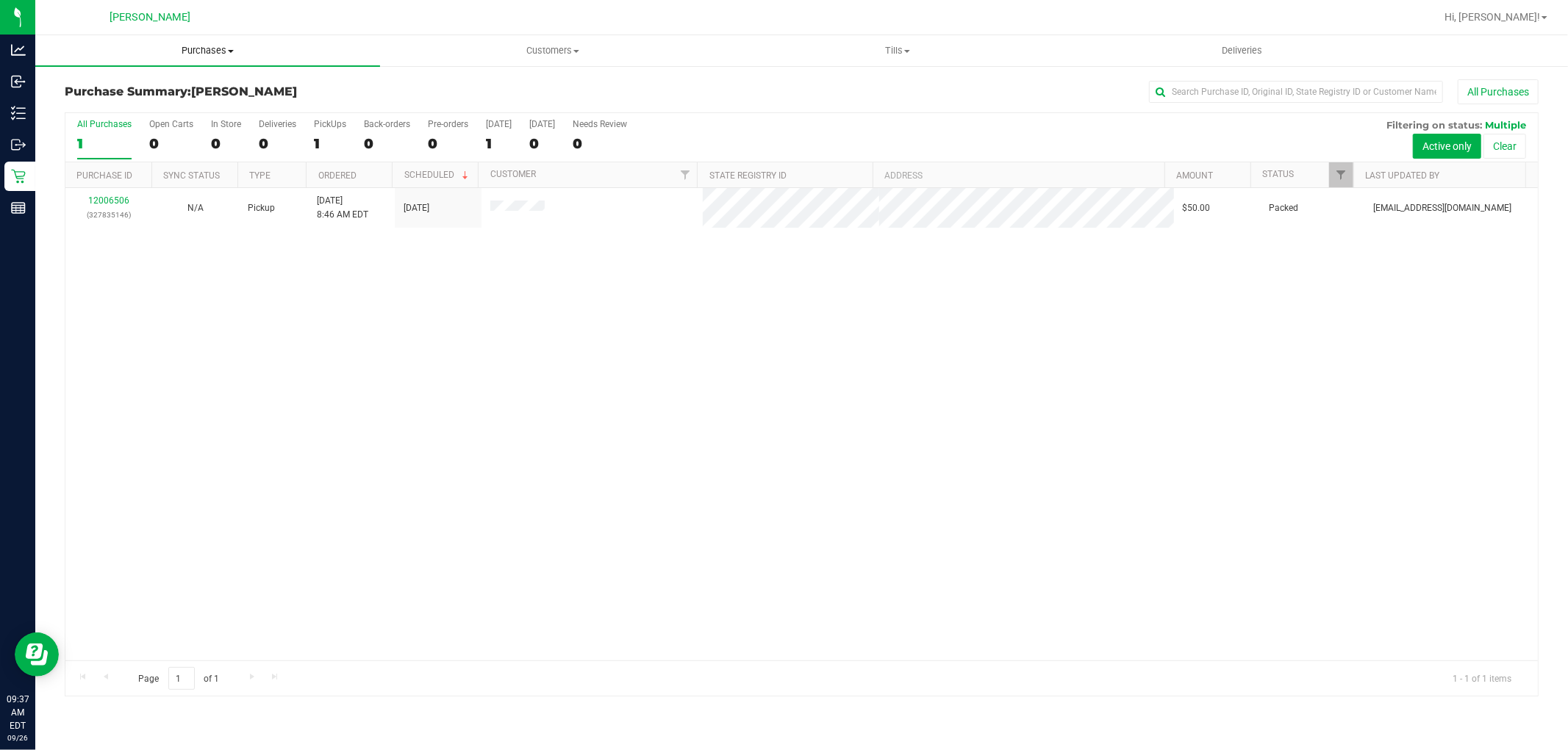
click at [221, 59] on uib-tab-heading "Purchases Summary of purchases Fulfillment All purchases" at bounding box center [208, 51] width 345 height 31
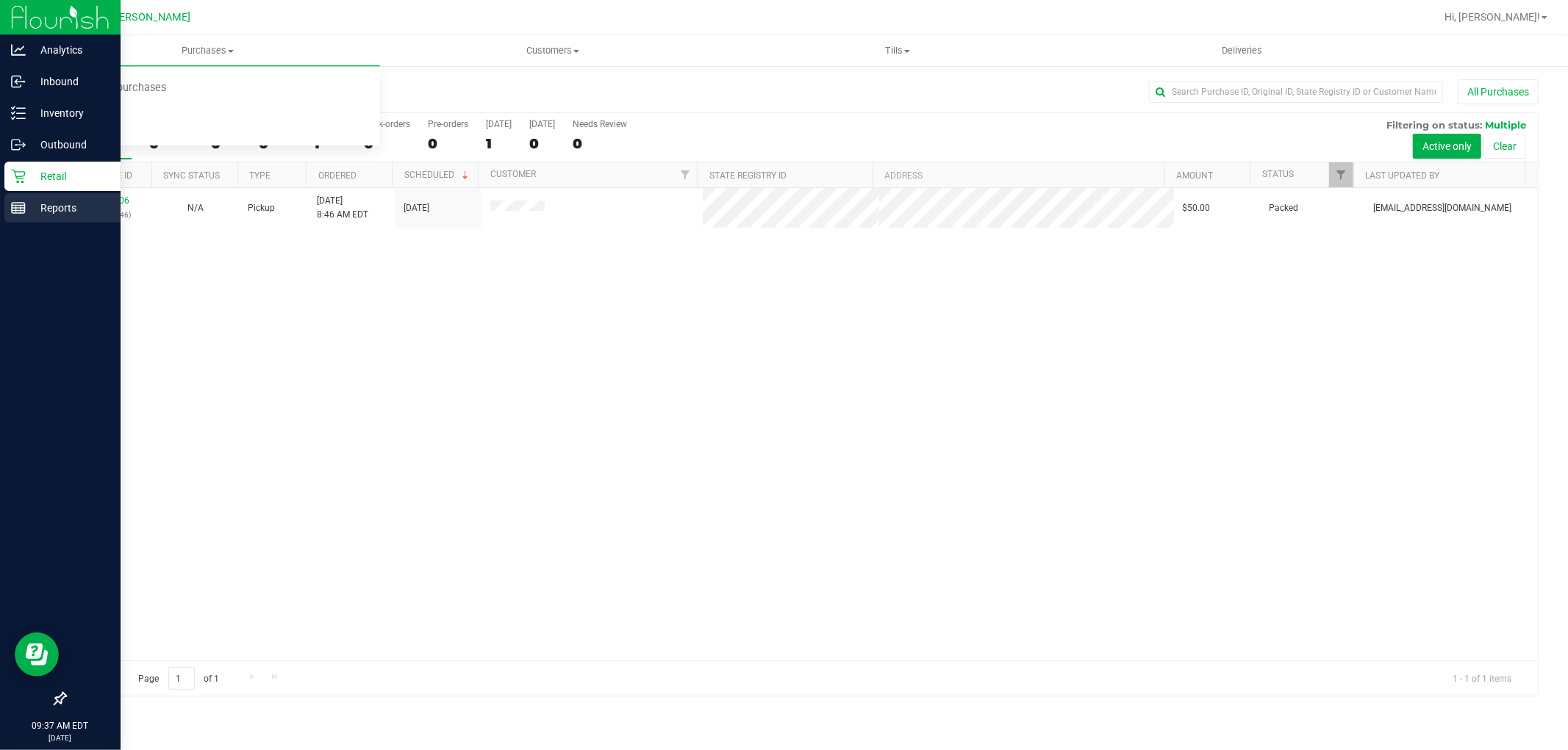
click at [13, 203] on rect at bounding box center [18, 208] width 13 height 11
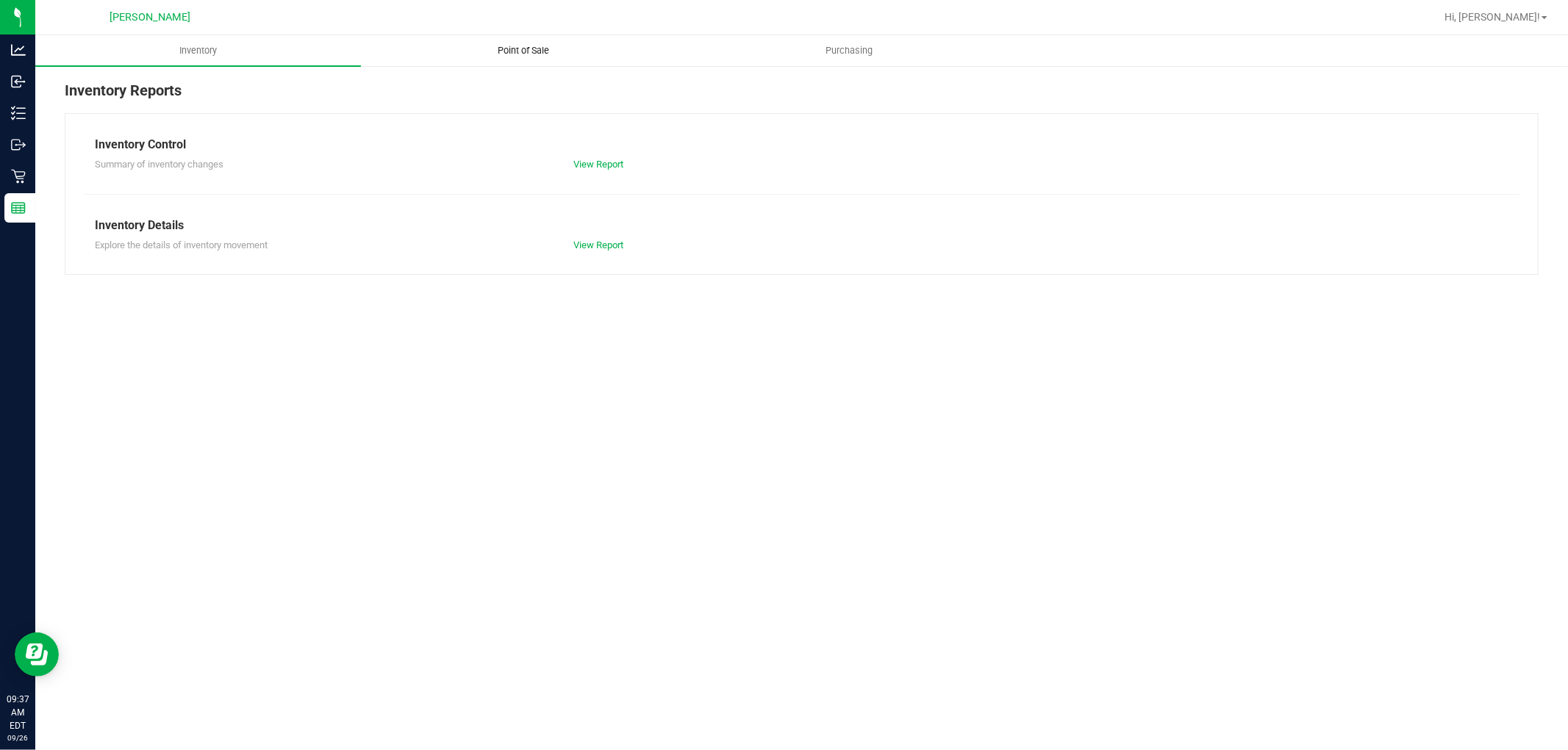
click at [556, 38] on uib-tab-heading "Point of Sale" at bounding box center [523, 50] width 324 height 29
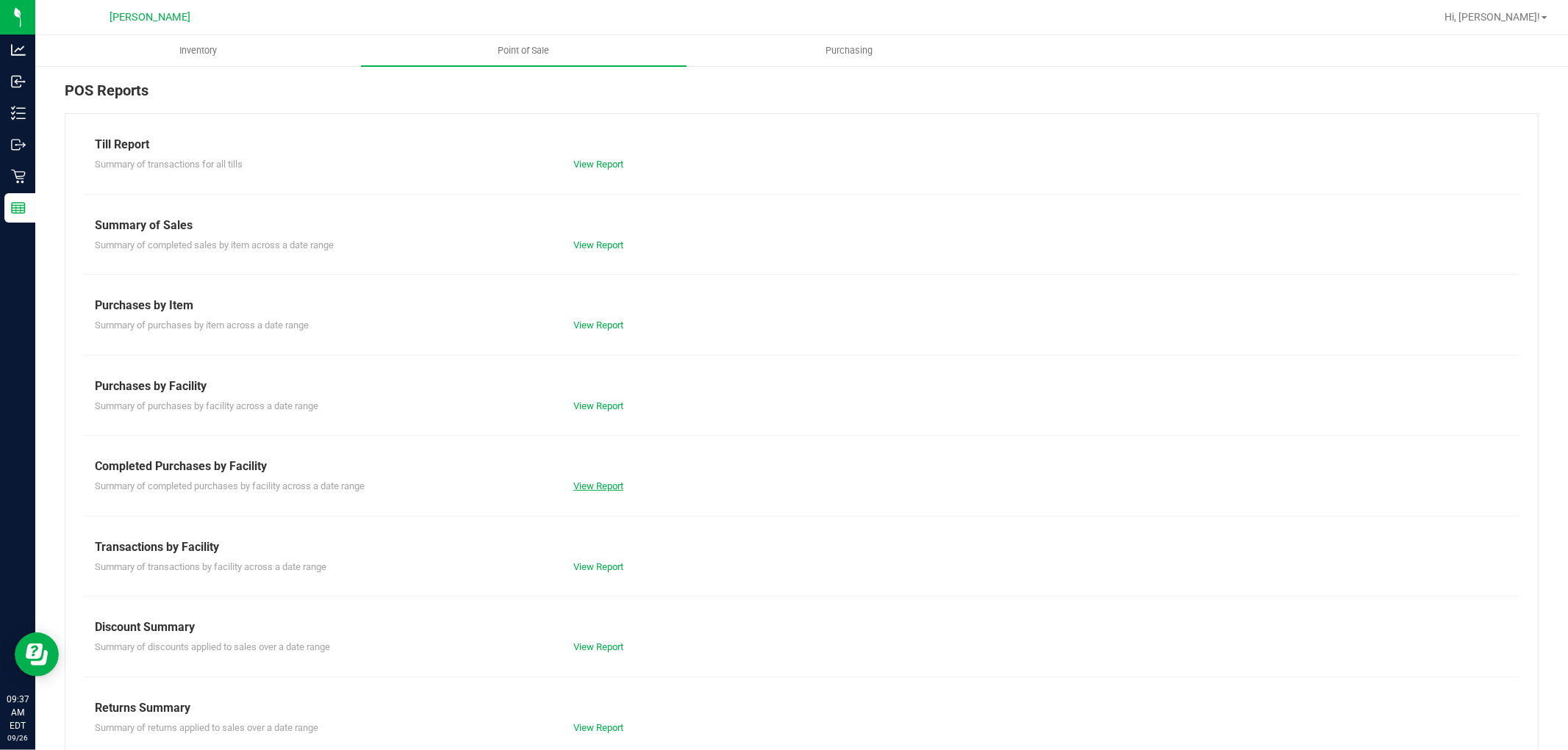
click at [577, 482] on link "View Report" at bounding box center [598, 486] width 50 height 11
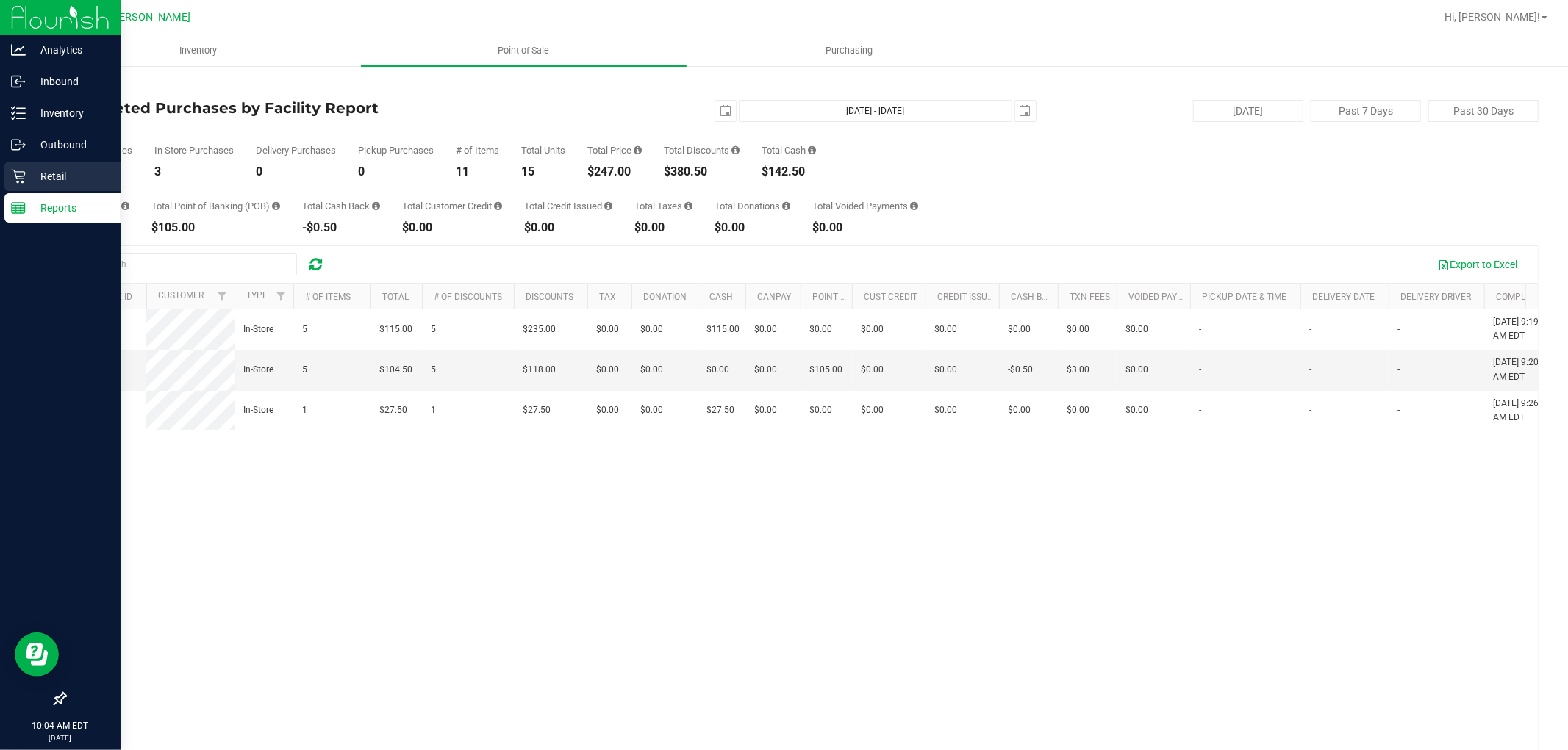
click at [44, 177] on p "Retail" at bounding box center [70, 177] width 88 height 18
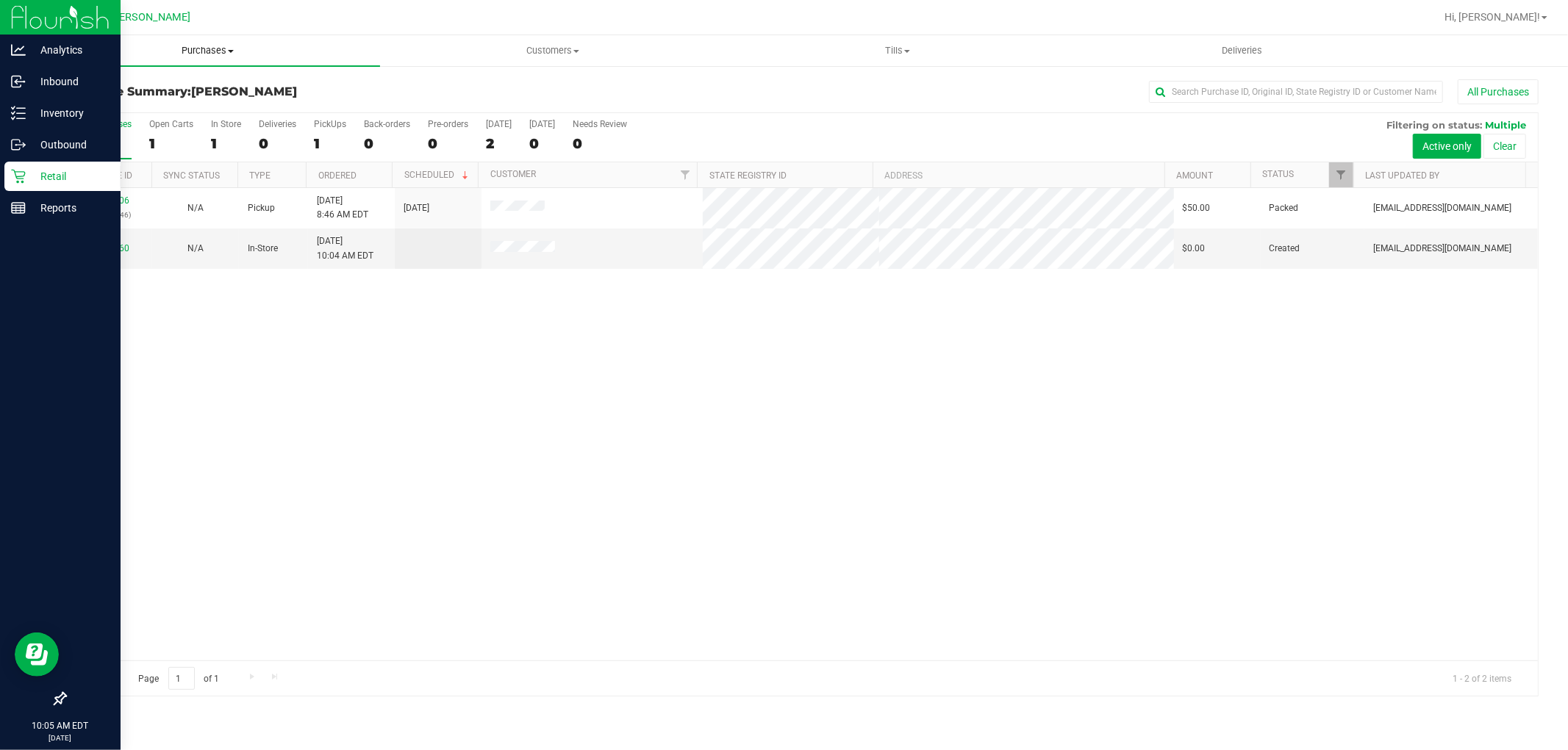
click at [222, 55] on span "Purchases" at bounding box center [208, 50] width 345 height 13
click at [192, 105] on li "Fulfillment" at bounding box center [208, 106] width 345 height 18
